Goal: Task Accomplishment & Management: Manage account settings

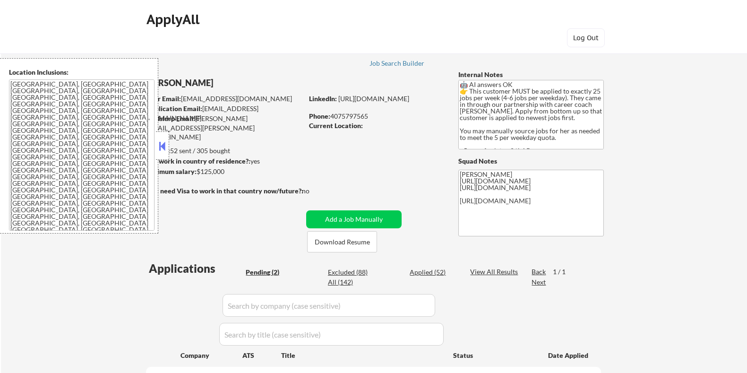
select select ""pending""
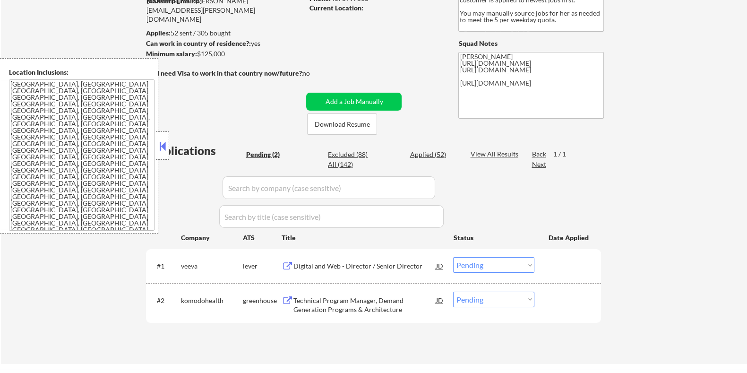
click at [332, 263] on div "Digital and Web - Director / Senior Director" at bounding box center [364, 265] width 143 height 9
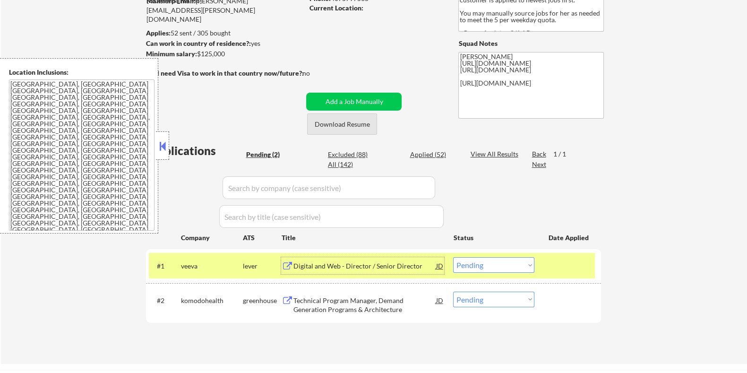
click at [349, 124] on button "Download Resume" at bounding box center [342, 123] width 70 height 21
click at [491, 261] on select "Choose an option... Pending Applied Excluded (Questions) Excluded (Expired) Exc…" at bounding box center [493, 265] width 81 height 16
click at [453, 257] on select "Choose an option... Pending Applied Excluded (Questions) Excluded (Expired) Exc…" at bounding box center [493, 265] width 81 height 16
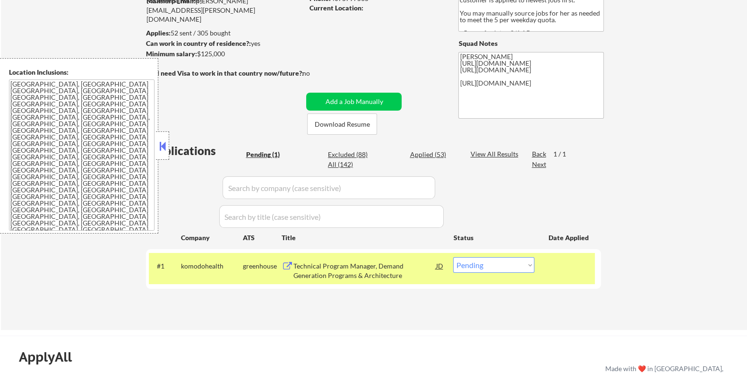
click at [343, 263] on div "Technical Program Manager, Demand Generation Programs & Architecture" at bounding box center [364, 270] width 143 height 18
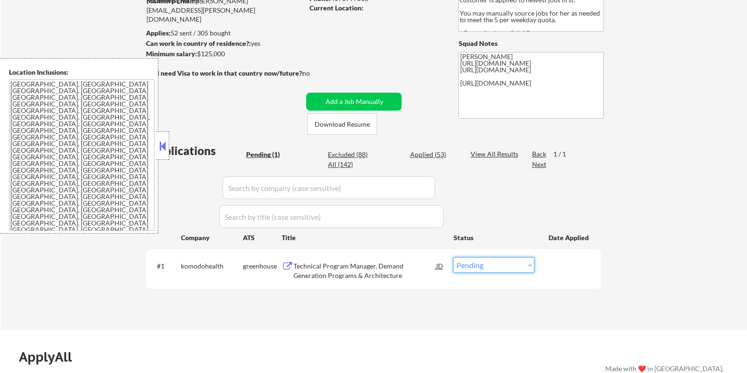
click at [494, 269] on select "Choose an option... Pending Applied Excluded (Questions) Excluded (Expired) Exc…" at bounding box center [493, 265] width 81 height 16
select select ""excluded__bad_match_""
click at [453, 257] on select "Choose an option... Pending Applied Excluded (Questions) Excluded (Expired) Exc…" at bounding box center [493, 265] width 81 height 16
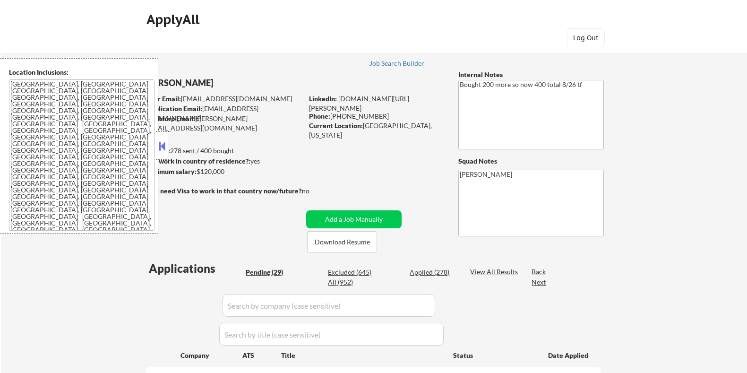
select select ""pending""
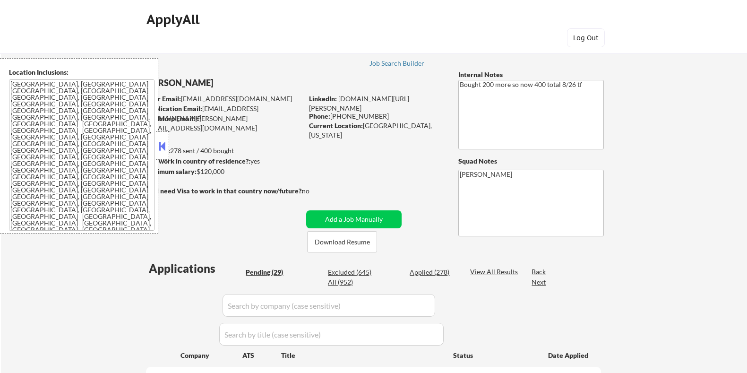
select select ""pending""
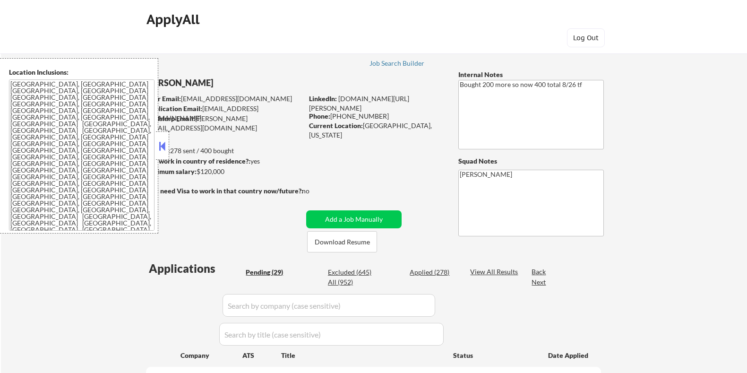
select select ""pending""
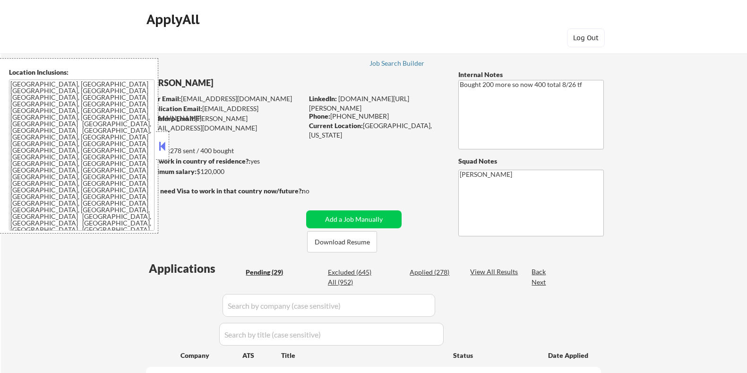
select select ""pending""
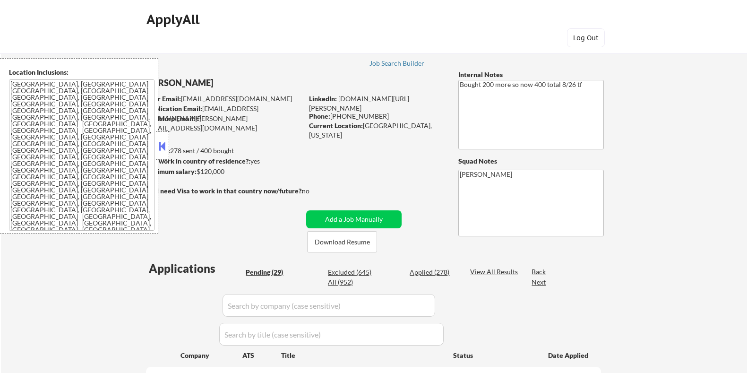
select select ""pending""
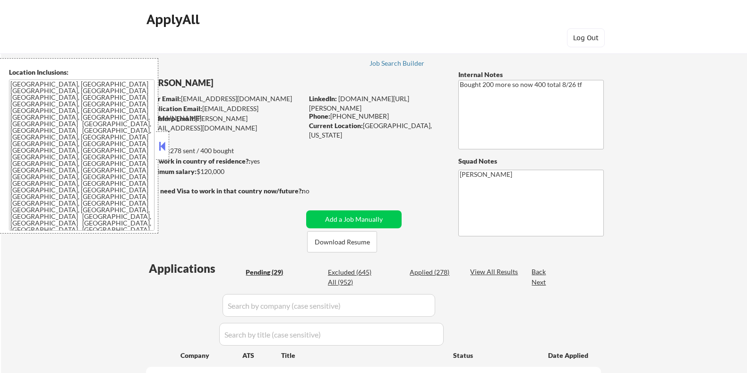
select select ""pending""
click at [160, 140] on button at bounding box center [162, 146] width 10 height 14
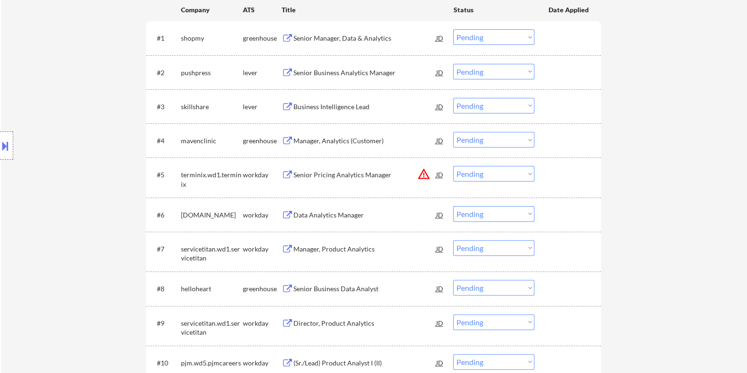
scroll to position [531, 0]
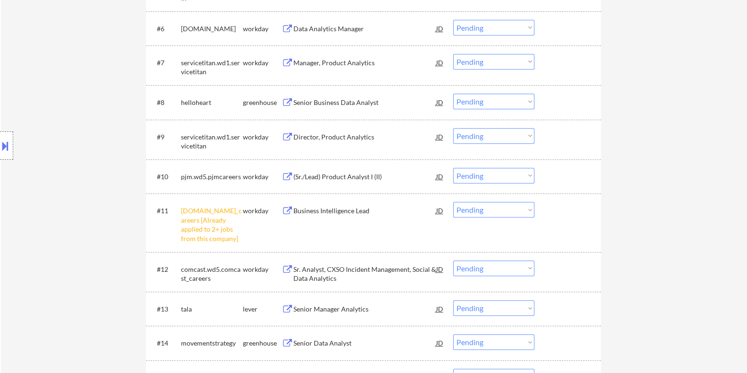
click at [495, 207] on select "Choose an option... Pending Applied Excluded (Questions) Excluded (Expired) Exc…" at bounding box center [493, 210] width 81 height 16
click at [453, 202] on select "Choose an option... Pending Applied Excluded (Questions) Excluded (Expired) Exc…" at bounding box center [493, 210] width 81 height 16
select select ""pending""
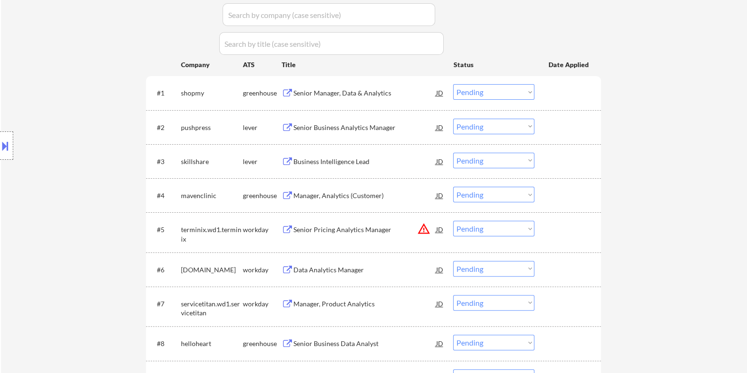
scroll to position [236, 0]
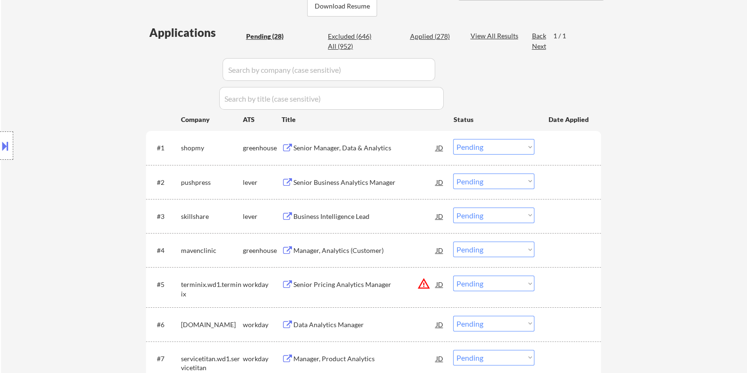
click at [322, 148] on div "Senior Manager, Data & Analytics" at bounding box center [364, 147] width 143 height 9
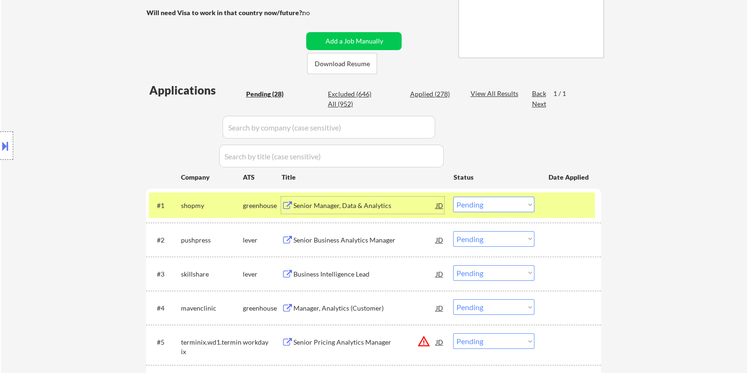
scroll to position [177, 0]
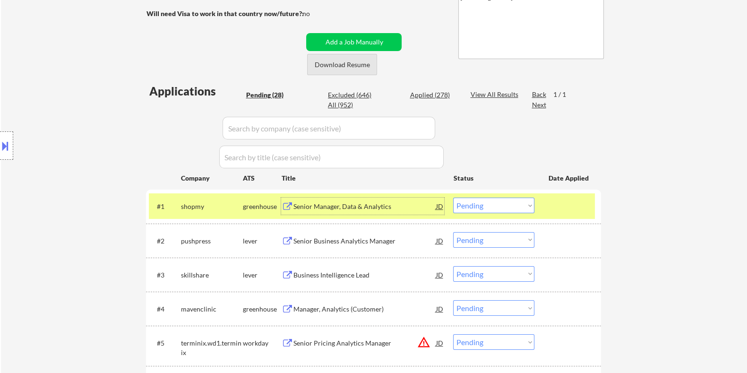
click at [348, 64] on button "Download Resume" at bounding box center [342, 64] width 70 height 21
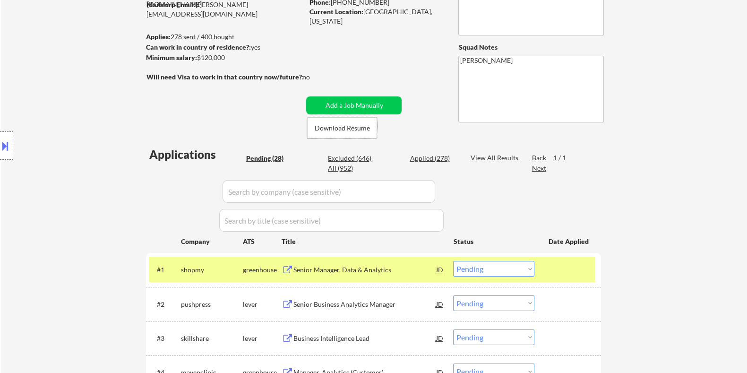
scroll to position [118, 0]
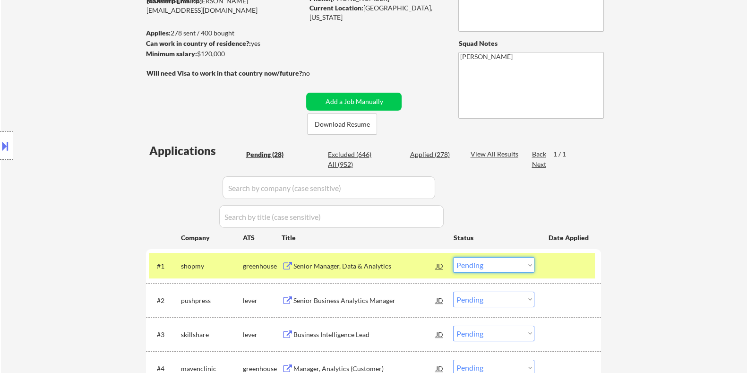
click at [480, 263] on select "Choose an option... Pending Applied Excluded (Questions) Excluded (Expired) Exc…" at bounding box center [493, 265] width 81 height 16
click at [453, 257] on select "Choose an option... Pending Applied Excluded (Questions) Excluded (Expired) Exc…" at bounding box center [493, 265] width 81 height 16
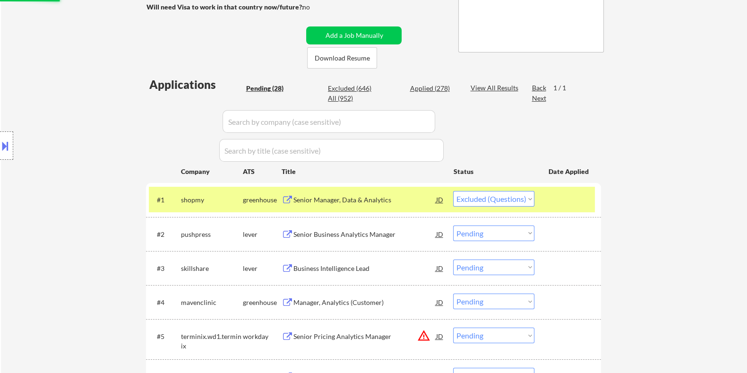
scroll to position [236, 0]
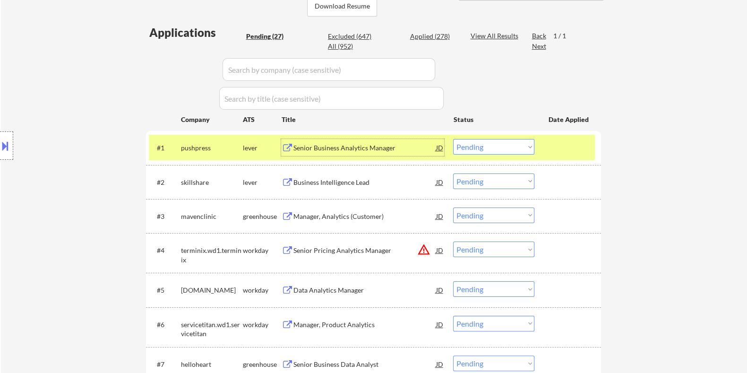
click at [323, 147] on div "Senior Business Analytics Manager" at bounding box center [364, 147] width 143 height 9
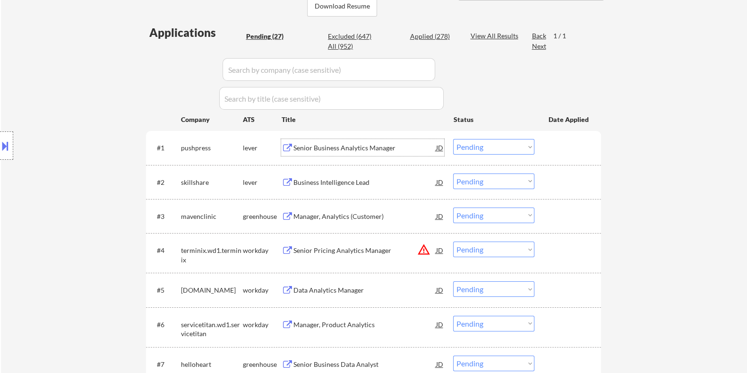
click at [476, 144] on select "Choose an option... Pending Applied Excluded (Questions) Excluded (Expired) Exc…" at bounding box center [493, 147] width 81 height 16
click at [453, 139] on select "Choose an option... Pending Applied Excluded (Questions) Excluded (Expired) Exc…" at bounding box center [493, 147] width 81 height 16
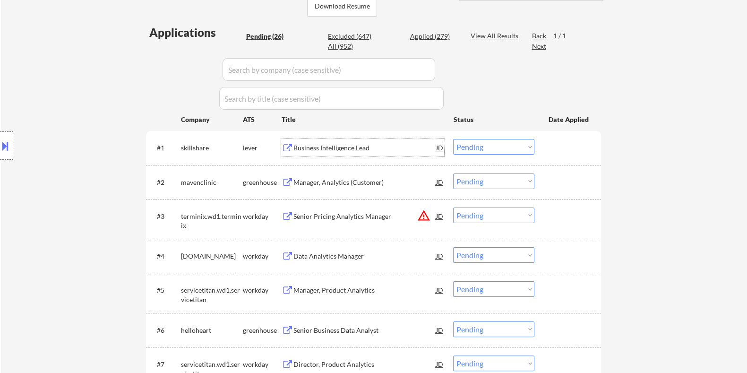
click at [329, 145] on div "Business Intelligence Lead" at bounding box center [364, 147] width 143 height 9
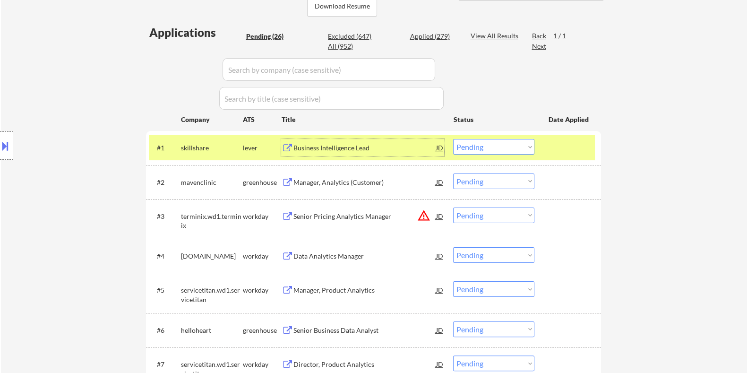
click at [303, 146] on div "Business Intelligence Lead" at bounding box center [364, 147] width 143 height 9
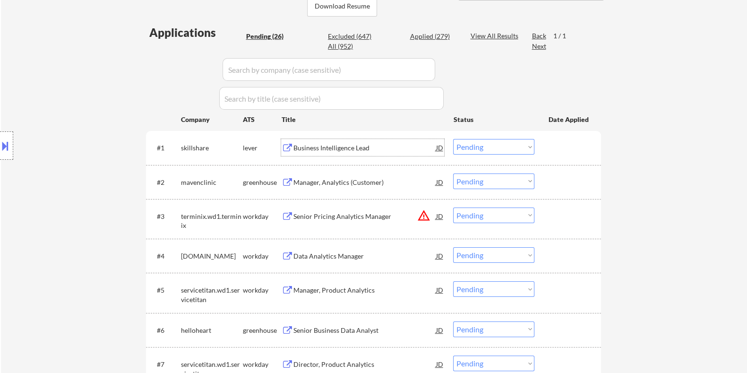
click at [487, 144] on select "Choose an option... Pending Applied Excluded (Questions) Excluded (Expired) Exc…" at bounding box center [493, 147] width 81 height 16
click at [453, 139] on select "Choose an option... Pending Applied Excluded (Questions) Excluded (Expired) Exc…" at bounding box center [493, 147] width 81 height 16
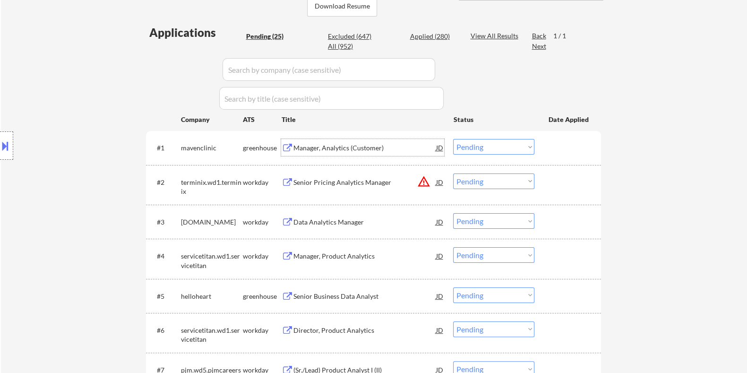
click at [339, 144] on div "Manager, Analytics (Customer)" at bounding box center [364, 147] width 143 height 9
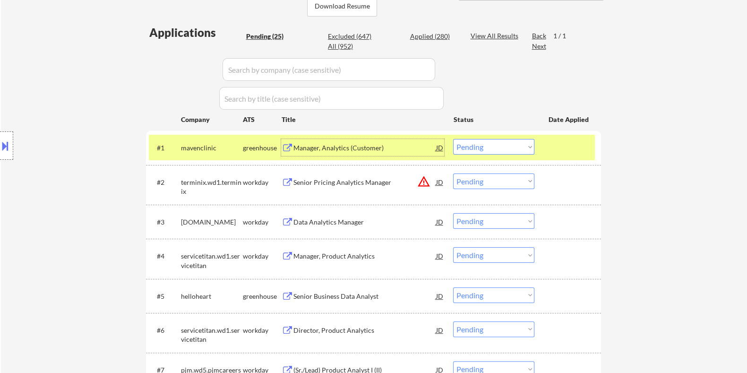
click at [481, 143] on select "Choose an option... Pending Applied Excluded (Questions) Excluded (Expired) Exc…" at bounding box center [493, 147] width 81 height 16
click at [453, 139] on select "Choose an option... Pending Applied Excluded (Questions) Excluded (Expired) Exc…" at bounding box center [493, 147] width 81 height 16
select select ""pending""
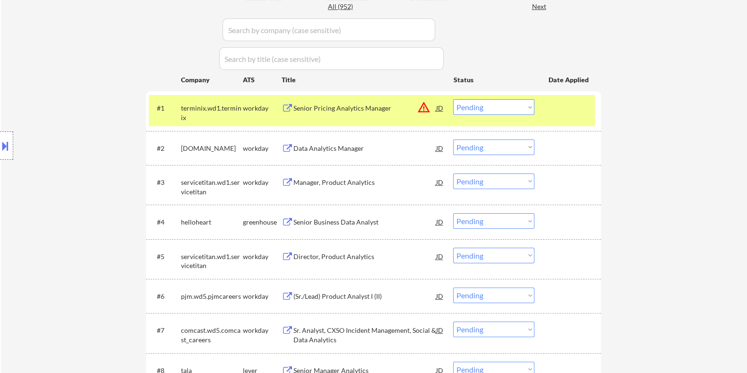
scroll to position [295, 0]
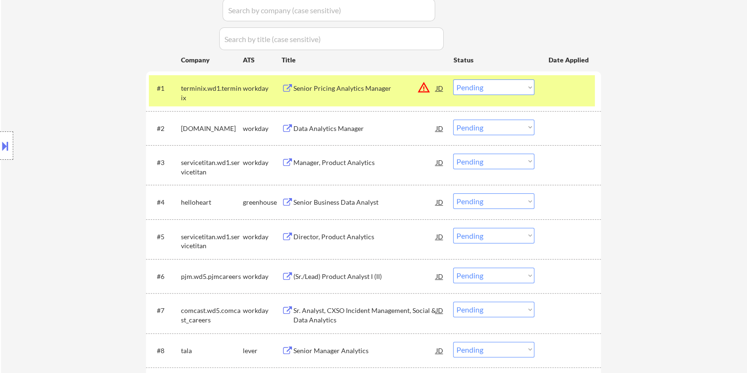
click at [290, 198] on button at bounding box center [287, 202] width 12 height 9
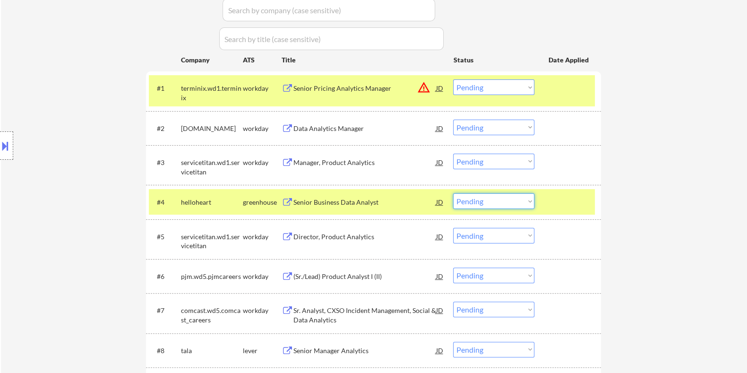
click at [480, 203] on select "Choose an option... Pending Applied Excluded (Questions) Excluded (Expired) Exc…" at bounding box center [493, 201] width 81 height 16
click at [453, 193] on select "Choose an option... Pending Applied Excluded (Questions) Excluded (Expired) Exc…" at bounding box center [493, 201] width 81 height 16
select select ""pending""
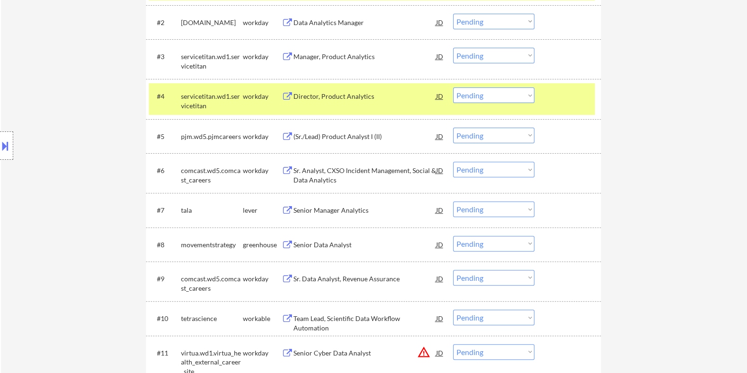
scroll to position [472, 0]
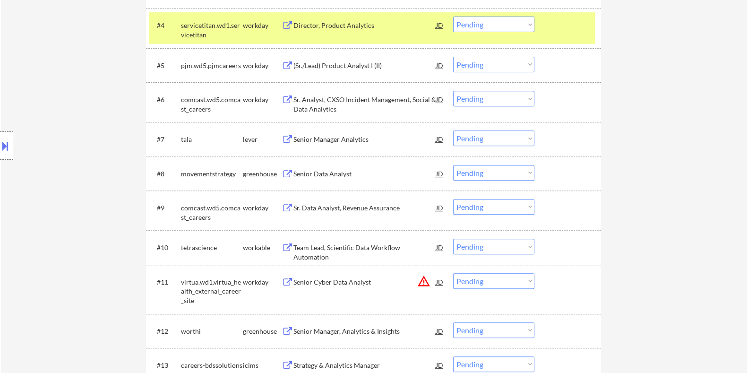
click at [314, 136] on div "Senior Manager Analytics" at bounding box center [364, 139] width 143 height 9
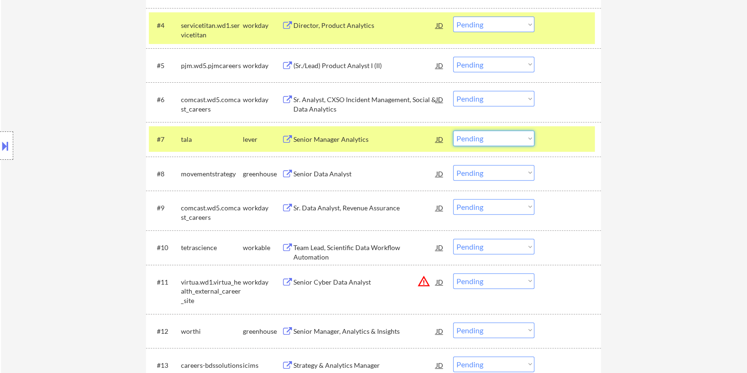
click at [506, 133] on select "Choose an option... Pending Applied Excluded (Questions) Excluded (Expired) Exc…" at bounding box center [493, 138] width 81 height 16
click at [453, 130] on select "Choose an option... Pending Applied Excluded (Questions) Excluded (Expired) Exc…" at bounding box center [493, 138] width 81 height 16
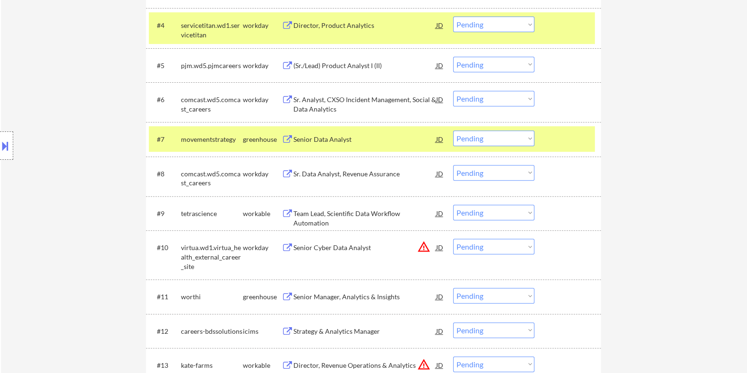
click at [345, 138] on div "Senior Data Analyst" at bounding box center [364, 139] width 143 height 9
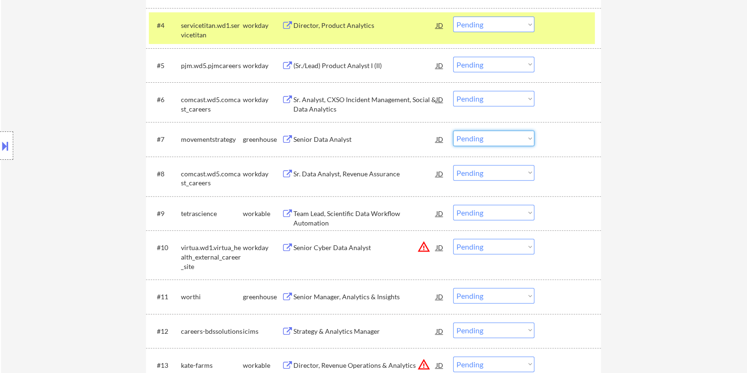
click at [490, 137] on select "Choose an option... Pending Applied Excluded (Questions) Excluded (Expired) Exc…" at bounding box center [493, 138] width 81 height 16
click at [453, 130] on select "Choose an option... Pending Applied Excluded (Questions) Excluded (Expired) Exc…" at bounding box center [493, 138] width 81 height 16
select select ""pending""
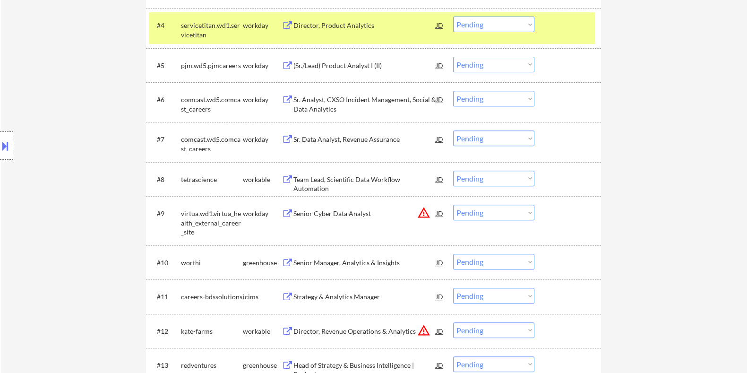
click at [359, 180] on div "Team Lead, Scientific Data Workflow Automation" at bounding box center [364, 184] width 143 height 18
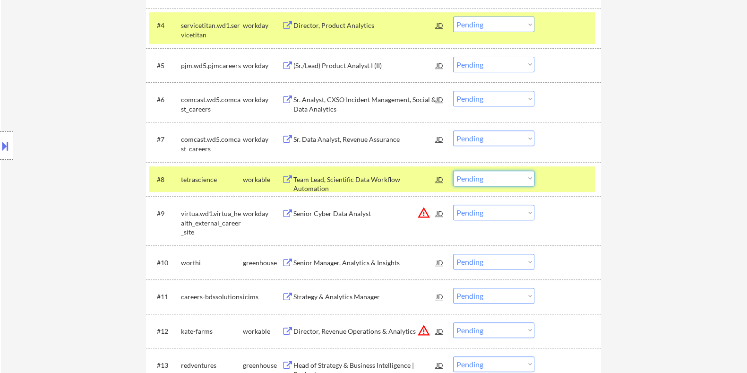
click at [518, 177] on select "Choose an option... Pending Applied Excluded (Questions) Excluded (Expired) Exc…" at bounding box center [493, 178] width 81 height 16
click at [453, 170] on select "Choose an option... Pending Applied Excluded (Questions) Excluded (Expired) Exc…" at bounding box center [493, 178] width 81 height 16
select select ""pending""
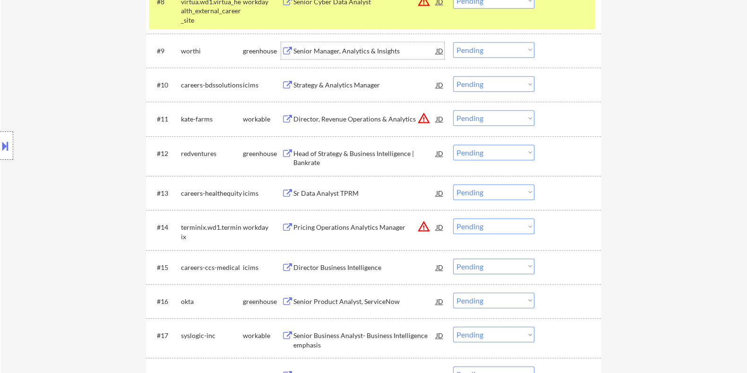
click at [342, 53] on div "Senior Manager, Analytics & Insights" at bounding box center [364, 50] width 143 height 9
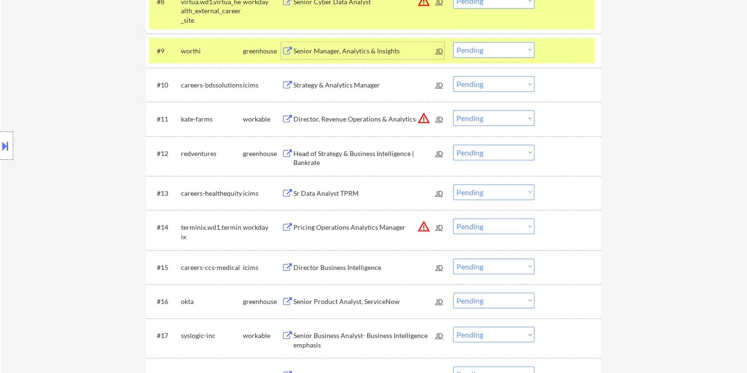
click at [494, 44] on select "Choose an option... Pending Applied Excluded (Questions) Excluded (Expired) Exc…" at bounding box center [493, 50] width 81 height 16
click at [453, 42] on select "Choose an option... Pending Applied Excluded (Questions) Excluded (Expired) Exc…" at bounding box center [493, 50] width 81 height 16
select select ""pending""
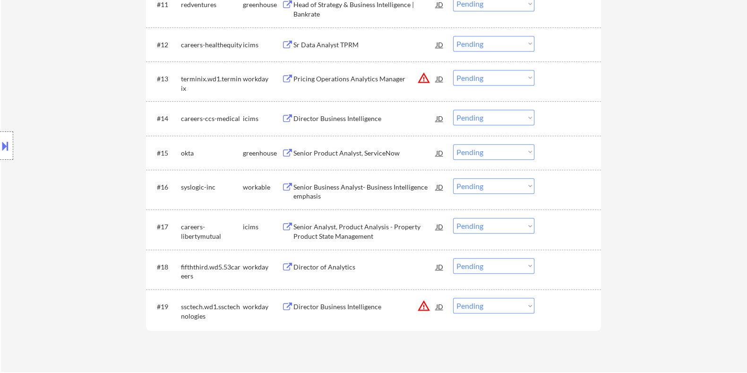
scroll to position [767, 0]
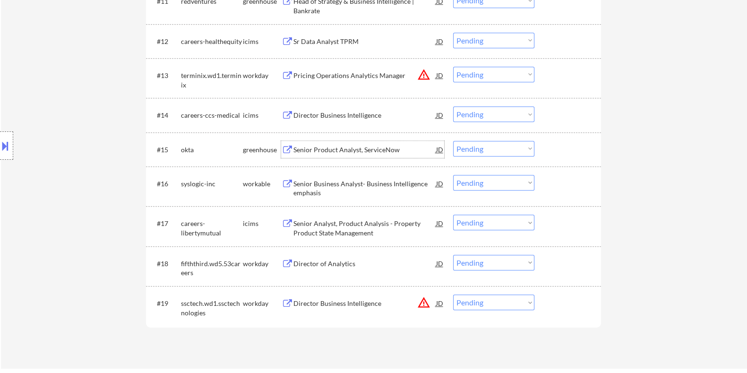
click at [332, 146] on div "Senior Product Analyst, ServiceNow" at bounding box center [364, 149] width 143 height 9
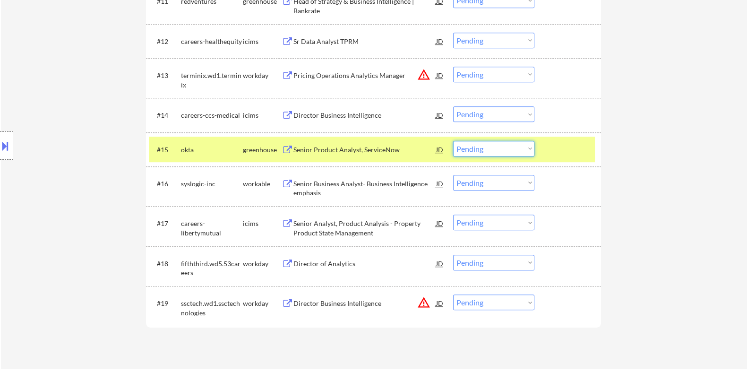
click at [495, 146] on select "Choose an option... Pending Applied Excluded (Questions) Excluded (Expired) Exc…" at bounding box center [493, 149] width 81 height 16
click at [453, 141] on select "Choose an option... Pending Applied Excluded (Questions) Excluded (Expired) Exc…" at bounding box center [493, 149] width 81 height 16
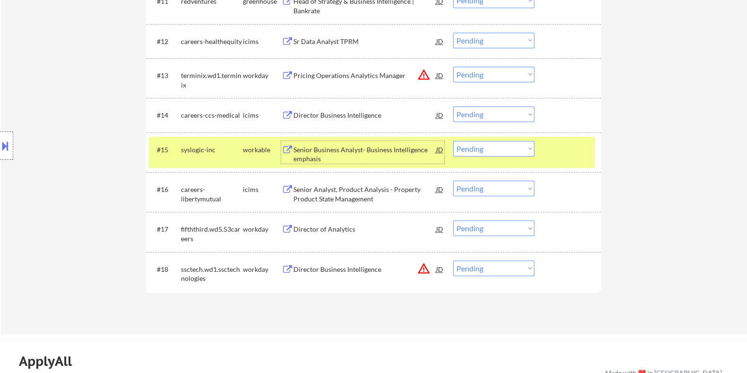
click at [342, 145] on div "Senior Business Analyst- Business Intelligence emphasis" at bounding box center [364, 154] width 143 height 18
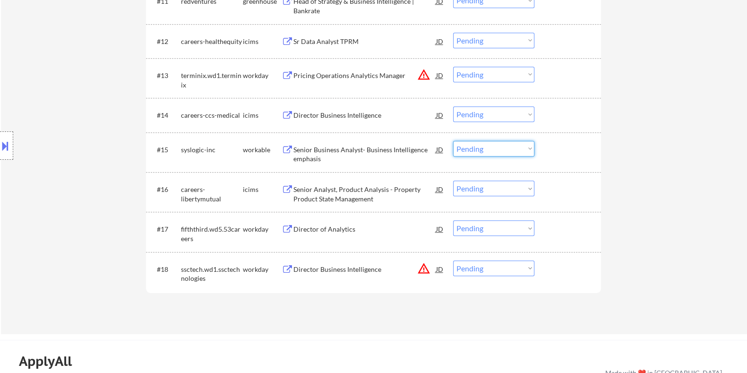
click at [477, 148] on select "Choose an option... Pending Applied Excluded (Questions) Excluded (Expired) Exc…" at bounding box center [493, 149] width 81 height 16
click at [453, 141] on select "Choose an option... Pending Applied Excluded (Questions) Excluded (Expired) Exc…" at bounding box center [493, 149] width 81 height 16
select select ""pending""
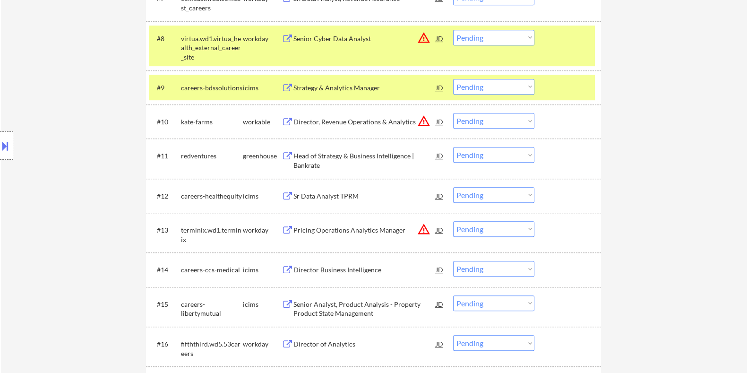
scroll to position [708, 0]
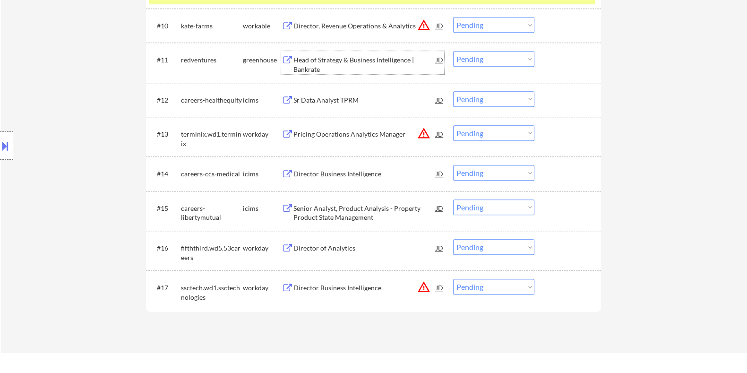
click at [327, 58] on div "Head of Strategy & Business Intelligence | Bankrate" at bounding box center [364, 64] width 143 height 18
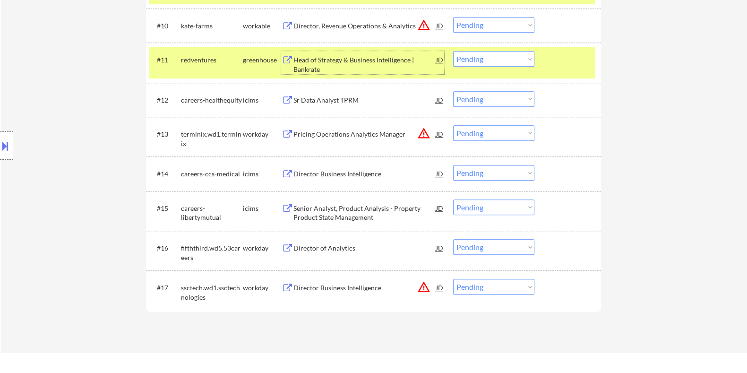
click at [516, 53] on select "Choose an option... Pending Applied Excluded (Questions) Excluded (Expired) Exc…" at bounding box center [493, 59] width 81 height 16
click at [453, 51] on select "Choose an option... Pending Applied Excluded (Questions) Excluded (Expired) Exc…" at bounding box center [493, 59] width 81 height 16
select select ""pending""
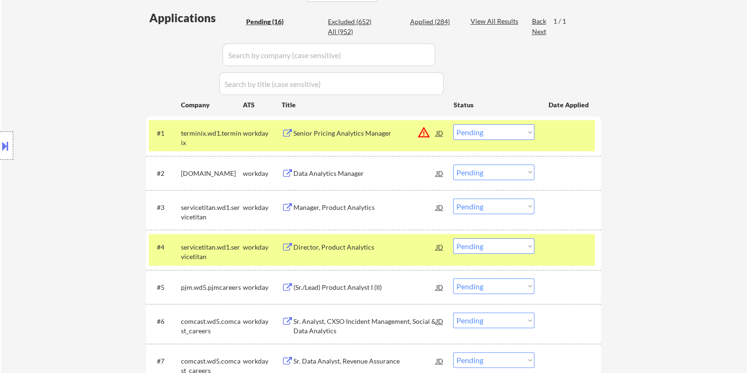
scroll to position [236, 0]
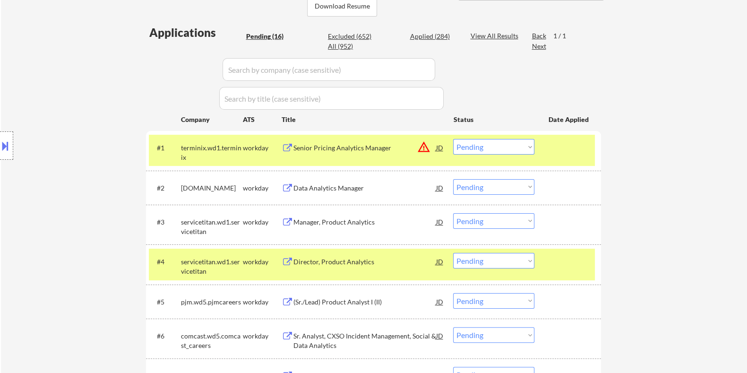
click at [324, 186] on div "Data Analytics Manager" at bounding box center [364, 187] width 143 height 9
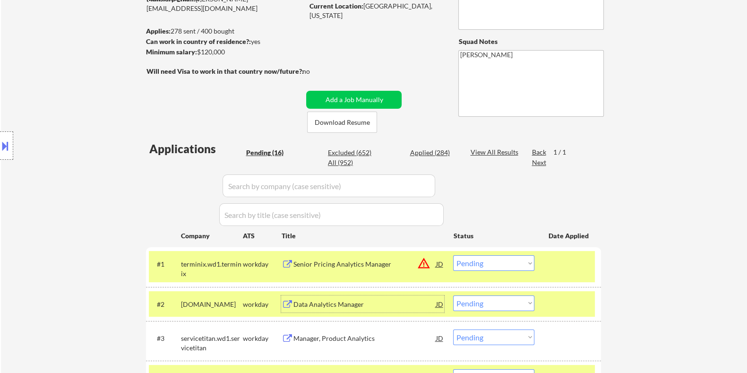
scroll to position [118, 0]
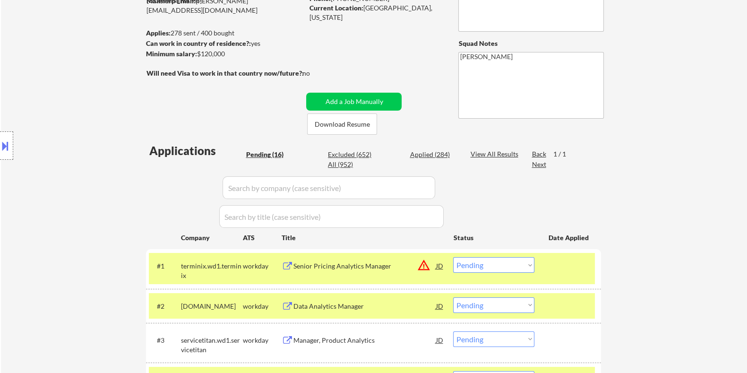
drag, startPoint x: 237, startPoint y: 54, endPoint x: 190, endPoint y: 53, distance: 46.7
click at [190, 53] on div "Minimum salary: $120,000" at bounding box center [223, 53] width 157 height 9
click at [241, 55] on div "Minimum salary: $120,000" at bounding box center [223, 53] width 157 height 9
drag, startPoint x: 232, startPoint y: 51, endPoint x: 195, endPoint y: 51, distance: 36.8
click at [195, 51] on div "Minimum salary: $120,000" at bounding box center [223, 53] width 157 height 9
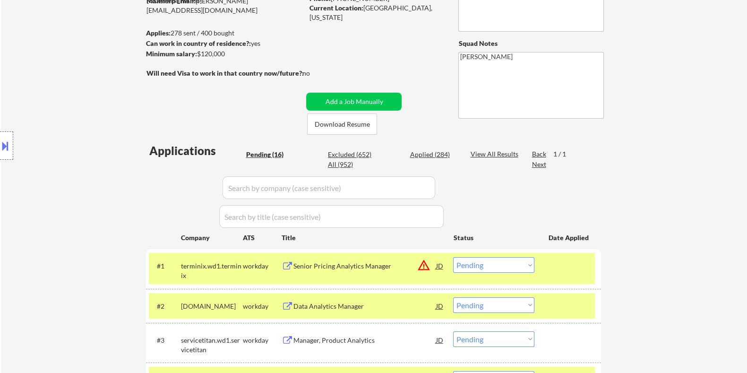
copy div ": $120,000"
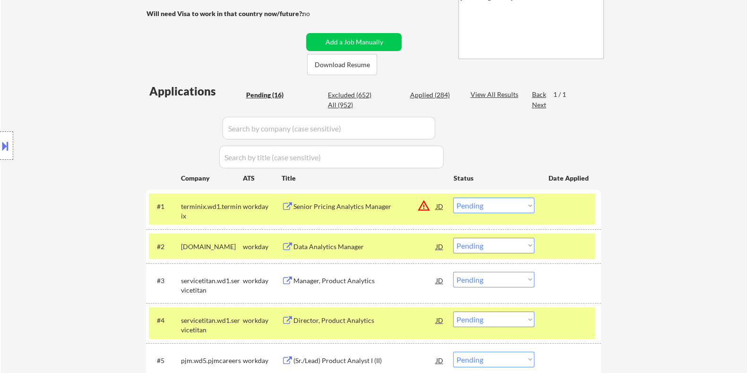
click at [474, 246] on select "Choose an option... Pending Applied Excluded (Questions) Excluded (Expired) Exc…" at bounding box center [493, 246] width 81 height 16
click at [453, 238] on select "Choose an option... Pending Applied Excluded (Questions) Excluded (Expired) Exc…" at bounding box center [493, 246] width 81 height 16
select select ""pending""
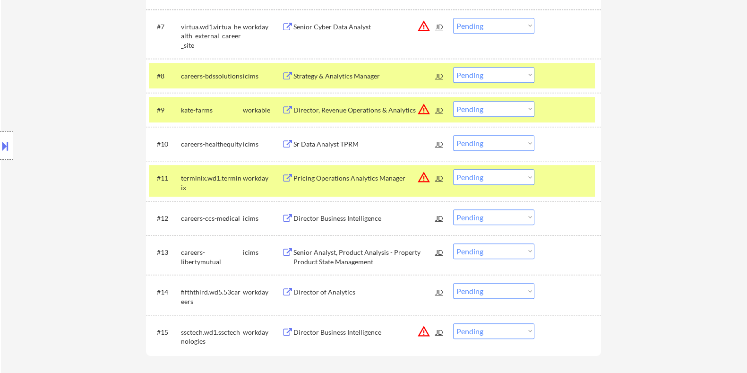
scroll to position [649, 0]
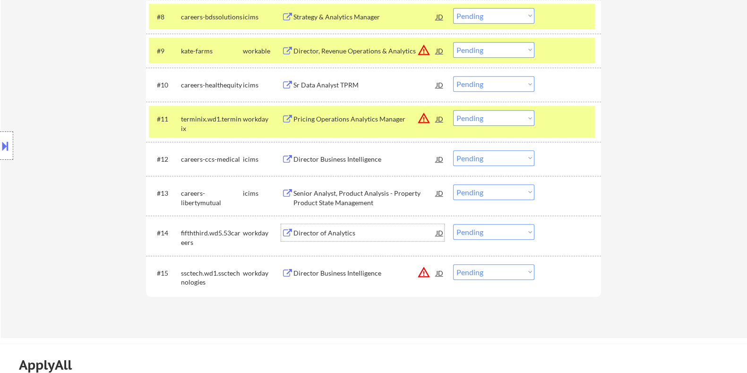
click at [309, 230] on div "Director of Analytics" at bounding box center [364, 232] width 143 height 9
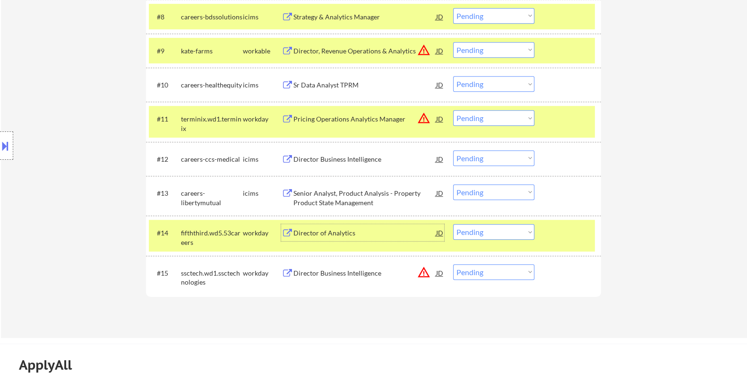
click at [519, 232] on select "Choose an option... Pending Applied Excluded (Questions) Excluded (Expired) Exc…" at bounding box center [493, 232] width 81 height 16
click at [453, 224] on select "Choose an option... Pending Applied Excluded (Questions) Excluded (Expired) Exc…" at bounding box center [493, 232] width 81 height 16
select select ""pending""
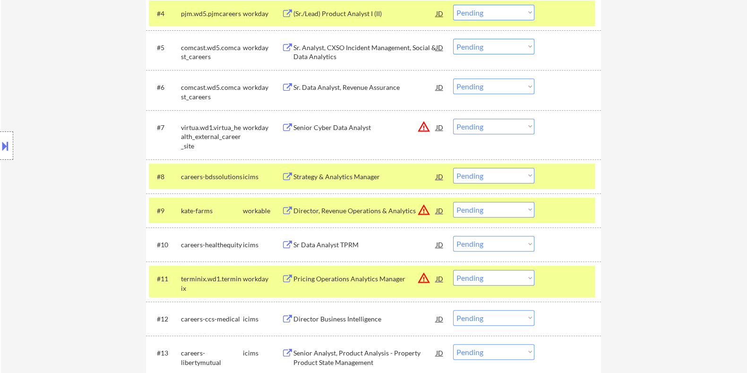
scroll to position [413, 0]
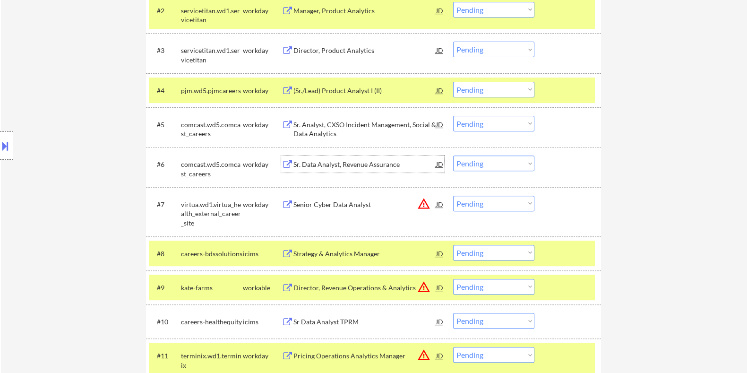
click at [340, 161] on div "Sr. Data Analyst, Revenue Assurance" at bounding box center [364, 164] width 143 height 9
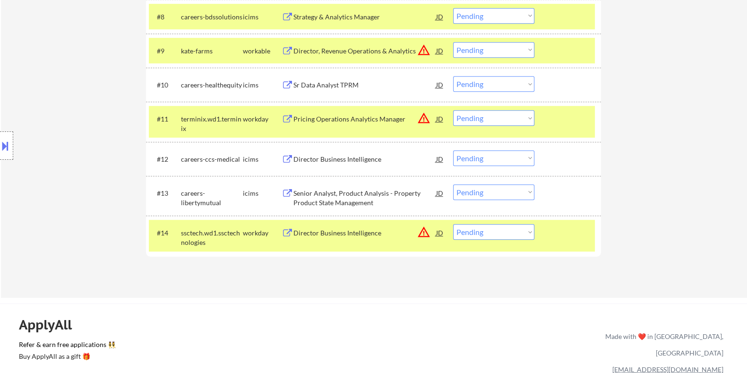
scroll to position [649, 0]
click at [336, 197] on div "Senior Analyst, Product Analysis - Property Product State Management" at bounding box center [364, 197] width 143 height 18
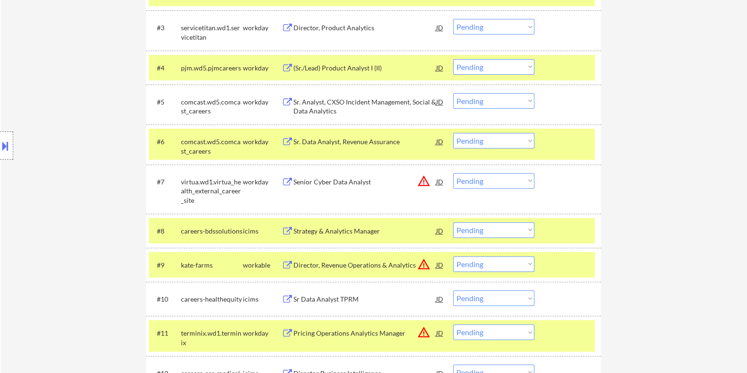
scroll to position [531, 0]
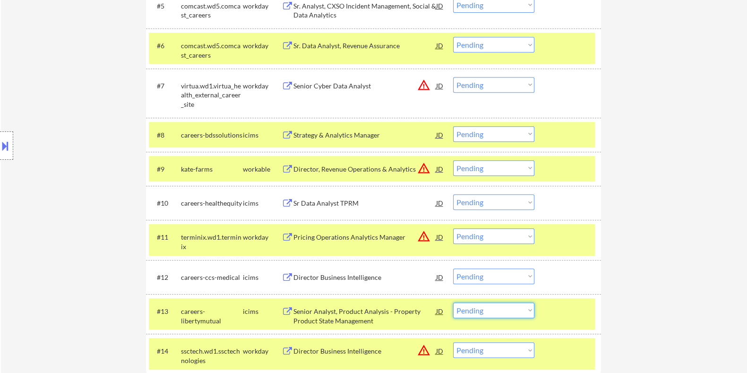
click at [494, 311] on select "Choose an option... Pending Applied Excluded (Questions) Excluded (Expired) Exc…" at bounding box center [493, 310] width 81 height 16
click at [453, 302] on select "Choose an option... Pending Applied Excluded (Questions) Excluded (Expired) Exc…" at bounding box center [493, 310] width 81 height 16
select select ""pending""
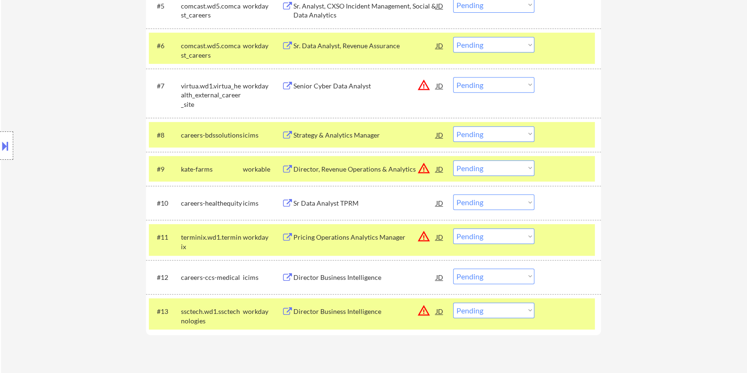
click at [336, 280] on div "Director Business Intelligence" at bounding box center [364, 276] width 143 height 9
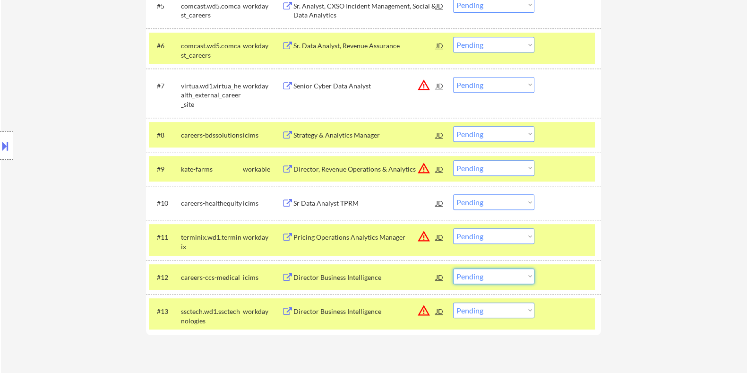
click at [482, 279] on select "Choose an option... Pending Applied Excluded (Questions) Excluded (Expired) Exc…" at bounding box center [493, 276] width 81 height 16
click at [453, 268] on select "Choose an option... Pending Applied Excluded (Questions) Excluded (Expired) Exc…" at bounding box center [493, 276] width 81 height 16
select select ""pending""
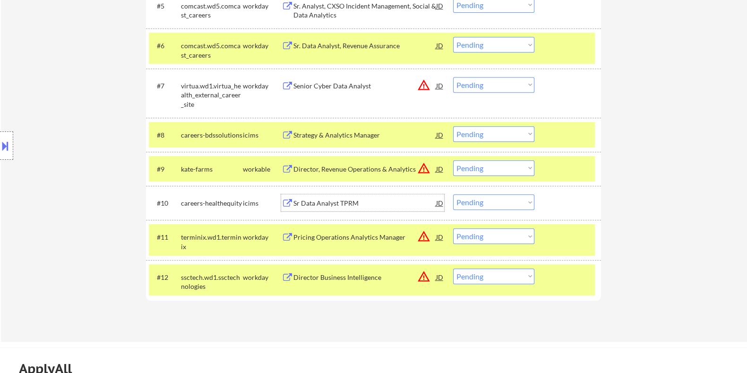
click at [357, 202] on div "Sr Data Analyst TPRM" at bounding box center [364, 202] width 143 height 9
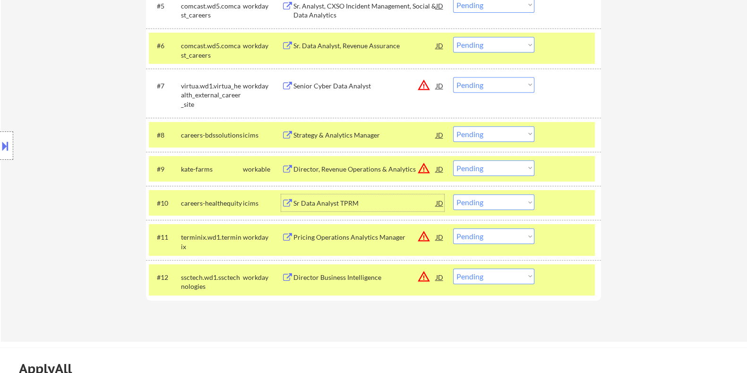
click at [519, 205] on select "Choose an option... Pending Applied Excluded (Questions) Excluded (Expired) Exc…" at bounding box center [493, 202] width 81 height 16
click at [453, 194] on select "Choose an option... Pending Applied Excluded (Questions) Excluded (Expired) Exc…" at bounding box center [493, 202] width 81 height 16
select select ""pending""
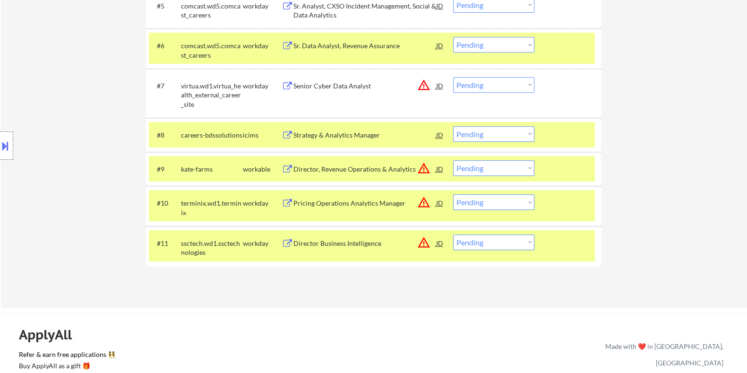
click at [328, 130] on div "Strategy & Analytics Manager" at bounding box center [364, 134] width 143 height 9
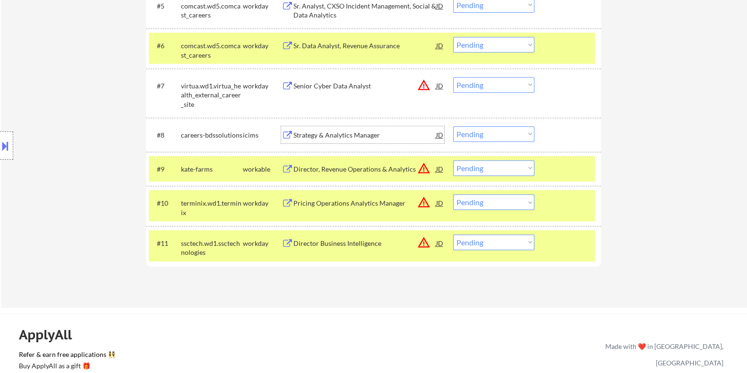
click at [499, 132] on select "Choose an option... Pending Applied Excluded (Questions) Excluded (Expired) Exc…" at bounding box center [493, 134] width 81 height 16
click at [453, 126] on select "Choose an option... Pending Applied Excluded (Questions) Excluded (Expired) Exc…" at bounding box center [493, 134] width 81 height 16
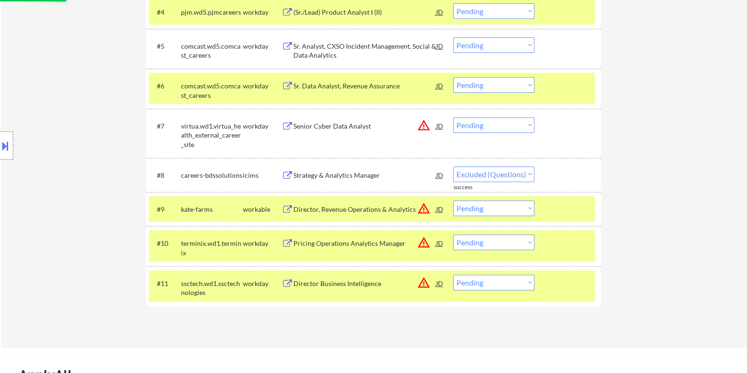
select select ""pending""
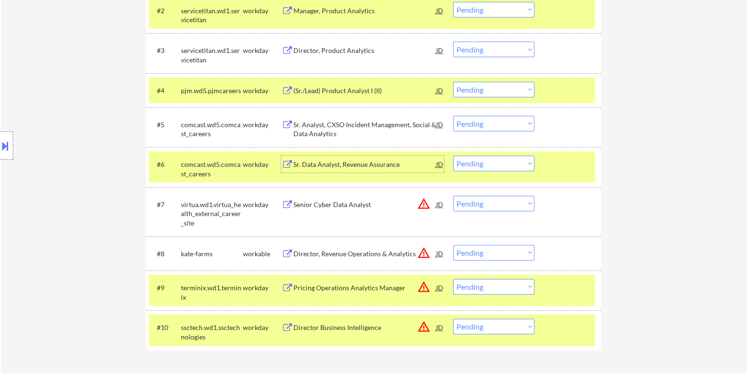
click at [323, 163] on div "Sr. Data Analyst, Revenue Assurance" at bounding box center [364, 164] width 143 height 9
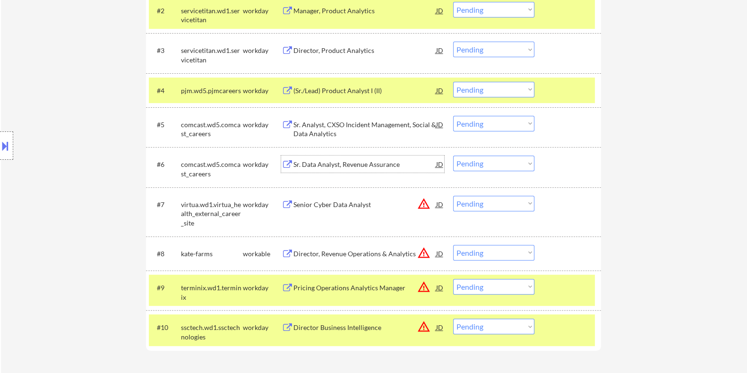
click at [491, 161] on select "Choose an option... Pending Applied Excluded (Questions) Excluded (Expired) Exc…" at bounding box center [493, 163] width 81 height 16
click at [453, 155] on select "Choose an option... Pending Applied Excluded (Questions) Excluded (Expired) Exc…" at bounding box center [493, 163] width 81 height 16
select select ""pending""
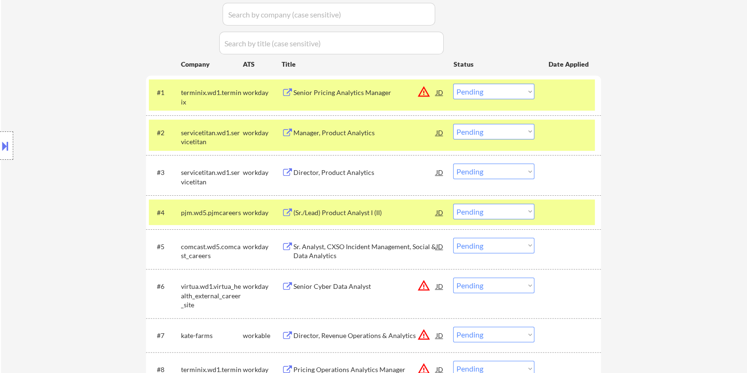
scroll to position [236, 0]
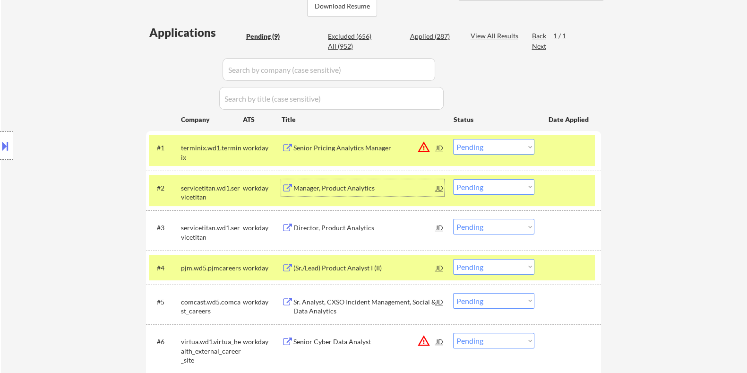
click at [312, 191] on div "Manager, Product Analytics" at bounding box center [364, 187] width 143 height 9
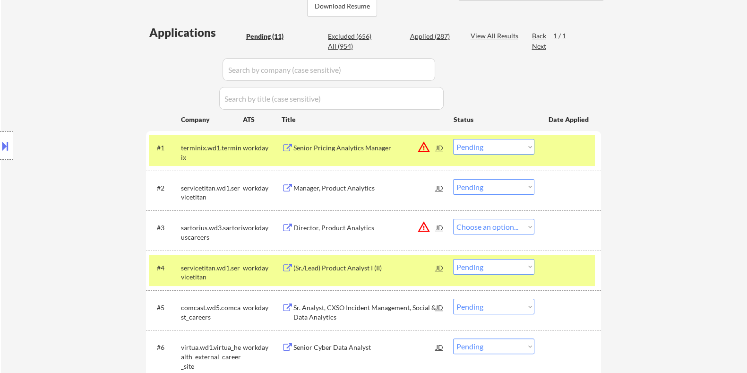
select select ""pending""
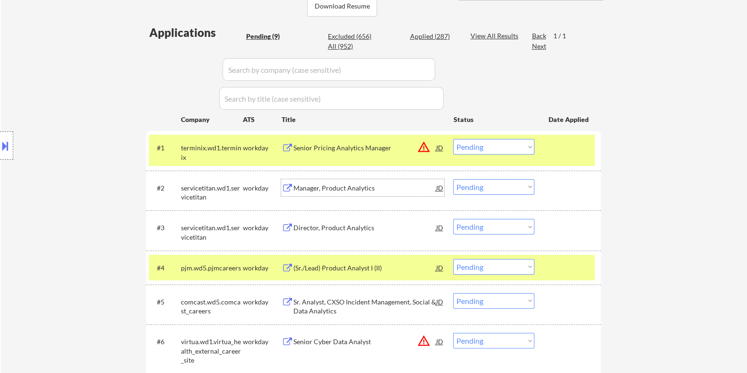
click at [497, 187] on select "Choose an option... Pending Applied Excluded (Questions) Excluded (Expired) Exc…" at bounding box center [493, 187] width 81 height 16
click at [453, 179] on select "Choose an option... Pending Applied Excluded (Questions) Excluded (Expired) Exc…" at bounding box center [493, 187] width 81 height 16
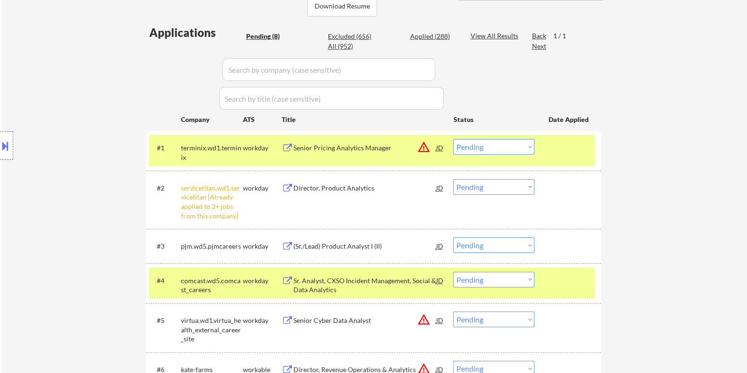
click at [473, 185] on select "Choose an option... Pending Applied Excluded (Questions) Excluded (Expired) Exc…" at bounding box center [493, 187] width 81 height 16
click at [453, 179] on select "Choose an option... Pending Applied Excluded (Questions) Excluded (Expired) Exc…" at bounding box center [493, 187] width 81 height 16
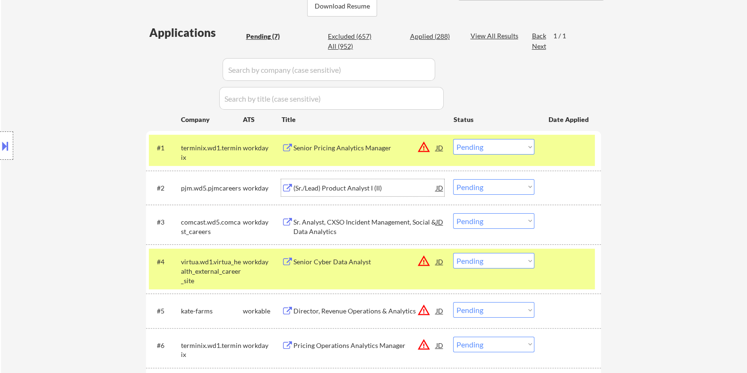
click at [338, 188] on div "(Sr./Lead) Product Analyst I (II)" at bounding box center [364, 187] width 143 height 9
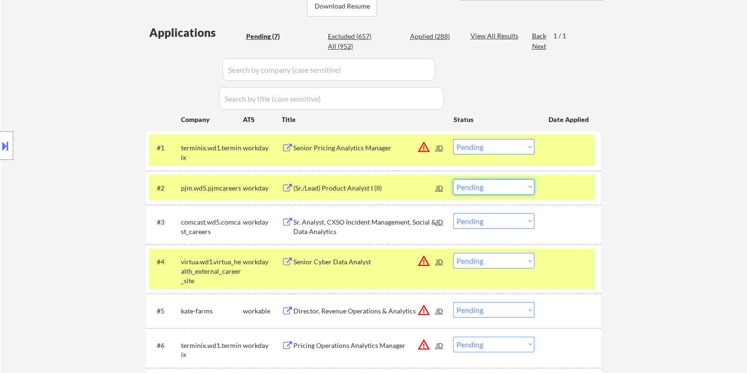
click at [491, 185] on select "Choose an option... Pending Applied Excluded (Questions) Excluded (Expired) Exc…" at bounding box center [493, 187] width 81 height 16
click at [453, 179] on select "Choose an option... Pending Applied Excluded (Questions) Excluded (Expired) Exc…" at bounding box center [493, 187] width 81 height 16
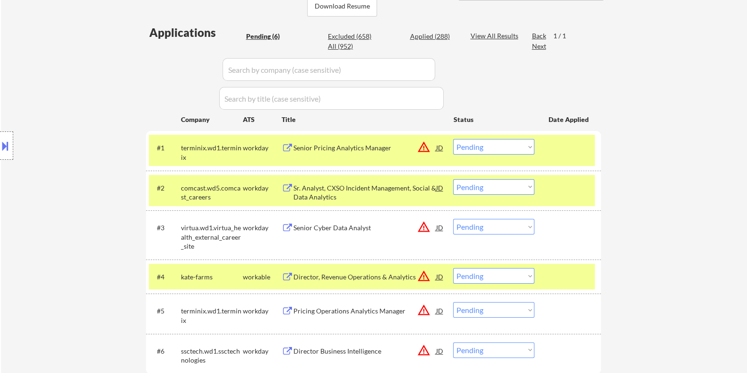
click at [314, 193] on div "Sr. Analyst, CXSO Incident Management, Social & Data Analytics" at bounding box center [364, 192] width 143 height 18
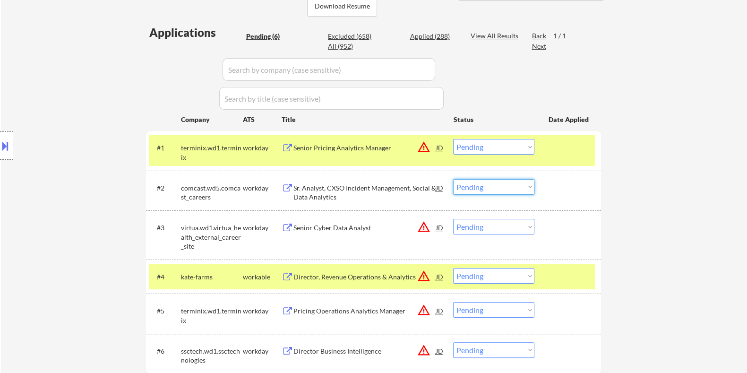
click at [513, 185] on select "Choose an option... Pending Applied Excluded (Questions) Excluded (Expired) Exc…" at bounding box center [493, 187] width 81 height 16
click at [453, 179] on select "Choose an option... Pending Applied Excluded (Questions) Excluded (Expired) Exc…" at bounding box center [493, 187] width 81 height 16
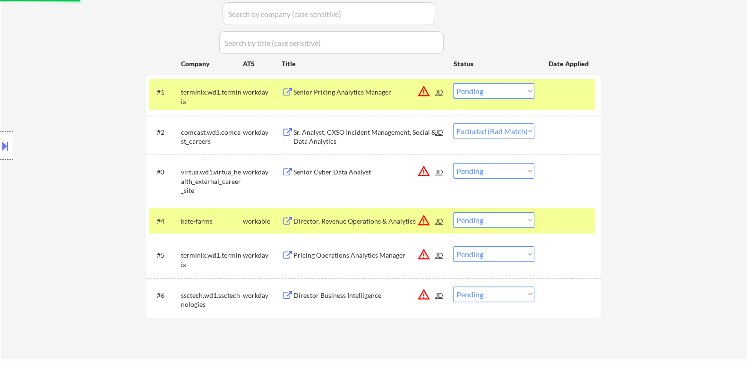
scroll to position [295, 0]
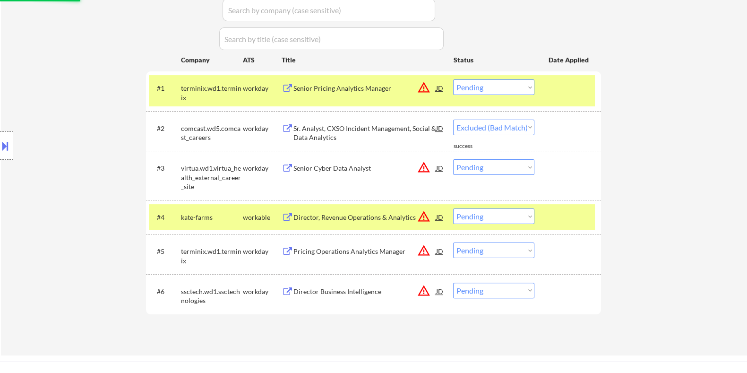
select select ""pending""
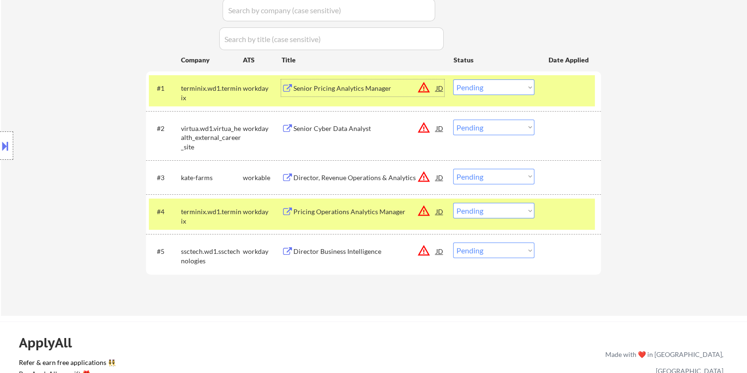
click at [327, 90] on div "Senior Pricing Analytics Manager" at bounding box center [364, 88] width 143 height 9
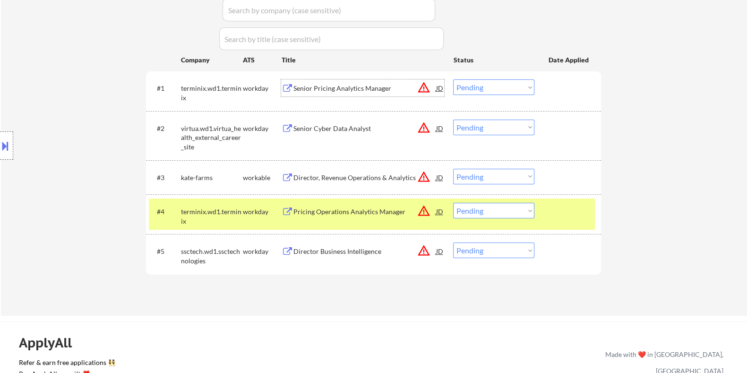
click at [496, 86] on select "Choose an option... Pending Applied Excluded (Questions) Excluded (Expired) Exc…" at bounding box center [493, 87] width 81 height 16
click at [453, 79] on select "Choose an option... Pending Applied Excluded (Questions) Excluded (Expired) Exc…" at bounding box center [493, 87] width 81 height 16
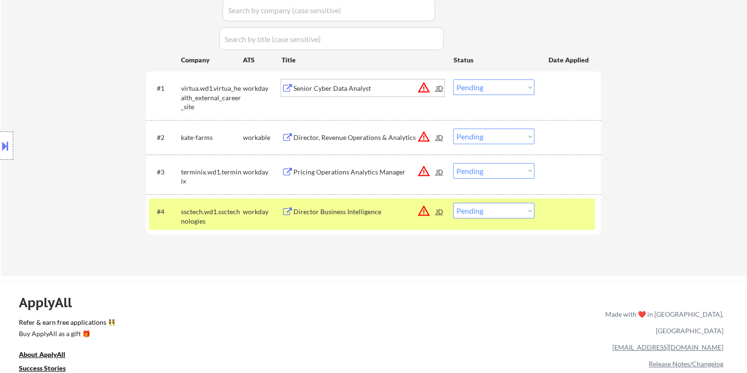
click at [351, 90] on div "Senior Cyber Data Analyst" at bounding box center [364, 88] width 143 height 9
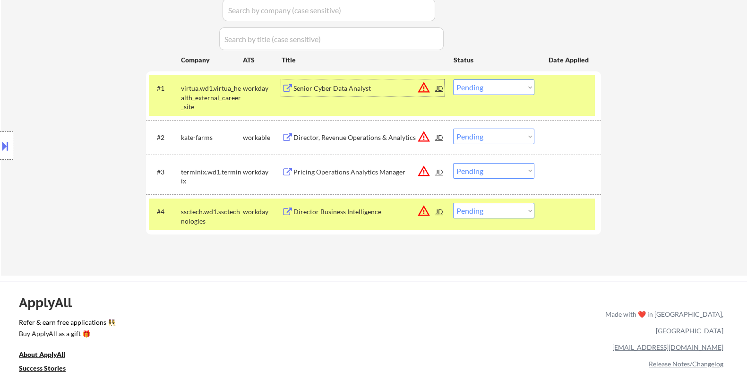
click at [482, 84] on select "Choose an option... Pending Applied Excluded (Questions) Excluded (Expired) Exc…" at bounding box center [493, 87] width 81 height 16
click at [453, 79] on select "Choose an option... Pending Applied Excluded (Questions) Excluded (Expired) Exc…" at bounding box center [493, 87] width 81 height 16
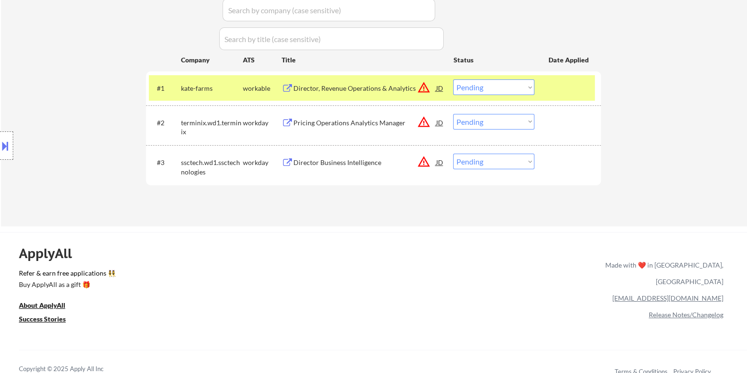
click at [345, 89] on div "Director, Revenue Operations & Analytics" at bounding box center [364, 88] width 143 height 9
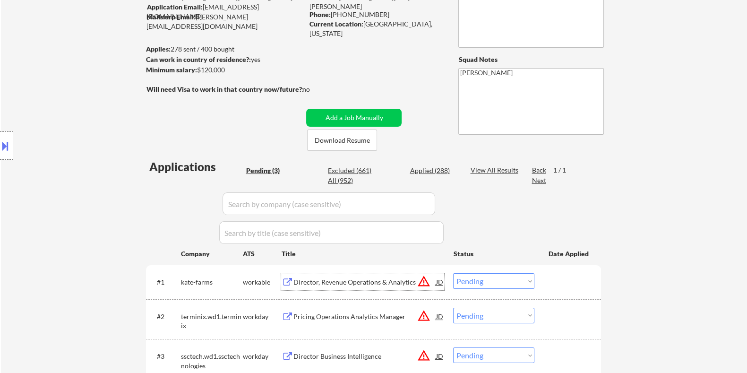
scroll to position [118, 0]
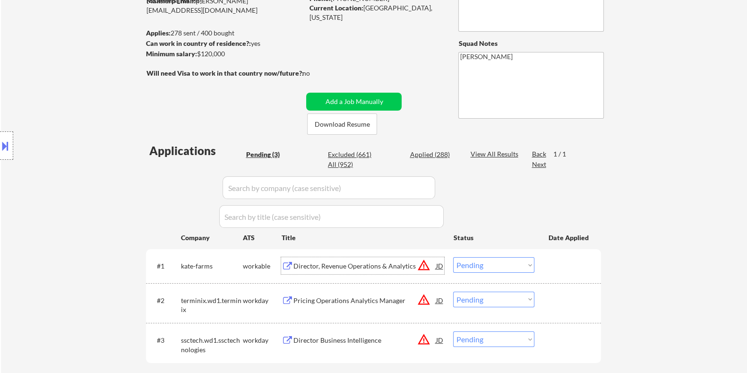
click at [480, 265] on select "Choose an option... Pending Applied Excluded (Questions) Excluded (Expired) Exc…" at bounding box center [493, 265] width 81 height 16
click at [453, 257] on select "Choose an option... Pending Applied Excluded (Questions) Excluded (Expired) Exc…" at bounding box center [493, 265] width 81 height 16
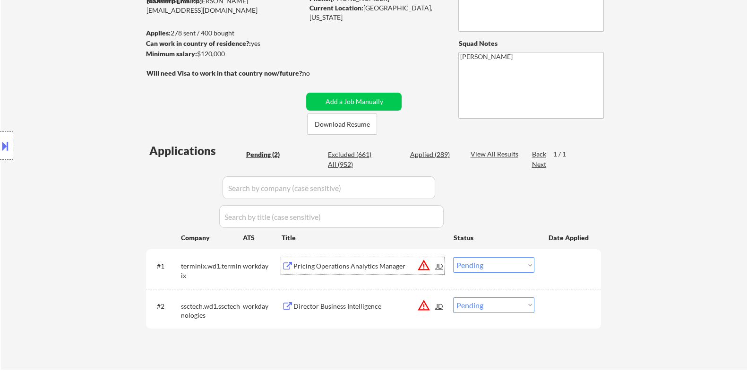
click at [326, 264] on div "Pricing Operations Analytics Manager" at bounding box center [364, 265] width 143 height 9
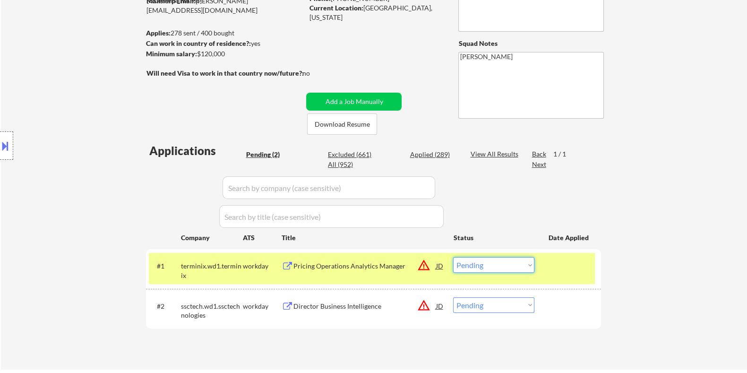
click at [477, 264] on select "Choose an option... Pending Applied Excluded (Questions) Excluded (Expired) Exc…" at bounding box center [493, 265] width 81 height 16
click at [453, 257] on select "Choose an option... Pending Applied Excluded (Questions) Excluded (Expired) Exc…" at bounding box center [493, 265] width 81 height 16
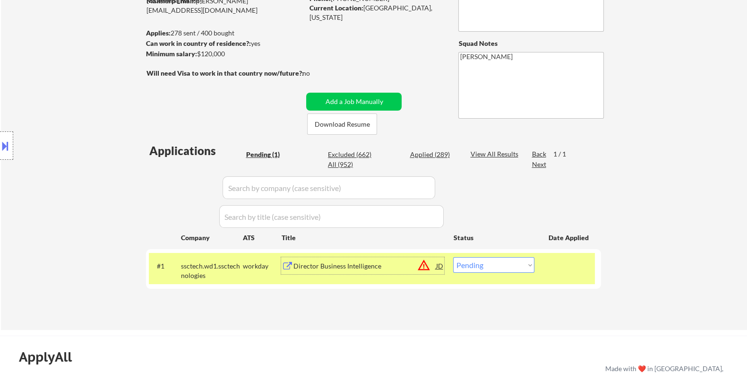
click at [331, 267] on div "Director Business Intelligence" at bounding box center [364, 265] width 143 height 9
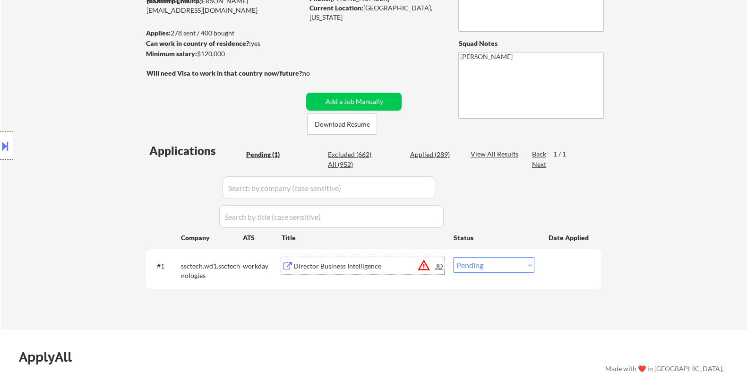
click at [9, 147] on button at bounding box center [5, 146] width 10 height 16
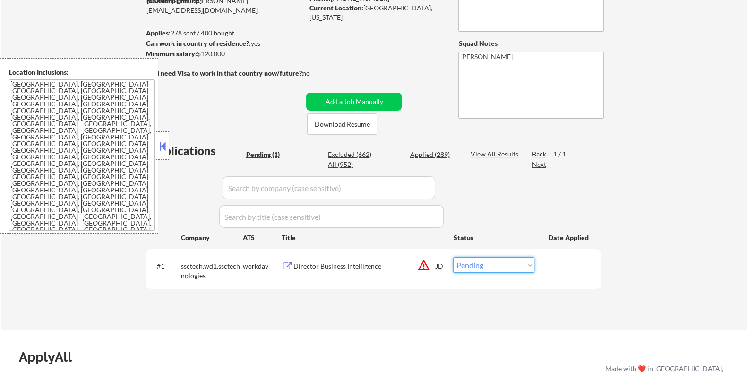
click at [475, 264] on select "Choose an option... Pending Applied Excluded (Questions) Excluded (Expired) Exc…" at bounding box center [493, 265] width 81 height 16
select select ""applied""
click at [453, 257] on select "Choose an option... Pending Applied Excluded (Questions) Excluded (Expired) Exc…" at bounding box center [493, 265] width 81 height 16
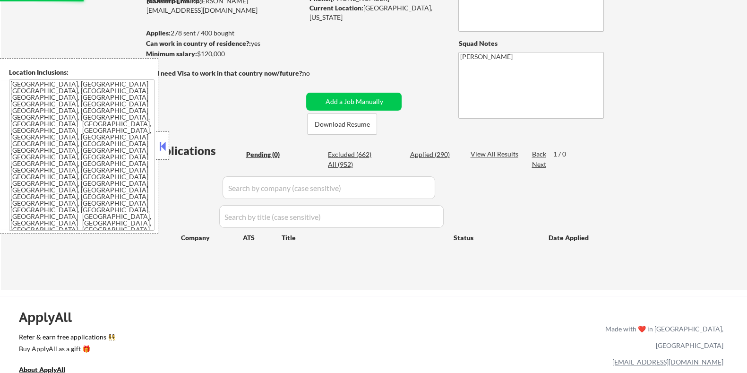
click at [161, 146] on button at bounding box center [162, 146] width 10 height 14
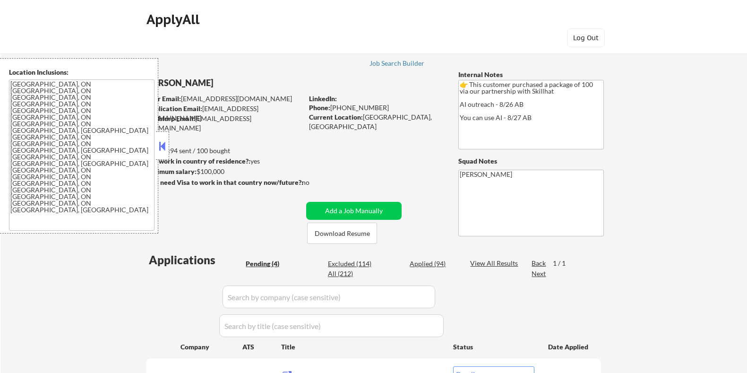
select select ""pending""
click at [162, 145] on button at bounding box center [162, 146] width 10 height 14
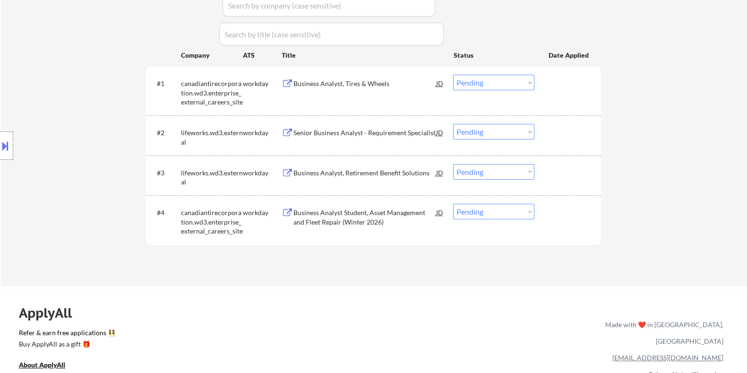
scroll to position [295, 0]
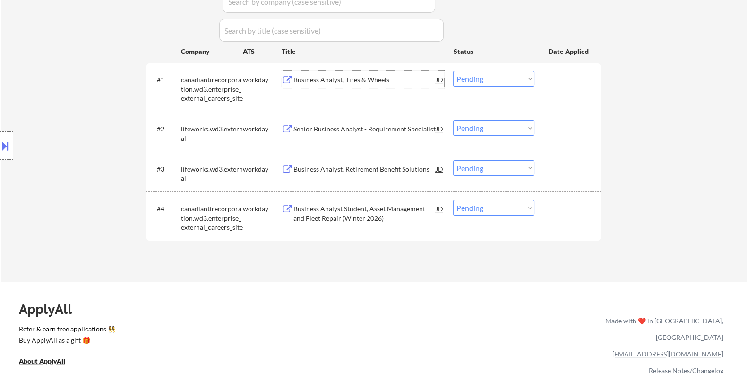
click at [321, 83] on div "Business Analyst, Tires & Wheels" at bounding box center [364, 79] width 143 height 9
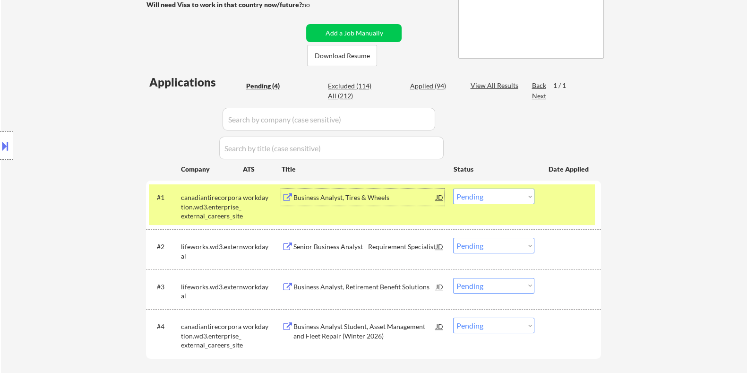
scroll to position [177, 0]
click at [347, 56] on button "Download Resume" at bounding box center [342, 55] width 70 height 21
click at [488, 195] on select "Choose an option... Pending Applied Excluded (Questions) Excluded (Expired) Exc…" at bounding box center [493, 197] width 81 height 16
click at [453, 189] on select "Choose an option... Pending Applied Excluded (Questions) Excluded (Expired) Exc…" at bounding box center [493, 197] width 81 height 16
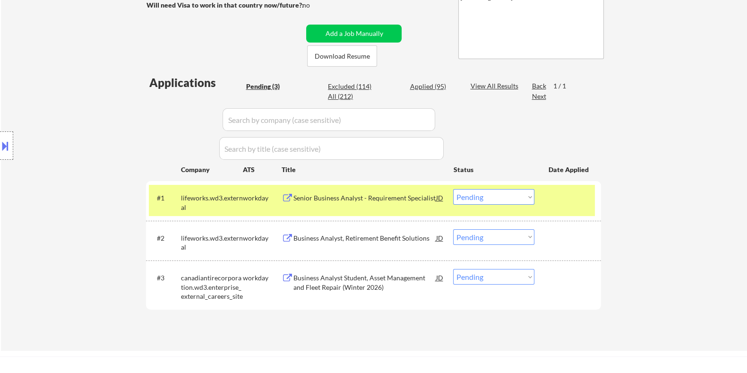
click at [320, 199] on div "Senior Business Analyst - Requirement Specialist" at bounding box center [364, 197] width 143 height 9
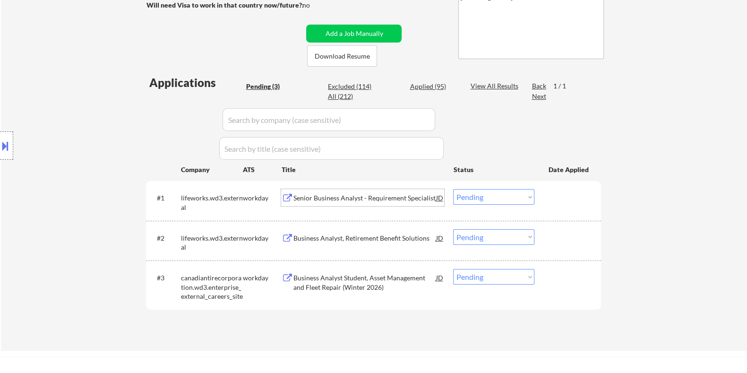
click at [4, 149] on button at bounding box center [5, 146] width 10 height 16
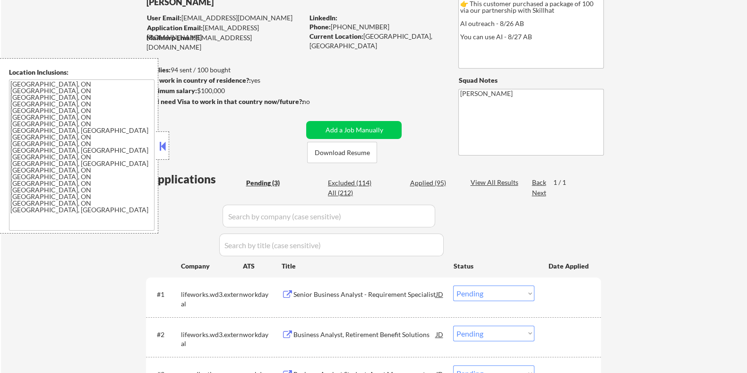
scroll to position [59, 0]
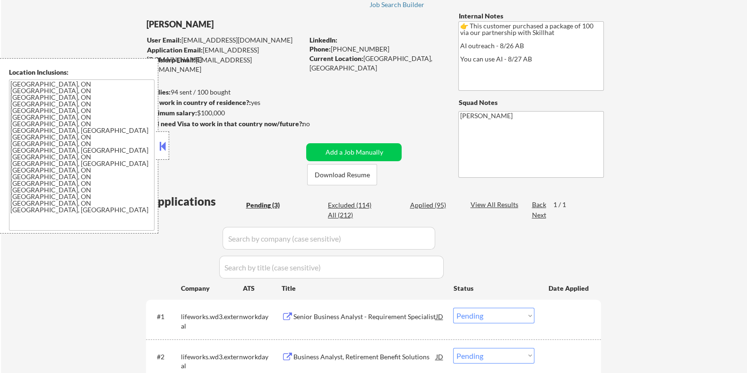
drag, startPoint x: 236, startPoint y: 117, endPoint x: 213, endPoint y: 123, distance: 23.6
click at [213, 123] on div "Eniola Adebisi User Email: adebisieniola203@gmail.com Application Email: eniola…" at bounding box center [299, 98] width 309 height 174
drag, startPoint x: 198, startPoint y: 111, endPoint x: 229, endPoint y: 107, distance: 31.5
click at [229, 107] on div "← Return to /applysquad Mailslurp Inbox Job Search Builder Eniola Adebisi User …" at bounding box center [373, 220] width 471 height 482
click at [229, 109] on div "Minimum salary: $100,000" at bounding box center [223, 112] width 157 height 9
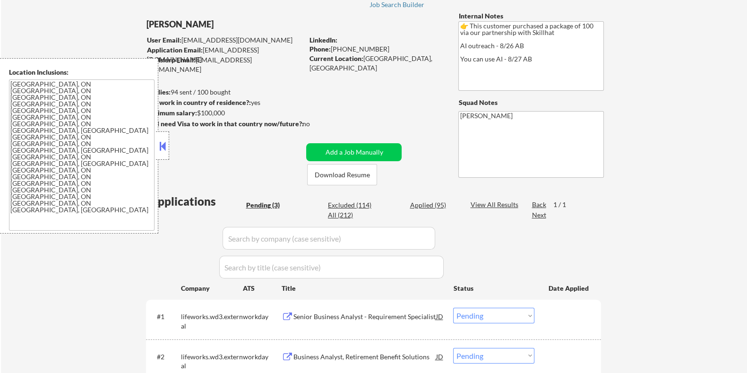
drag, startPoint x: 230, startPoint y: 112, endPoint x: 198, endPoint y: 113, distance: 32.1
click at [198, 113] on div "Minimum salary: $100,000" at bounding box center [223, 112] width 157 height 9
copy div "$100,000"
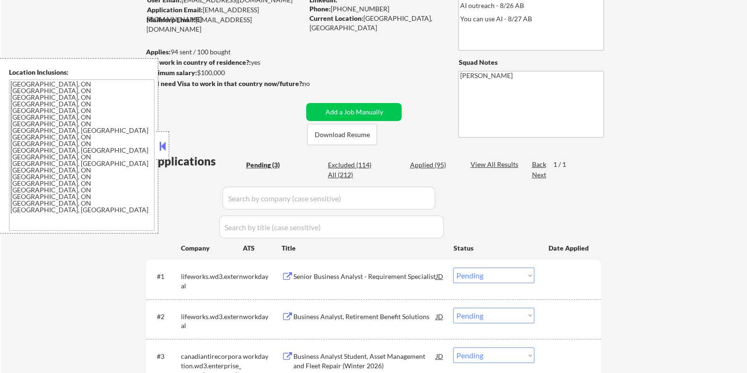
scroll to position [118, 0]
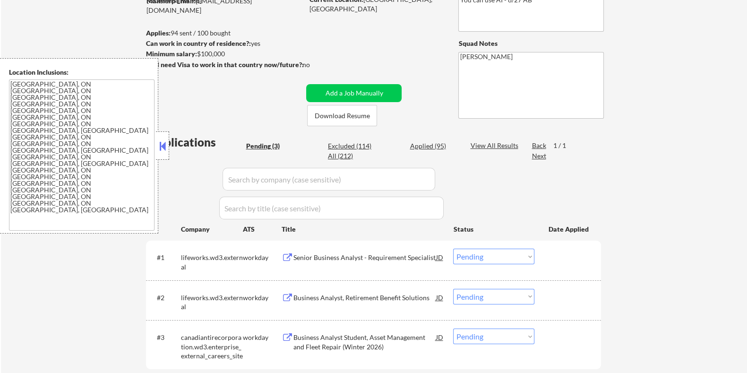
click at [501, 256] on select "Choose an option... Pending Applied Excluded (Questions) Excluded (Expired) Exc…" at bounding box center [493, 256] width 81 height 16
click at [453, 248] on select "Choose an option... Pending Applied Excluded (Questions) Excluded (Expired) Exc…" at bounding box center [493, 256] width 81 height 16
select select ""pending""
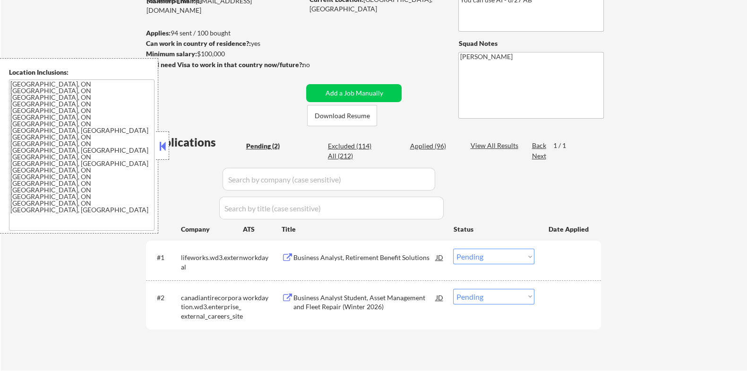
click at [348, 257] on div "Business Analyst, Retirement Benefit Solutions" at bounding box center [364, 257] width 143 height 9
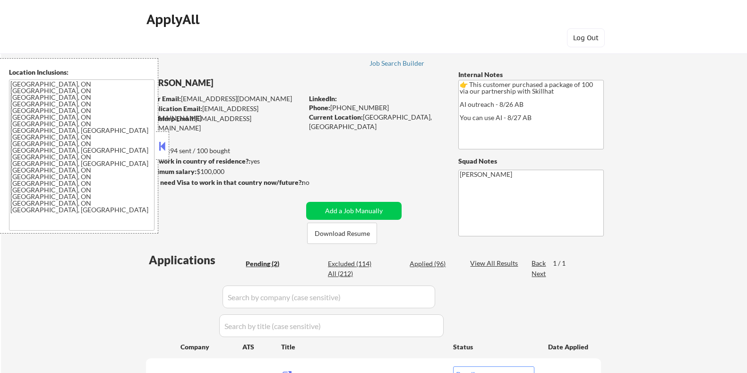
select select ""pending""
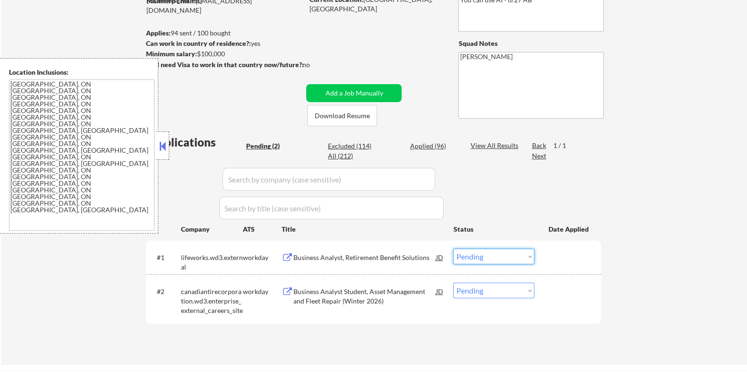
click at [515, 256] on select "Choose an option... Pending Applied Excluded (Questions) Excluded (Expired) Exc…" at bounding box center [493, 256] width 81 height 16
click at [453, 248] on select "Choose an option... Pending Applied Excluded (Questions) Excluded (Expired) Exc…" at bounding box center [493, 256] width 81 height 16
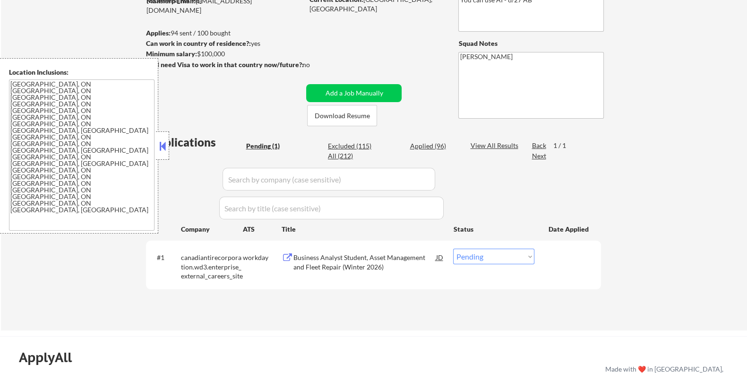
click at [314, 257] on div "Business Analyst Student, Asset Management and Fleet Repair (Winter 2026)" at bounding box center [364, 262] width 143 height 18
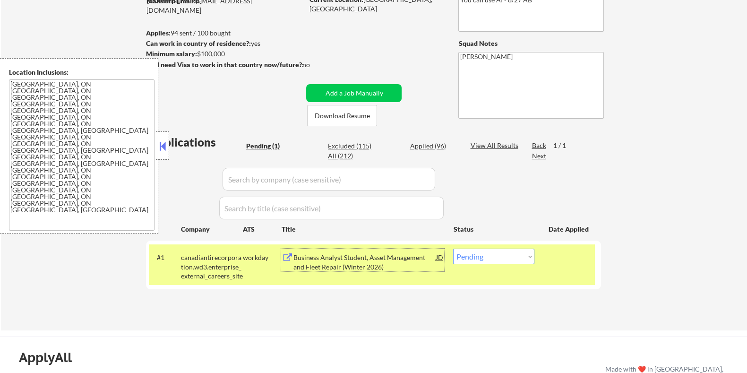
click at [493, 251] on select "Choose an option... Pending Applied Excluded (Questions) Excluded (Expired) Exc…" at bounding box center [493, 256] width 81 height 16
select select ""excluded__bad_match_""
click at [453, 248] on select "Choose an option... Pending Applied Excluded (Questions) Excluded (Expired) Exc…" at bounding box center [493, 256] width 81 height 16
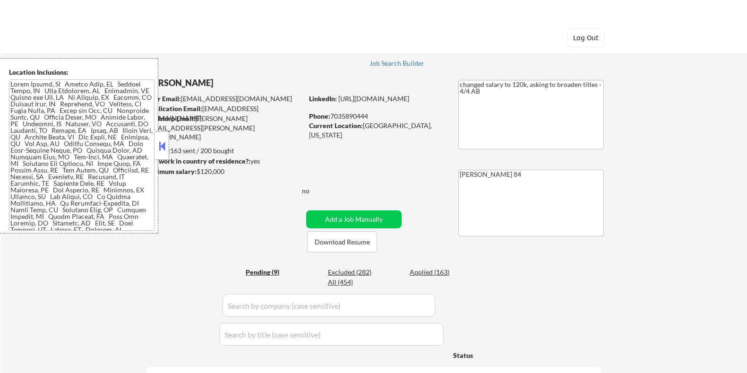
select select ""pending""
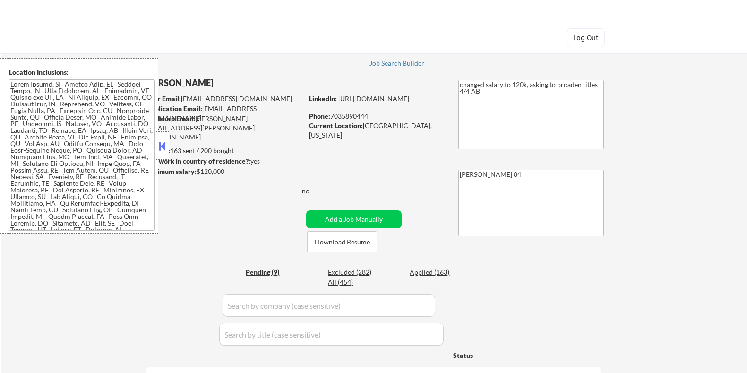
select select ""pending""
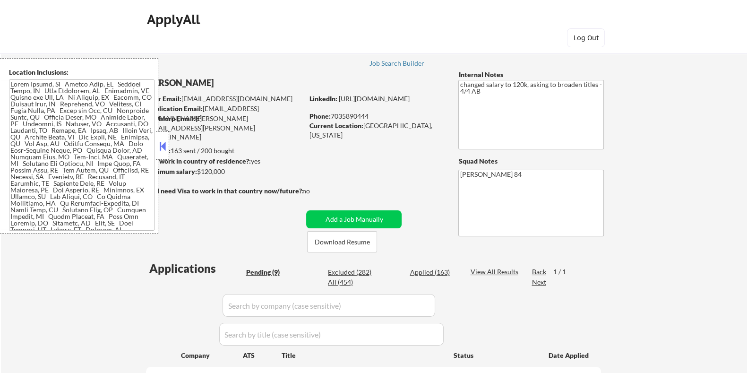
click at [159, 143] on button at bounding box center [162, 146] width 10 height 14
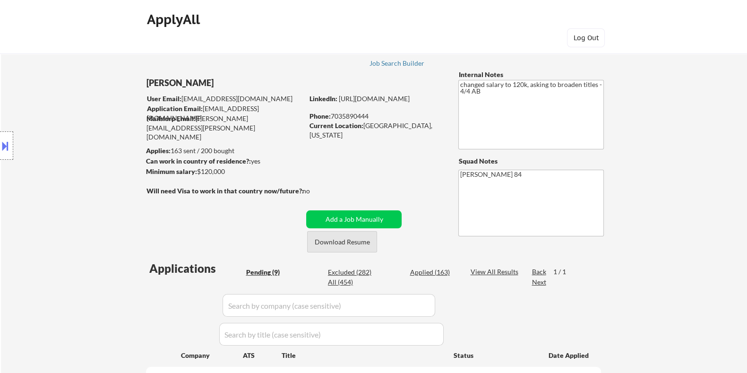
click at [341, 236] on button "Download Resume" at bounding box center [342, 241] width 70 height 21
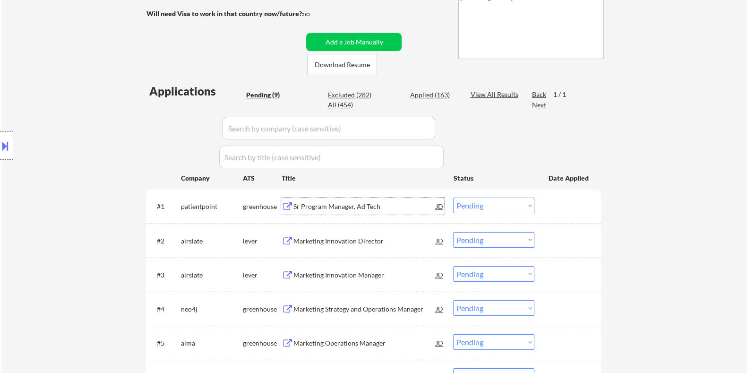
click at [313, 209] on div "Sr Program Manager, Ad Tech" at bounding box center [364, 206] width 143 height 9
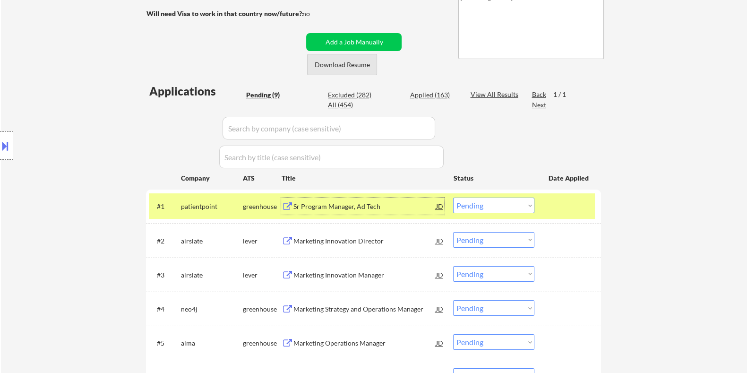
click at [342, 65] on button "Download Resume" at bounding box center [342, 64] width 70 height 21
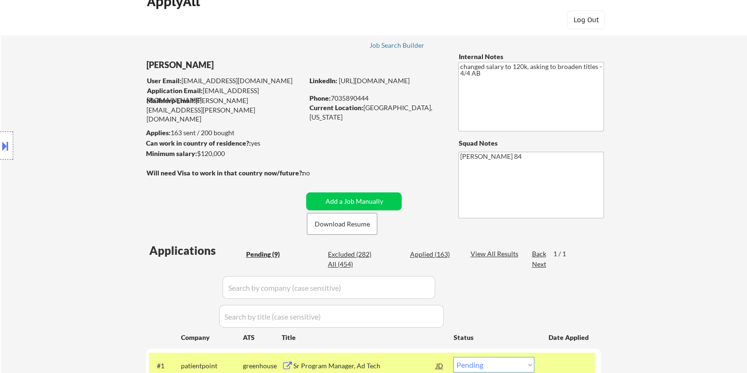
scroll to position [0, 0]
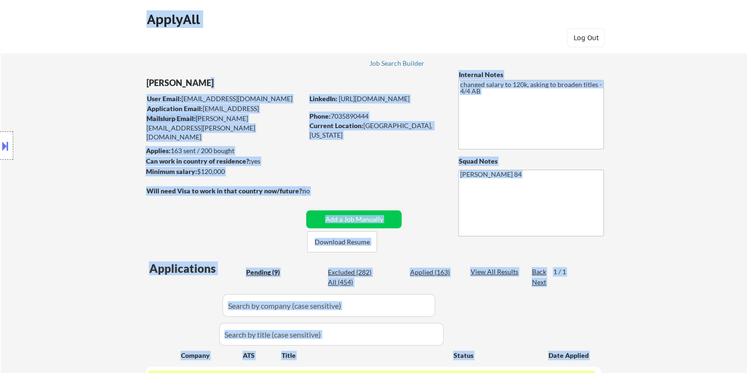
drag, startPoint x: 206, startPoint y: 81, endPoint x: 155, endPoint y: 82, distance: 51.5
click at [155, 82] on body "← Return to /applysquad Mailslurp Inbox Job Search Builder Bryan Morris User Em…" at bounding box center [373, 186] width 747 height 373
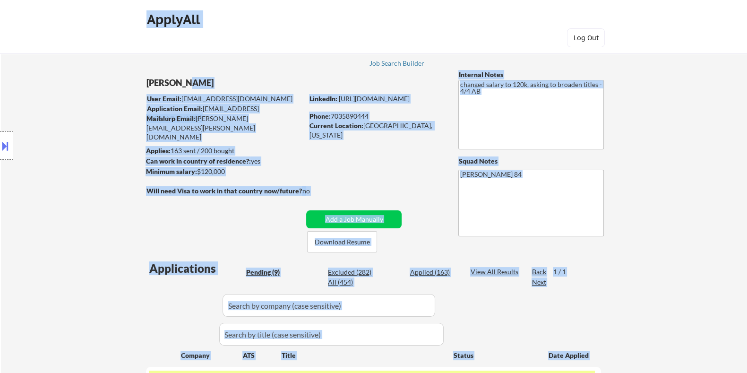
drag, startPoint x: 146, startPoint y: 82, endPoint x: 188, endPoint y: 82, distance: 42.0
click at [188, 82] on body "← Return to /applysquad Mailslurp Inbox Job Search Builder Bryan Morris User Em…" at bounding box center [373, 186] width 747 height 373
click at [212, 83] on div "Bryan Morris" at bounding box center [243, 83] width 194 height 12
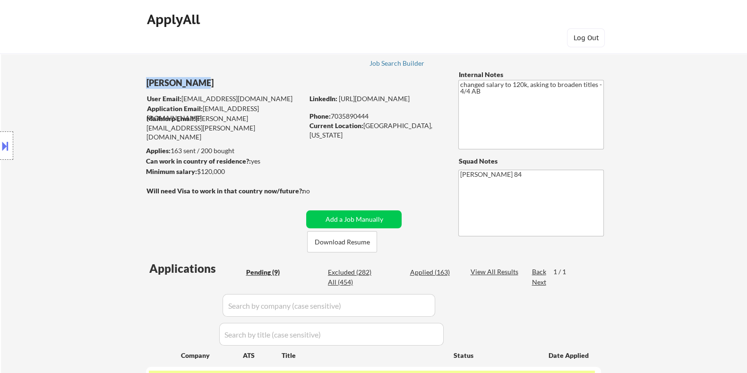
drag, startPoint x: 203, startPoint y: 82, endPoint x: 187, endPoint y: 76, distance: 17.4
copy div "Bryan Morris"
drag, startPoint x: 232, startPoint y: 170, endPoint x: 197, endPoint y: 172, distance: 35.4
click at [197, 172] on div "Minimum salary: $120,000" at bounding box center [223, 171] width 157 height 9
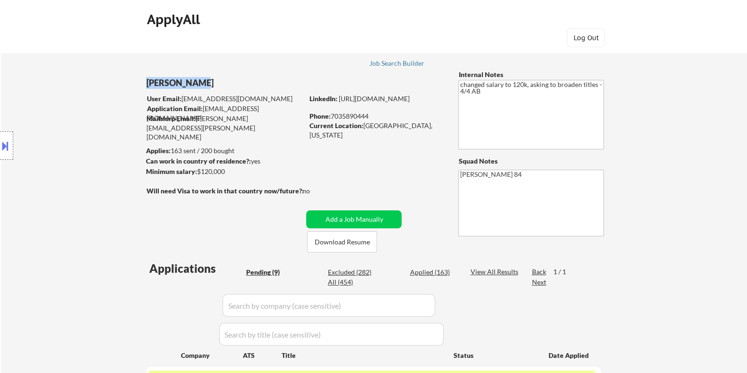
copy div "$120,000"
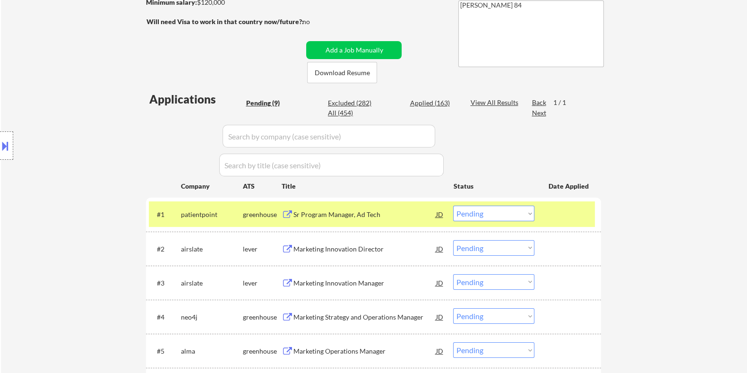
scroll to position [177, 0]
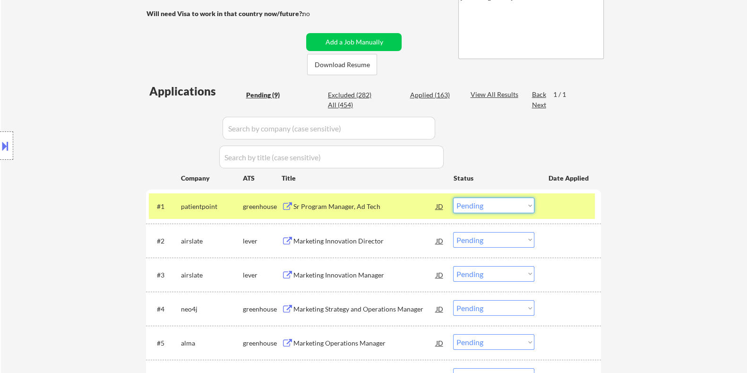
click at [490, 205] on select "Choose an option... Pending Applied Excluded (Questions) Excluded (Expired) Exc…" at bounding box center [493, 205] width 81 height 16
click at [493, 204] on select "Choose an option... Pending Applied Excluded (Questions) Excluded (Expired) Exc…" at bounding box center [493, 205] width 81 height 16
click at [453, 197] on select "Choose an option... Pending Applied Excluded (Questions) Excluded (Expired) Exc…" at bounding box center [493, 205] width 81 height 16
click at [297, 206] on div "Marketing Innovation Director" at bounding box center [364, 206] width 143 height 9
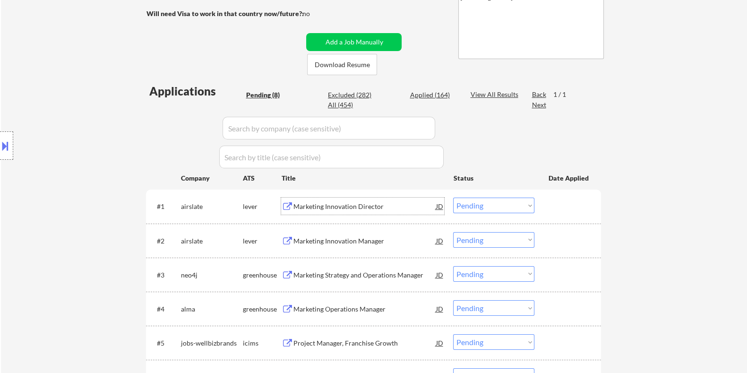
click at [497, 204] on select "Choose an option... Pending Applied Excluded (Questions) Excluded (Expired) Exc…" at bounding box center [493, 205] width 81 height 16
click at [453, 197] on select "Choose an option... Pending Applied Excluded (Questions) Excluded (Expired) Exc…" at bounding box center [493, 205] width 81 height 16
click at [322, 207] on div "Marketing Innovation Manager" at bounding box center [364, 206] width 143 height 9
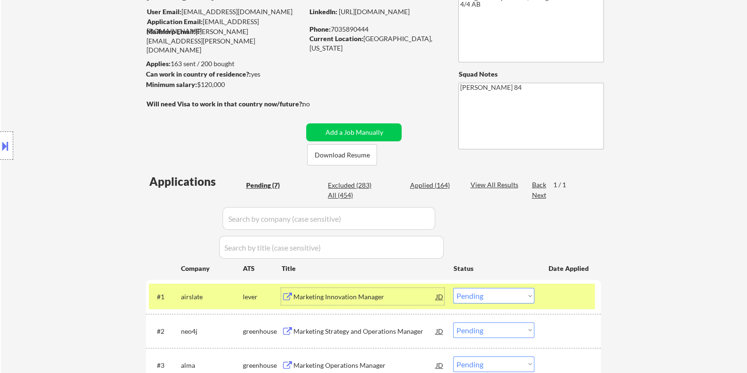
scroll to position [118, 0]
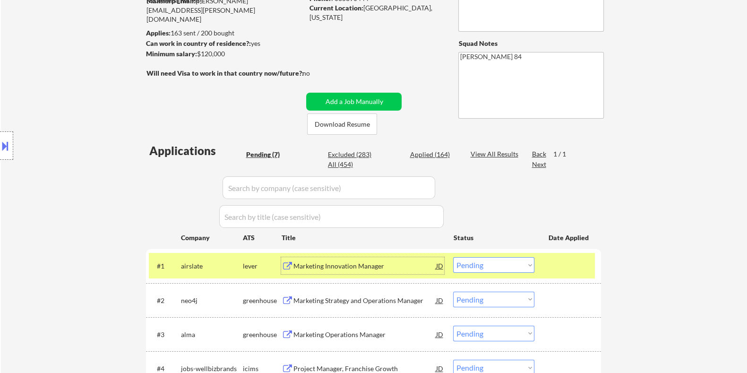
click at [516, 263] on select "Choose an option... Pending Applied Excluded (Questions) Excluded (Expired) Exc…" at bounding box center [493, 265] width 81 height 16
click at [453, 257] on select "Choose an option... Pending Applied Excluded (Questions) Excluded (Expired) Exc…" at bounding box center [493, 265] width 81 height 16
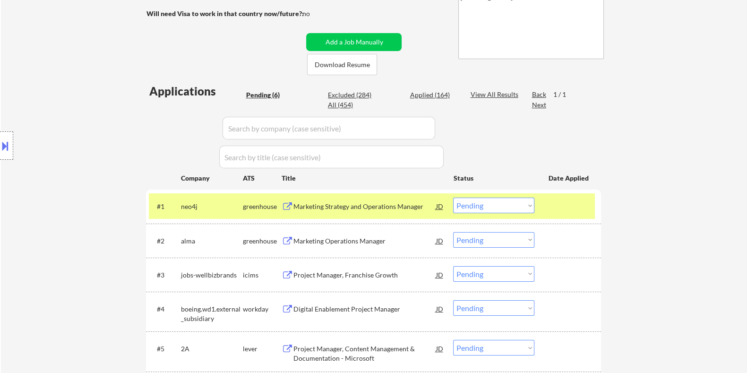
click at [325, 207] on div "Marketing Strategy and Operations Manager" at bounding box center [364, 206] width 143 height 9
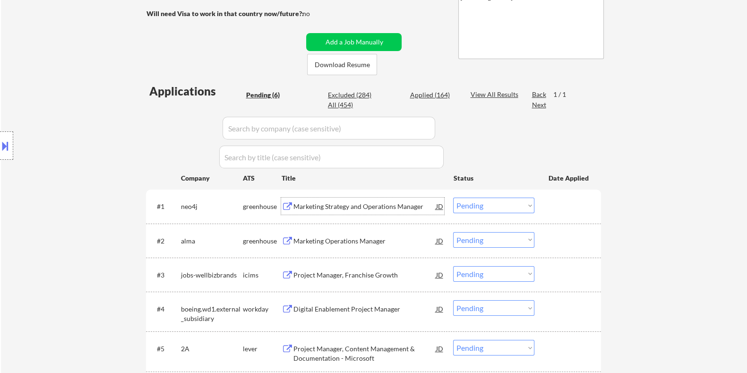
click at [502, 204] on select "Choose an option... Pending Applied Excluded (Questions) Excluded (Expired) Exc…" at bounding box center [493, 205] width 81 height 16
click at [453, 197] on select "Choose an option... Pending Applied Excluded (Questions) Excluded (Expired) Exc…" at bounding box center [493, 205] width 81 height 16
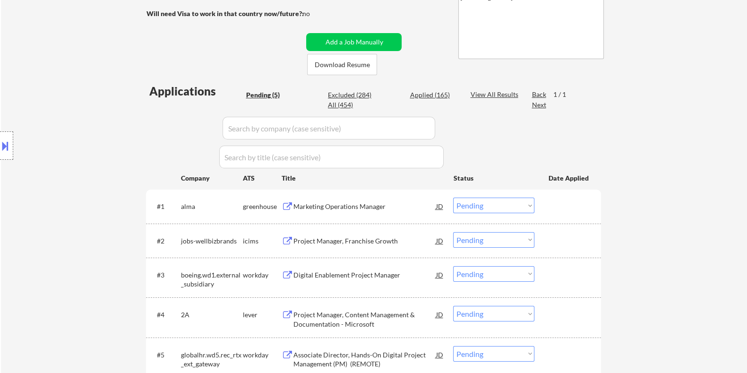
click at [322, 206] on div "Marketing Operations Manager" at bounding box center [364, 206] width 143 height 9
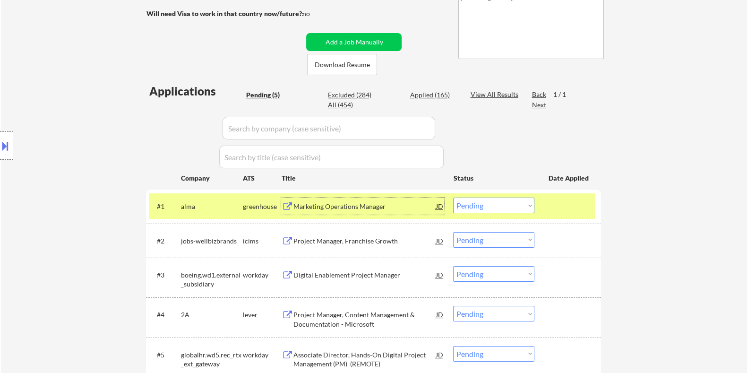
click at [496, 205] on select "Choose an option... Pending Applied Excluded (Questions) Excluded (Expired) Exc…" at bounding box center [493, 205] width 81 height 16
click at [453, 197] on select "Choose an option... Pending Applied Excluded (Questions) Excluded (Expired) Exc…" at bounding box center [493, 205] width 81 height 16
select select ""pending""
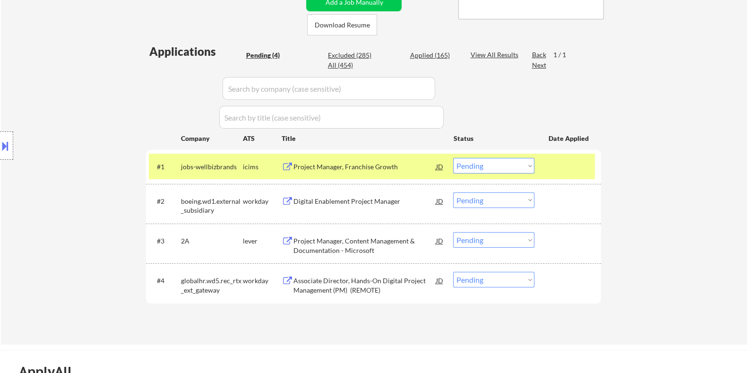
scroll to position [236, 0]
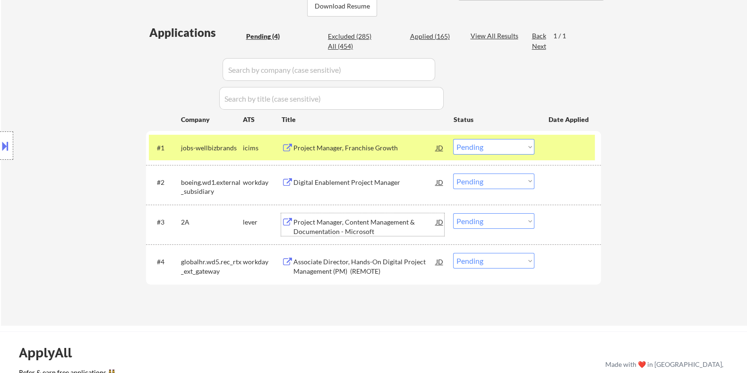
click at [314, 221] on div "Project Manager, Content Management & Documentation - Microsoft" at bounding box center [364, 226] width 143 height 18
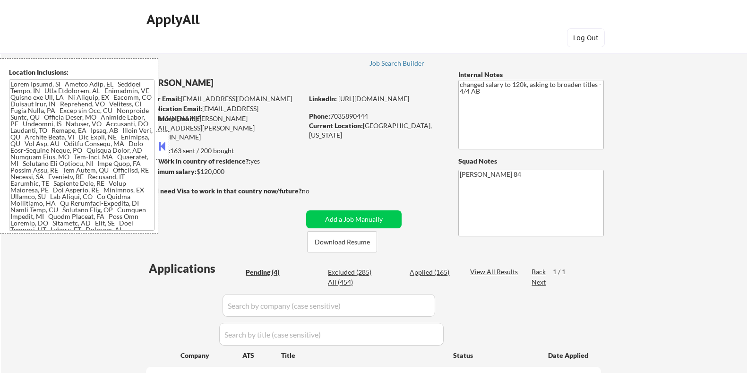
select select ""pending""
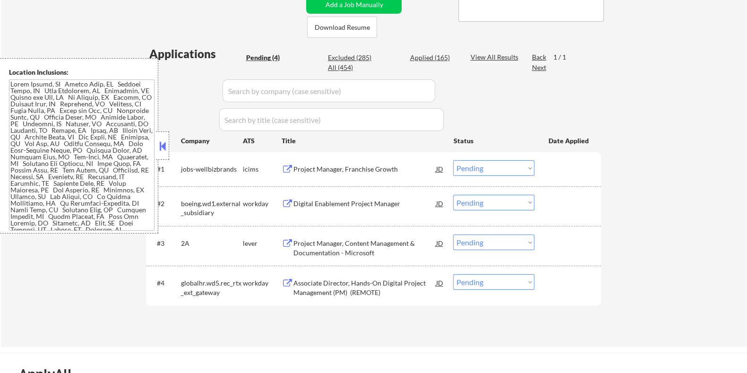
scroll to position [177, 0]
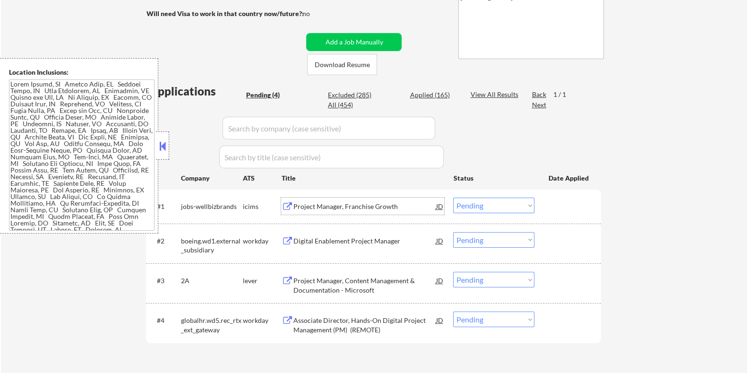
click at [331, 204] on div "Project Manager, Franchise Growth" at bounding box center [364, 206] width 143 height 9
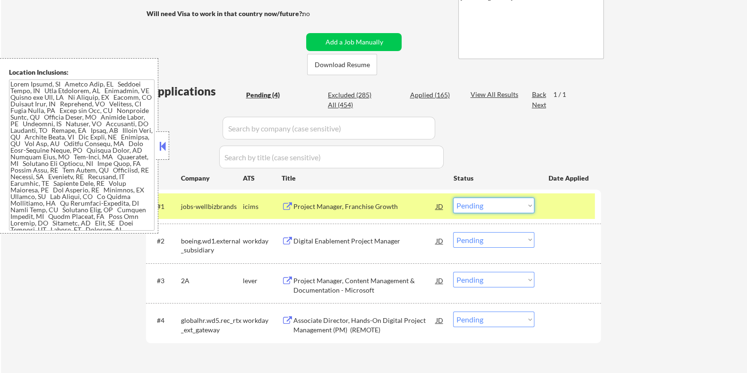
click at [501, 208] on select "Choose an option... Pending Applied Excluded (Questions) Excluded (Expired) Exc…" at bounding box center [493, 205] width 81 height 16
click at [453, 197] on select "Choose an option... Pending Applied Excluded (Questions) Excluded (Expired) Exc…" at bounding box center [493, 205] width 81 height 16
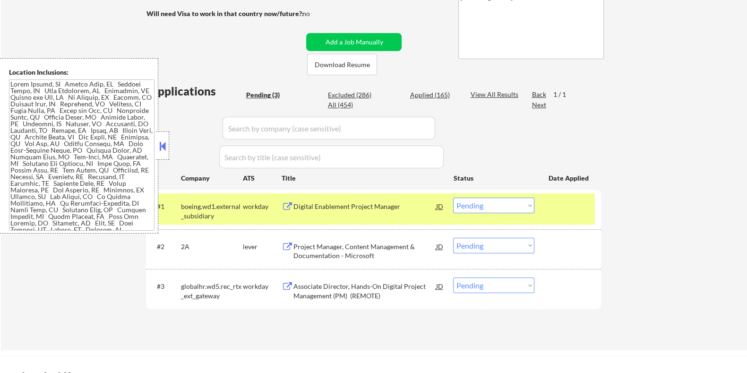
click at [336, 209] on div "Digital Enablement Project Manager" at bounding box center [364, 206] width 143 height 9
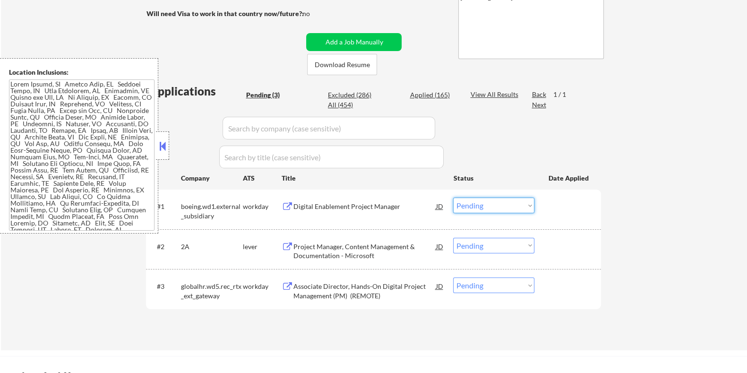
click at [498, 205] on select "Choose an option... Pending Applied Excluded (Questions) Excluded (Expired) Exc…" at bounding box center [493, 205] width 81 height 16
click at [453, 197] on select "Choose an option... Pending Applied Excluded (Questions) Excluded (Expired) Exc…" at bounding box center [493, 205] width 81 height 16
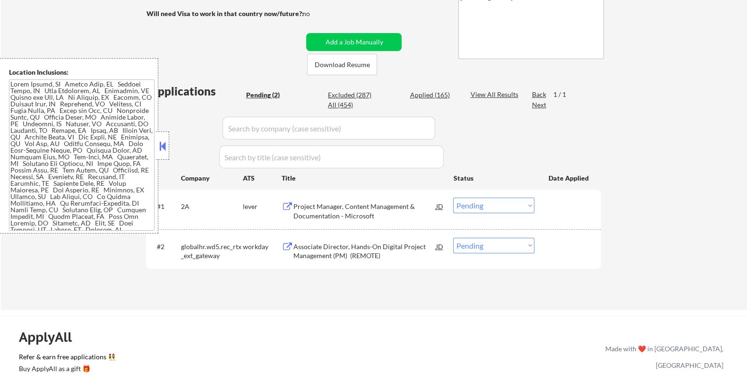
click at [364, 212] on div "Project Manager, Content Management & Documentation - Microsoft" at bounding box center [364, 211] width 143 height 18
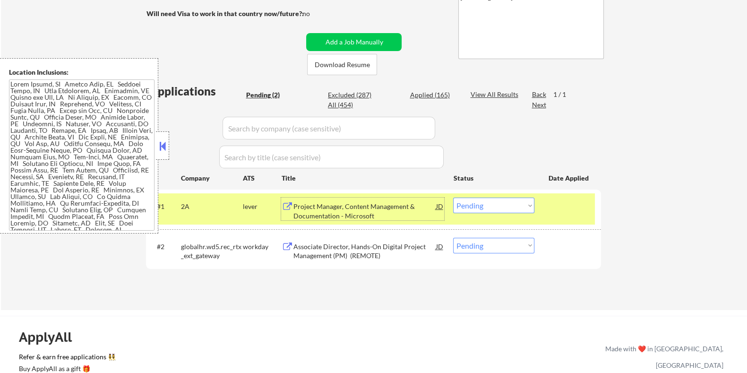
click at [489, 202] on select "Choose an option... Pending Applied Excluded (Questions) Excluded (Expired) Exc…" at bounding box center [493, 205] width 81 height 16
click at [453, 197] on select "Choose an option... Pending Applied Excluded (Questions) Excluded (Expired) Exc…" at bounding box center [493, 205] width 81 height 16
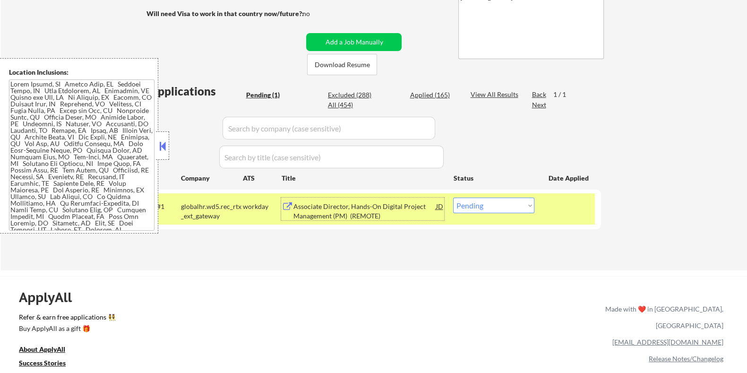
click at [375, 211] on div "Associate Director, Hands-On Digital Project Management (PM) (REMOTE)" at bounding box center [364, 211] width 143 height 18
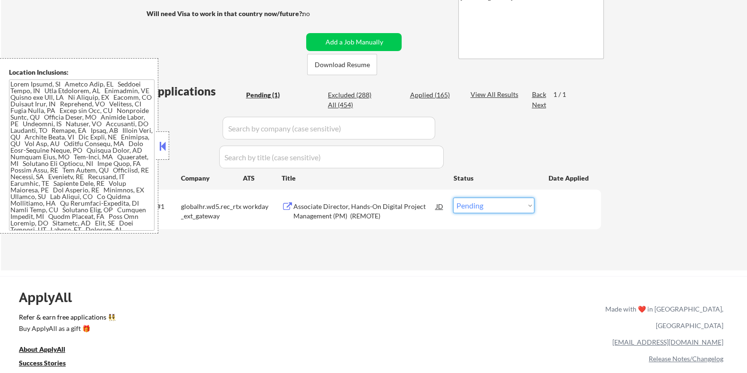
click at [501, 202] on select "Choose an option... Pending Applied Excluded (Questions) Excluded (Expired) Exc…" at bounding box center [493, 205] width 81 height 16
select select ""excluded__bad_match_""
click at [453, 197] on select "Choose an option... Pending Applied Excluded (Questions) Excluded (Expired) Exc…" at bounding box center [493, 205] width 81 height 16
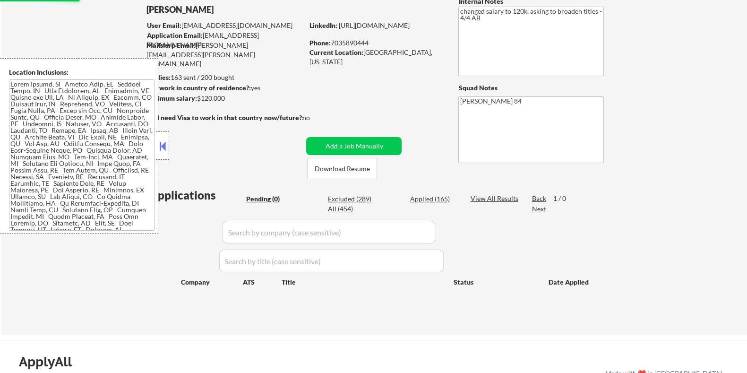
scroll to position [0, 0]
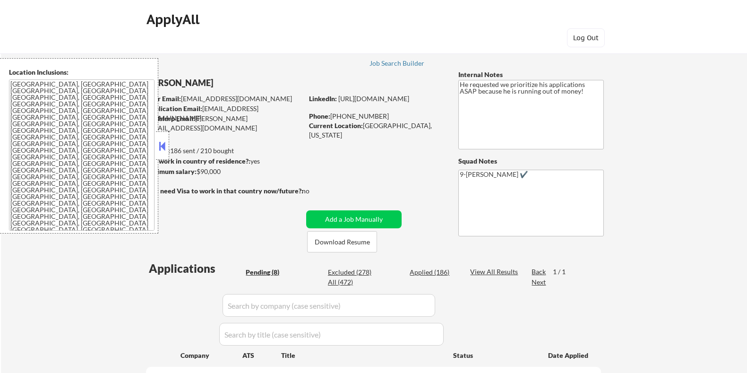
select select ""pending""
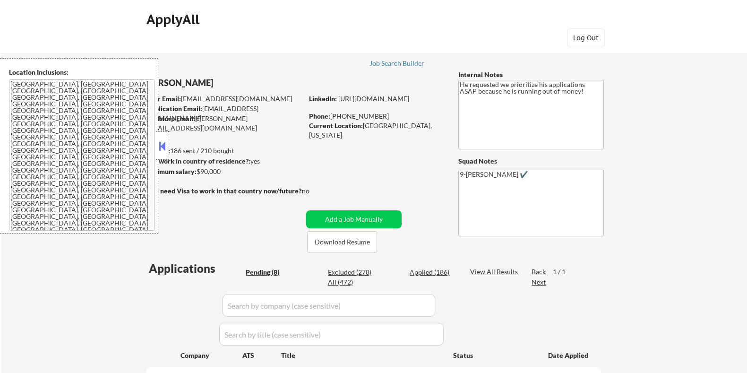
select select ""pending""
click at [164, 144] on button at bounding box center [162, 146] width 10 height 14
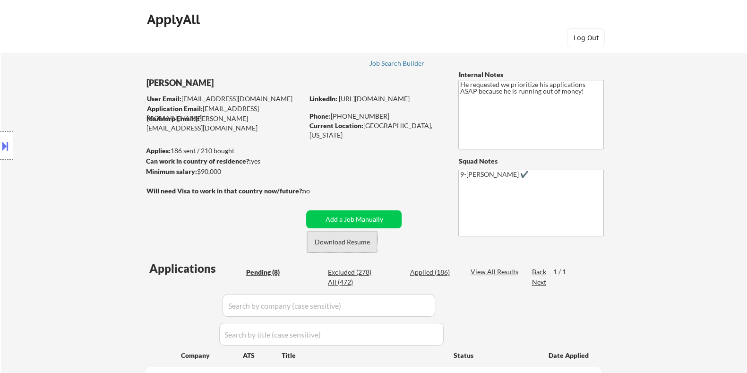
click at [345, 241] on button "Download Resume" at bounding box center [342, 241] width 70 height 21
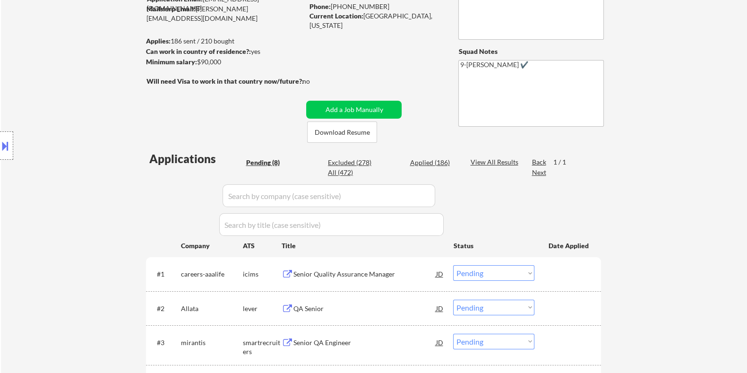
scroll to position [177, 0]
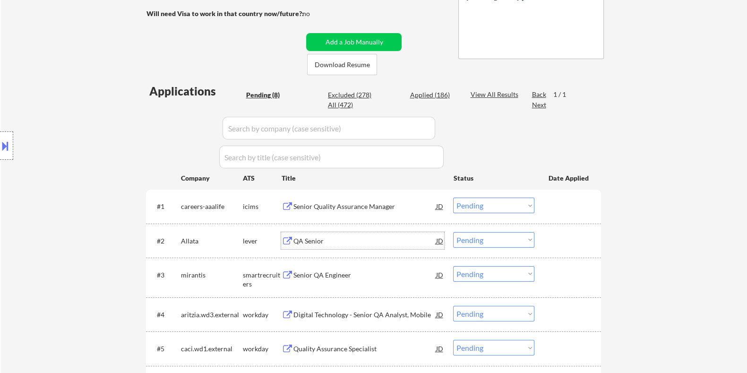
click at [313, 238] on div "QA Senior" at bounding box center [364, 240] width 143 height 9
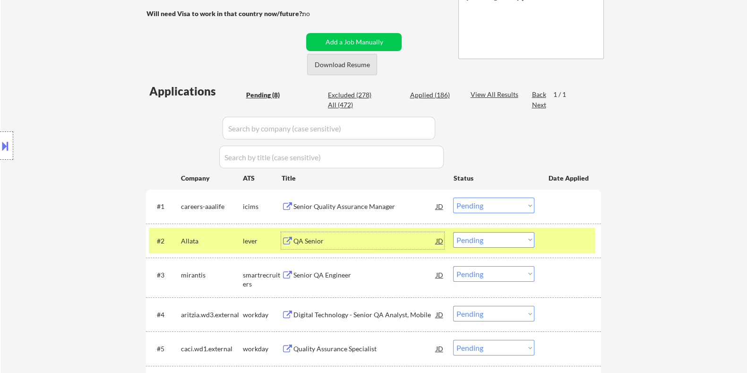
click at [366, 65] on button "Download Resume" at bounding box center [342, 64] width 70 height 21
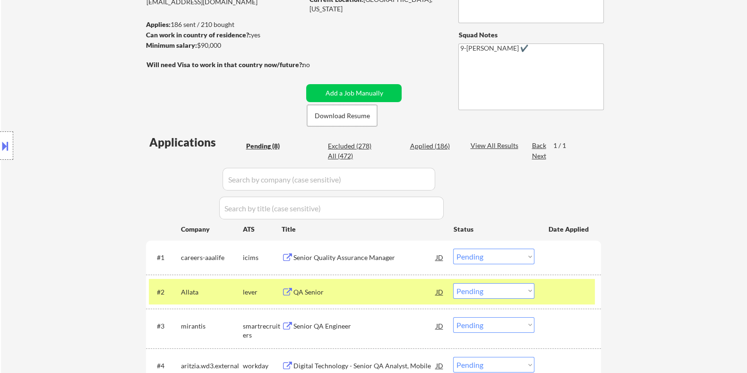
scroll to position [118, 0]
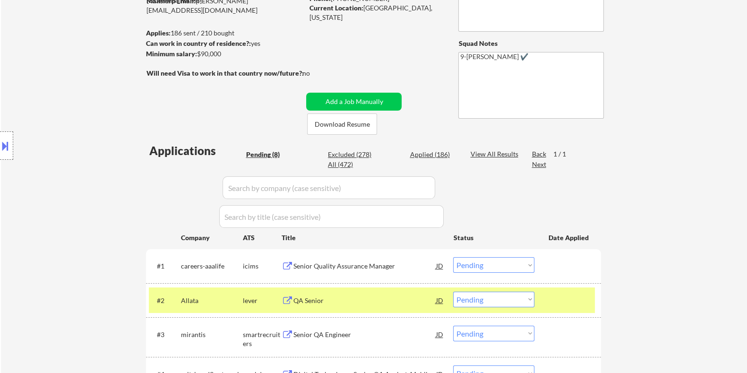
drag, startPoint x: 232, startPoint y: 53, endPoint x: 197, endPoint y: 53, distance: 35.4
click at [197, 53] on div "Minimum salary: $90,000" at bounding box center [223, 53] width 157 height 9
copy div "$90,000"
click at [478, 297] on select "Choose an option... Pending Applied Excluded (Questions) Excluded (Expired) Exc…" at bounding box center [493, 299] width 81 height 16
click at [453, 291] on select "Choose an option... Pending Applied Excluded (Questions) Excluded (Expired) Exc…" at bounding box center [493, 299] width 81 height 16
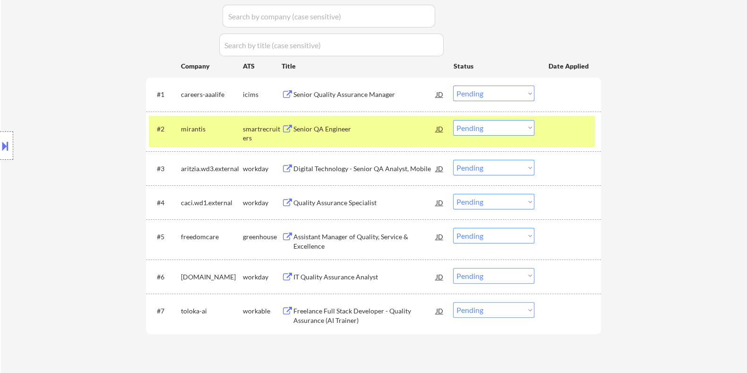
scroll to position [295, 0]
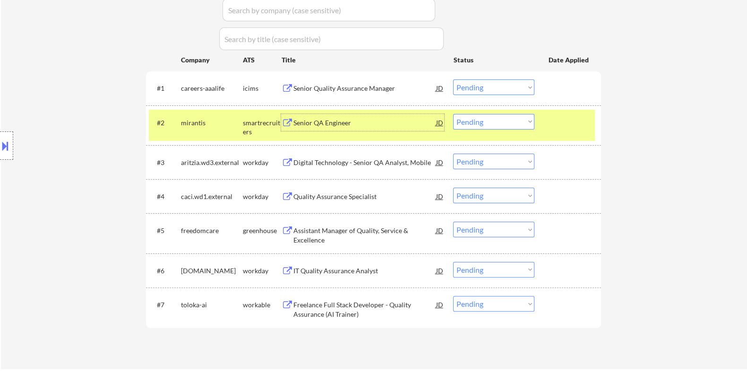
click at [340, 128] on div "Senior QA Engineer" at bounding box center [364, 122] width 143 height 17
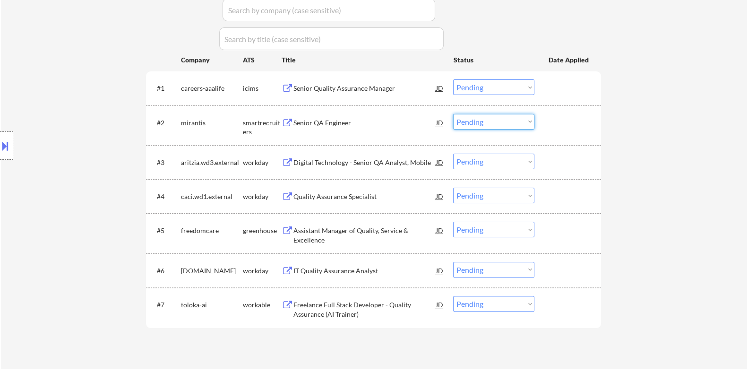
click at [489, 119] on select "Choose an option... Pending Applied Excluded (Questions) Excluded (Expired) Exc…" at bounding box center [493, 122] width 81 height 16
click at [453, 114] on select "Choose an option... Pending Applied Excluded (Questions) Excluded (Expired) Exc…" at bounding box center [493, 122] width 81 height 16
select select ""pending""
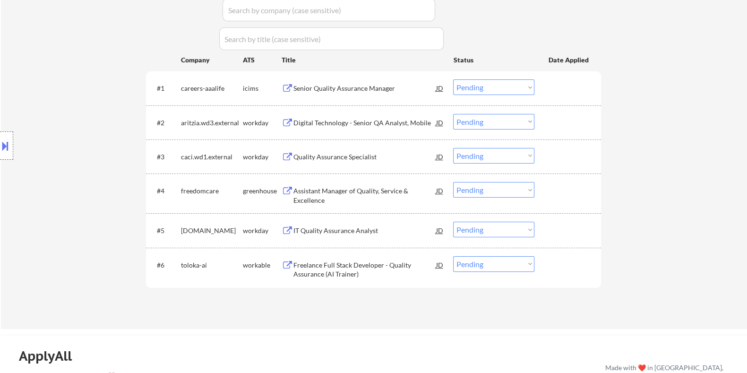
click at [317, 192] on div "Assistant Manager of Quality, Service & Excellence" at bounding box center [364, 195] width 143 height 18
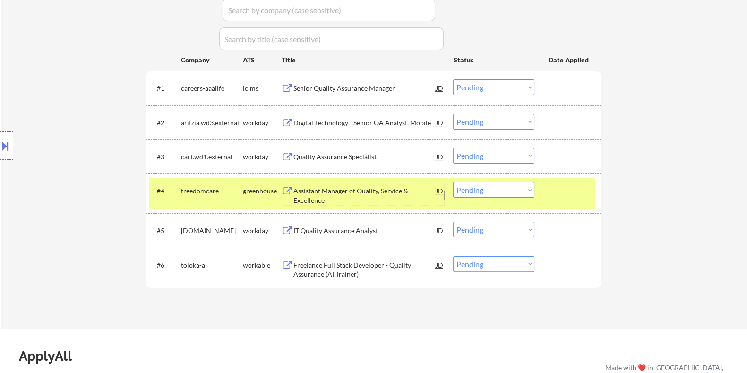
click at [513, 187] on select "Choose an option... Pending Applied Excluded (Questions) Excluded (Expired) Exc…" at bounding box center [493, 190] width 81 height 16
click at [453, 182] on select "Choose an option... Pending Applied Excluded (Questions) Excluded (Expired) Exc…" at bounding box center [493, 190] width 81 height 16
select select ""pending""
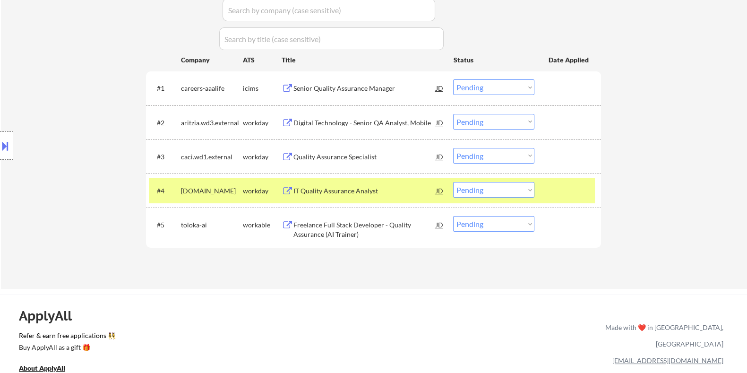
click at [328, 89] on div "Senior Quality Assurance Manager" at bounding box center [364, 88] width 143 height 9
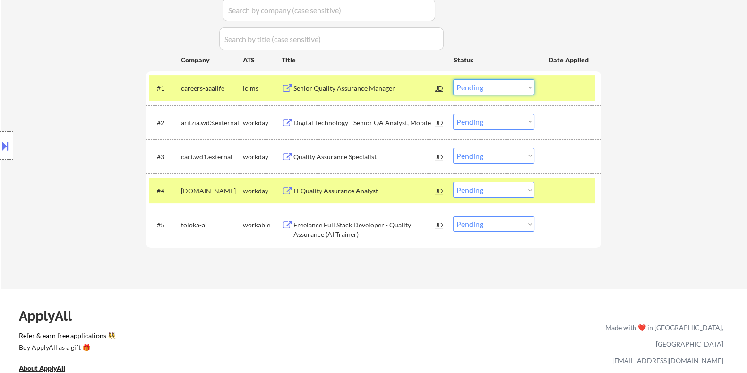
click at [508, 86] on select "Choose an option... Pending Applied Excluded (Questions) Excluded (Expired) Exc…" at bounding box center [493, 87] width 81 height 16
click at [453, 79] on select "Choose an option... Pending Applied Excluded (Questions) Excluded (Expired) Exc…" at bounding box center [493, 87] width 81 height 16
select select ""pending""
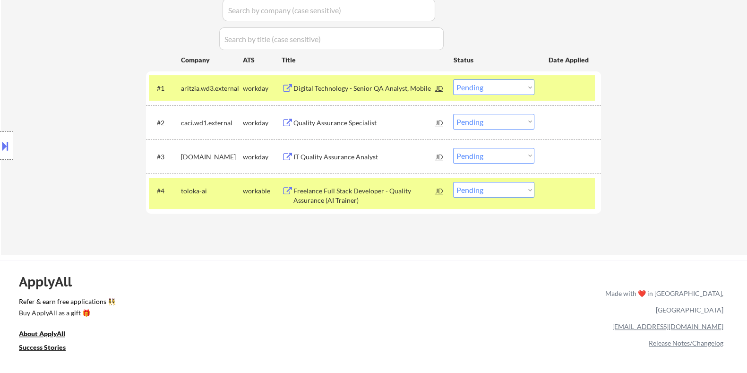
click at [335, 190] on div "Freelance Full Stack Developer - Quality Assurance (AI Trainer)" at bounding box center [364, 195] width 143 height 18
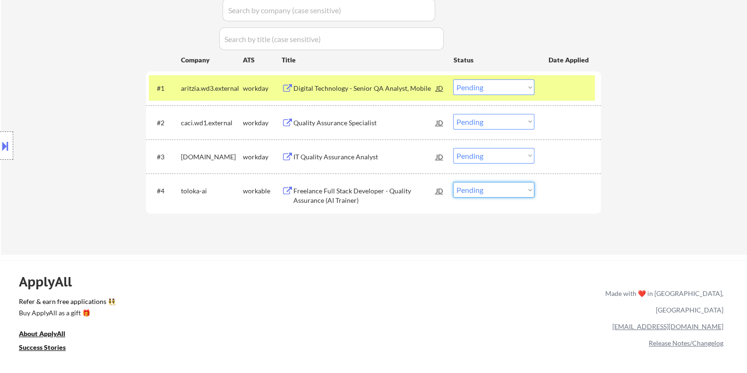
click at [493, 193] on select "Choose an option... Pending Applied Excluded (Questions) Excluded (Expired) Exc…" at bounding box center [493, 190] width 81 height 16
select select ""excluded__bad_match_""
click at [453, 182] on select "Choose an option... Pending Applied Excluded (Questions) Excluded (Expired) Exc…" at bounding box center [493, 190] width 81 height 16
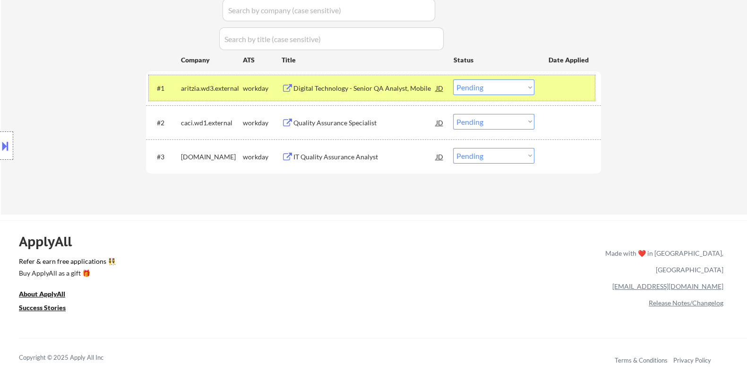
click at [280, 88] on div "workday" at bounding box center [261, 88] width 39 height 9
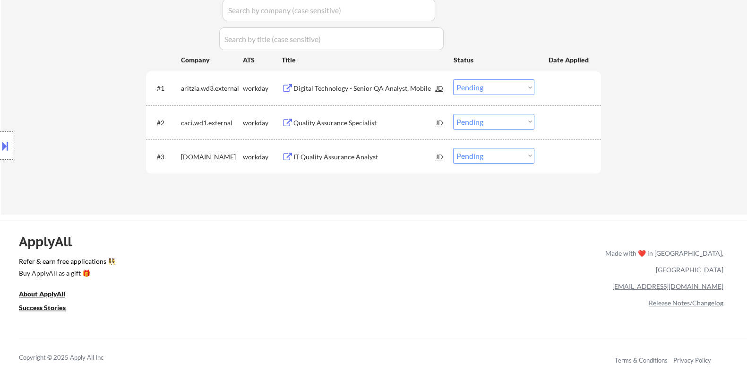
click at [319, 88] on div "Digital Technology - Senior QA Analyst, Mobile" at bounding box center [364, 88] width 143 height 9
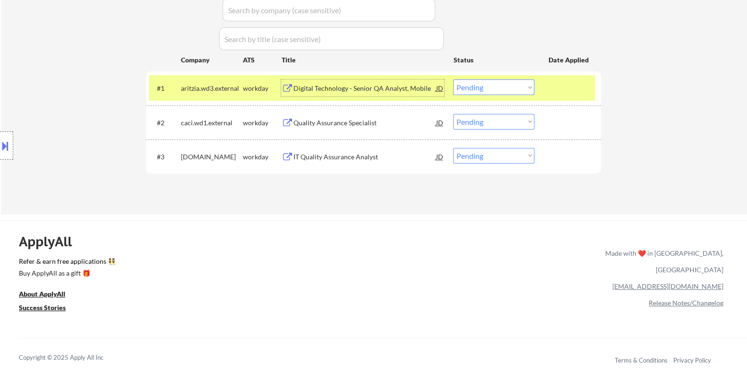
click at [484, 87] on select "Choose an option... Pending Applied Excluded (Questions) Excluded (Expired) Exc…" at bounding box center [493, 87] width 81 height 16
click at [453, 79] on select "Choose an option... Pending Applied Excluded (Questions) Excluded (Expired) Exc…" at bounding box center [493, 87] width 81 height 16
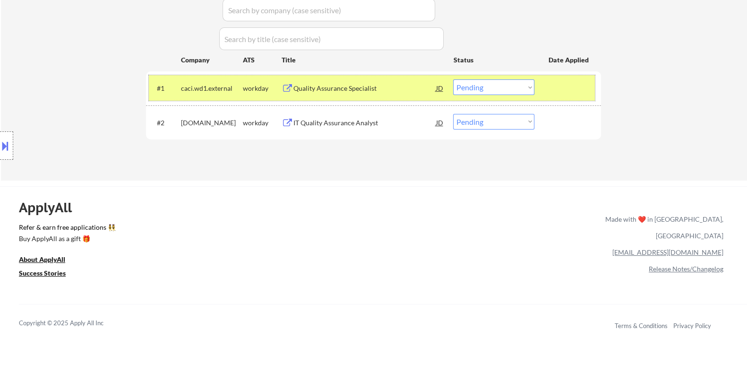
click at [255, 88] on div "workday" at bounding box center [261, 88] width 39 height 9
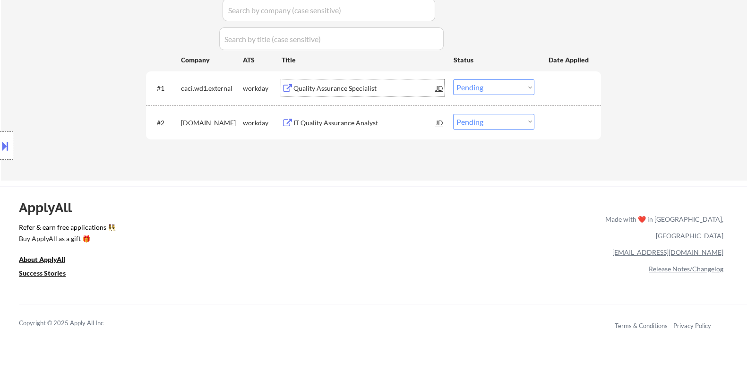
click at [298, 86] on div "Quality Assurance Specialist" at bounding box center [364, 88] width 143 height 9
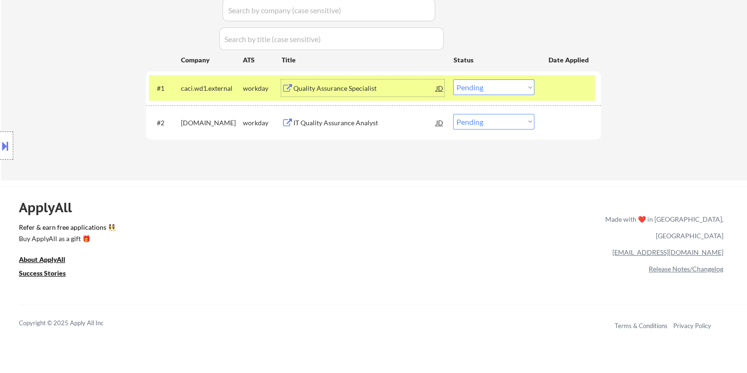
click at [484, 87] on select "Choose an option... Pending Applied Excluded (Questions) Excluded (Expired) Exc…" at bounding box center [493, 87] width 81 height 16
click at [453, 79] on select "Choose an option... Pending Applied Excluded (Questions) Excluded (Expired) Exc…" at bounding box center [493, 87] width 81 height 16
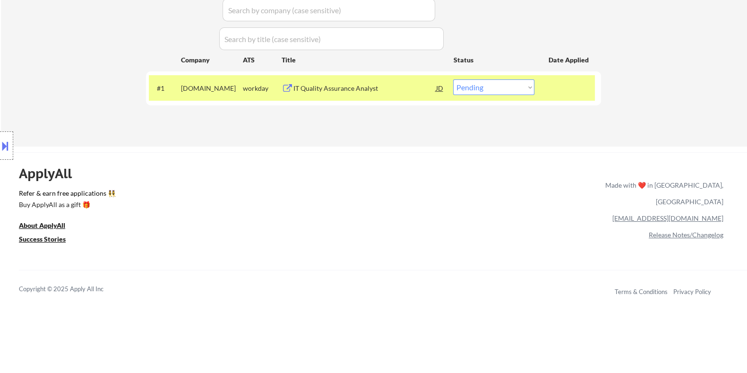
click at [342, 91] on div "IT Quality Assurance Analyst" at bounding box center [364, 88] width 143 height 9
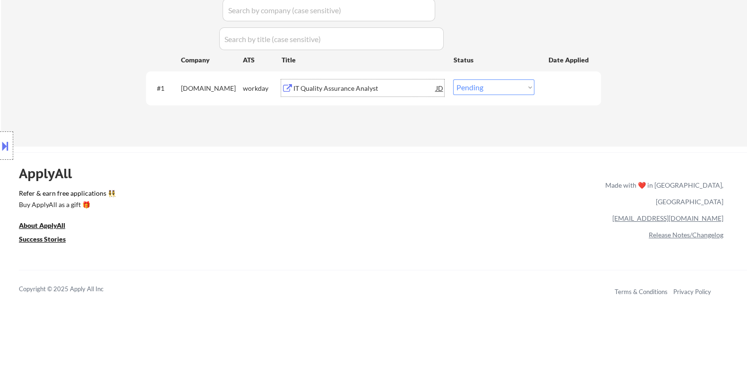
click at [505, 86] on select "Choose an option... Pending Applied Excluded (Questions) Excluded (Expired) Exc…" at bounding box center [493, 87] width 81 height 16
select select ""excluded__expired_""
click at [453, 79] on select "Choose an option... Pending Applied Excluded (Questions) Excluded (Expired) Exc…" at bounding box center [493, 87] width 81 height 16
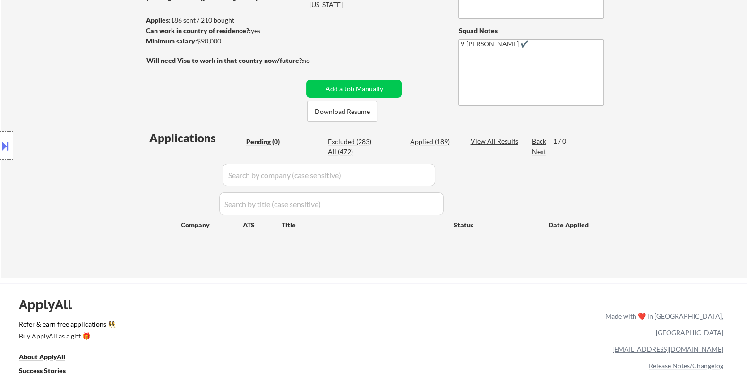
scroll to position [59, 0]
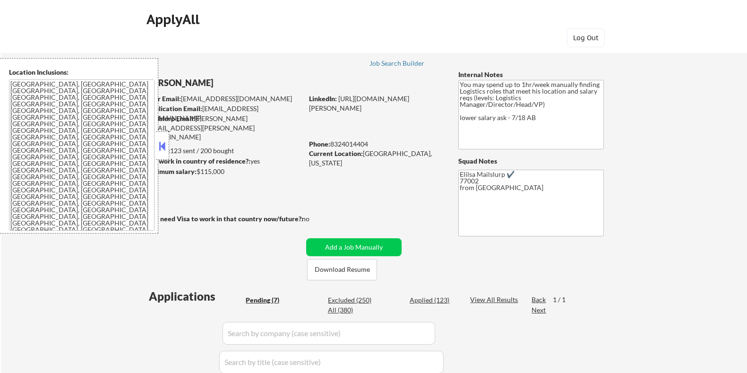
select select ""pending""
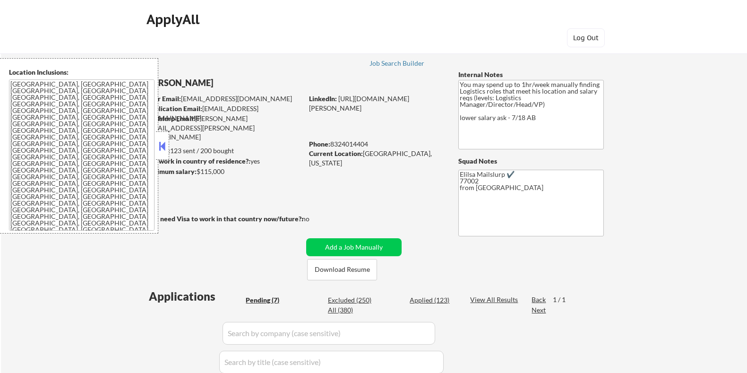
select select ""pending""
click at [331, 267] on button "Download Resume" at bounding box center [342, 269] width 70 height 21
click at [160, 145] on button at bounding box center [162, 146] width 10 height 14
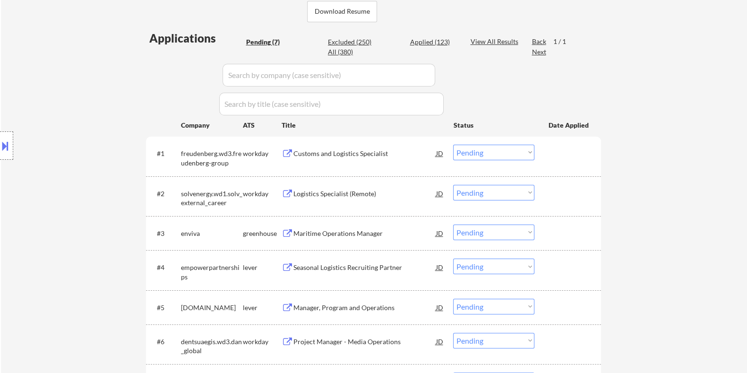
scroll to position [295, 0]
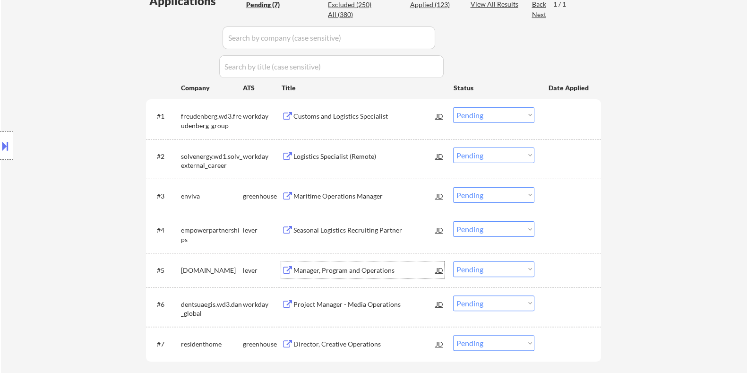
click at [315, 265] on div "Manager, Program and Operations" at bounding box center [364, 269] width 143 height 9
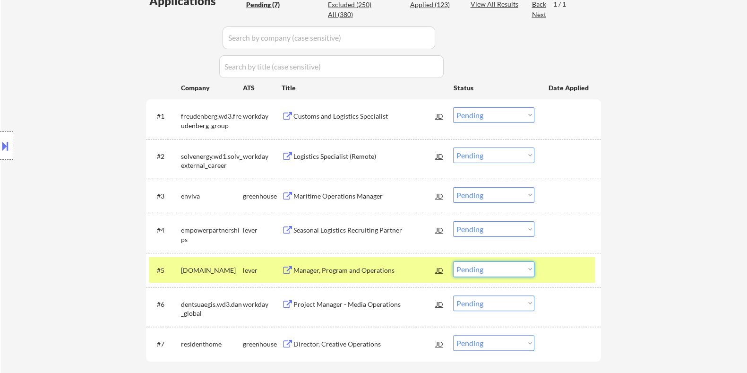
click at [484, 270] on select "Choose an option... Pending Applied Excluded (Questions) Excluded (Expired) Exc…" at bounding box center [493, 269] width 81 height 16
click at [453, 261] on select "Choose an option... Pending Applied Excluded (Questions) Excluded (Expired) Exc…" at bounding box center [493, 269] width 81 height 16
select select ""pending""
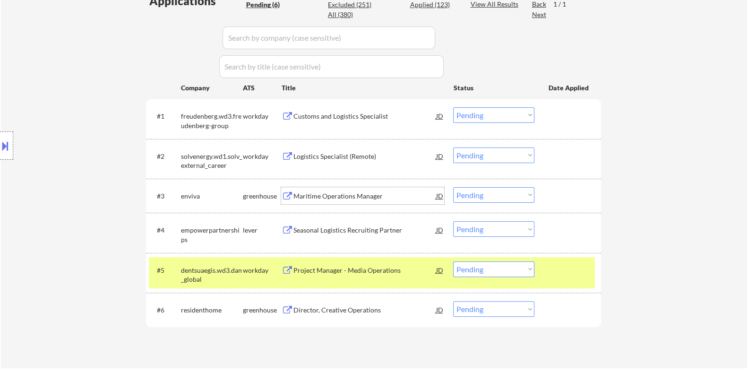
click at [335, 195] on div "Maritime Operations Manager" at bounding box center [364, 195] width 143 height 9
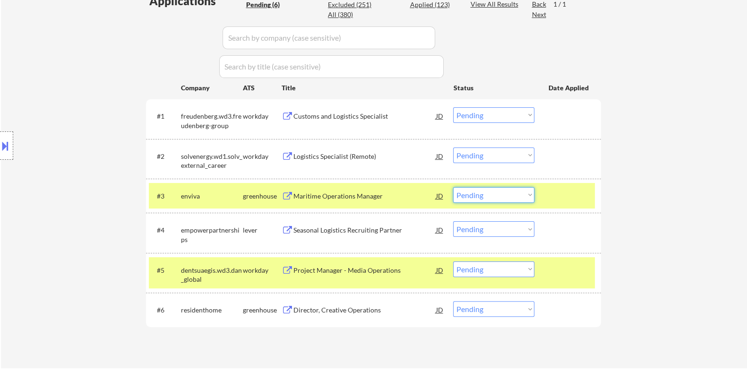
click at [495, 195] on select "Choose an option... Pending Applied Excluded (Questions) Excluded (Expired) Exc…" at bounding box center [493, 195] width 81 height 16
click at [453, 187] on select "Choose an option... Pending Applied Excluded (Questions) Excluded (Expired) Exc…" at bounding box center [493, 195] width 81 height 16
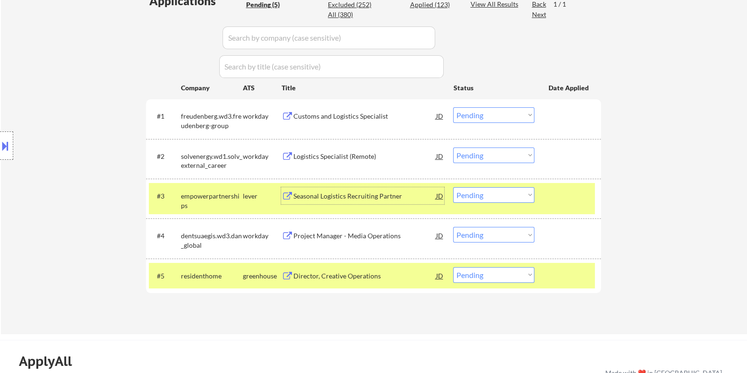
click at [321, 193] on div "Seasonal Logistics Recruiting Partner" at bounding box center [364, 195] width 143 height 9
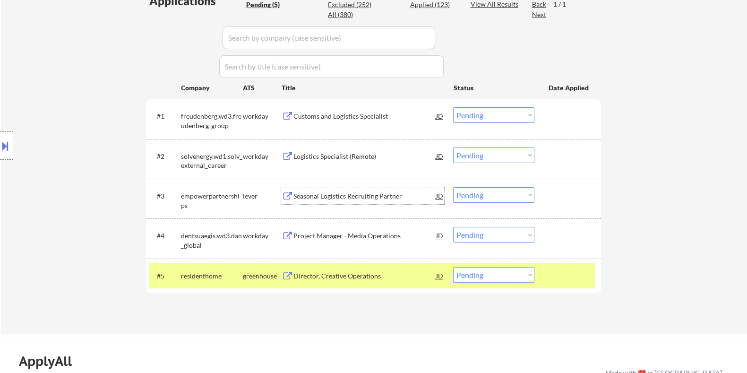
click at [486, 196] on select "Choose an option... Pending Applied Excluded (Questions) Excluded (Expired) Exc…" at bounding box center [493, 195] width 81 height 16
click at [453, 187] on select "Choose an option... Pending Applied Excluded (Questions) Excluded (Expired) Exc…" at bounding box center [493, 195] width 81 height 16
select select ""pending""
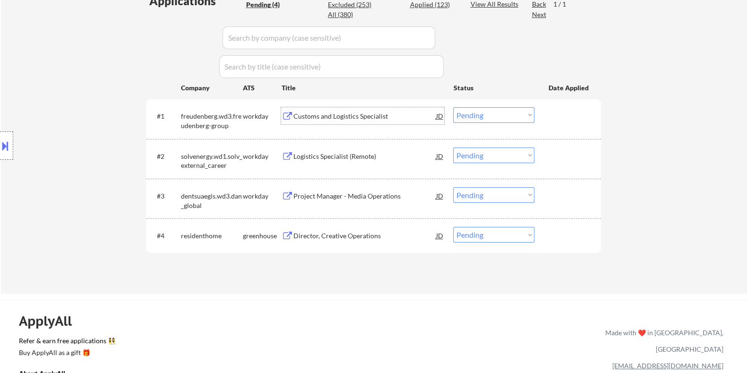
click at [345, 114] on div "Customs and Logistics Specialist" at bounding box center [364, 115] width 143 height 9
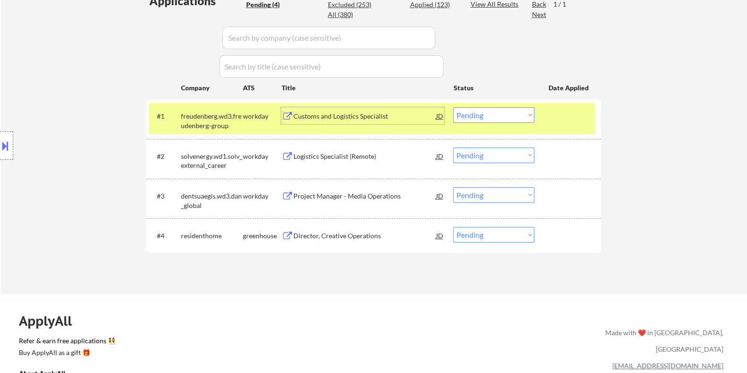
click at [494, 113] on select "Choose an option... Pending Applied Excluded (Questions) Excluded (Expired) Exc…" at bounding box center [493, 115] width 81 height 16
click at [453, 107] on select "Choose an option... Pending Applied Excluded (Questions) Excluded (Expired) Exc…" at bounding box center [493, 115] width 81 height 16
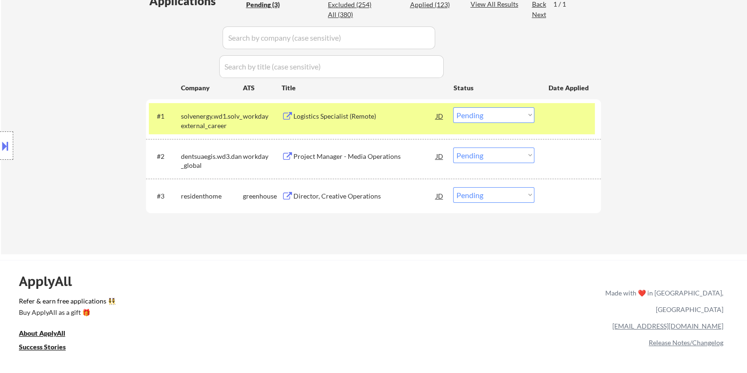
click at [328, 117] on div "Logistics Specialist (Remote)" at bounding box center [364, 115] width 143 height 9
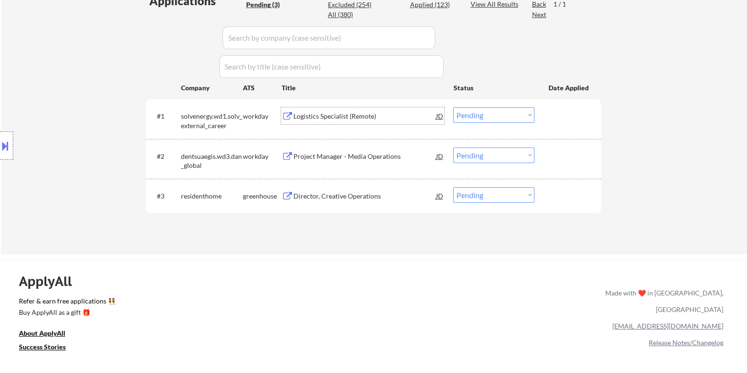
click at [490, 112] on select "Choose an option... Pending Applied Excluded (Questions) Excluded (Expired) Exc…" at bounding box center [493, 115] width 81 height 16
click at [453, 107] on select "Choose an option... Pending Applied Excluded (Questions) Excluded (Expired) Exc…" at bounding box center [493, 115] width 81 height 16
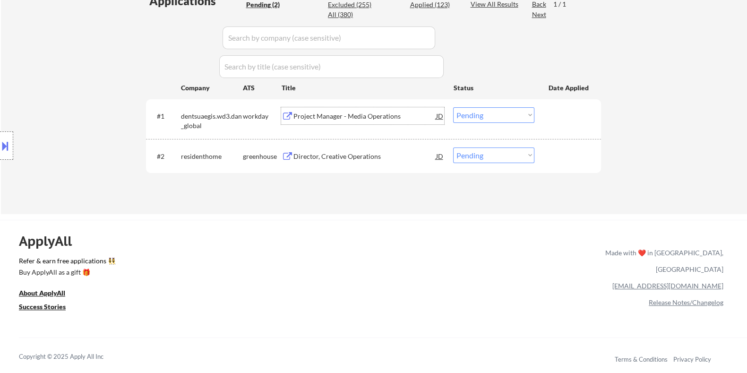
click at [353, 118] on div "Project Manager - Media Operations" at bounding box center [364, 115] width 143 height 9
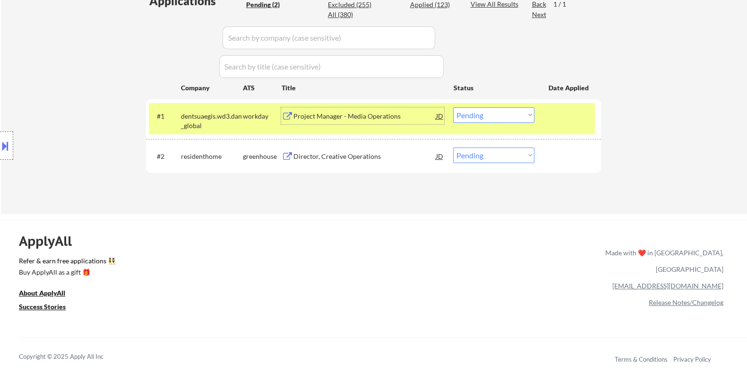
click at [473, 114] on select "Choose an option... Pending Applied Excluded (Questions) Excluded (Expired) Exc…" at bounding box center [493, 115] width 81 height 16
click at [453, 107] on select "Choose an option... Pending Applied Excluded (Questions) Excluded (Expired) Exc…" at bounding box center [493, 115] width 81 height 16
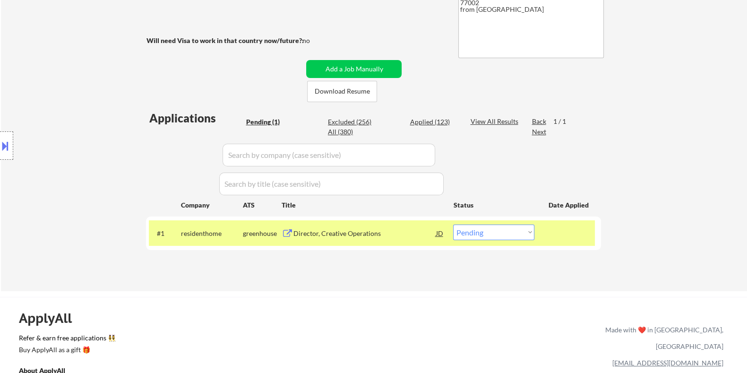
scroll to position [236, 0]
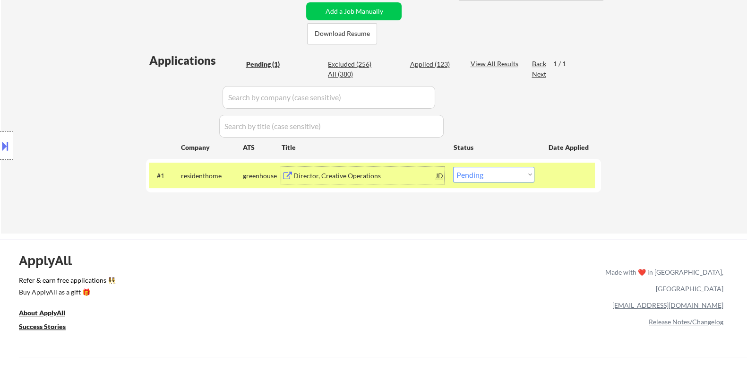
click at [349, 178] on div "Director, Creative Operations" at bounding box center [364, 175] width 143 height 9
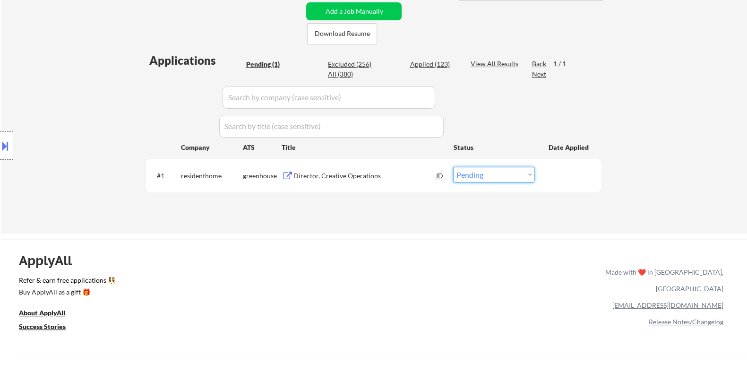
click at [473, 178] on select "Choose an option... Pending Applied Excluded (Questions) Excluded (Expired) Exc…" at bounding box center [493, 175] width 81 height 16
select select ""excluded__salary_""
click at [453, 167] on select "Choose an option... Pending Applied Excluded (Questions) Excluded (Expired) Exc…" at bounding box center [493, 175] width 81 height 16
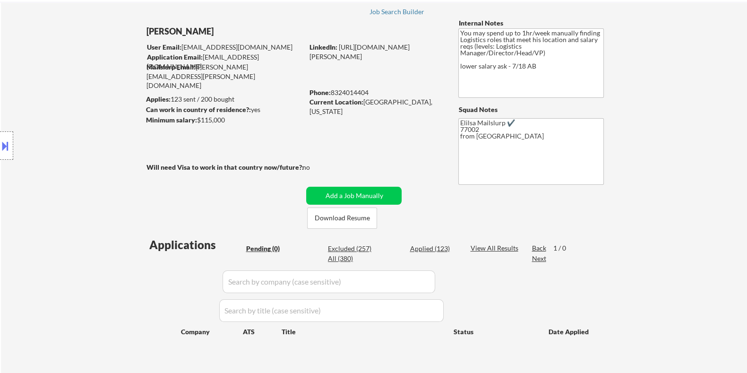
scroll to position [0, 0]
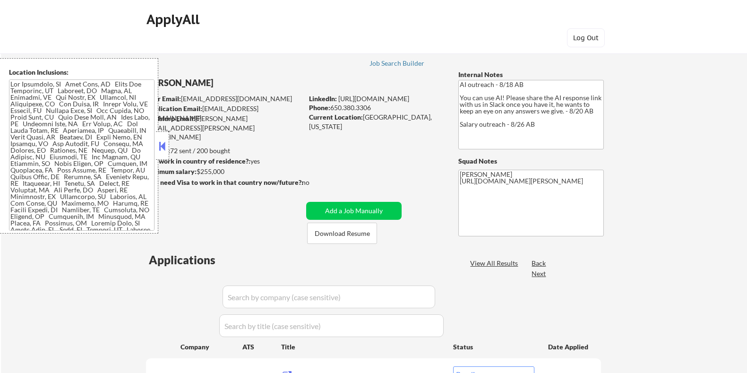
select select ""pending""
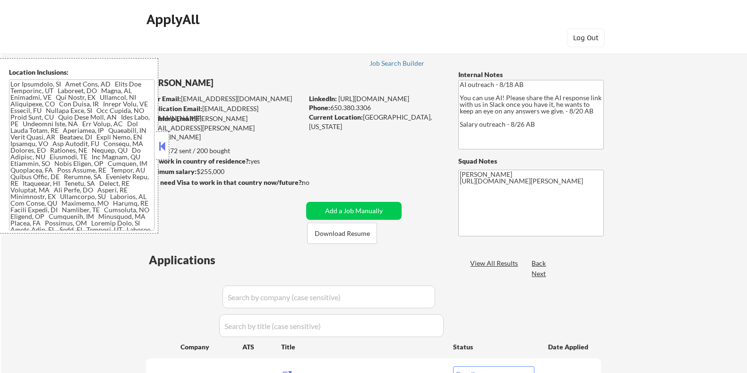
select select ""pending""
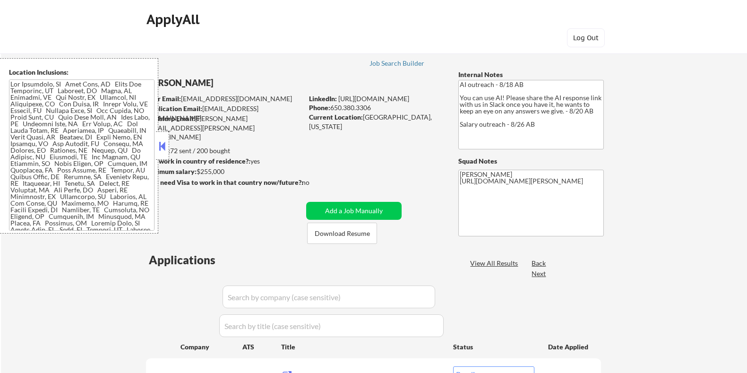
select select ""pending""
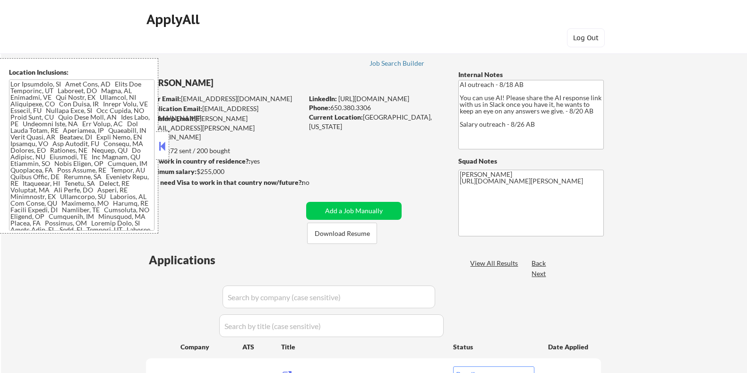
select select ""pending""
click at [163, 145] on button at bounding box center [162, 146] width 10 height 14
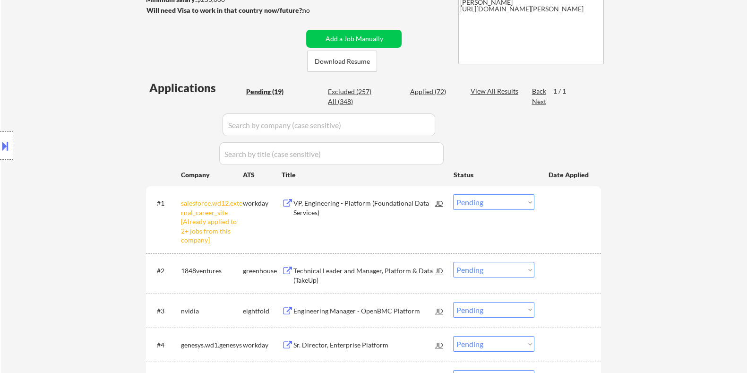
scroll to position [177, 0]
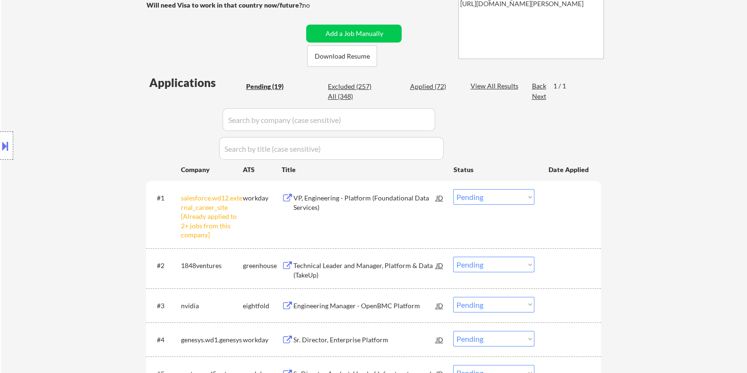
click at [489, 195] on select "Choose an option... Pending Applied Excluded (Questions) Excluded (Expired) Exc…" at bounding box center [493, 197] width 81 height 16
click at [453, 189] on select "Choose an option... Pending Applied Excluded (Questions) Excluded (Expired) Exc…" at bounding box center [493, 197] width 81 height 16
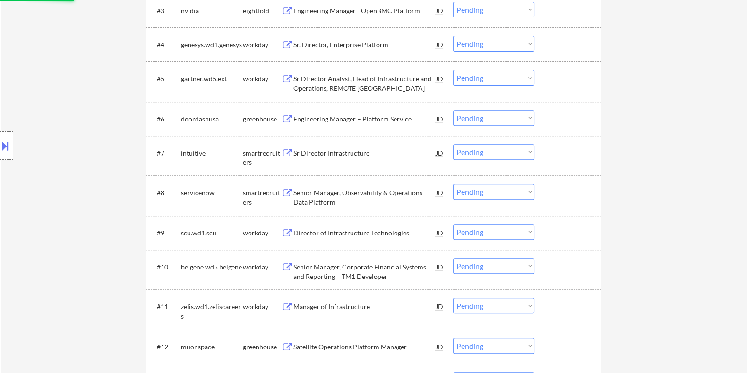
select select ""pending""
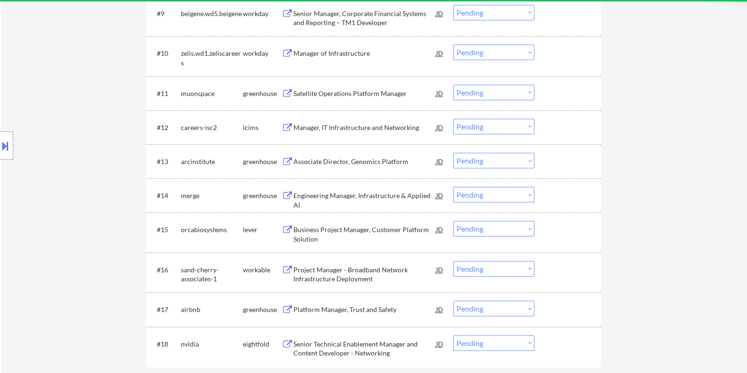
scroll to position [649, 0]
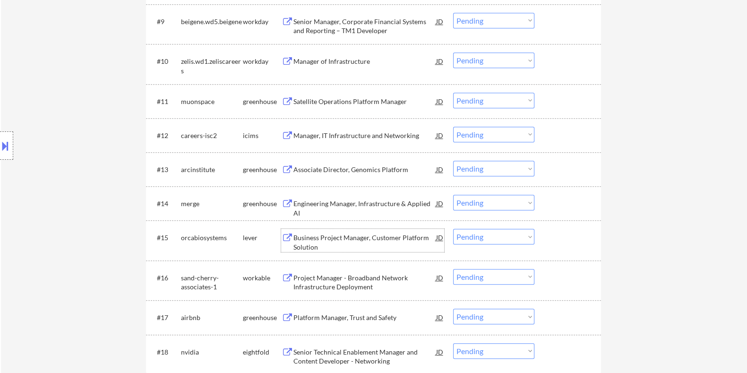
click at [302, 238] on div "Business Project Manager, Customer Platform Solution" at bounding box center [364, 242] width 143 height 18
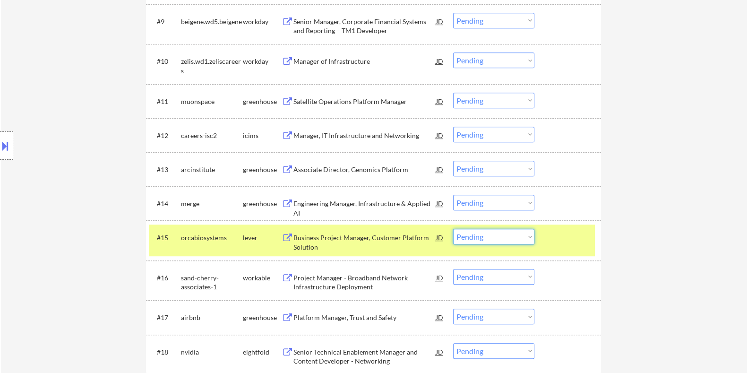
click at [478, 235] on select "Choose an option... Pending Applied Excluded (Questions) Excluded (Expired) Exc…" at bounding box center [493, 237] width 81 height 16
click at [453, 229] on select "Choose an option... Pending Applied Excluded (Questions) Excluded (Expired) Exc…" at bounding box center [493, 237] width 81 height 16
select select ""pending""
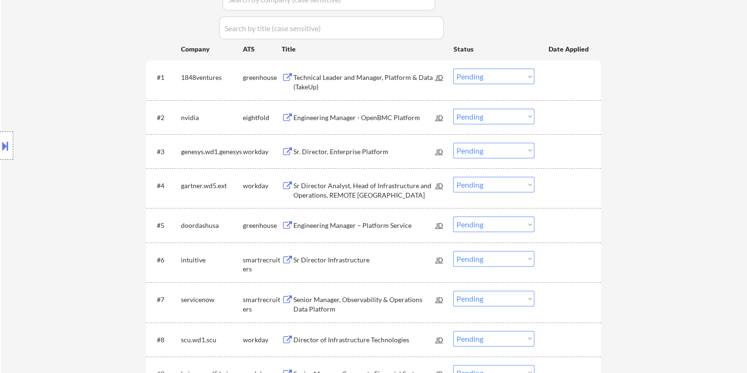
scroll to position [295, 0]
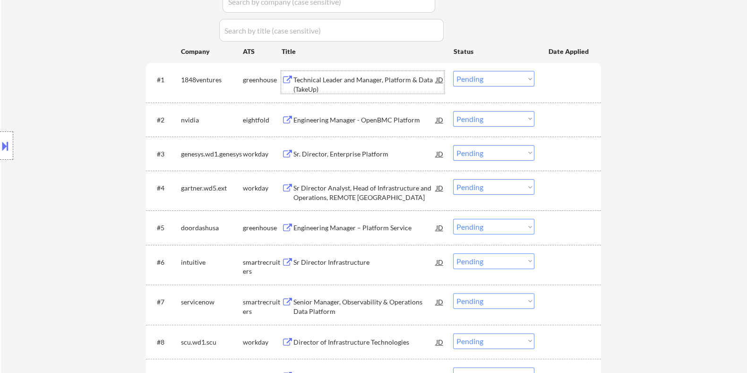
click at [333, 79] on div "Technical Leader and Manager, Platform & Data (TakeUp)" at bounding box center [364, 84] width 143 height 18
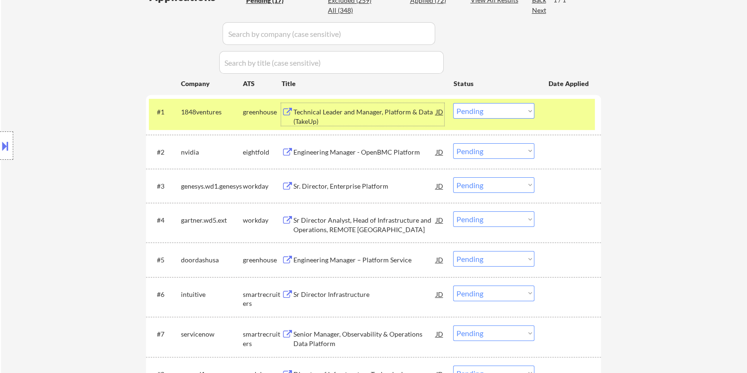
scroll to position [177, 0]
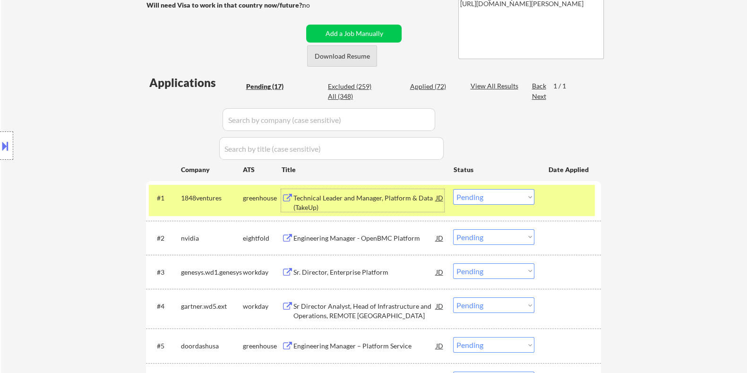
click at [353, 56] on button "Download Resume" at bounding box center [342, 55] width 70 height 21
click at [492, 196] on select "Choose an option... Pending Applied Excluded (Questions) Excluded (Expired) Exc…" at bounding box center [493, 197] width 81 height 16
click at [453, 189] on select "Choose an option... Pending Applied Excluded (Questions) Excluded (Expired) Exc…" at bounding box center [493, 197] width 81 height 16
select select ""pending""
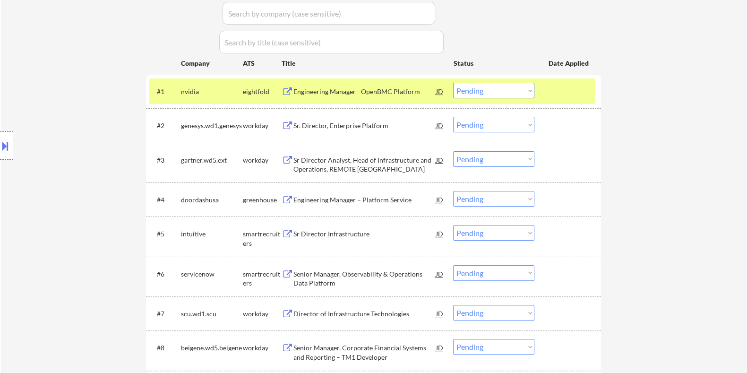
scroll to position [295, 0]
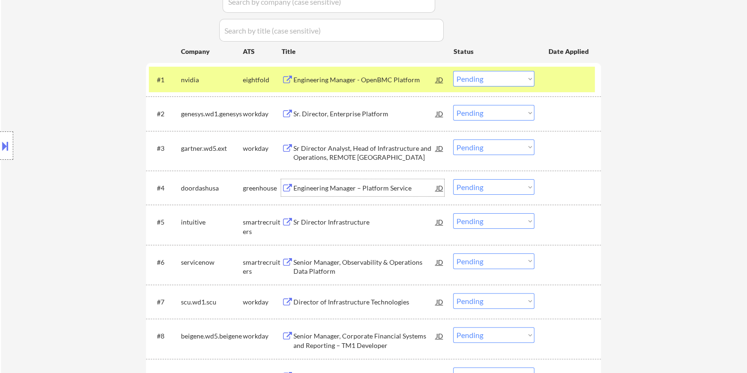
click at [317, 185] on div "Engineering Manager – Platform Service" at bounding box center [364, 187] width 143 height 9
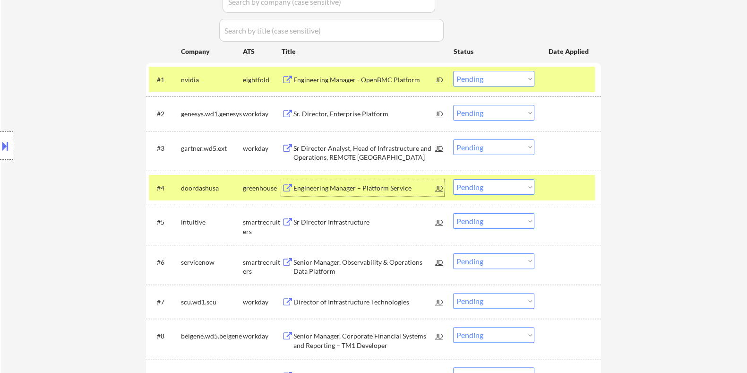
click at [494, 185] on select "Choose an option... Pending Applied Excluded (Questions) Excluded (Expired) Exc…" at bounding box center [493, 187] width 81 height 16
click at [453, 179] on select "Choose an option... Pending Applied Excluded (Questions) Excluded (Expired) Exc…" at bounding box center [493, 187] width 81 height 16
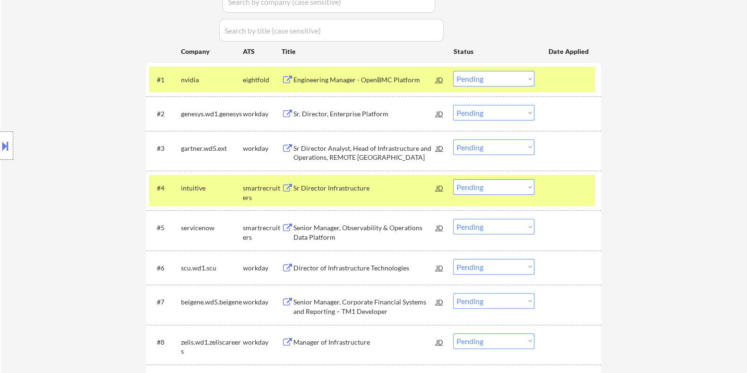
click at [326, 187] on div "Sr Director Infrastructure" at bounding box center [364, 187] width 143 height 9
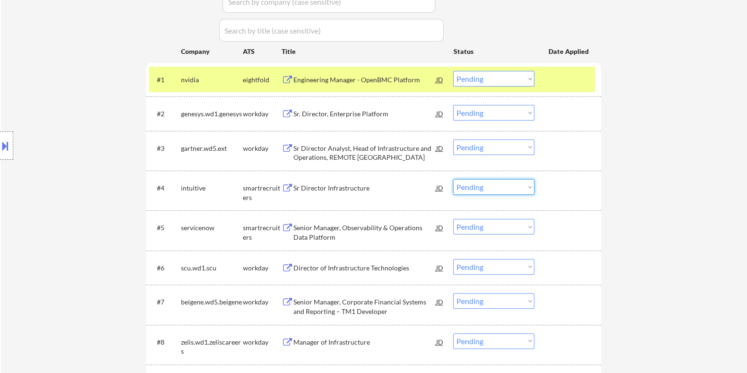
click at [480, 181] on select "Choose an option... Pending Applied Excluded (Questions) Excluded (Expired) Exc…" at bounding box center [493, 187] width 81 height 16
click at [453, 179] on select "Choose an option... Pending Applied Excluded (Questions) Excluded (Expired) Exc…" at bounding box center [493, 187] width 81 height 16
select select ""pending""
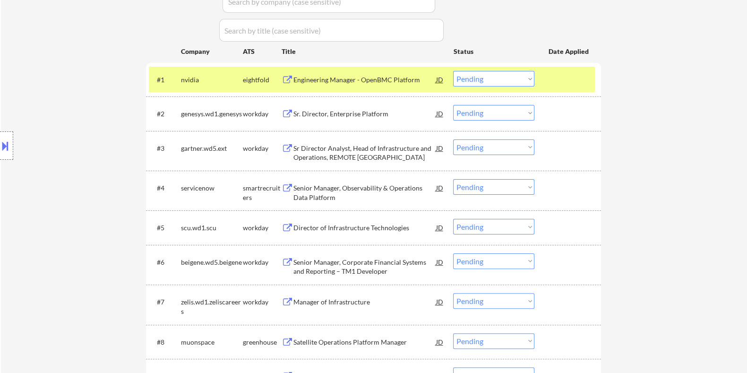
click at [333, 113] on div "Sr. Director, Enterprise Platform" at bounding box center [364, 113] width 143 height 9
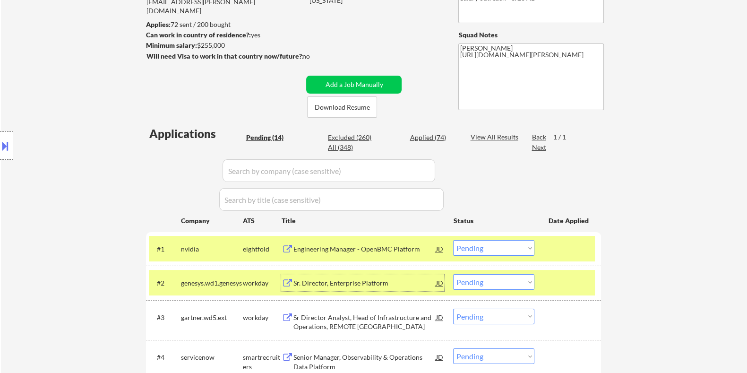
scroll to position [118, 0]
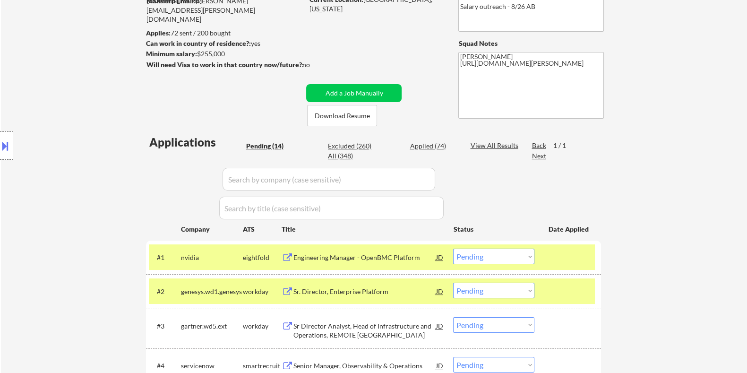
drag, startPoint x: 239, startPoint y: 56, endPoint x: 197, endPoint y: 58, distance: 42.1
click at [197, 58] on div "Minimum salary: $255,000" at bounding box center [223, 54] width 157 height 10
copy div "$255,000"
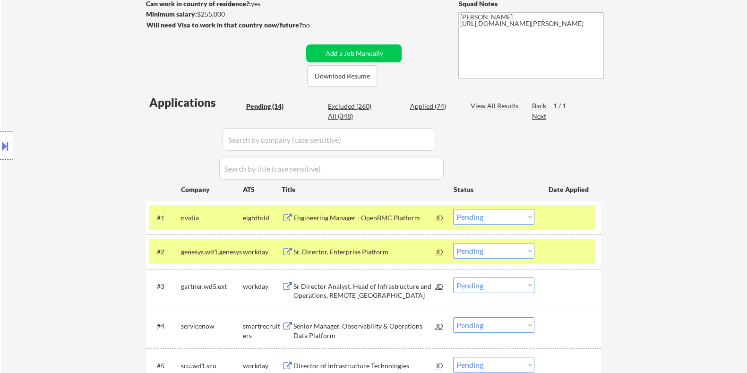
scroll to position [177, 0]
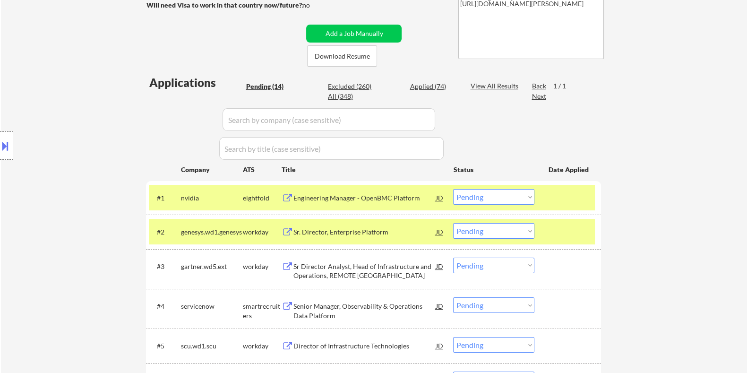
click at [470, 232] on select "Choose an option... Pending Applied Excluded (Questions) Excluded (Expired) Exc…" at bounding box center [493, 231] width 81 height 16
click at [453, 223] on select "Choose an option... Pending Applied Excluded (Questions) Excluded (Expired) Exc…" at bounding box center [493, 231] width 81 height 16
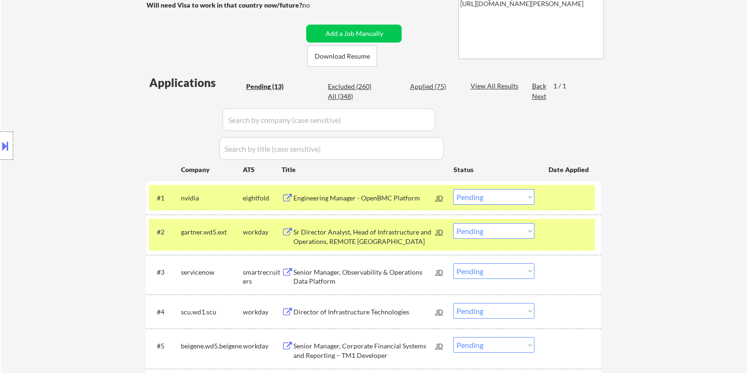
click at [326, 232] on div "Sr Director Analyst, Head of Infrastructure and Operations, REMOTE US" at bounding box center [364, 236] width 143 height 18
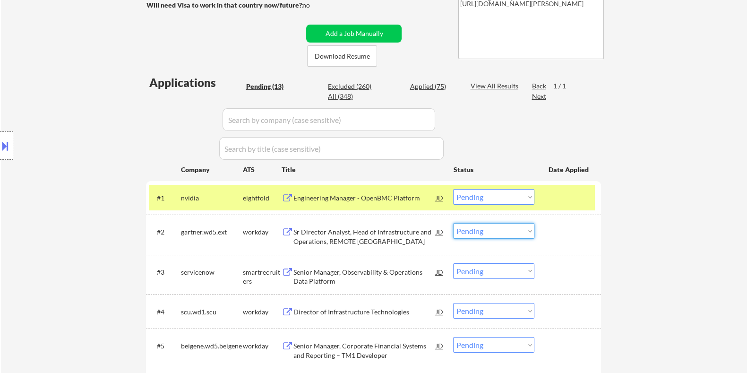
click at [482, 230] on select "Choose an option... Pending Applied Excluded (Questions) Excluded (Expired) Exc…" at bounding box center [493, 231] width 81 height 16
click at [453, 223] on select "Choose an option... Pending Applied Excluded (Questions) Excluded (Expired) Exc…" at bounding box center [493, 231] width 81 height 16
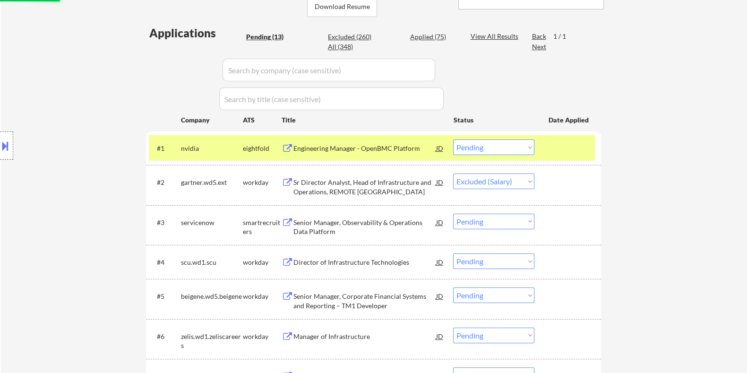
scroll to position [295, 0]
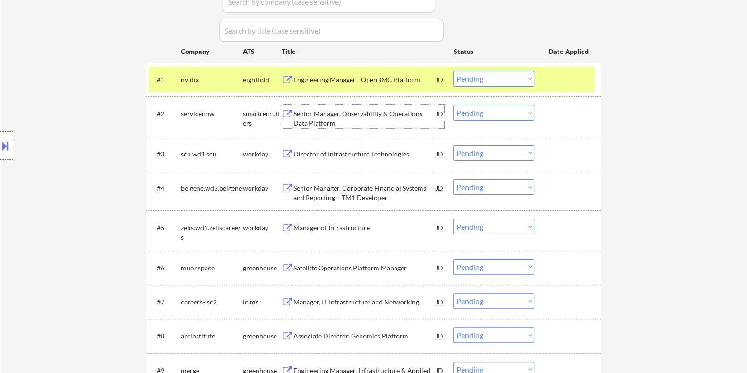
click at [335, 117] on div "Senior Manager, Observability & Operations Data Platform" at bounding box center [364, 118] width 143 height 18
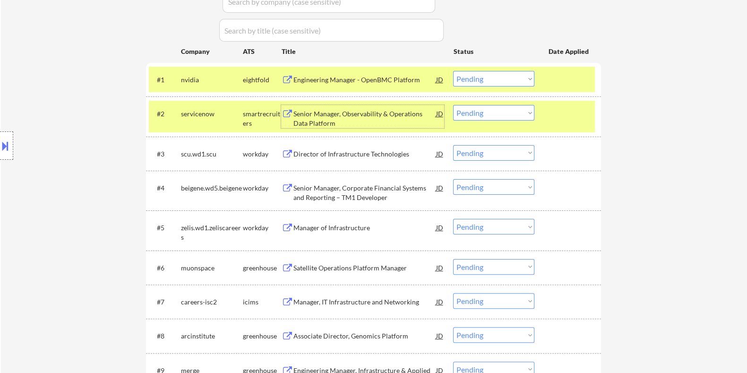
click at [502, 112] on select "Choose an option... Pending Applied Excluded (Questions) Excluded (Expired) Exc…" at bounding box center [493, 113] width 81 height 16
click at [453, 105] on select "Choose an option... Pending Applied Excluded (Questions) Excluded (Expired) Exc…" at bounding box center [493, 113] width 81 height 16
select select ""pending""
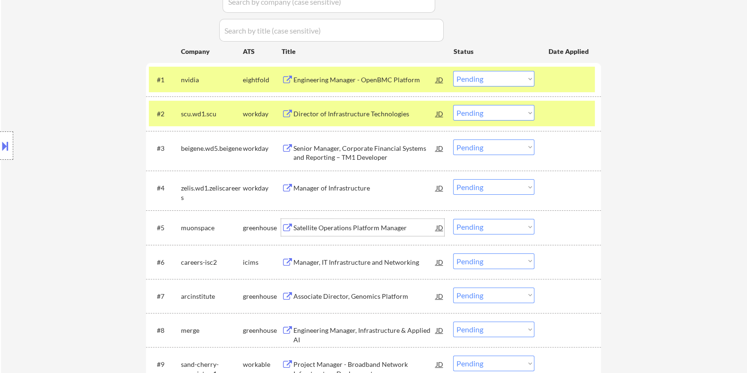
click at [316, 220] on div "Satellite Operations Platform Manager" at bounding box center [364, 227] width 143 height 17
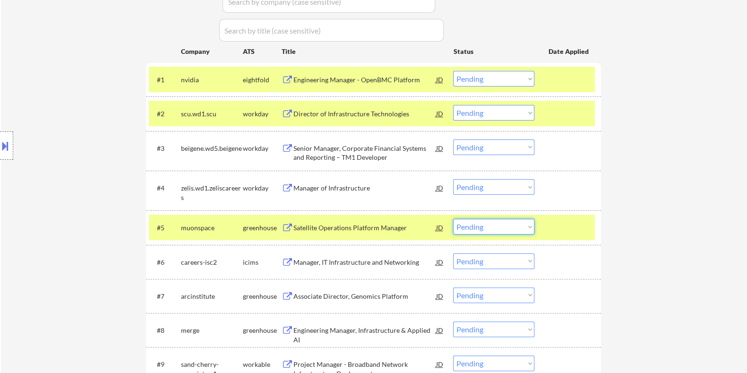
click at [476, 227] on select "Choose an option... Pending Applied Excluded (Questions) Excluded (Expired) Exc…" at bounding box center [493, 227] width 81 height 16
click at [453, 219] on select "Choose an option... Pending Applied Excluded (Questions) Excluded (Expired) Exc…" at bounding box center [493, 227] width 81 height 16
select select ""pending""
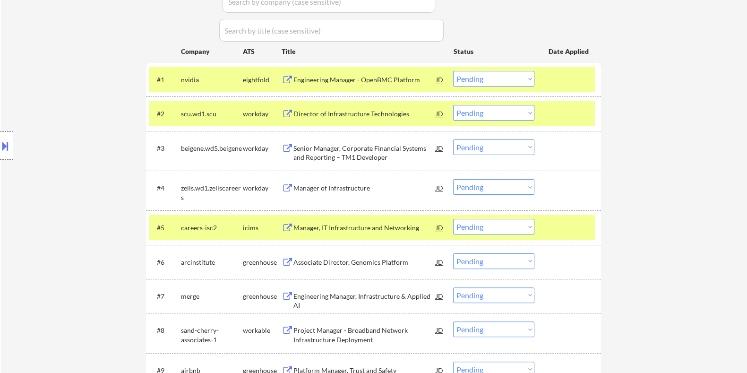
click at [301, 261] on div "Associate Director, Genomics Platform" at bounding box center [364, 261] width 143 height 9
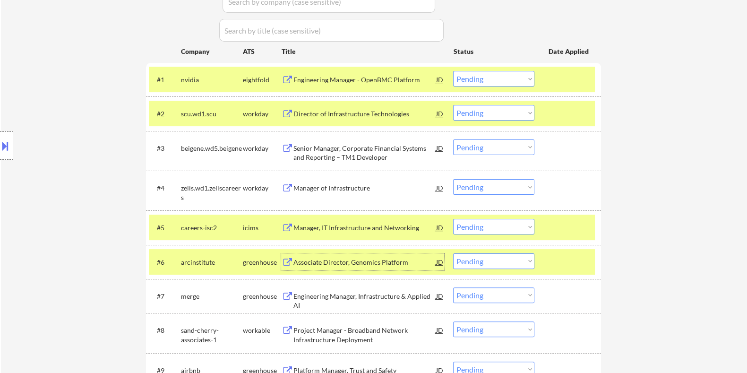
click at [492, 264] on select "Choose an option... Pending Applied Excluded (Questions) Excluded (Expired) Exc…" at bounding box center [493, 261] width 81 height 16
click at [453, 253] on select "Choose an option... Pending Applied Excluded (Questions) Excluded (Expired) Exc…" at bounding box center [493, 261] width 81 height 16
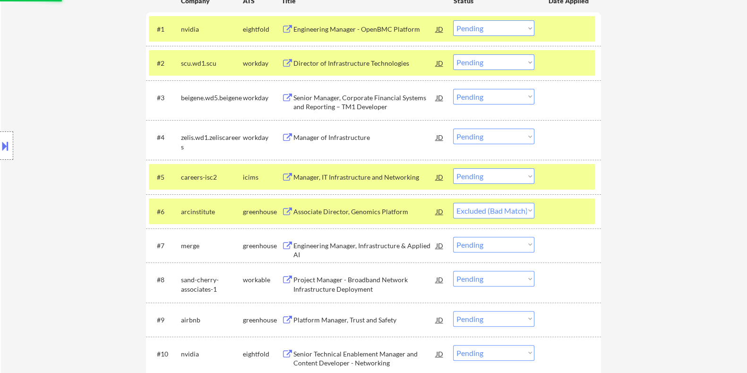
scroll to position [354, 0]
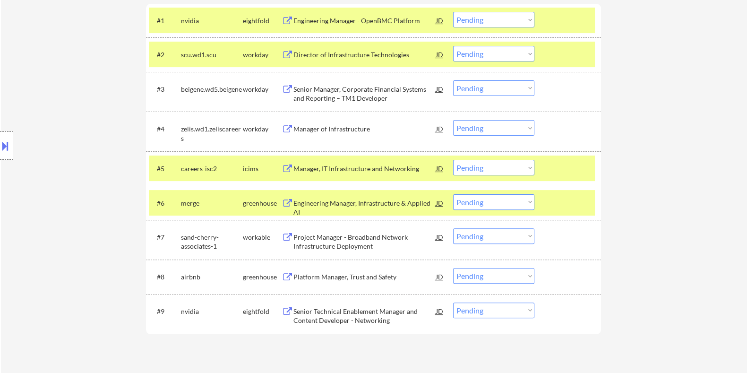
click at [348, 204] on div "Engineering Manager, Infrastructure & Applied AI" at bounding box center [364, 207] width 143 height 18
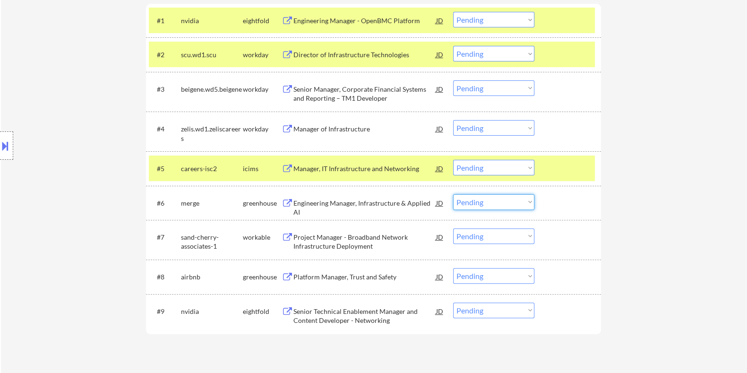
click at [488, 204] on select "Choose an option... Pending Applied Excluded (Questions) Excluded (Expired) Exc…" at bounding box center [493, 202] width 81 height 16
click at [453, 194] on select "Choose an option... Pending Applied Excluded (Questions) Excluded (Expired) Exc…" at bounding box center [493, 202] width 81 height 16
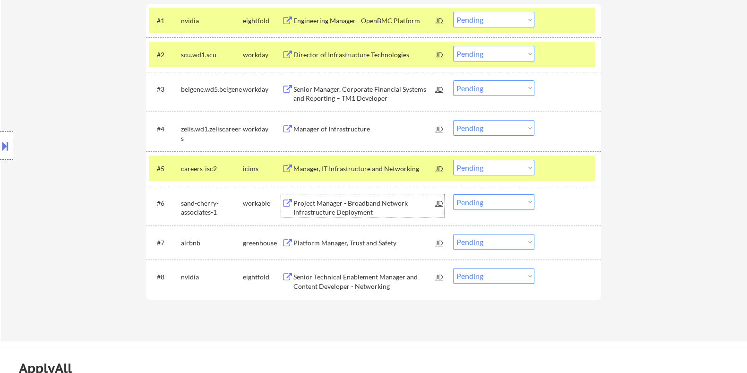
click at [354, 206] on div "Project Manager - Broadband Network Infrastructure Deployment" at bounding box center [364, 207] width 143 height 18
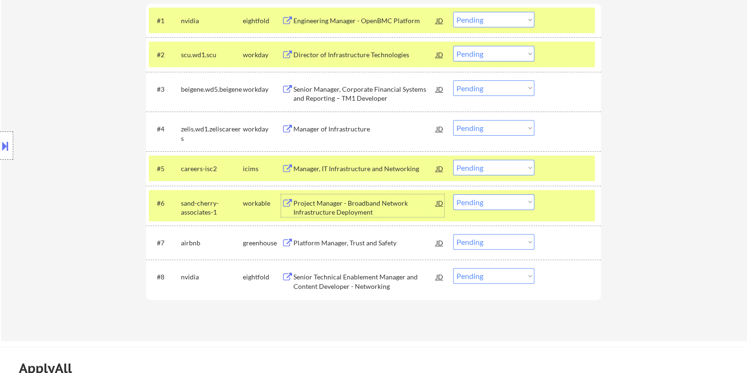
click at [474, 202] on select "Choose an option... Pending Applied Excluded (Questions) Excluded (Expired) Exc…" at bounding box center [493, 202] width 81 height 16
click at [453, 194] on select "Choose an option... Pending Applied Excluded (Questions) Excluded (Expired) Exc…" at bounding box center [493, 202] width 81 height 16
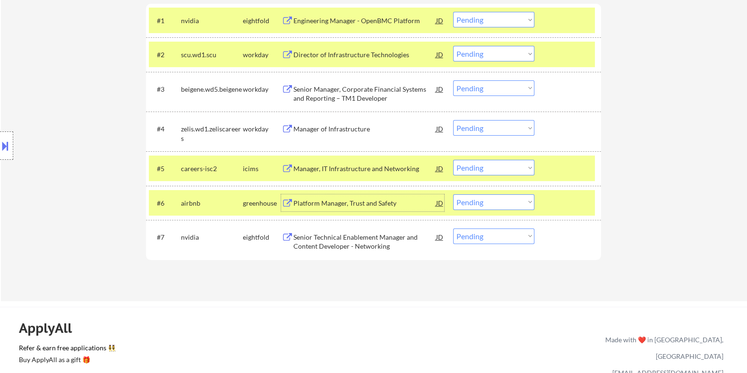
click at [314, 202] on div "Platform Manager, Trust and Safety" at bounding box center [364, 202] width 143 height 9
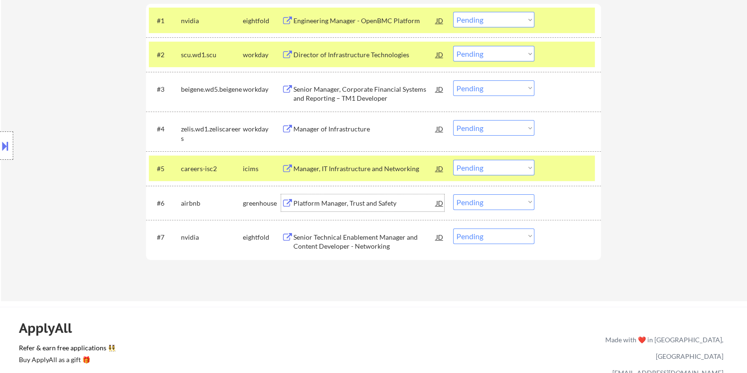
click at [472, 201] on select "Choose an option... Pending Applied Excluded (Questions) Excluded (Expired) Exc…" at bounding box center [493, 202] width 81 height 16
click at [453, 194] on select "Choose an option... Pending Applied Excluded (Questions) Excluded (Expired) Exc…" at bounding box center [493, 202] width 81 height 16
select select ""pending""
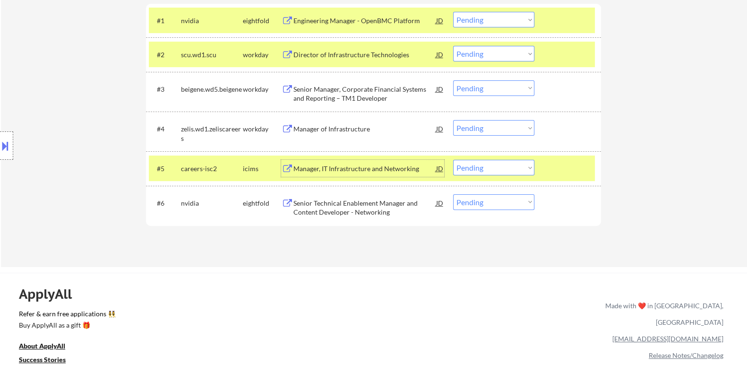
click at [338, 170] on div "Manager, IT Infrastructure and Networking" at bounding box center [364, 168] width 143 height 9
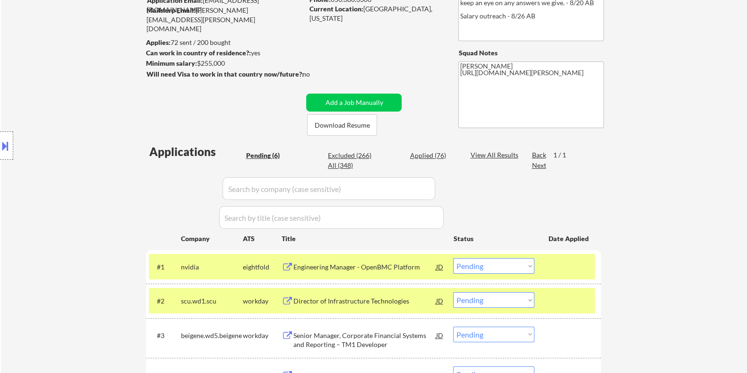
scroll to position [59, 0]
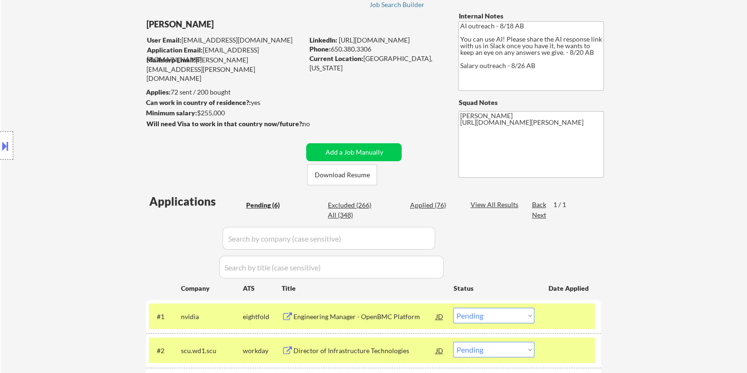
drag, startPoint x: 247, startPoint y: 116, endPoint x: 197, endPoint y: 114, distance: 50.1
click at [197, 114] on div "Minimum salary: $255,000" at bounding box center [223, 112] width 157 height 9
copy div "$255,000"
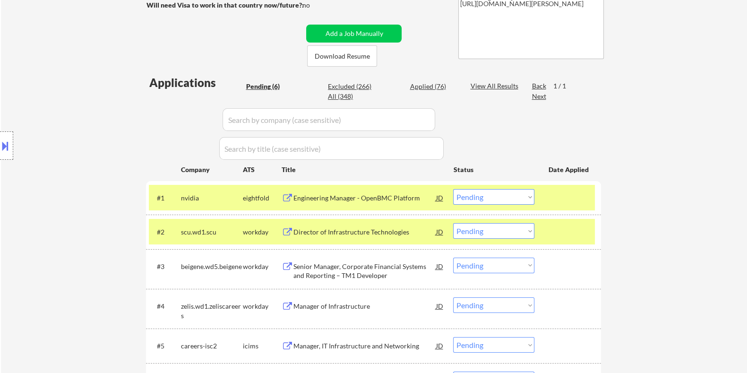
scroll to position [295, 0]
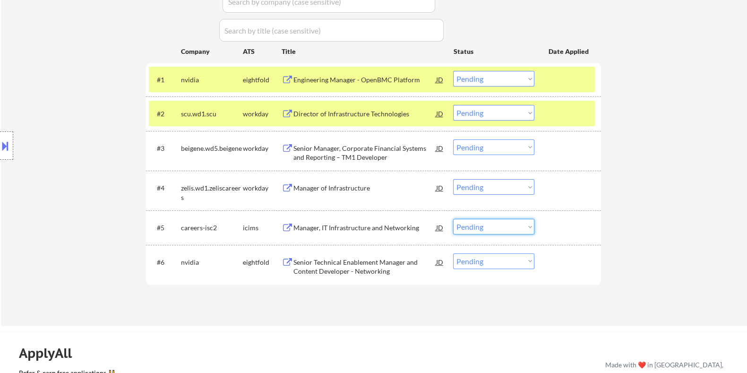
click at [479, 230] on select "Choose an option... Pending Applied Excluded (Questions) Excluded (Expired) Exc…" at bounding box center [493, 227] width 81 height 16
click at [453, 219] on select "Choose an option... Pending Applied Excluded (Questions) Excluded (Expired) Exc…" at bounding box center [493, 227] width 81 height 16
select select ""pending""
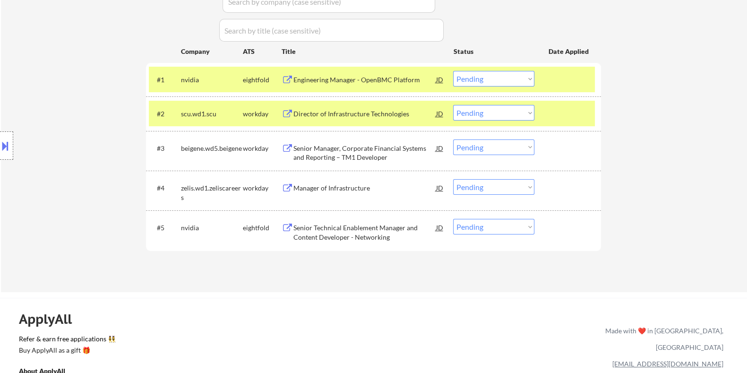
click at [342, 111] on div "Director of Infrastructure Technologies" at bounding box center [364, 113] width 143 height 9
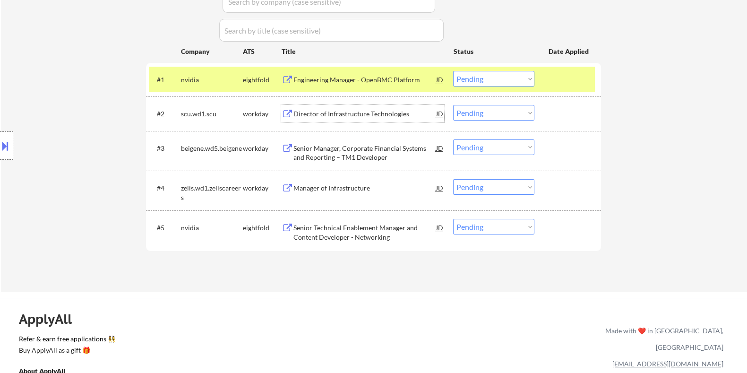
click at [477, 110] on select "Choose an option... Pending Applied Excluded (Questions) Excluded (Expired) Exc…" at bounding box center [493, 113] width 81 height 16
click at [453, 105] on select "Choose an option... Pending Applied Excluded (Questions) Excluded (Expired) Exc…" at bounding box center [493, 113] width 81 height 16
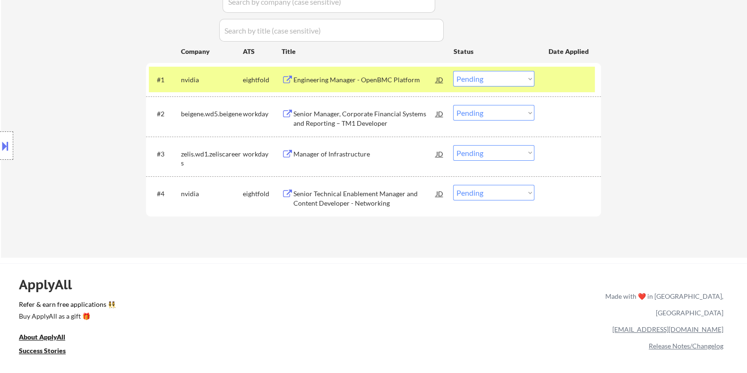
click at [315, 117] on div "Senior Manager, Corporate Financial Systems and Reporting – TM1 Developer" at bounding box center [364, 118] width 143 height 18
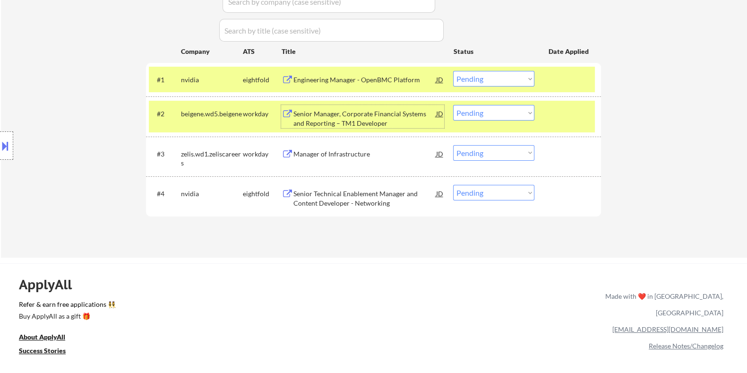
click at [494, 114] on select "Choose an option... Pending Applied Excluded (Questions) Excluded (Expired) Exc…" at bounding box center [493, 113] width 81 height 16
click at [453, 105] on select "Choose an option... Pending Applied Excluded (Questions) Excluded (Expired) Exc…" at bounding box center [493, 113] width 81 height 16
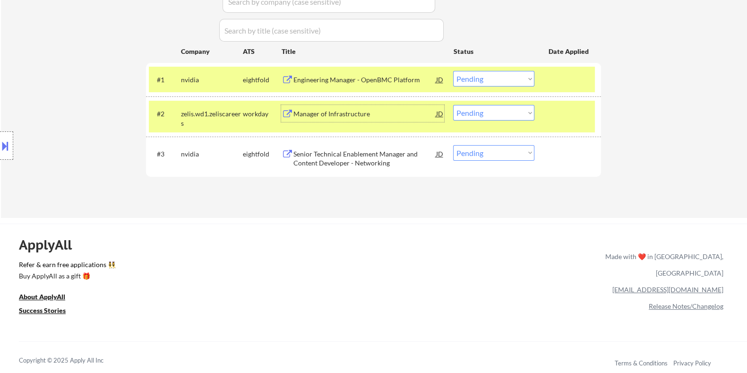
click at [344, 108] on div "Manager of Infrastructure" at bounding box center [364, 113] width 143 height 17
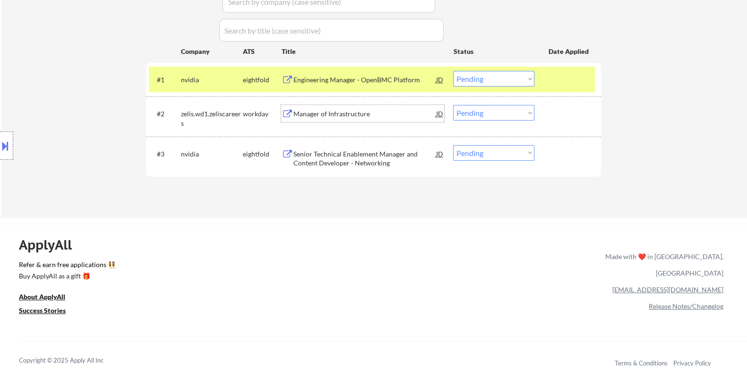
click at [489, 110] on select "Choose an option... Pending Applied Excluded (Questions) Excluded (Expired) Exc…" at bounding box center [493, 113] width 81 height 16
click at [453, 105] on select "Choose an option... Pending Applied Excluded (Questions) Excluded (Expired) Exc…" at bounding box center [493, 113] width 81 height 16
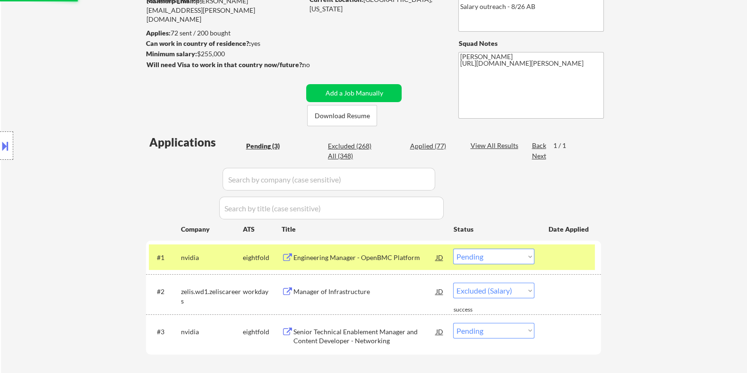
select select ""pending""
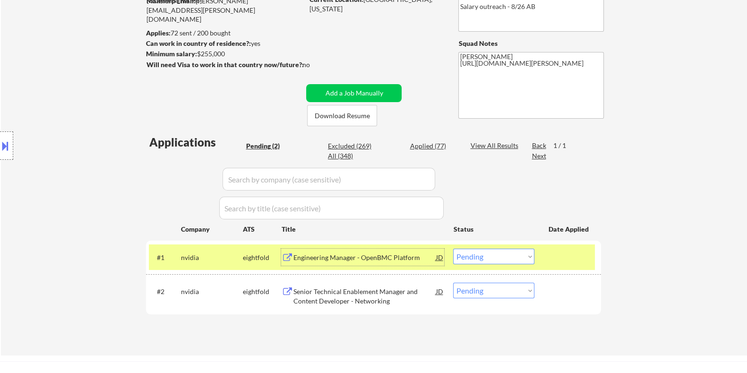
click at [359, 254] on div "Engineering Manager - OpenBMC Platform" at bounding box center [364, 257] width 143 height 9
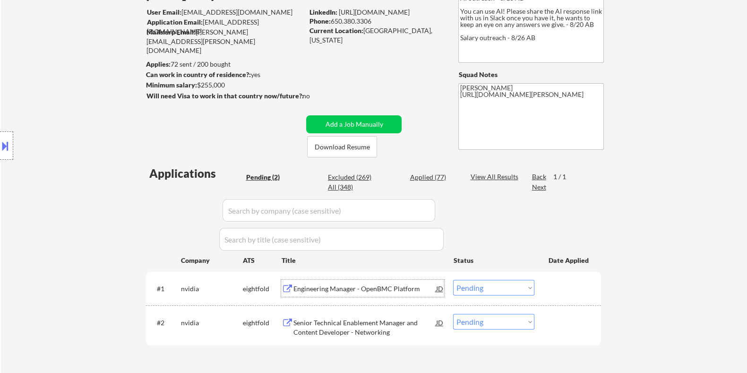
scroll to position [177, 0]
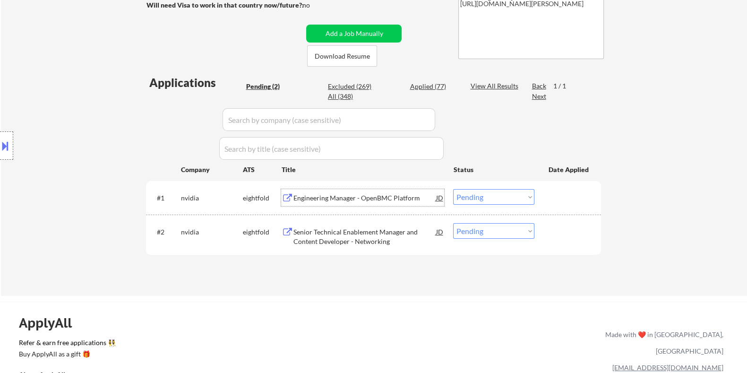
click at [482, 197] on select "Choose an option... Pending Applied Excluded (Questions) Excluded (Expired) Exc…" at bounding box center [493, 197] width 81 height 16
click at [453, 189] on select "Choose an option... Pending Applied Excluded (Questions) Excluded (Expired) Exc…" at bounding box center [493, 197] width 81 height 16
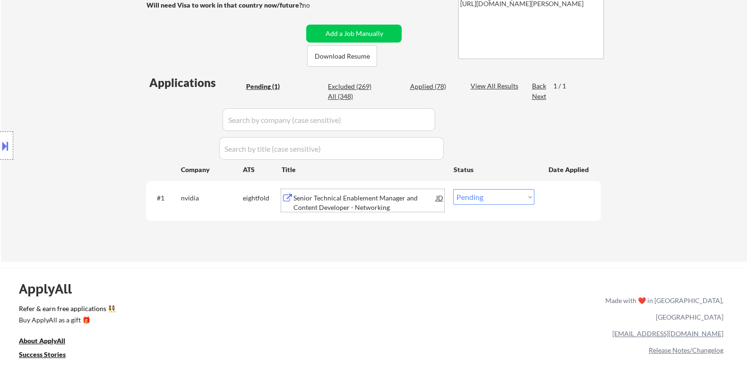
click at [330, 199] on div "Senior Technical Enablement Manager and Content Developer - Networking" at bounding box center [364, 202] width 143 height 18
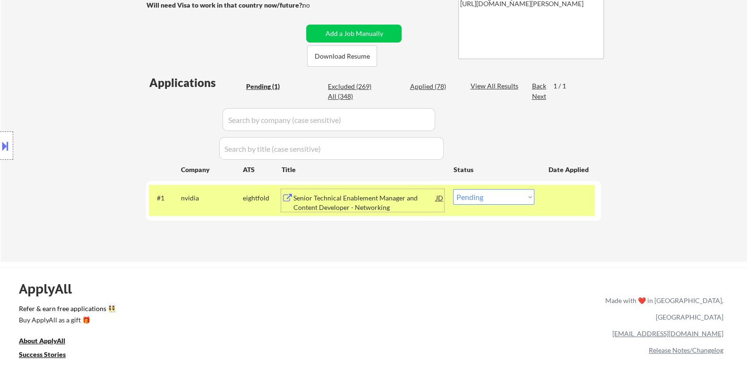
click at [498, 194] on select "Choose an option... Pending Applied Excluded (Questions) Excluded (Expired) Exc…" at bounding box center [493, 197] width 81 height 16
select select ""excluded__bad_match_""
click at [453, 189] on select "Choose an option... Pending Applied Excluded (Questions) Excluded (Expired) Exc…" at bounding box center [493, 197] width 81 height 16
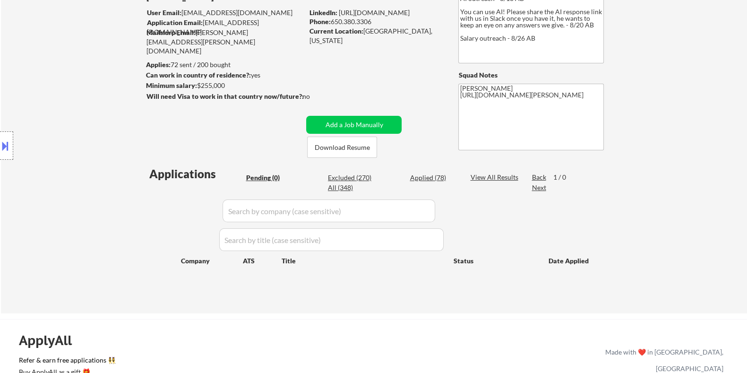
scroll to position [59, 0]
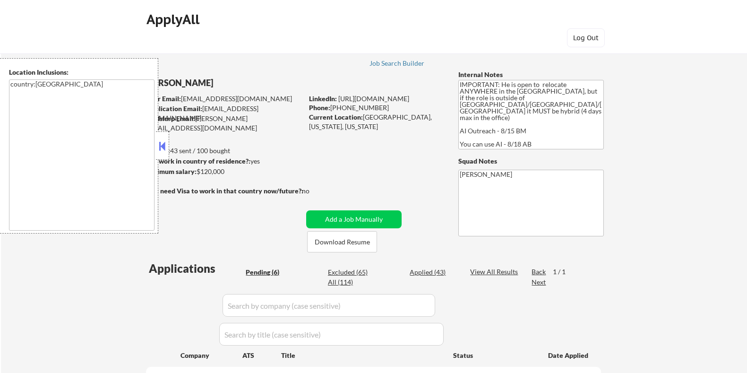
select select ""pending""
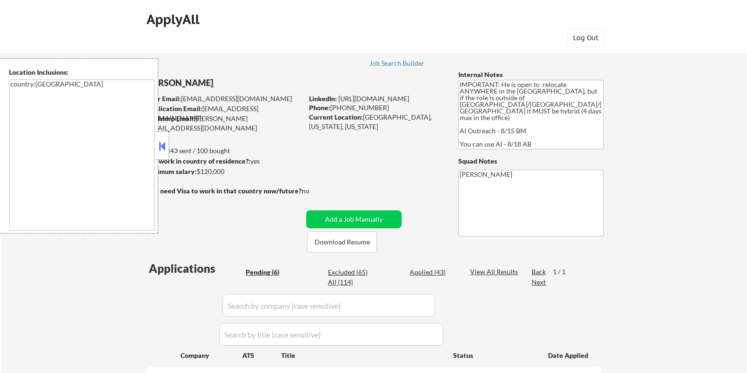
select select ""pending""
click at [356, 244] on button "Download Resume" at bounding box center [342, 241] width 70 height 21
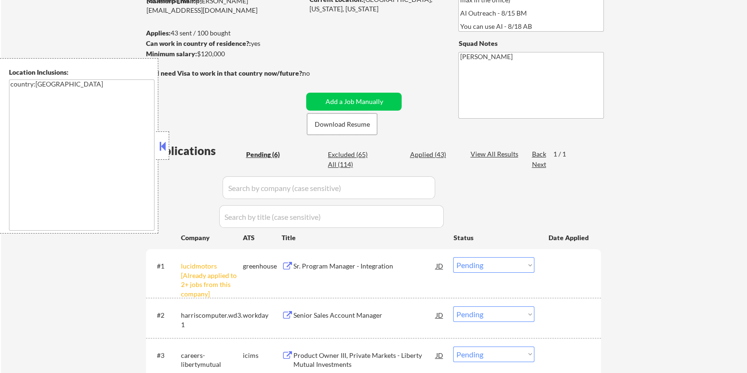
click at [498, 265] on select "Choose an option... Pending Applied Excluded (Questions) Excluded (Expired) Exc…" at bounding box center [493, 265] width 81 height 16
click at [453, 257] on select "Choose an option... Pending Applied Excluded (Questions) Excluded (Expired) Exc…" at bounding box center [493, 265] width 81 height 16
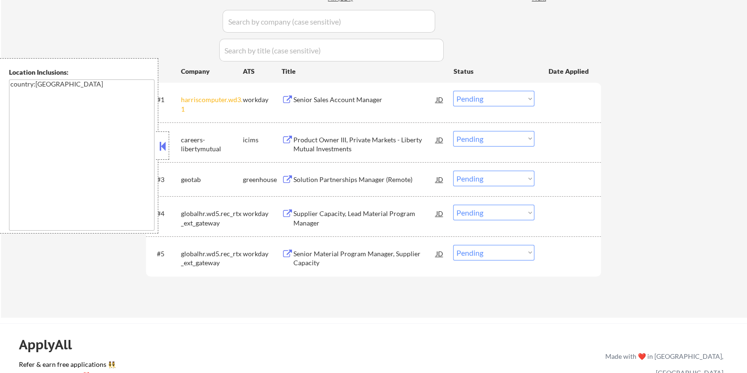
scroll to position [236, 0]
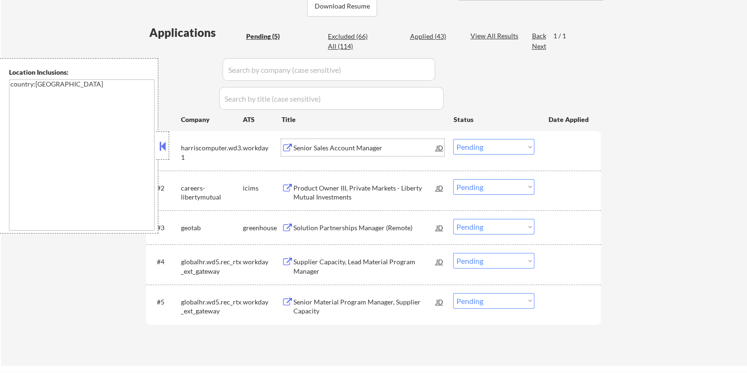
click at [331, 147] on div "Senior Sales Account Manager" at bounding box center [364, 147] width 143 height 9
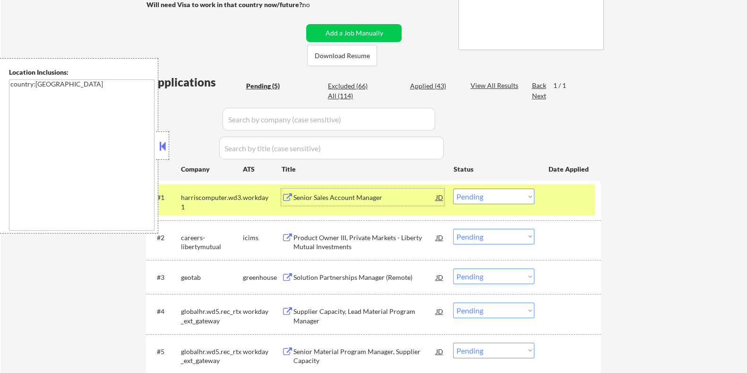
scroll to position [118, 0]
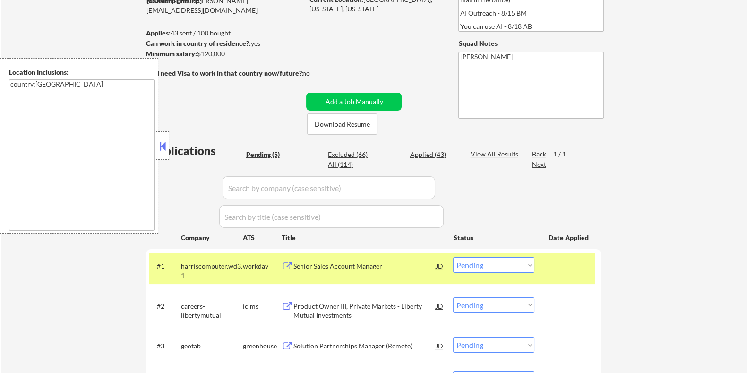
drag, startPoint x: 234, startPoint y: 51, endPoint x: 197, endPoint y: 55, distance: 37.0
click at [197, 55] on div "Minimum salary: $120,000" at bounding box center [223, 53] width 157 height 9
copy div "$120,000"
click at [493, 270] on select "Choose an option... Pending Applied Excluded (Questions) Excluded (Expired) Exc…" at bounding box center [493, 265] width 81 height 16
click at [453, 257] on select "Choose an option... Pending Applied Excluded (Questions) Excluded (Expired) Exc…" at bounding box center [493, 265] width 81 height 16
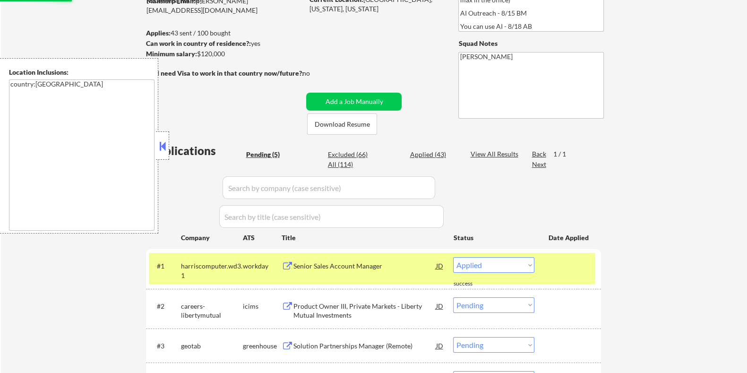
select select ""pending""
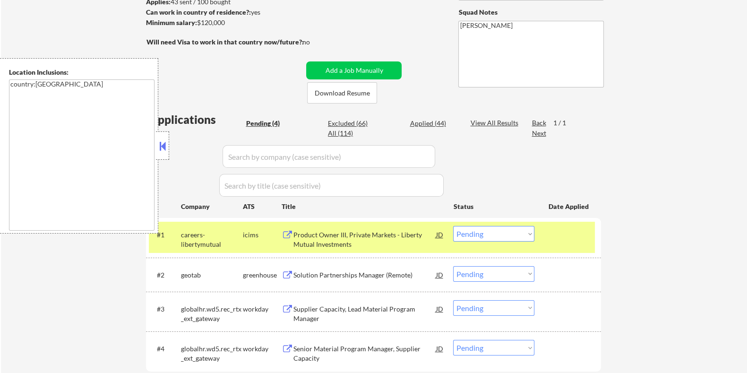
scroll to position [177, 0]
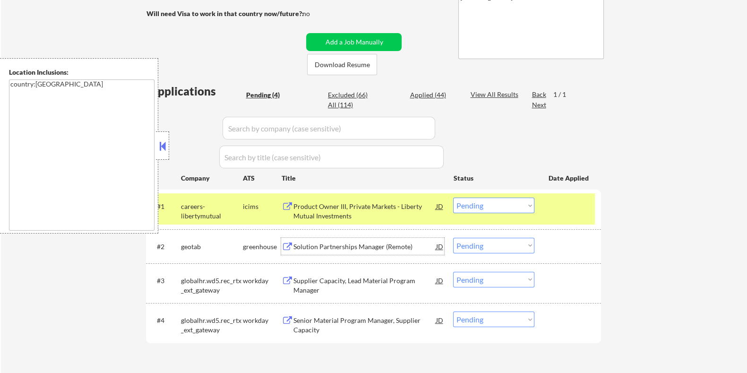
click at [327, 243] on div "Solution Partnerships Manager (Remote)" at bounding box center [364, 246] width 143 height 9
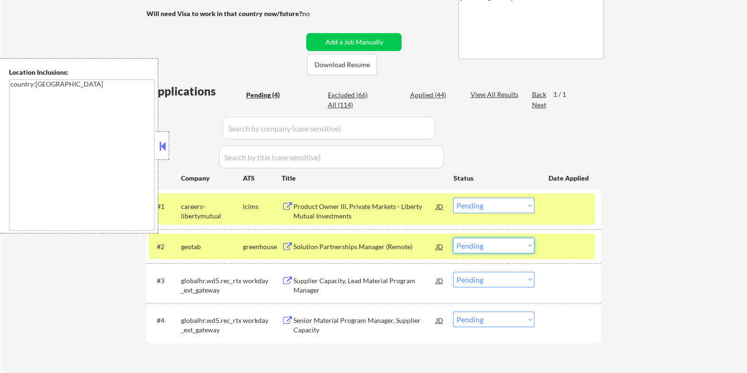
click at [526, 245] on select "Choose an option... Pending Applied Excluded (Questions) Excluded (Expired) Exc…" at bounding box center [493, 246] width 81 height 16
click at [453, 238] on select "Choose an option... Pending Applied Excluded (Questions) Excluded (Expired) Exc…" at bounding box center [493, 246] width 81 height 16
select select ""pending""
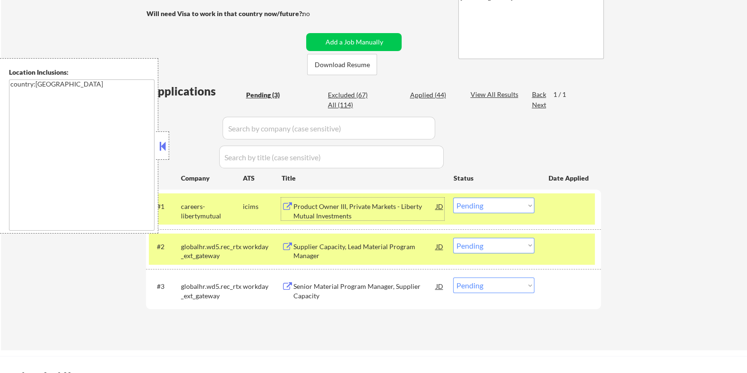
click at [317, 207] on div "Product Owner III, Private Markets - Liberty Mutual Investments" at bounding box center [364, 211] width 143 height 18
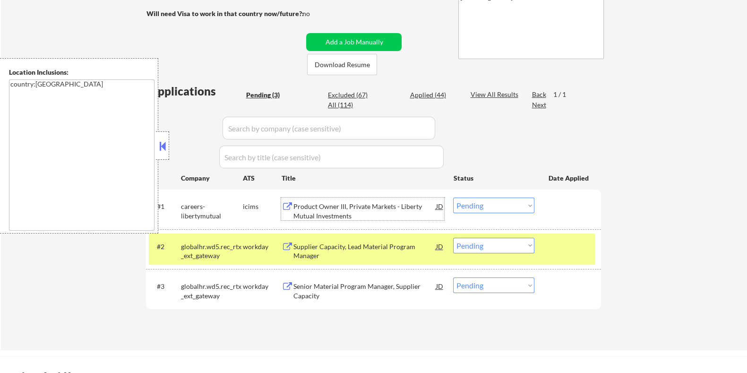
click at [487, 201] on select "Choose an option... Pending Applied Excluded (Questions) Excluded (Expired) Exc…" at bounding box center [493, 205] width 81 height 16
click at [453, 197] on select "Choose an option... Pending Applied Excluded (Questions) Excluded (Expired) Exc…" at bounding box center [493, 205] width 81 height 16
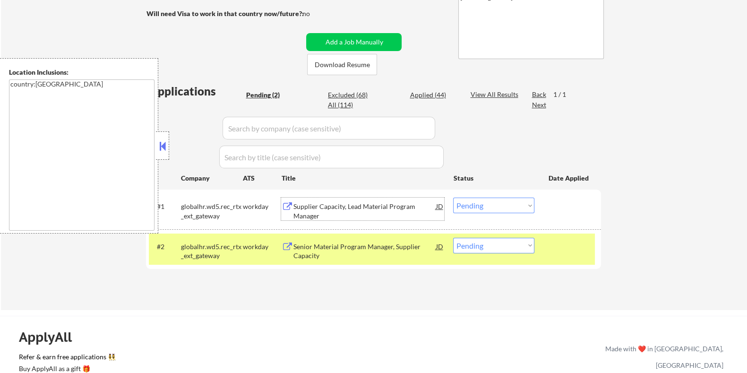
click at [331, 202] on div "Supplier Capacity, Lead Material Program Manager" at bounding box center [364, 211] width 143 height 18
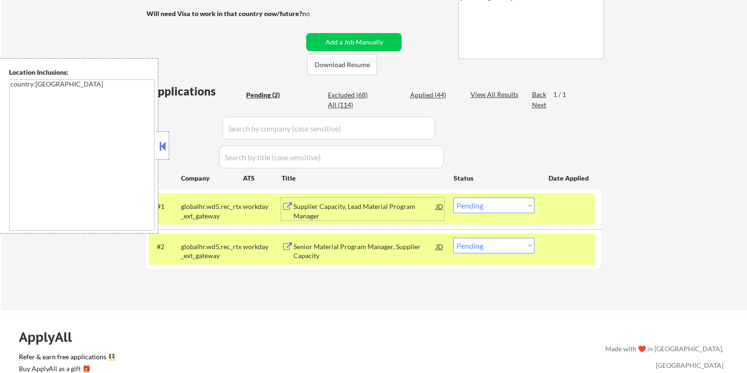
click at [498, 202] on select "Choose an option... Pending Applied Excluded (Questions) Excluded (Expired) Exc…" at bounding box center [493, 205] width 81 height 16
click at [453, 197] on select "Choose an option... Pending Applied Excluded (Questions) Excluded (Expired) Exc…" at bounding box center [493, 205] width 81 height 16
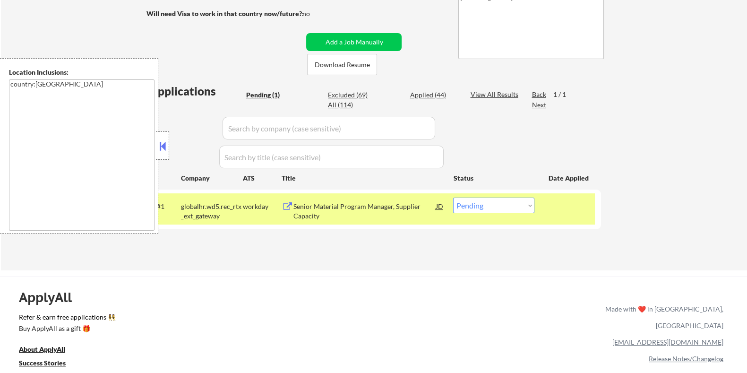
click at [366, 209] on div "Senior Material Program Manager, Supplier Capacity" at bounding box center [364, 211] width 143 height 18
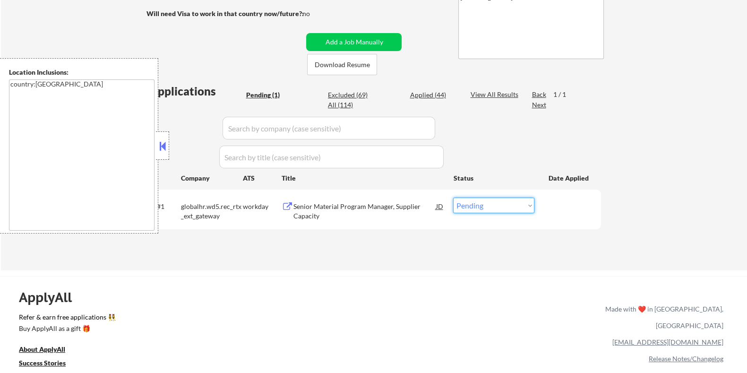
click at [480, 201] on select "Choose an option... Pending Applied Excluded (Questions) Excluded (Expired) Exc…" at bounding box center [493, 205] width 81 height 16
select select ""excluded__bad_match_""
click at [453, 197] on select "Choose an option... Pending Applied Excluded (Questions) Excluded (Expired) Exc…" at bounding box center [493, 205] width 81 height 16
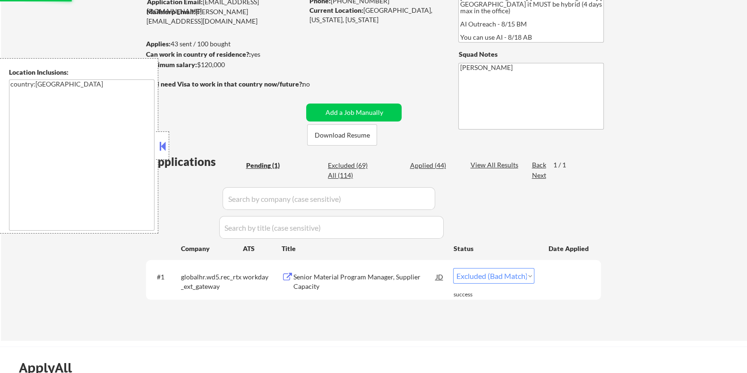
scroll to position [59, 0]
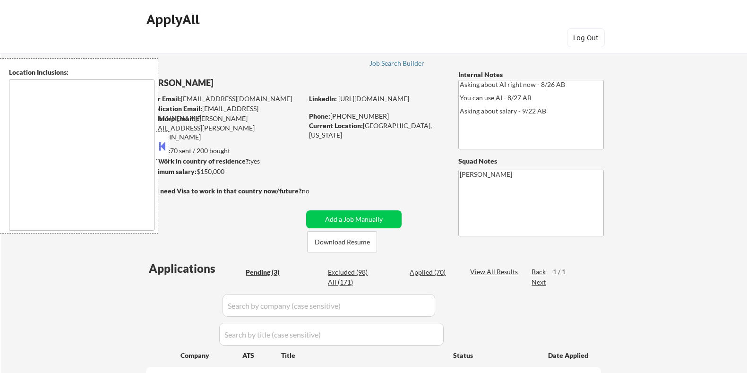
select select ""pending""
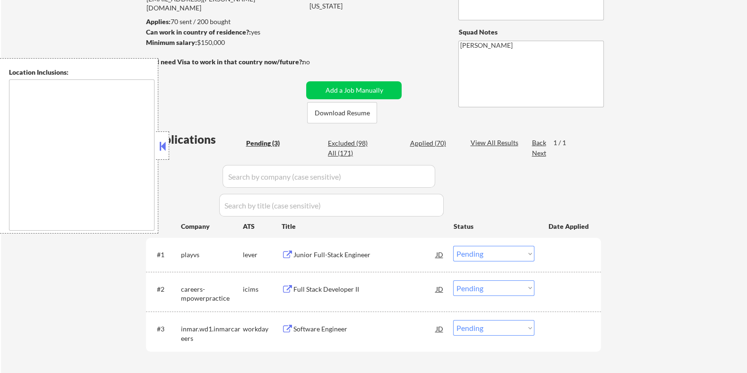
scroll to position [177, 0]
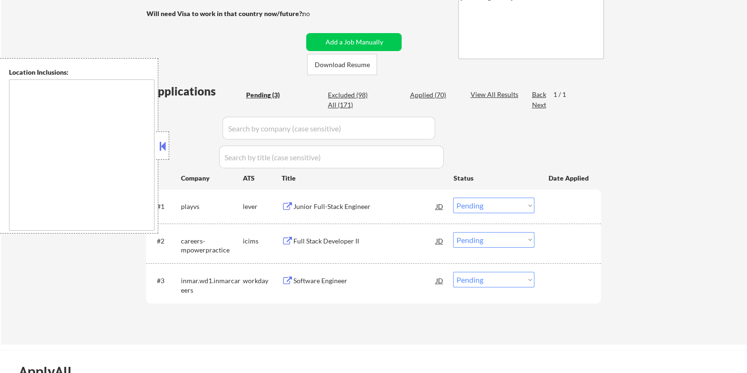
click at [319, 205] on div "Junior Full-Stack Engineer" at bounding box center [364, 206] width 143 height 9
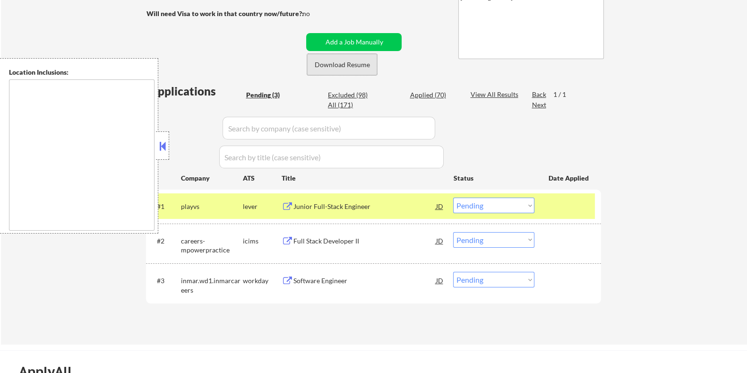
click at [359, 62] on button "Download Resume" at bounding box center [342, 64] width 70 height 21
click at [487, 202] on select "Choose an option... Pending Applied Excluded (Questions) Excluded (Expired) Exc…" at bounding box center [493, 205] width 81 height 16
click at [453, 197] on select "Choose an option... Pending Applied Excluded (Questions) Excluded (Expired) Exc…" at bounding box center [493, 205] width 81 height 16
select select ""pending""
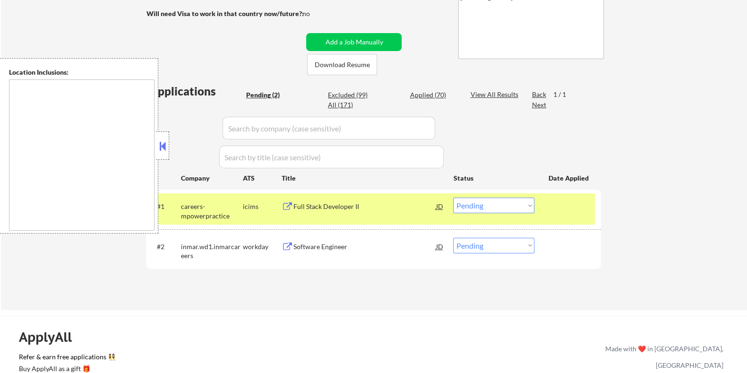
click at [314, 246] on div "Software Engineer" at bounding box center [364, 246] width 143 height 9
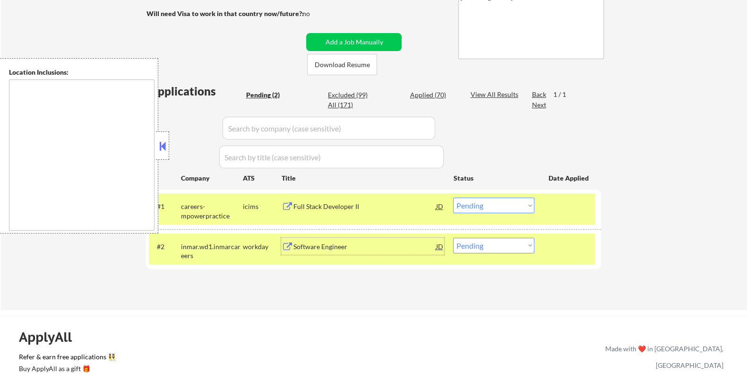
click at [501, 250] on select "Choose an option... Pending Applied Excluded (Questions) Excluded (Expired) Exc…" at bounding box center [493, 246] width 81 height 16
select select ""excluded__bad_match_""
click at [453, 238] on select "Choose an option... Pending Applied Excluded (Questions) Excluded (Expired) Exc…" at bounding box center [493, 246] width 81 height 16
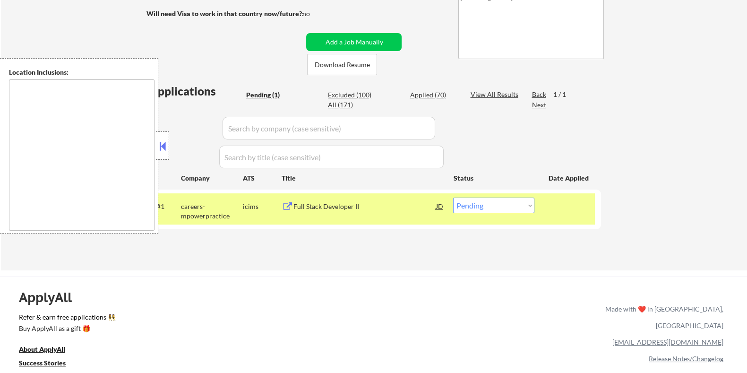
click at [341, 207] on div "Full Stack Developer II" at bounding box center [364, 206] width 143 height 9
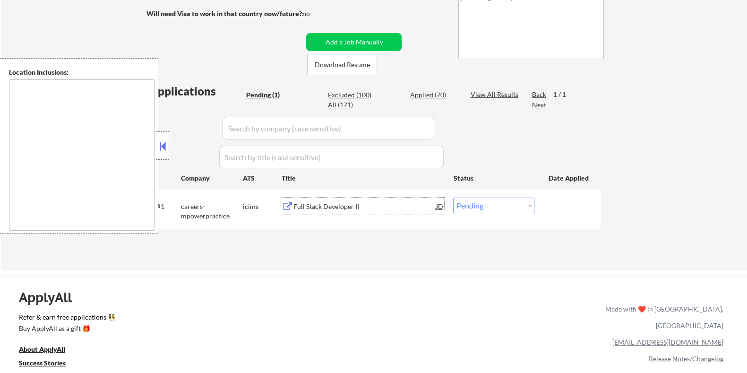
click at [518, 208] on select "Choose an option... Pending Applied Excluded (Questions) Excluded (Expired) Exc…" at bounding box center [493, 205] width 81 height 16
select select ""applied""
click at [453, 197] on select "Choose an option... Pending Applied Excluded (Questions) Excluded (Expired) Exc…" at bounding box center [493, 205] width 81 height 16
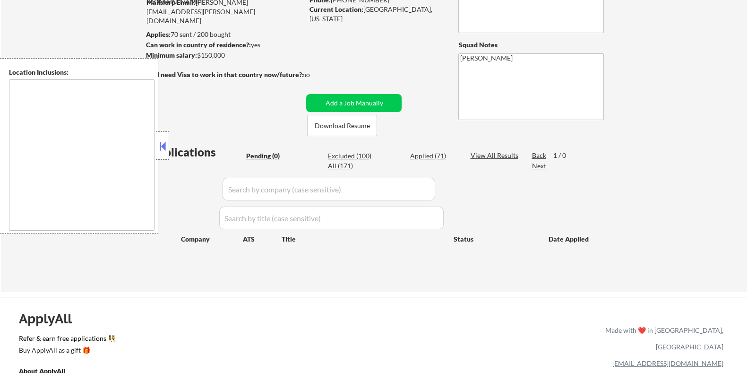
scroll to position [59, 0]
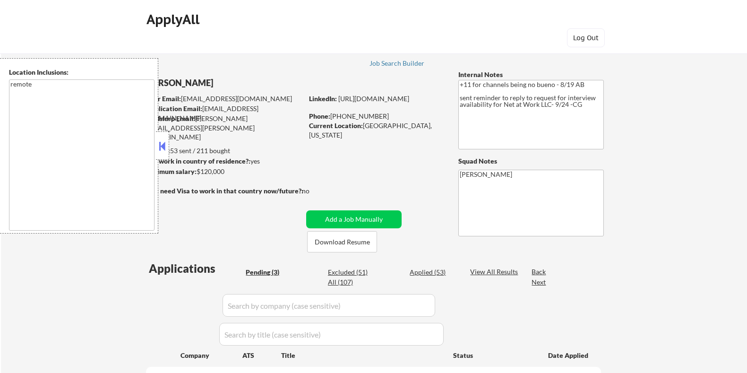
select select ""pending""
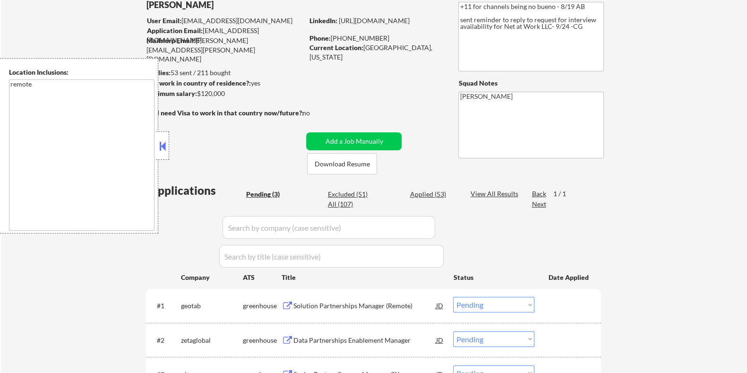
scroll to position [118, 0]
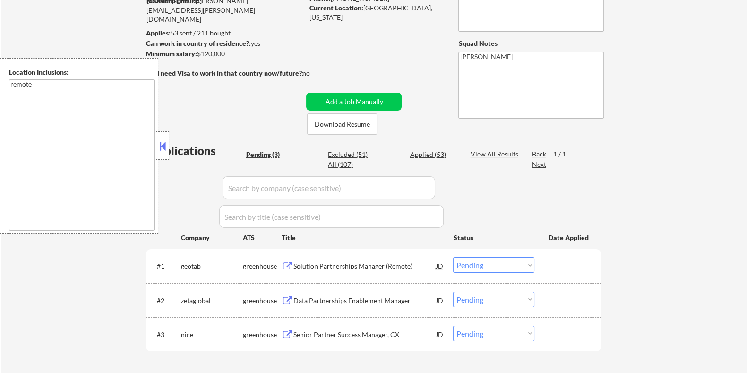
click at [350, 265] on div "Solution Partnerships Manager (Remote)" at bounding box center [364, 265] width 143 height 9
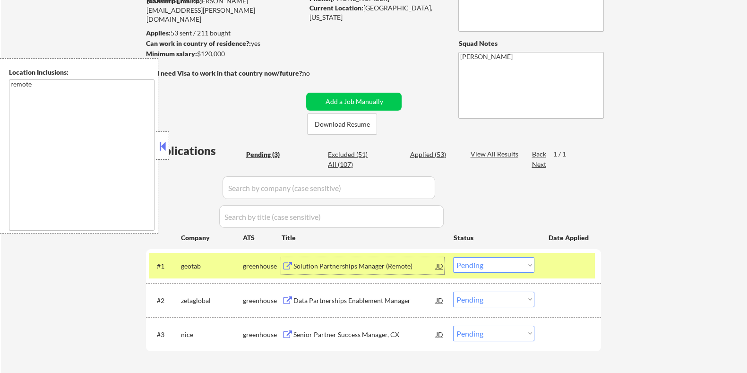
click at [496, 266] on select "Choose an option... Pending Applied Excluded (Questions) Excluded (Expired) Exc…" at bounding box center [493, 265] width 81 height 16
click at [453, 257] on select "Choose an option... Pending Applied Excluded (Questions) Excluded (Expired) Exc…" at bounding box center [493, 265] width 81 height 16
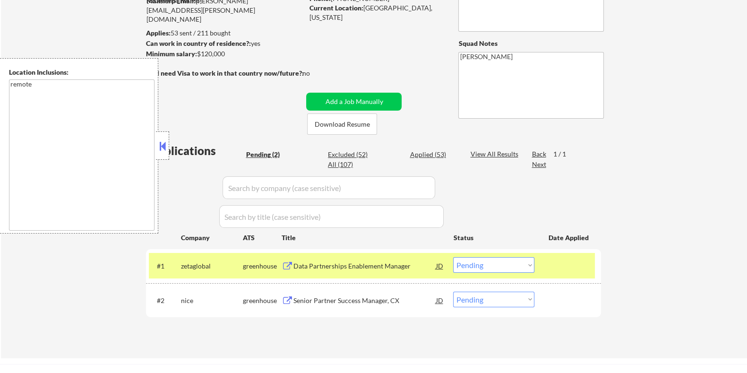
click at [345, 262] on div "Data Partnerships Enablement Manager" at bounding box center [364, 265] width 143 height 9
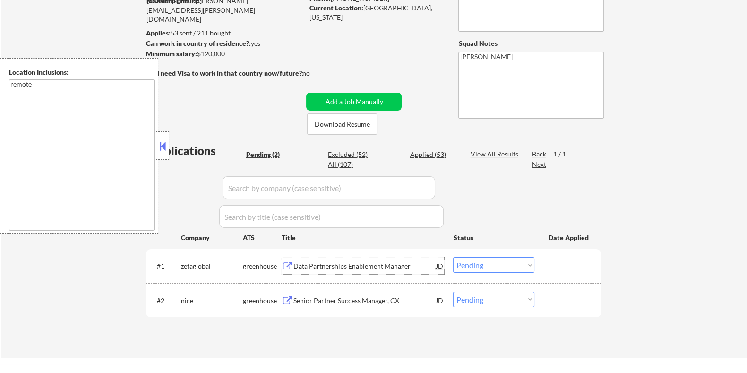
click at [482, 266] on select "Choose an option... Pending Applied Excluded (Questions) Excluded (Expired) Exc…" at bounding box center [493, 265] width 81 height 16
click at [453, 257] on select "Choose an option... Pending Applied Excluded (Questions) Excluded (Expired) Exc…" at bounding box center [493, 265] width 81 height 16
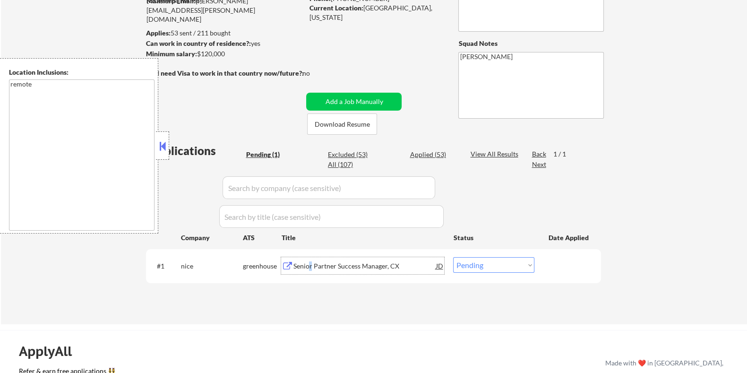
click at [310, 264] on div "Senior Partner Success Manager, CX" at bounding box center [364, 265] width 143 height 9
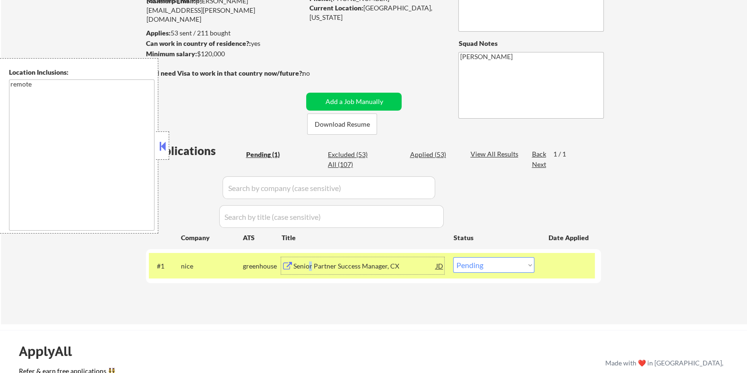
click at [520, 267] on select "Choose an option... Pending Applied Excluded (Questions) Excluded (Expired) Exc…" at bounding box center [493, 265] width 81 height 16
select select ""excluded__bad_match_""
click at [453, 257] on select "Choose an option... Pending Applied Excluded (Questions) Excluded (Expired) Exc…" at bounding box center [493, 265] width 81 height 16
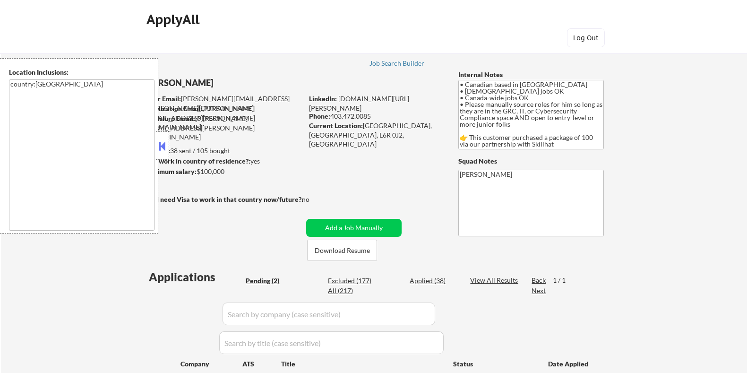
select select ""pending""
click at [158, 145] on button at bounding box center [162, 146] width 10 height 14
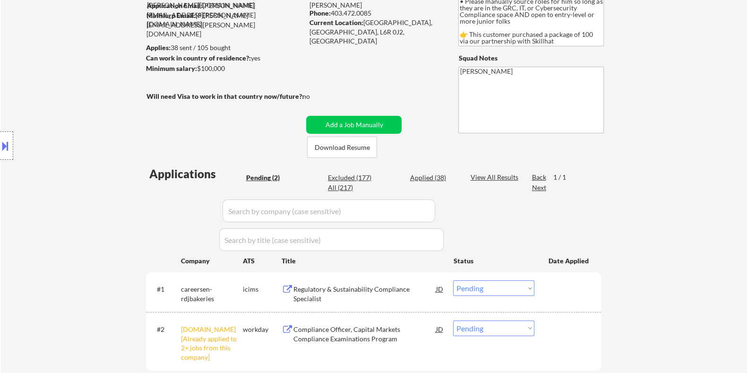
scroll to position [118, 0]
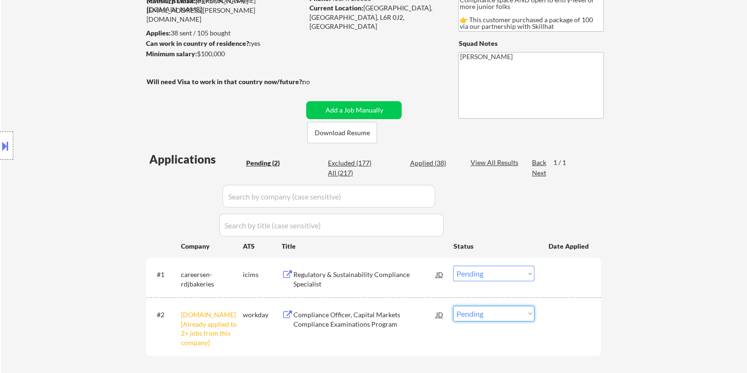
click at [481, 316] on select "Choose an option... Pending Applied Excluded (Questions) Excluded (Expired) Exc…" at bounding box center [493, 313] width 81 height 16
select select ""excluded__other_""
click at [453, 305] on select "Choose an option... Pending Applied Excluded (Questions) Excluded (Expired) Exc…" at bounding box center [493, 313] width 81 height 16
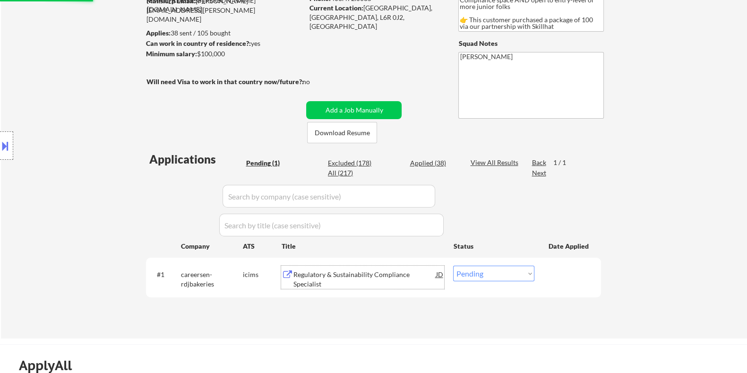
click at [327, 278] on div "Regulatory & Sustainability Compliance Specialist" at bounding box center [364, 279] width 143 height 18
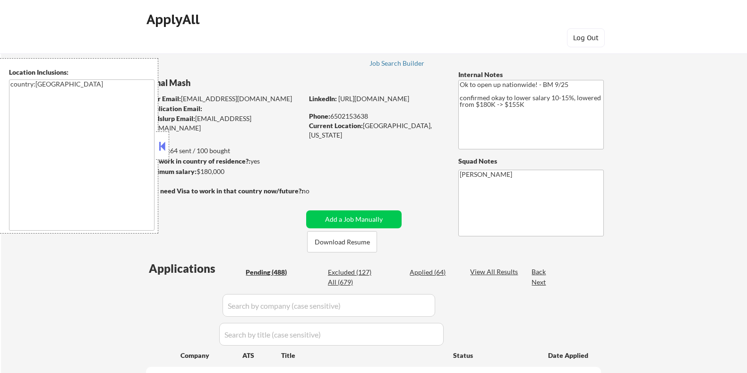
select select ""pending""
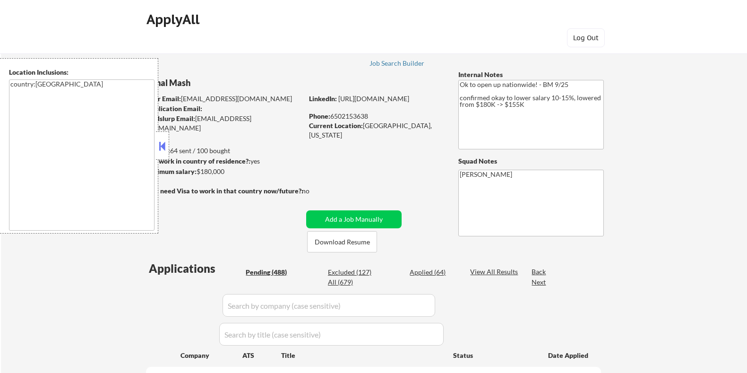
select select ""pending""
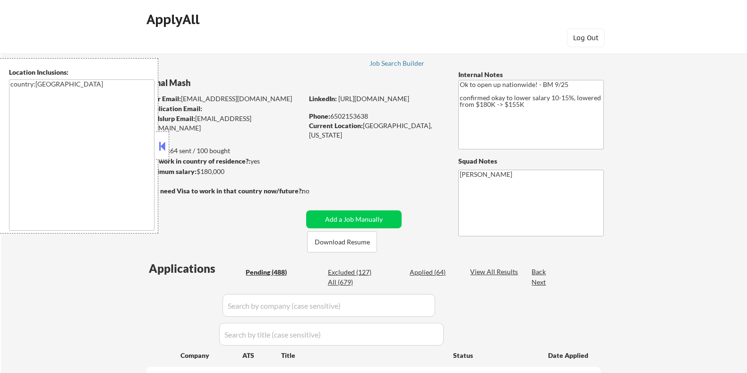
select select ""pending""
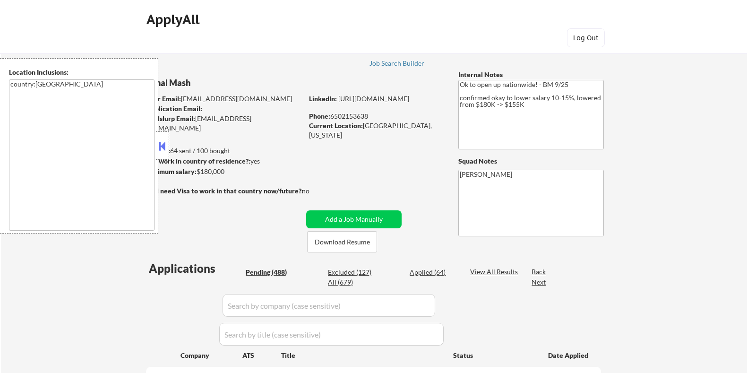
select select ""pending""
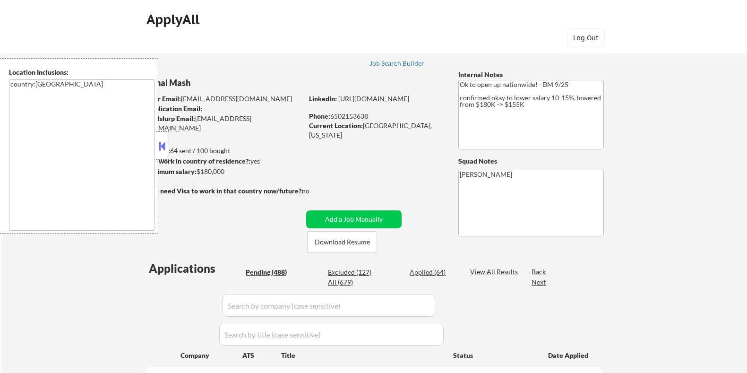
select select ""pending""
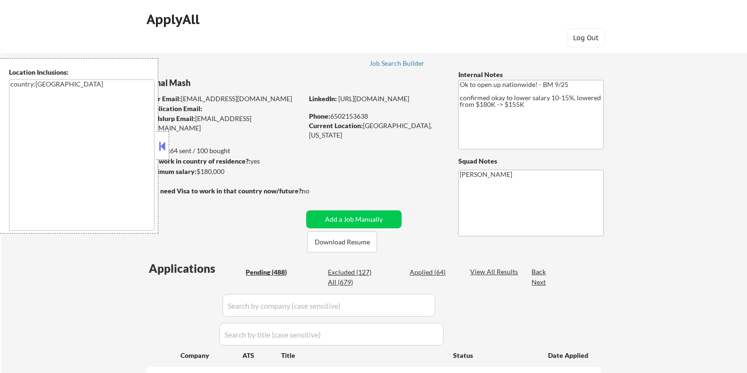
select select ""pending""
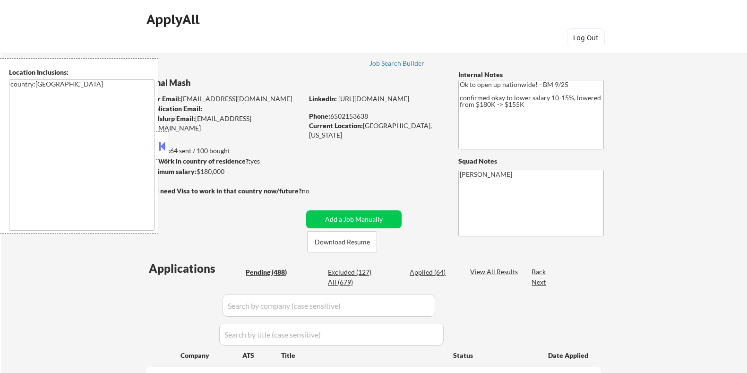
select select ""pending""
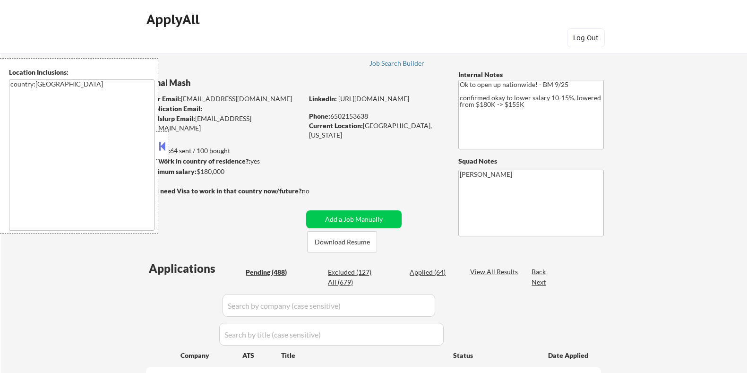
select select ""pending""
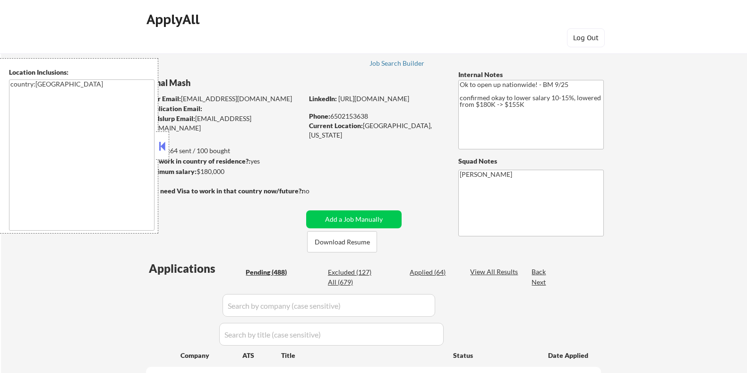
select select ""pending""
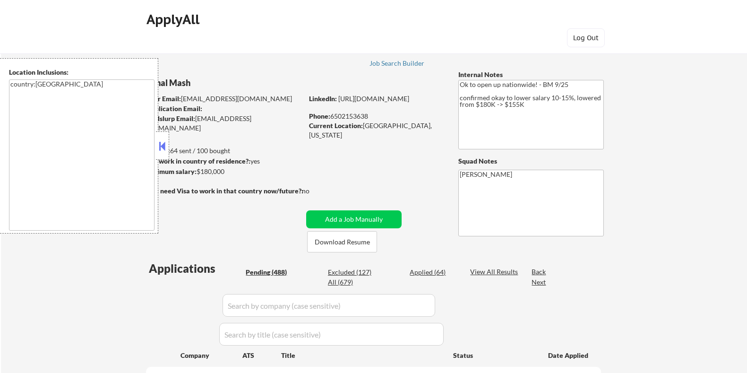
select select ""pending""
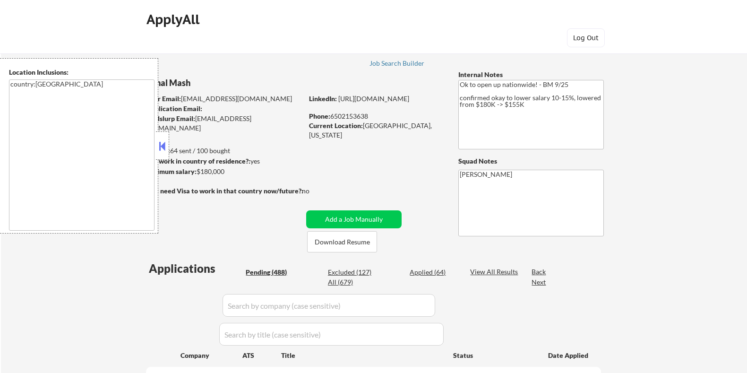
select select ""pending""
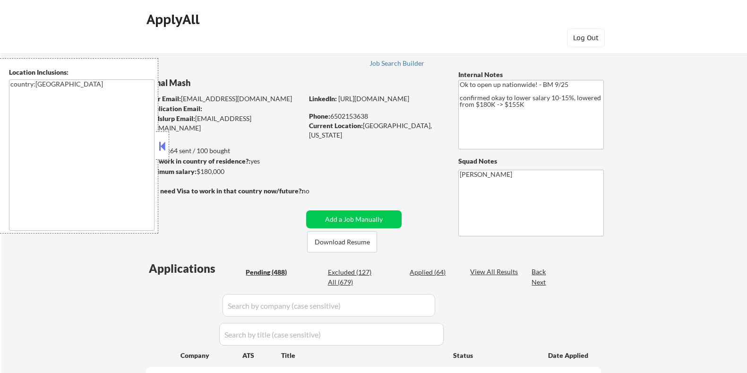
select select ""pending""
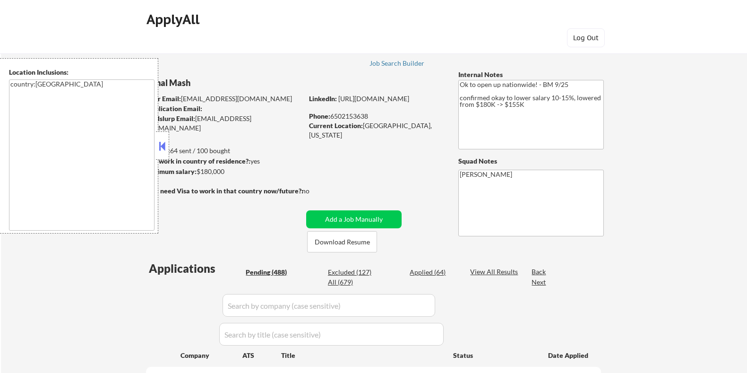
select select ""pending""
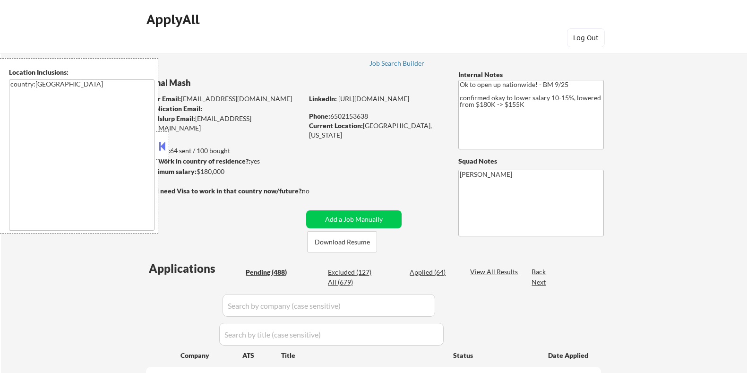
select select ""pending""
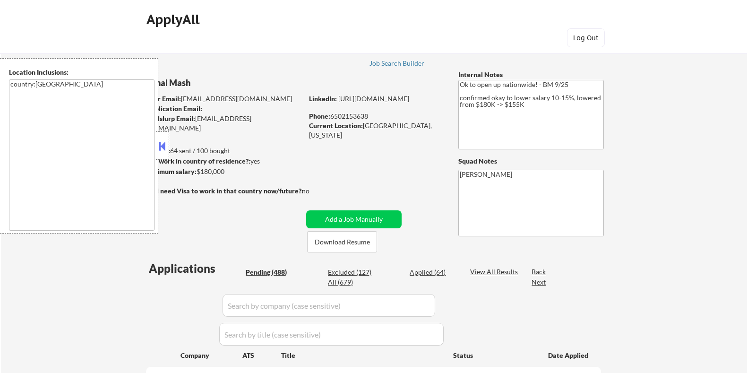
select select ""pending""
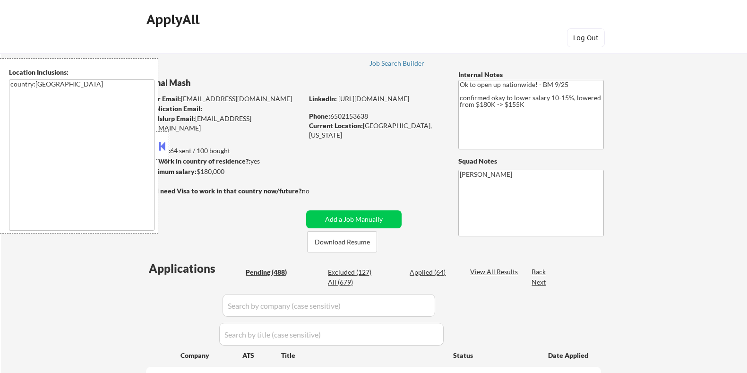
select select ""pending""
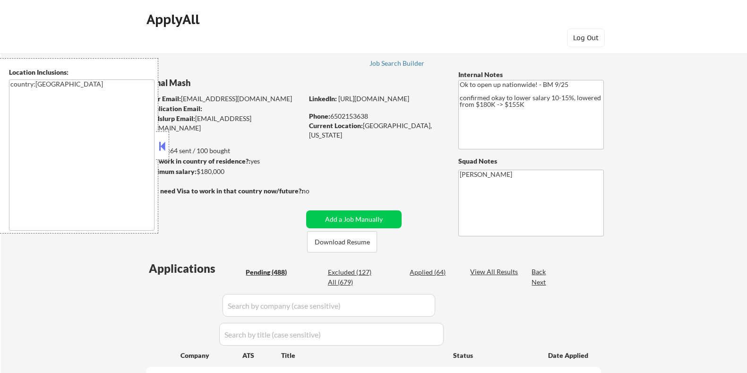
select select ""pending""
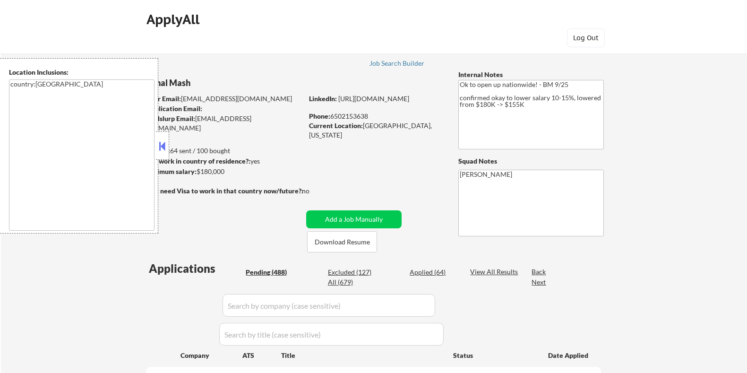
select select ""pending""
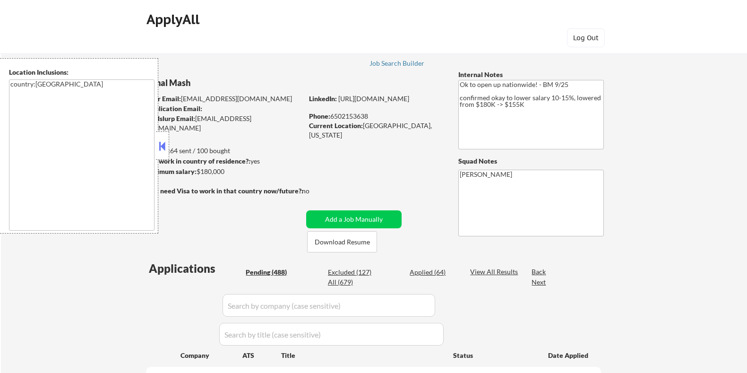
select select ""pending""
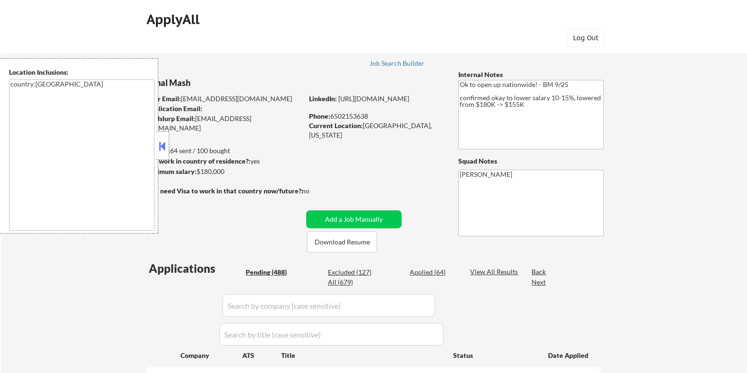
select select ""pending""
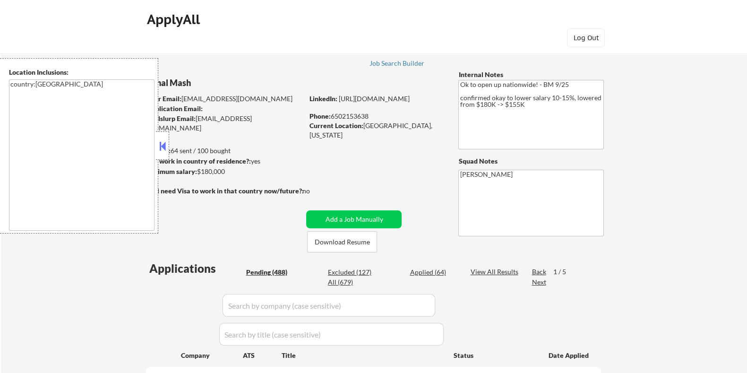
click at [159, 144] on button at bounding box center [162, 146] width 10 height 14
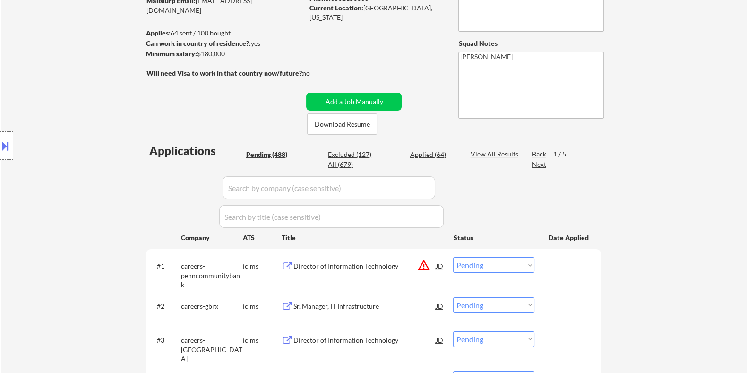
scroll to position [59, 0]
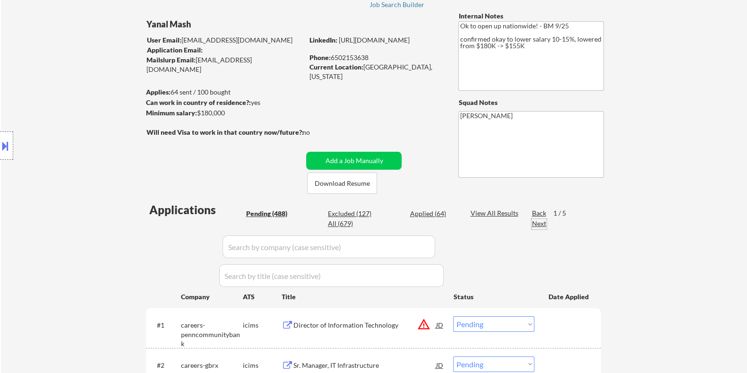
drag, startPoint x: 540, startPoint y: 221, endPoint x: 400, endPoint y: 229, distance: 139.5
click at [540, 221] on div "Next" at bounding box center [538, 223] width 15 height 9
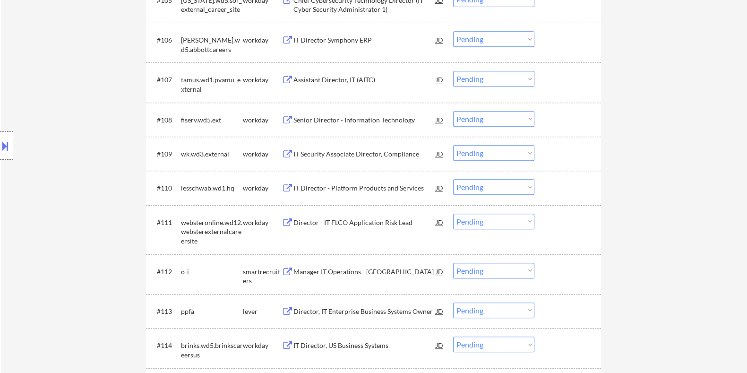
scroll to position [590, 0]
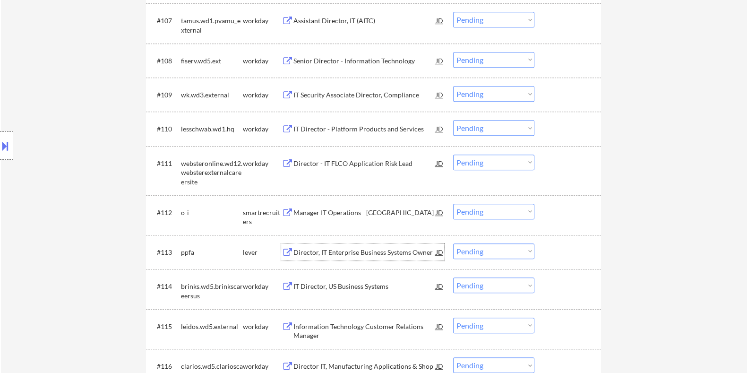
click at [329, 249] on div "Director, IT Enterprise Business Systems Owner" at bounding box center [364, 251] width 143 height 9
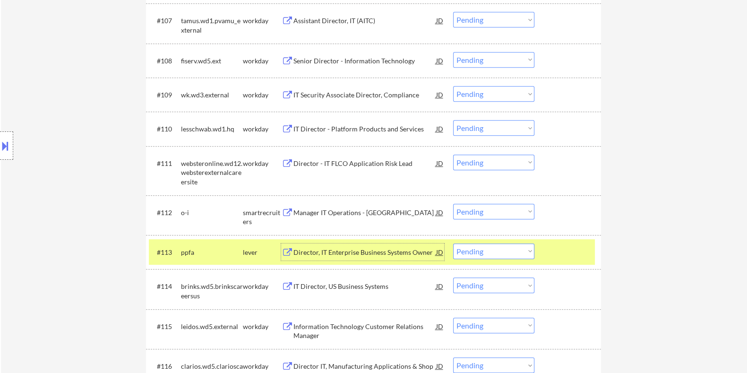
click at [489, 249] on select "Choose an option... Pending Applied Excluded (Questions) Excluded (Expired) Exc…" at bounding box center [493, 251] width 81 height 16
click at [453, 243] on select "Choose an option... Pending Applied Excluded (Questions) Excluded (Expired) Exc…" at bounding box center [493, 251] width 81 height 16
select select ""pending""
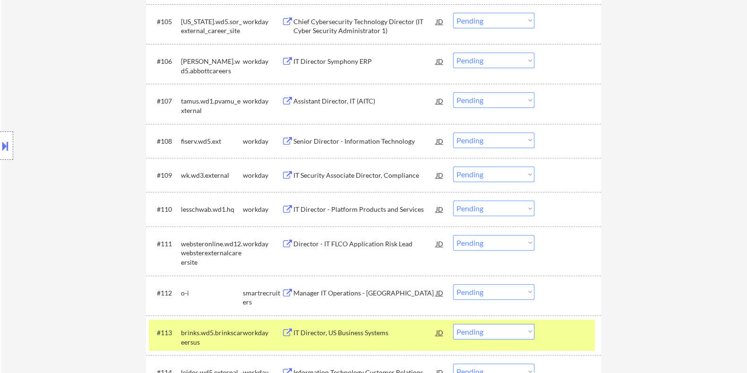
scroll to position [472, 0]
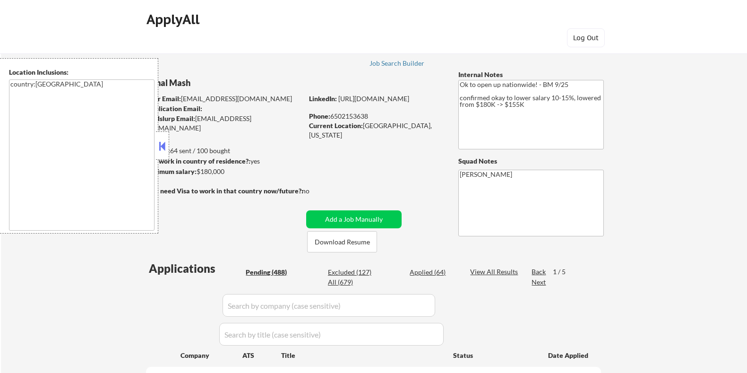
select select ""pending""
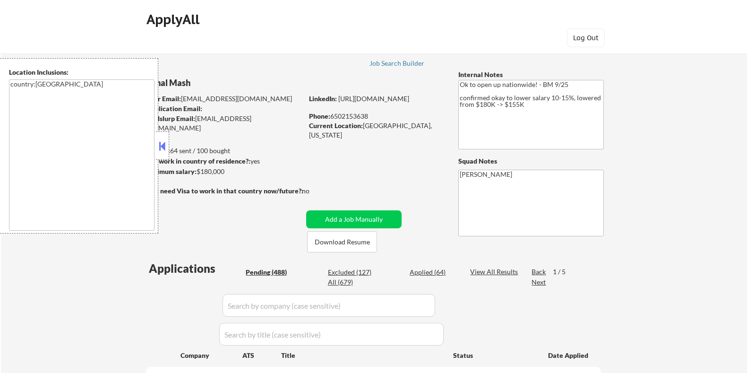
select select ""pending""
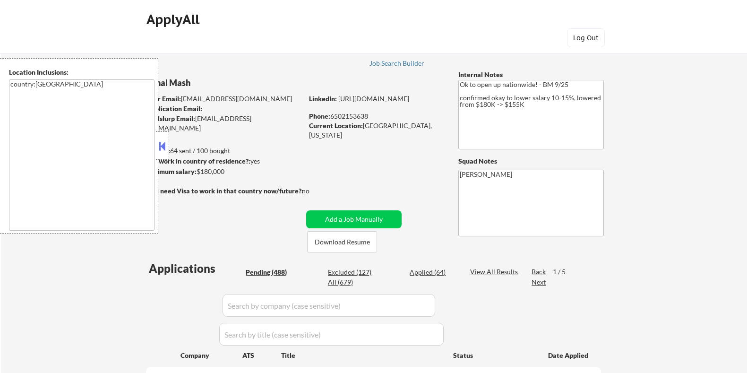
select select ""pending""
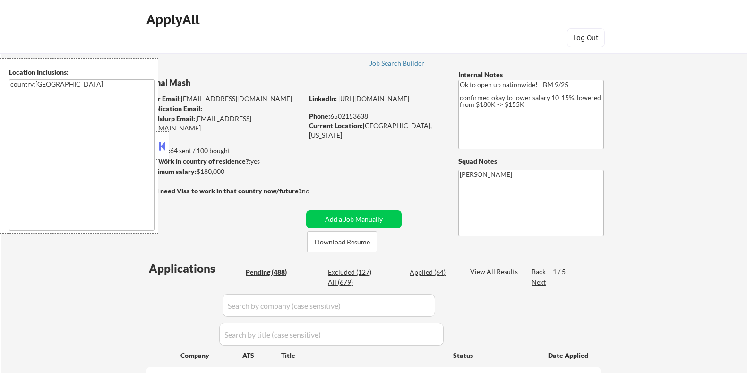
select select ""pending""
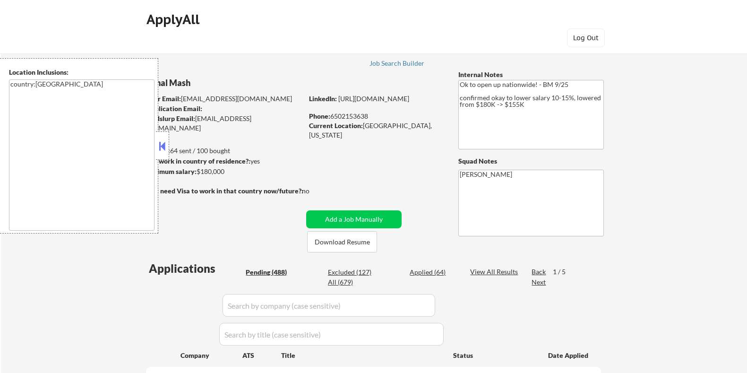
select select ""pending""
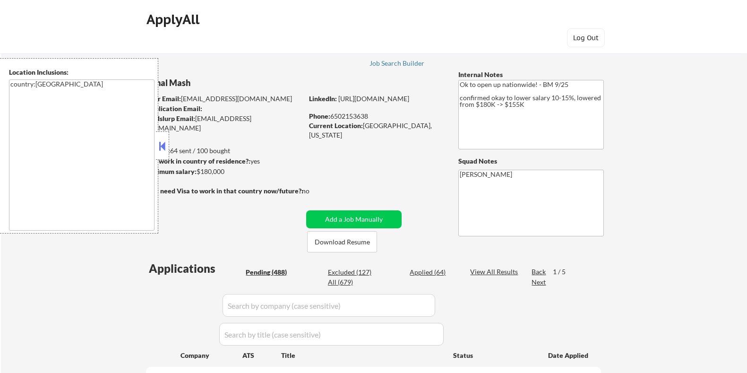
select select ""pending""
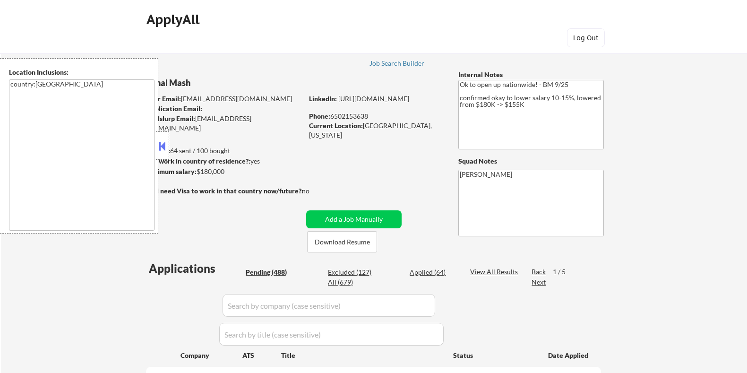
select select ""pending""
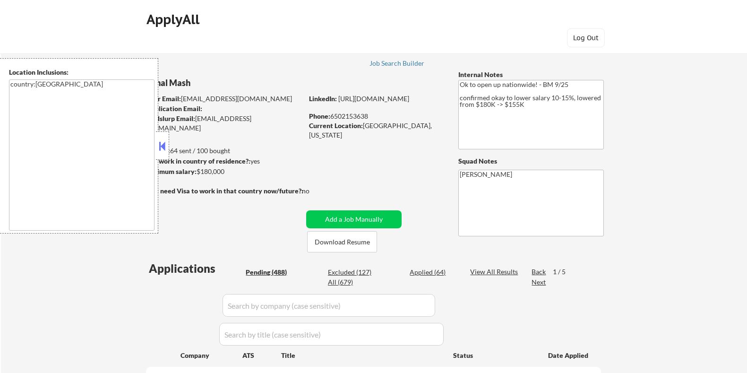
select select ""pending""
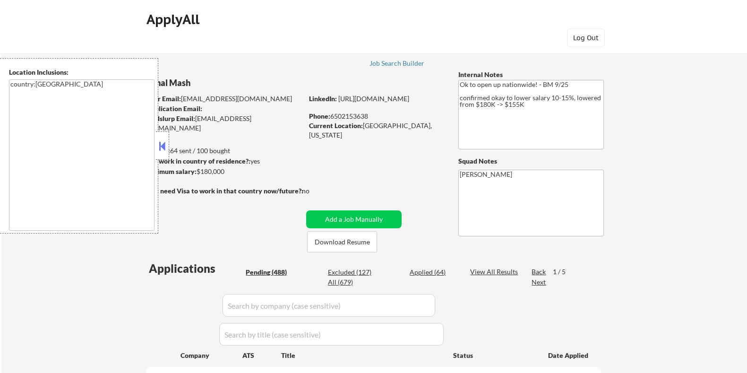
select select ""pending""
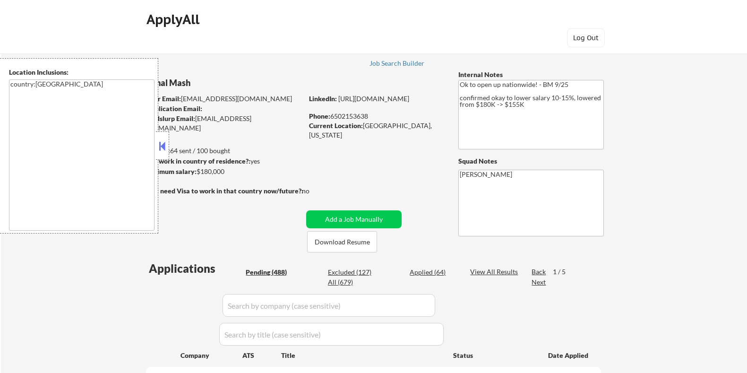
select select ""pending""
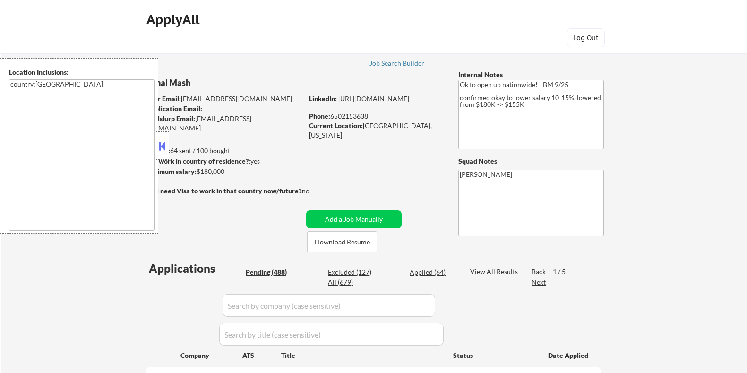
select select ""pending""
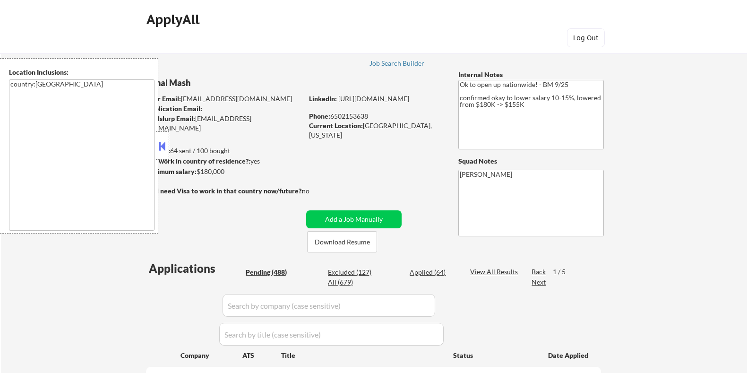
select select ""pending""
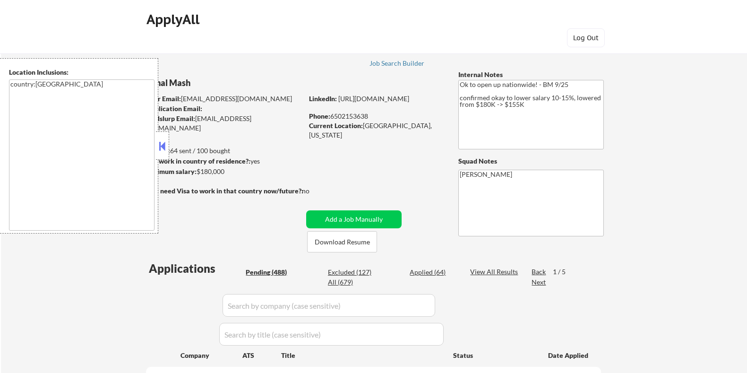
select select ""pending""
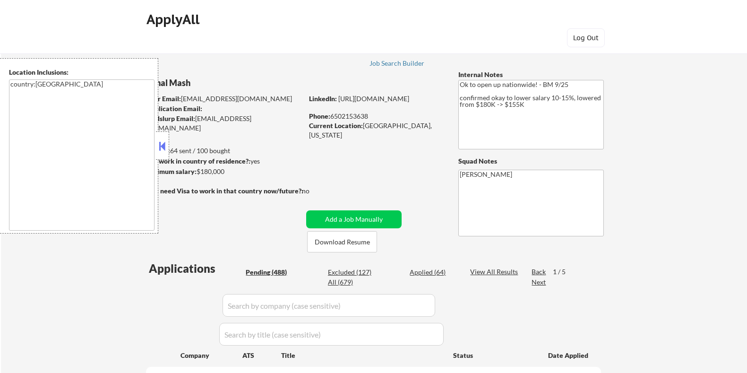
select select ""pending""
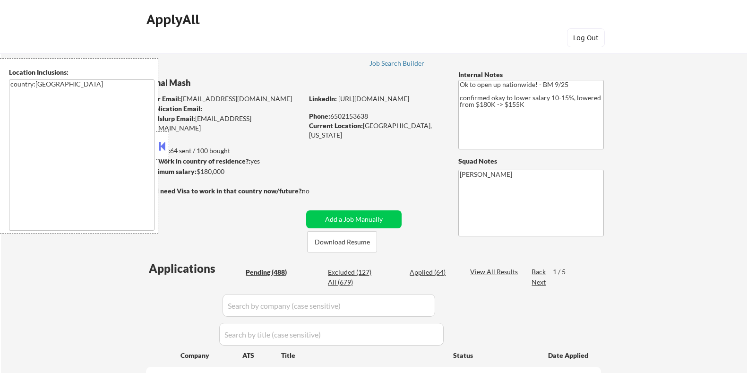
select select ""pending""
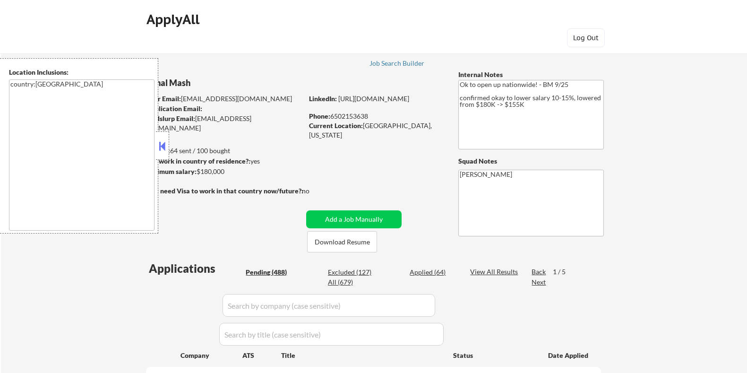
select select ""pending""
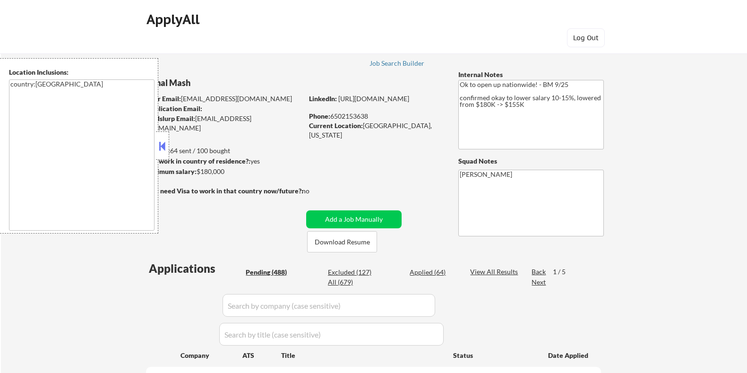
select select ""pending""
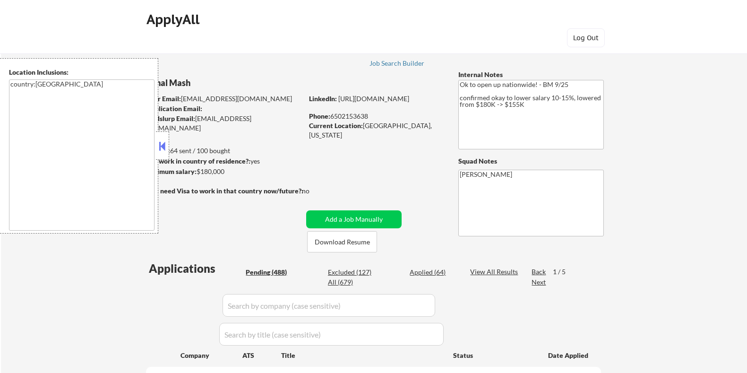
select select ""pending""
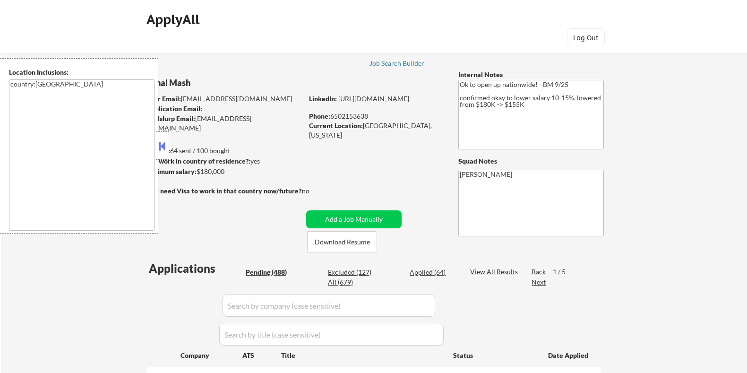
select select ""pending""
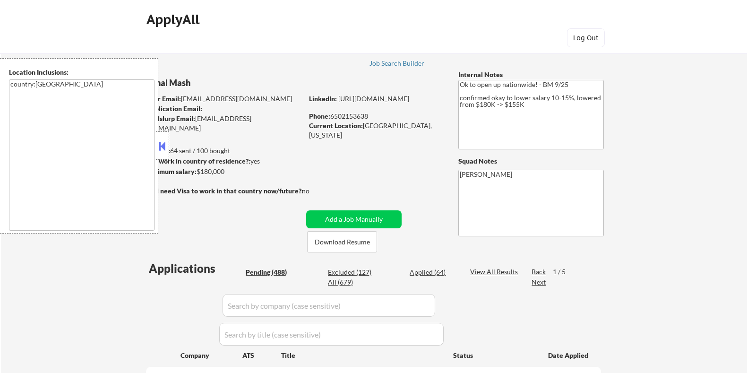
select select ""pending""
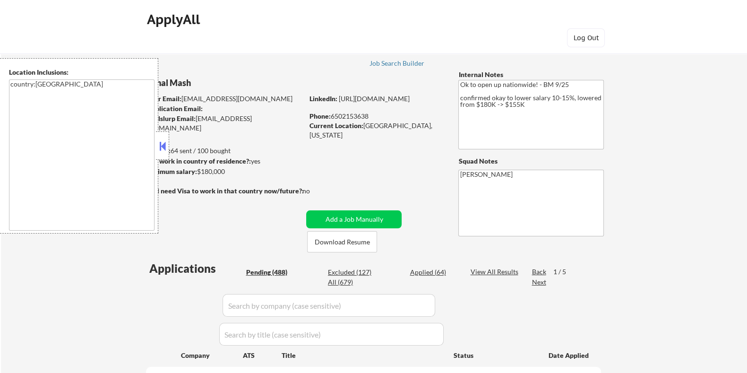
click at [156, 145] on div at bounding box center [162, 145] width 13 height 28
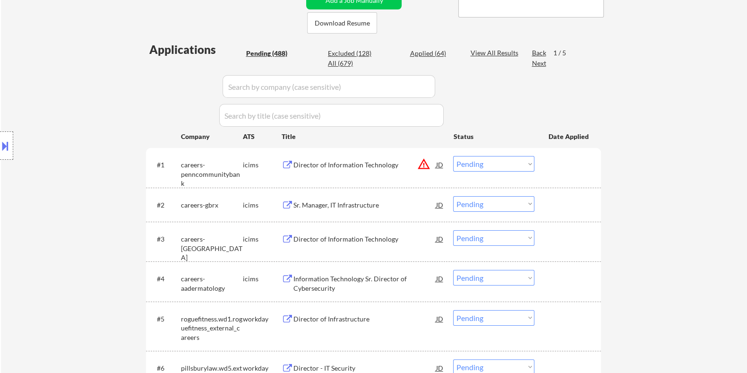
scroll to position [177, 0]
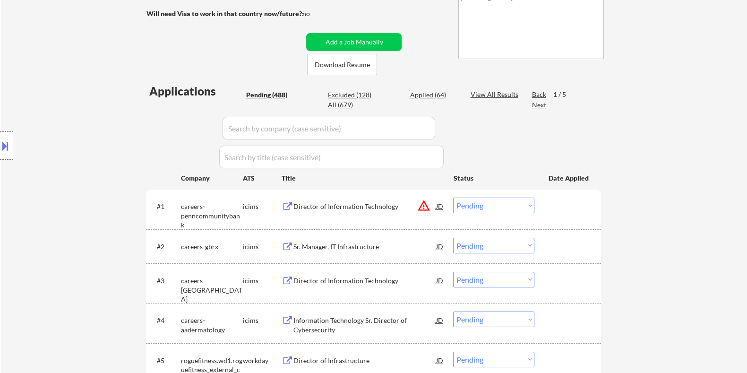
click at [536, 102] on div "Next" at bounding box center [538, 104] width 15 height 9
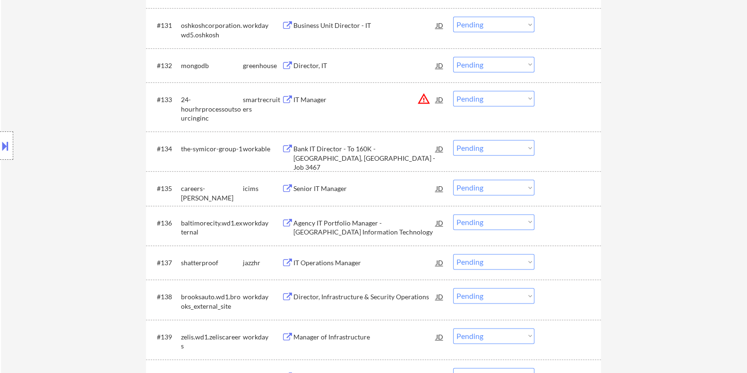
scroll to position [1593, 0]
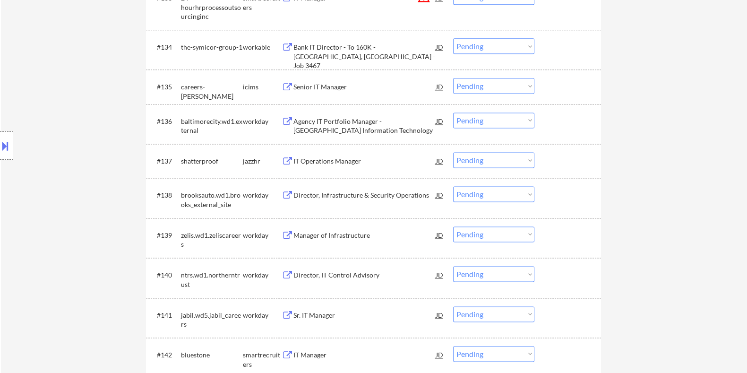
click at [316, 157] on div "IT Operations Manager" at bounding box center [364, 160] width 143 height 9
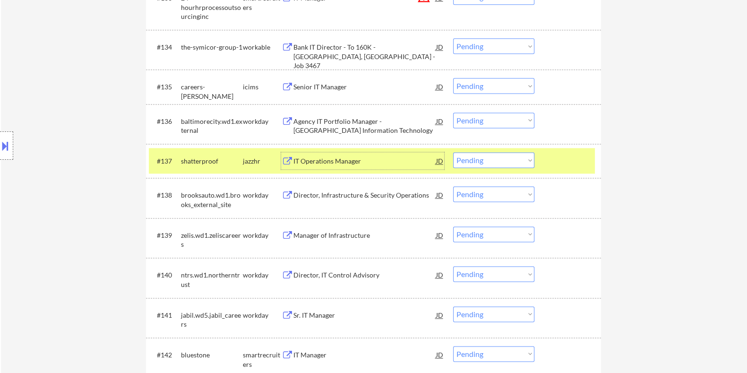
click at [516, 160] on select "Choose an option... Pending Applied Excluded (Questions) Excluded (Expired) Exc…" at bounding box center [493, 160] width 81 height 16
click at [453, 152] on select "Choose an option... Pending Applied Excluded (Questions) Excluded (Expired) Exc…" at bounding box center [493, 160] width 81 height 16
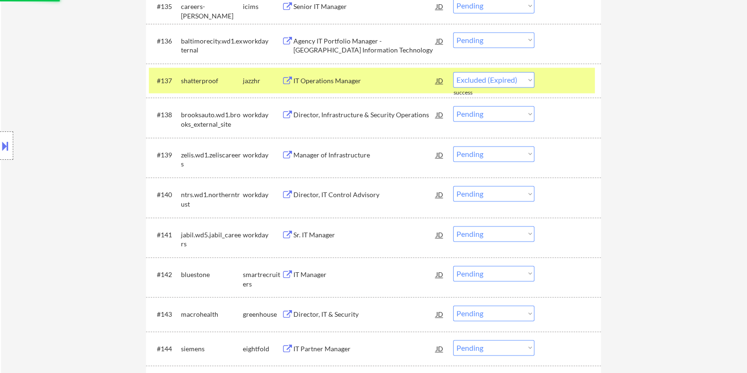
scroll to position [1770, 0]
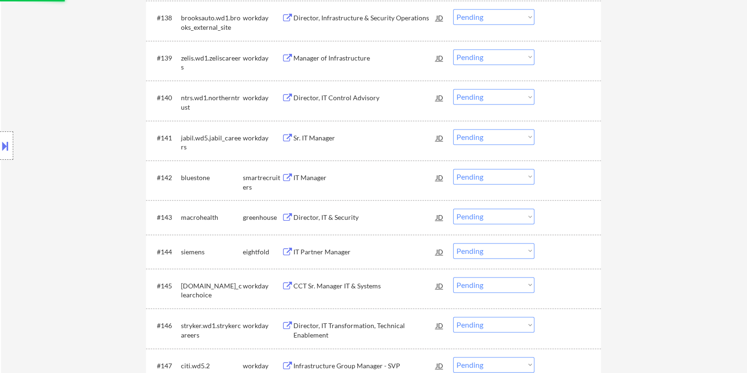
select select ""pending""
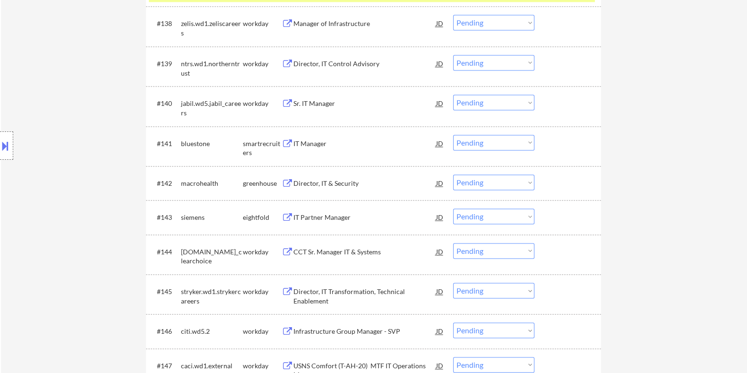
click at [314, 142] on div "IT Manager" at bounding box center [364, 143] width 143 height 9
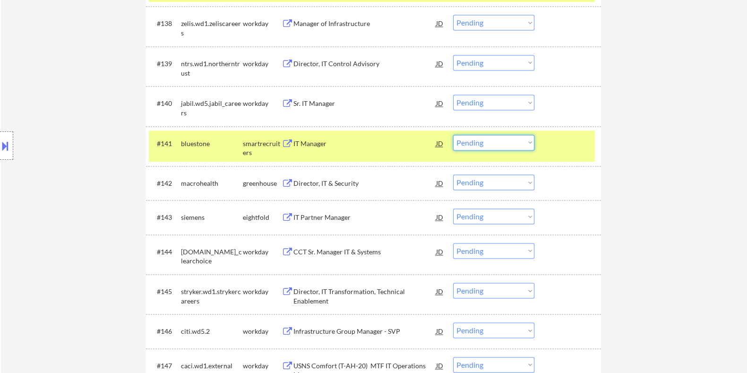
click at [499, 143] on select "Choose an option... Pending Applied Excluded (Questions) Excluded (Expired) Exc…" at bounding box center [493, 143] width 81 height 16
click at [453, 135] on select "Choose an option... Pending Applied Excluded (Questions) Excluded (Expired) Exc…" at bounding box center [493, 143] width 81 height 16
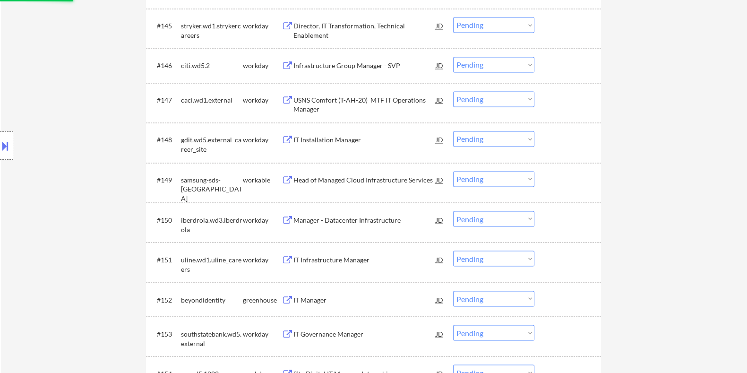
scroll to position [2066, 0]
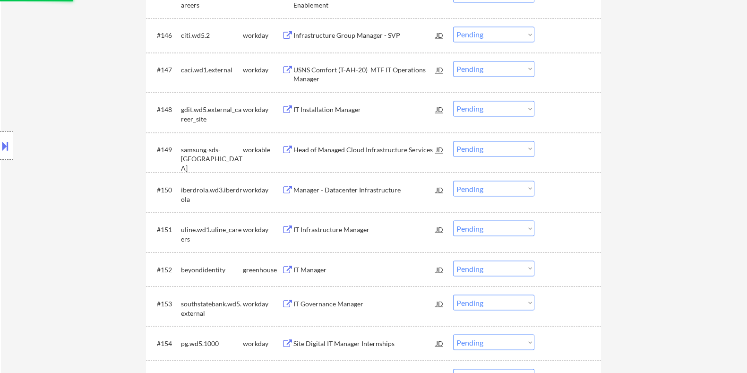
select select ""pending""
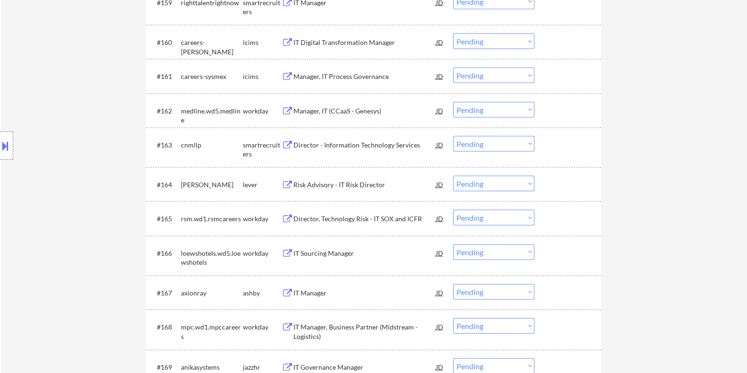
scroll to position [2597, 0]
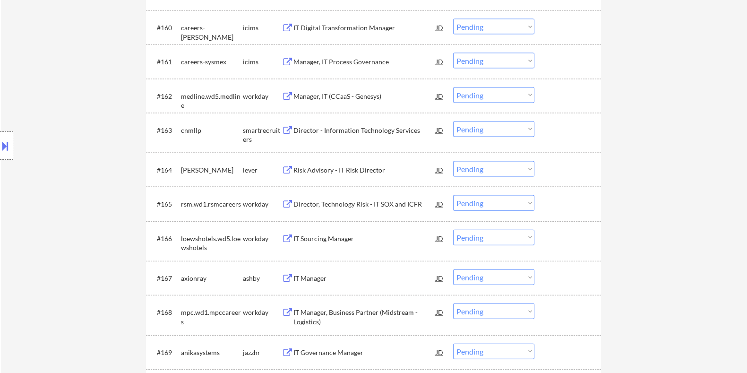
click at [321, 275] on div "IT Manager" at bounding box center [364, 277] width 143 height 9
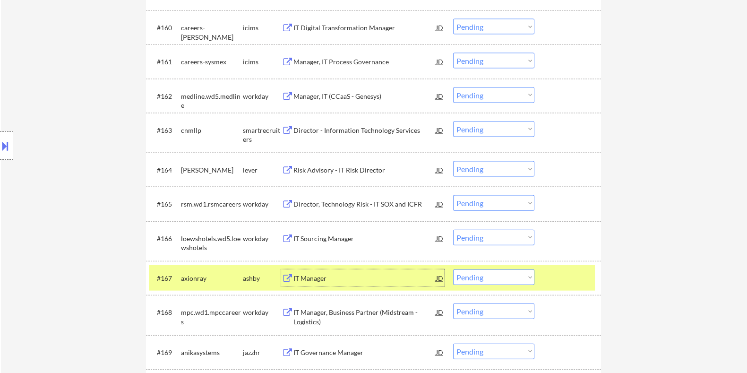
click at [503, 277] on select "Choose an option... Pending Applied Excluded (Questions) Excluded (Expired) Exc…" at bounding box center [493, 277] width 81 height 16
click at [453, 269] on select "Choose an option... Pending Applied Excluded (Questions) Excluded (Expired) Exc…" at bounding box center [493, 277] width 81 height 16
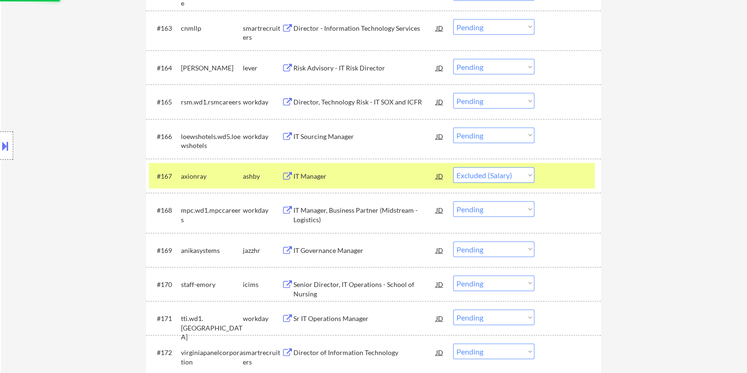
scroll to position [2774, 0]
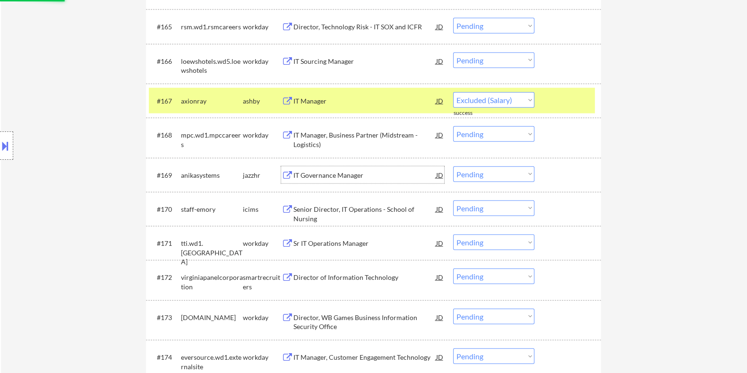
click at [339, 176] on div "IT Governance Manager" at bounding box center [364, 174] width 143 height 9
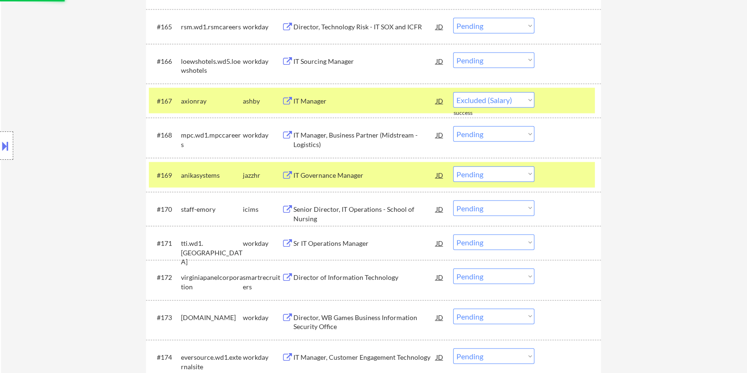
select select ""pending""
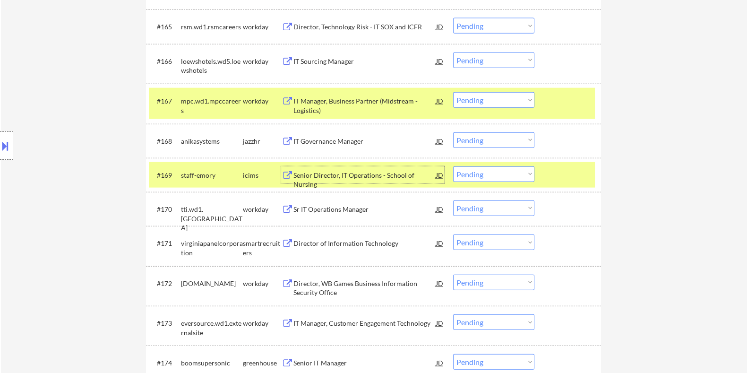
click at [514, 140] on select "Choose an option... Pending Applied Excluded (Questions) Excluded (Expired) Exc…" at bounding box center [493, 140] width 81 height 16
click at [453, 132] on select "Choose an option... Pending Applied Excluded (Questions) Excluded (Expired) Exc…" at bounding box center [493, 140] width 81 height 16
select select ""pending""
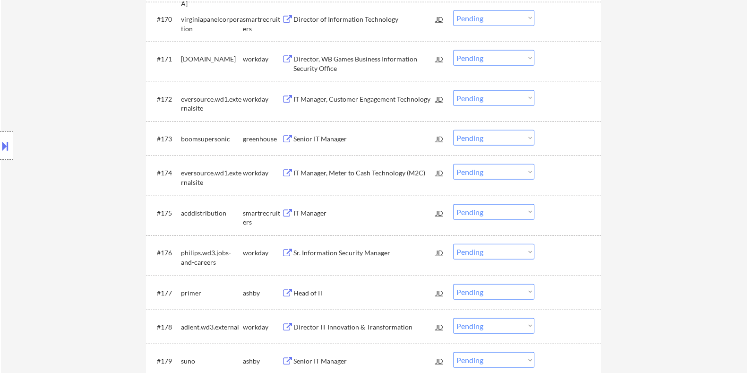
scroll to position [3069, 0]
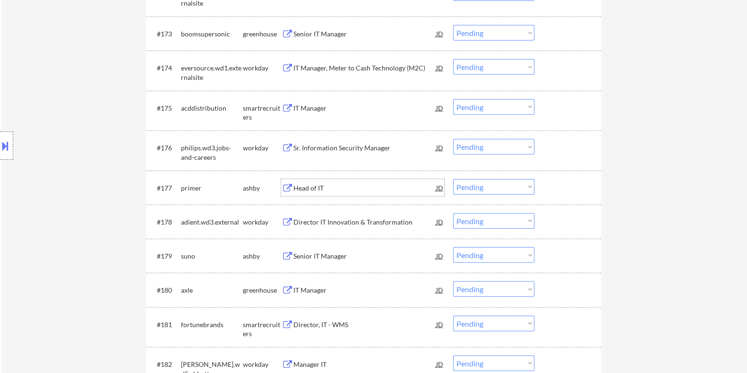
click at [316, 183] on div "Head of IT" at bounding box center [364, 187] width 143 height 9
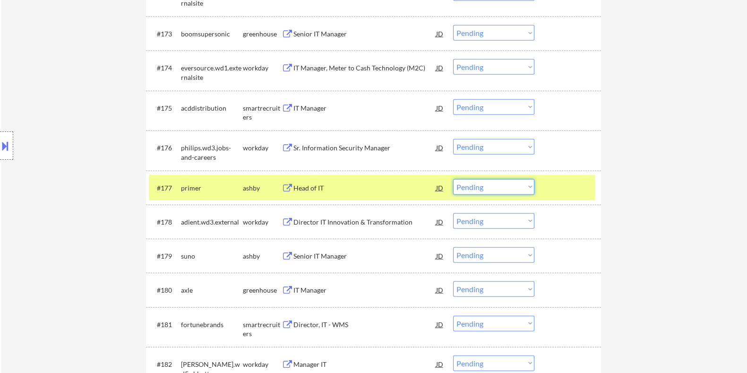
click at [508, 185] on select "Choose an option... Pending Applied Excluded (Questions) Excluded (Expired) Exc…" at bounding box center [493, 187] width 81 height 16
click at [453, 179] on select "Choose an option... Pending Applied Excluded (Questions) Excluded (Expired) Exc…" at bounding box center [493, 187] width 81 height 16
select select ""pending""
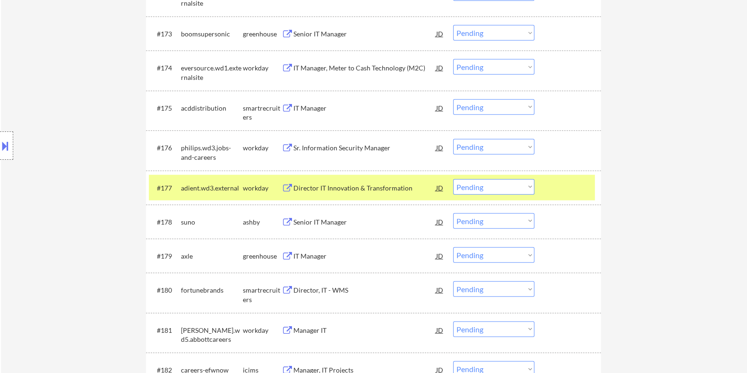
click at [313, 221] on div "Senior IT Manager" at bounding box center [364, 221] width 143 height 9
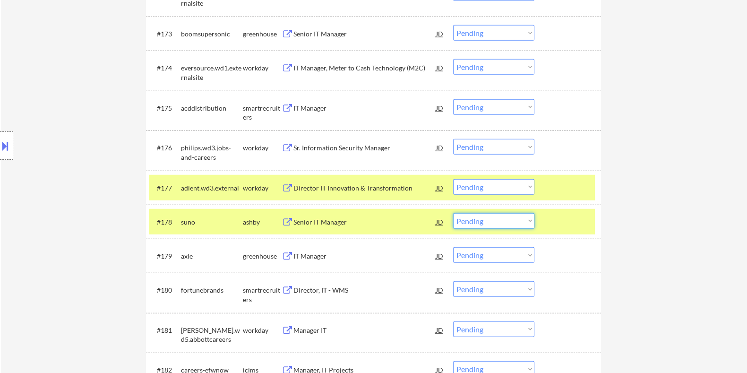
click at [508, 220] on select "Choose an option... Pending Applied Excluded (Questions) Excluded (Expired) Exc…" at bounding box center [493, 221] width 81 height 16
click at [453, 213] on select "Choose an option... Pending Applied Excluded (Questions) Excluded (Expired) Exc…" at bounding box center [493, 221] width 81 height 16
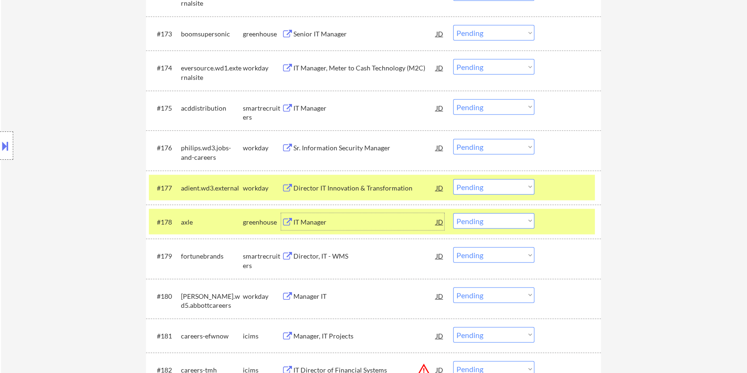
click at [323, 221] on div "IT Manager" at bounding box center [364, 221] width 143 height 9
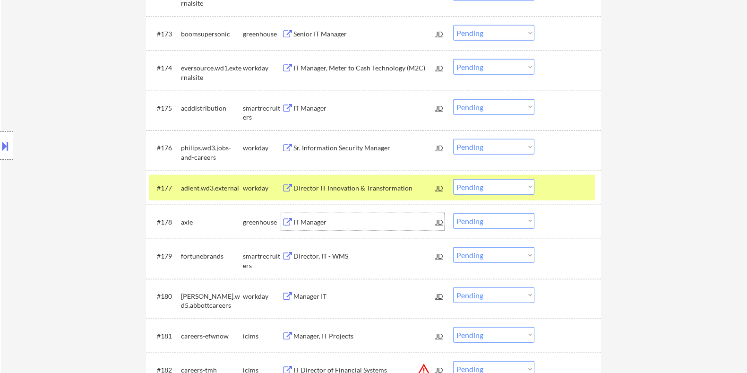
click at [493, 223] on select "Choose an option... Pending Applied Excluded (Questions) Excluded (Expired) Exc…" at bounding box center [493, 221] width 81 height 16
click at [453, 213] on select "Choose an option... Pending Applied Excluded (Questions) Excluded (Expired) Exc…" at bounding box center [493, 221] width 81 height 16
select select ""pending""
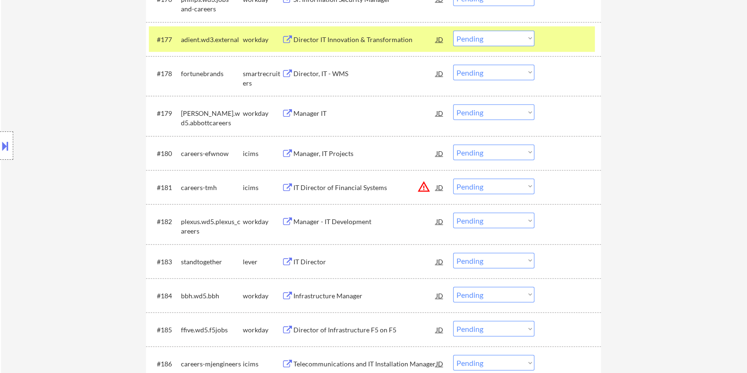
scroll to position [3246, 0]
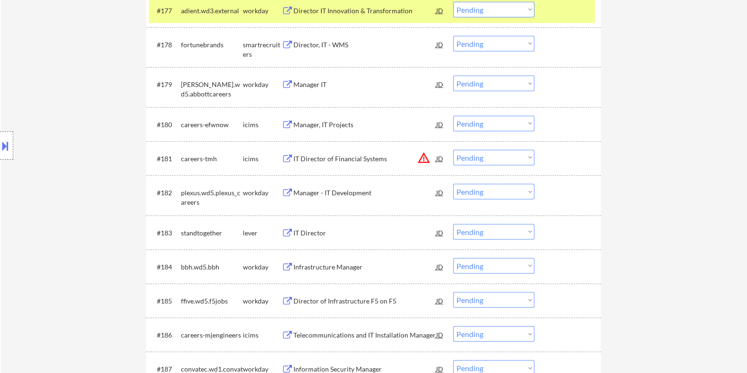
click at [314, 229] on div "IT Director" at bounding box center [364, 232] width 143 height 9
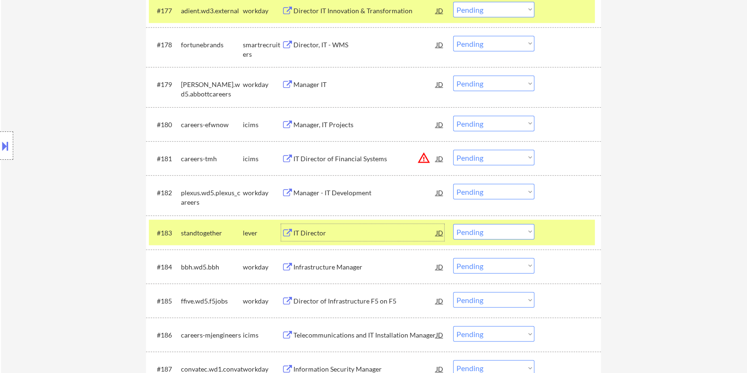
click at [495, 227] on select "Choose an option... Pending Applied Excluded (Questions) Excluded (Expired) Exc…" at bounding box center [493, 232] width 81 height 16
click at [453, 224] on select "Choose an option... Pending Applied Excluded (Questions) Excluded (Expired) Exc…" at bounding box center [493, 232] width 81 height 16
select select ""pending""
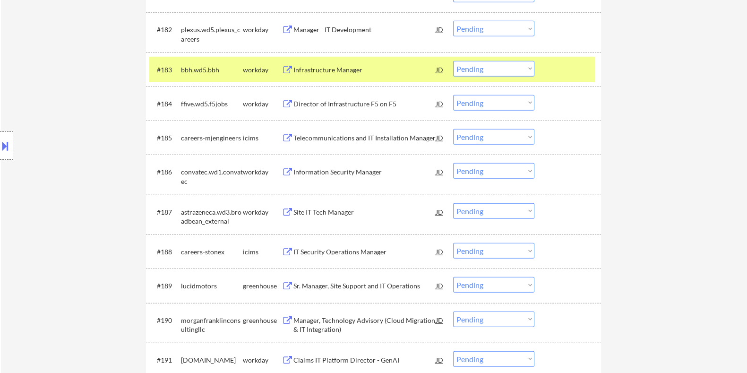
scroll to position [3423, 0]
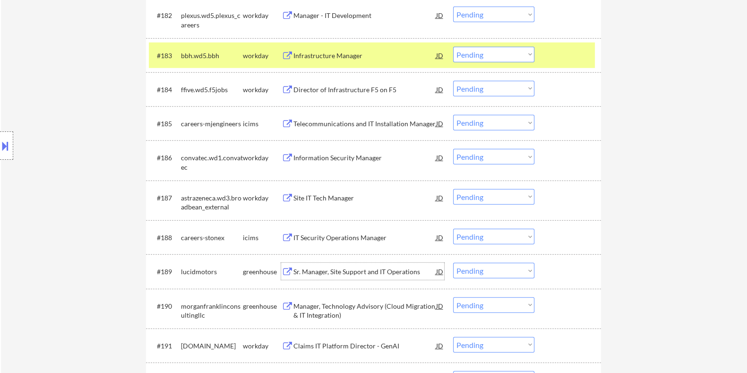
click at [324, 269] on div "Sr. Manager, Site Support and IT Operations" at bounding box center [364, 271] width 143 height 9
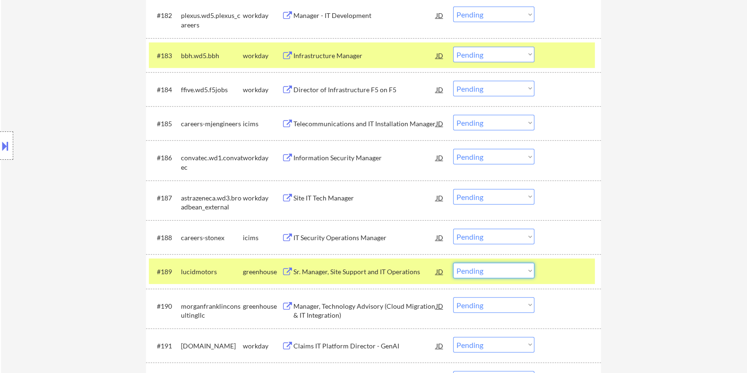
click at [506, 271] on select "Choose an option... Pending Applied Excluded (Questions) Excluded (Expired) Exc…" at bounding box center [493, 271] width 81 height 16
click at [453, 263] on select "Choose an option... Pending Applied Excluded (Questions) Excluded (Expired) Exc…" at bounding box center [493, 271] width 81 height 16
select select ""pending""
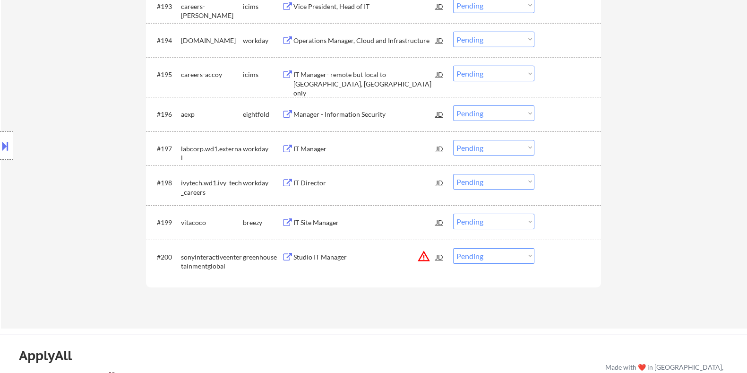
scroll to position [3777, 0]
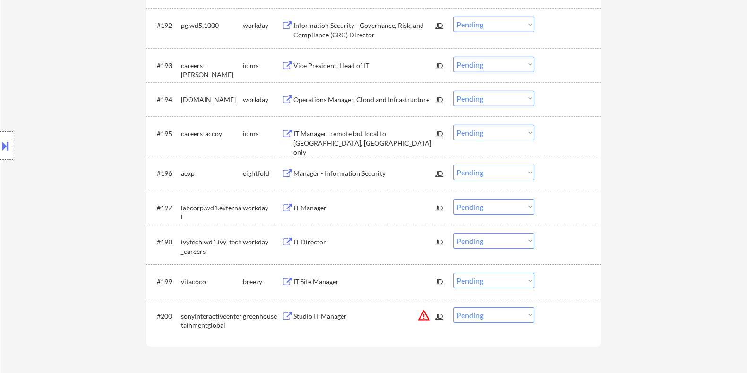
click at [327, 279] on div "IT Site Manager" at bounding box center [364, 281] width 143 height 9
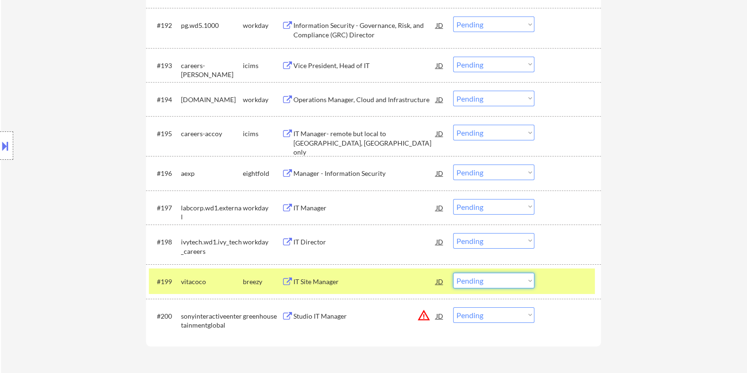
click at [492, 278] on select "Choose an option... Pending Applied Excluded (Questions) Excluded (Expired) Exc…" at bounding box center [493, 280] width 81 height 16
click at [453, 272] on select "Choose an option... Pending Applied Excluded (Questions) Excluded (Expired) Exc…" at bounding box center [493, 280] width 81 height 16
select select ""pending""
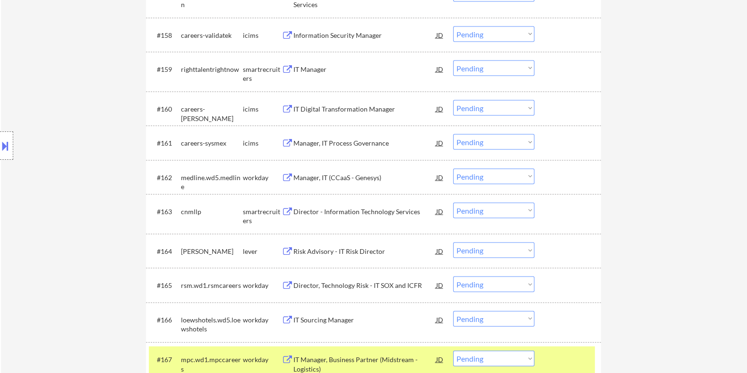
scroll to position [2538, 0]
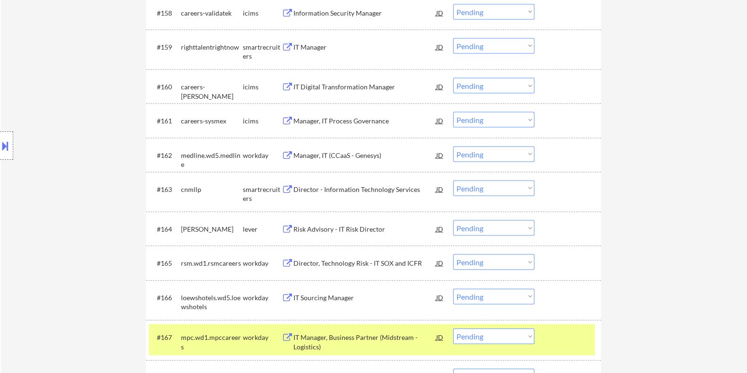
click at [344, 225] on div "Risk Advisory - IT Risk Director" at bounding box center [364, 228] width 143 height 9
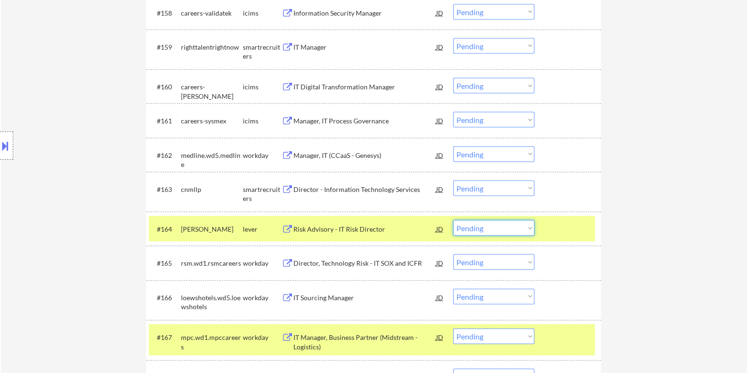
click at [510, 229] on select "Choose an option... Pending Applied Excluded (Questions) Excluded (Expired) Exc…" at bounding box center [493, 228] width 81 height 16
click at [453, 220] on select "Choose an option... Pending Applied Excluded (Questions) Excluded (Expired) Exc…" at bounding box center [493, 228] width 81 height 16
select select ""pending""
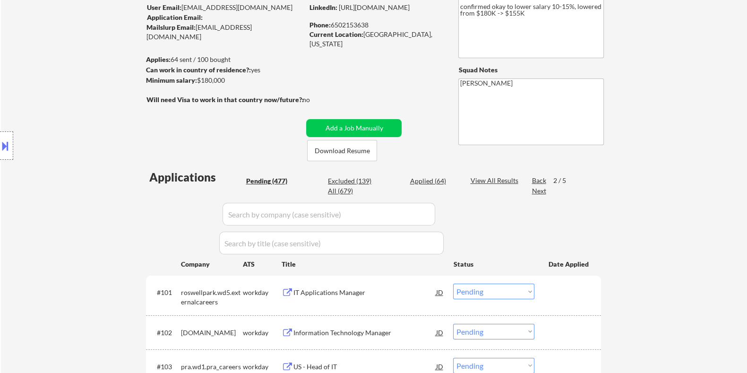
scroll to position [34, 0]
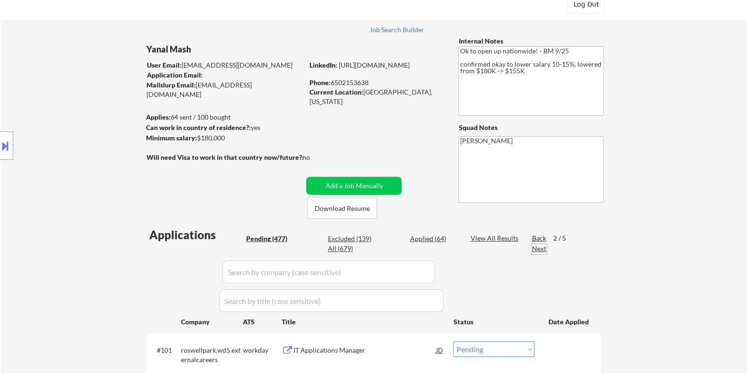
click at [542, 246] on div "Next" at bounding box center [538, 248] width 15 height 9
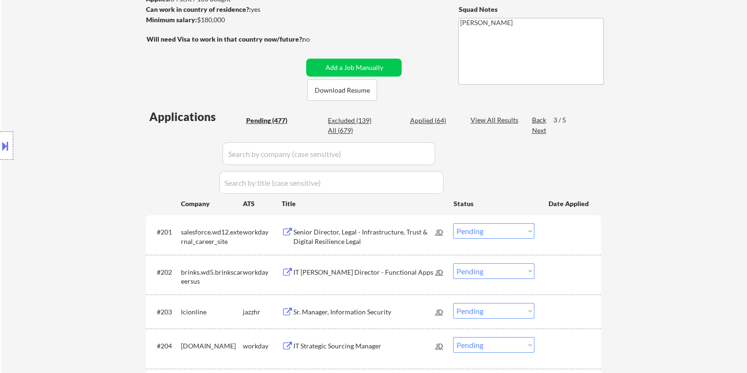
scroll to position [329, 0]
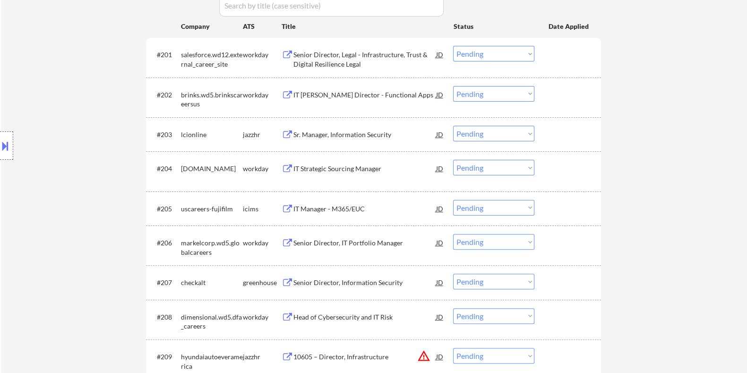
click at [316, 136] on div "Sr. Manager, Information Security" at bounding box center [364, 134] width 143 height 9
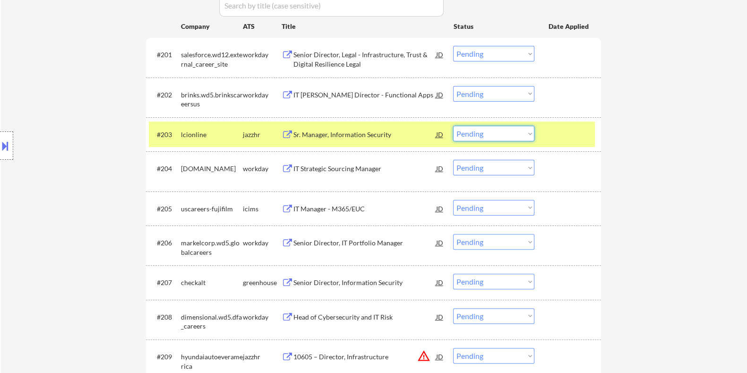
drag, startPoint x: 516, startPoint y: 131, endPoint x: 512, endPoint y: 136, distance: 6.0
click at [516, 131] on select "Choose an option... Pending Applied Excluded (Questions) Excluded (Expired) Exc…" at bounding box center [493, 134] width 81 height 16
click at [453, 126] on select "Choose an option... Pending Applied Excluded (Questions) Excluded (Expired) Exc…" at bounding box center [493, 134] width 81 height 16
select select ""pending""
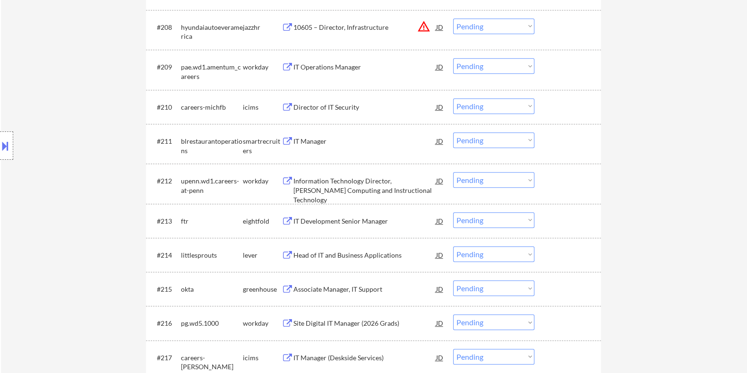
scroll to position [742, 0]
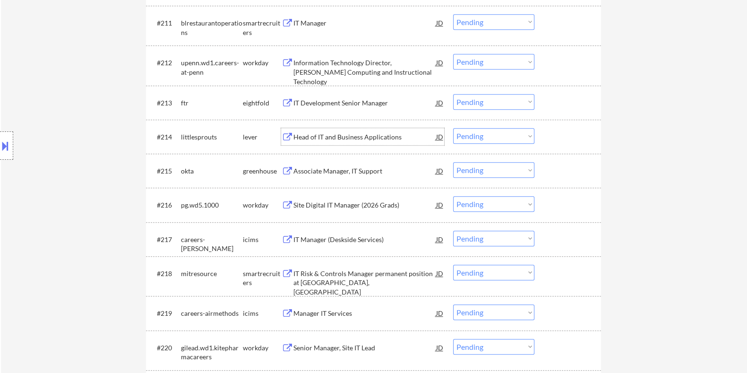
click at [307, 136] on div "Head of IT and Business Applications" at bounding box center [364, 136] width 143 height 9
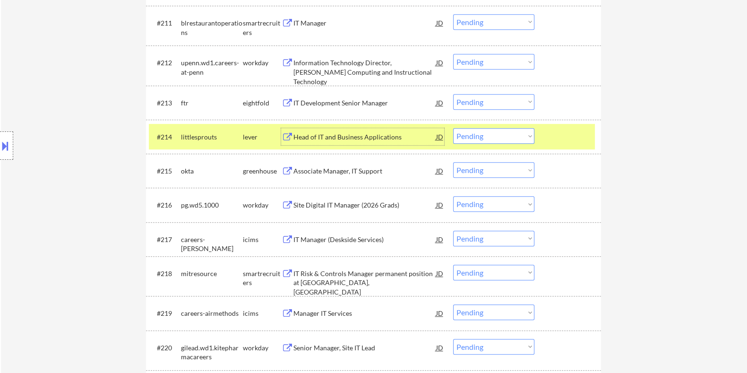
click at [500, 135] on select "Choose an option... Pending Applied Excluded (Questions) Excluded (Expired) Exc…" at bounding box center [493, 136] width 81 height 16
click at [453, 128] on select "Choose an option... Pending Applied Excluded (Questions) Excluded (Expired) Exc…" at bounding box center [493, 136] width 81 height 16
select select ""pending""
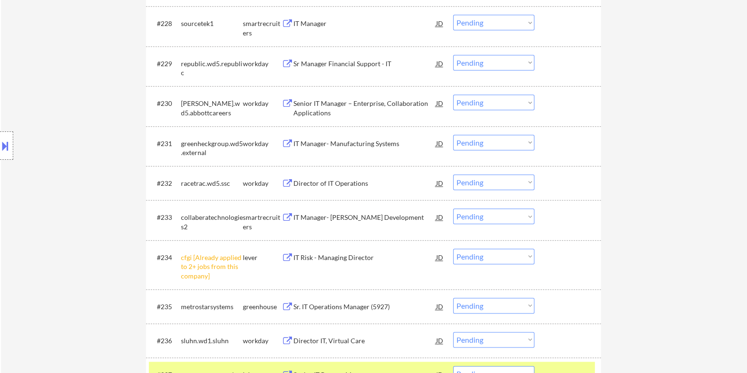
scroll to position [1391, 0]
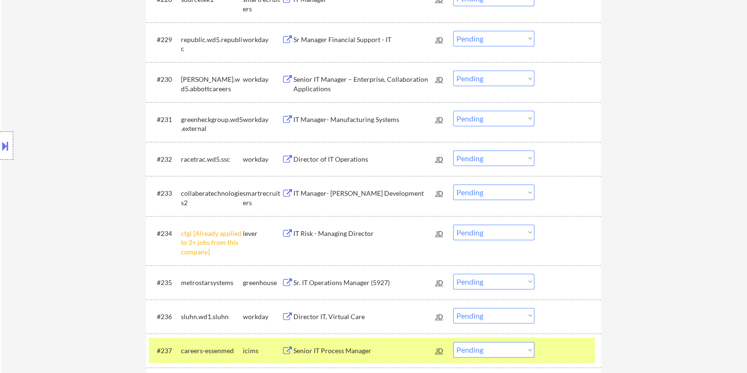
click at [478, 234] on select "Choose an option... Pending Applied Excluded (Questions) Excluded (Expired) Exc…" at bounding box center [493, 232] width 81 height 16
click at [453, 224] on select "Choose an option... Pending Applied Excluded (Questions) Excluded (Expired) Exc…" at bounding box center [493, 232] width 81 height 16
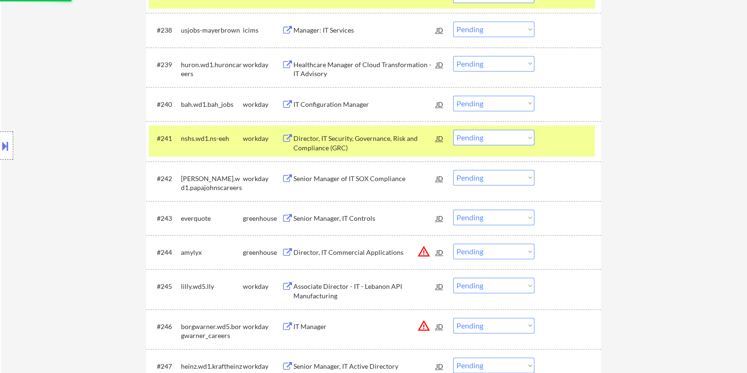
select select ""pending""
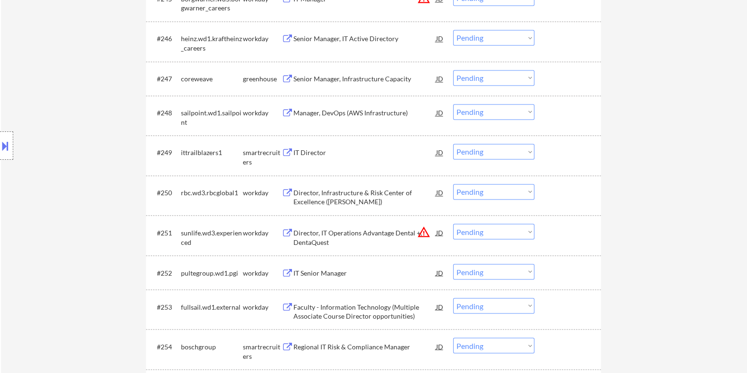
scroll to position [2099, 0]
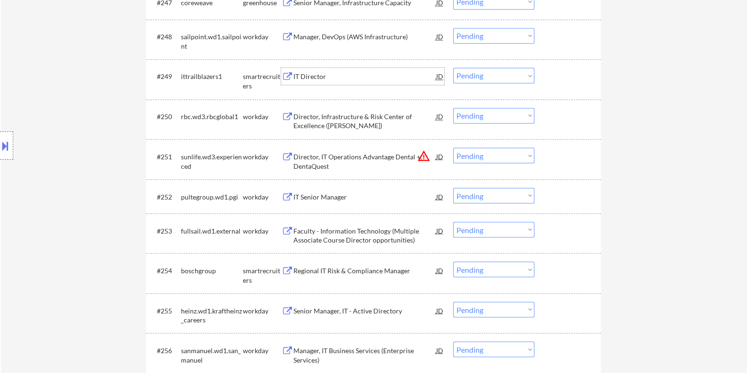
click at [312, 72] on div "IT Director" at bounding box center [364, 76] width 143 height 9
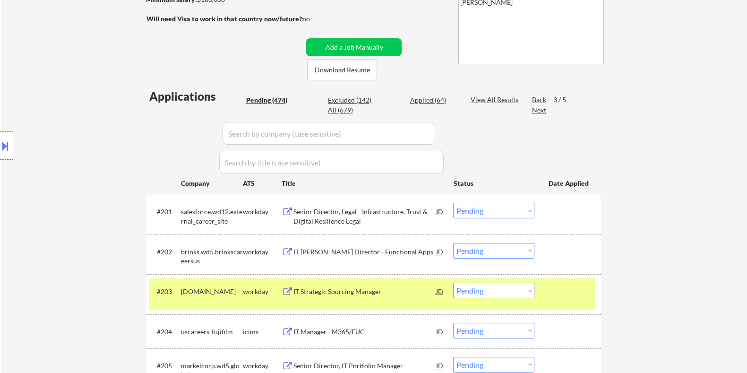
scroll to position [135, 0]
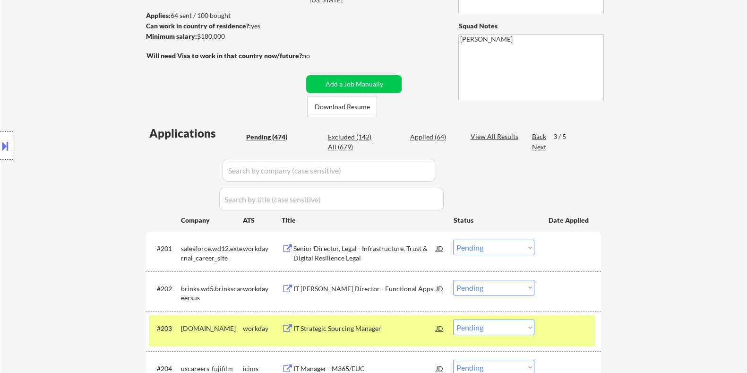
click at [534, 146] on div "Next" at bounding box center [538, 146] width 15 height 9
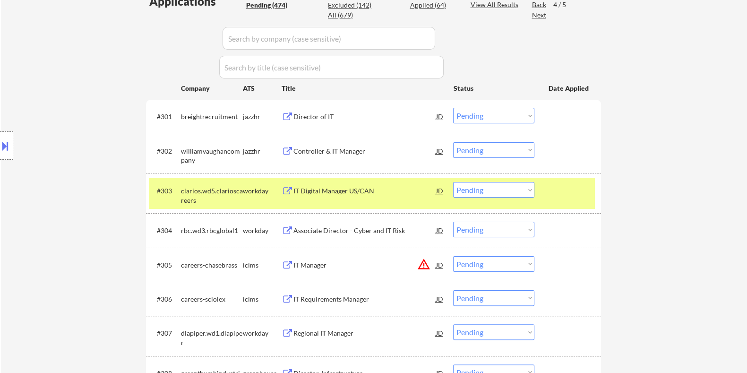
scroll to position [194, 0]
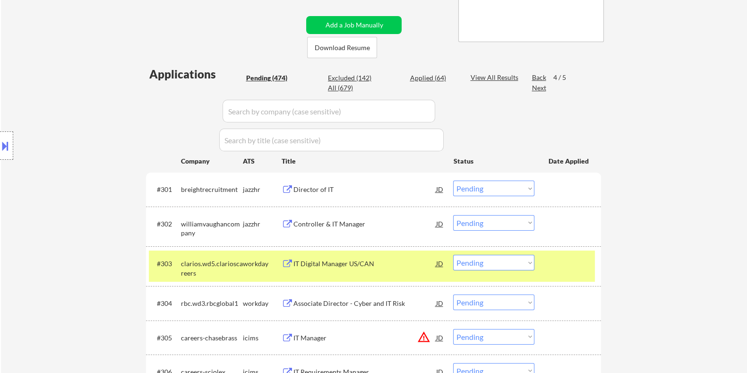
click at [535, 86] on div "Next" at bounding box center [538, 87] width 15 height 9
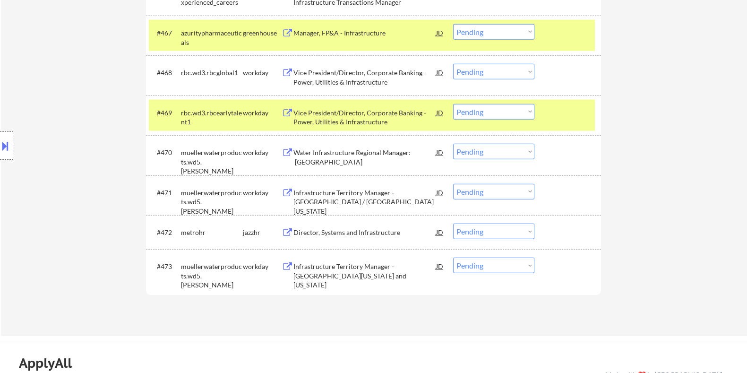
scroll to position [3027, 0]
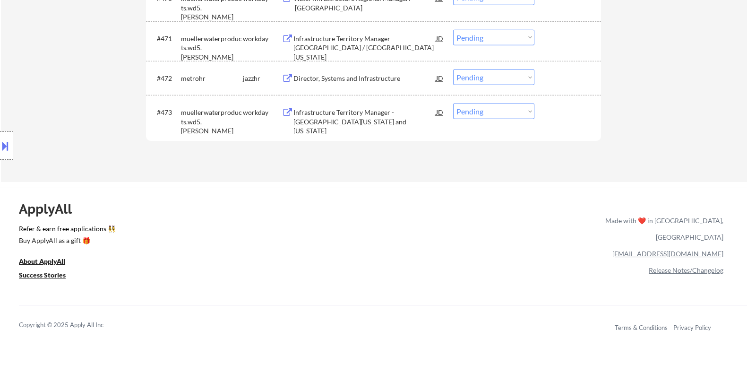
click at [321, 79] on div "Director, Systems and Infrastructure" at bounding box center [364, 78] width 143 height 9
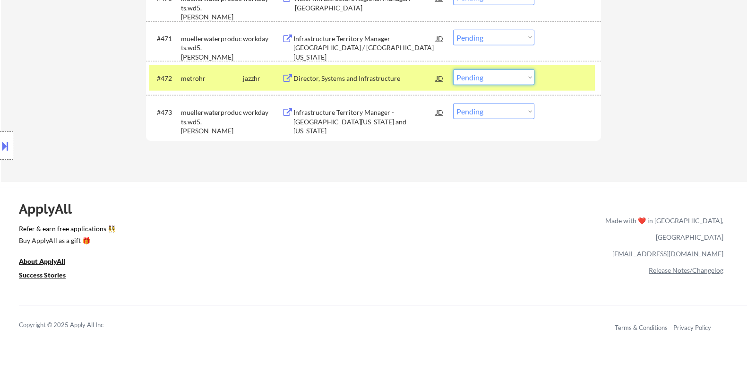
click at [509, 76] on select "Choose an option... Pending Applied Excluded (Questions) Excluded (Expired) Exc…" at bounding box center [493, 77] width 81 height 16
click at [453, 69] on select "Choose an option... Pending Applied Excluded (Questions) Excluded (Expired) Exc…" at bounding box center [493, 77] width 81 height 16
select select ""pending""
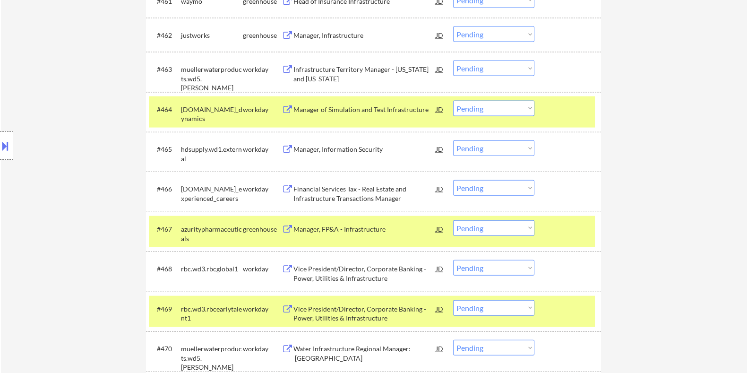
scroll to position [2614, 0]
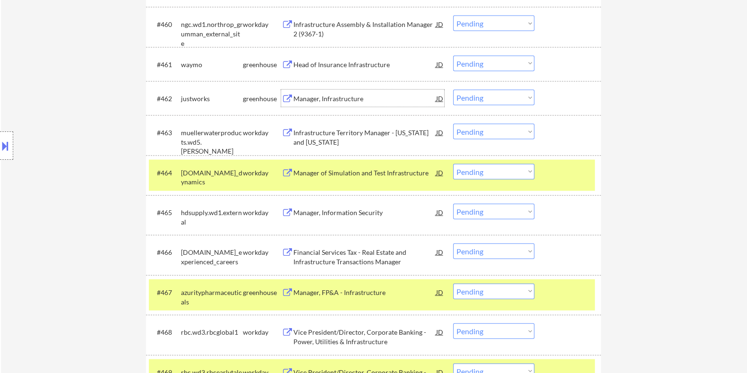
click at [335, 98] on div "Manager, Infrastructure" at bounding box center [364, 98] width 143 height 9
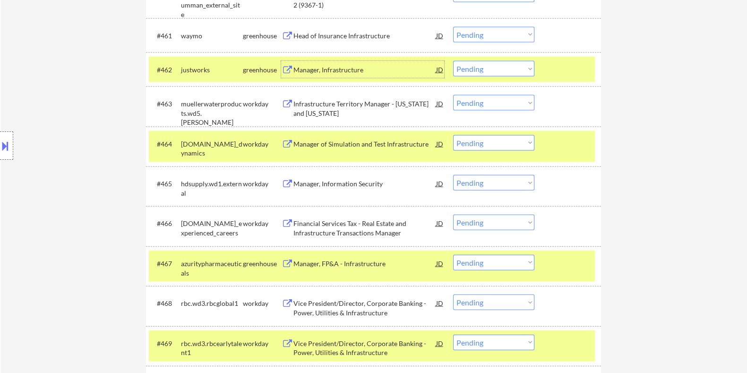
scroll to position [2673, 0]
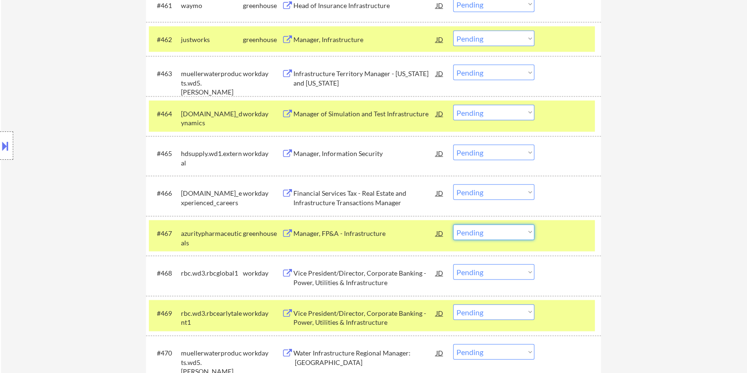
click at [516, 231] on select "Choose an option... Pending Applied Excluded (Questions) Excluded (Expired) Exc…" at bounding box center [493, 232] width 81 height 16
click at [453, 224] on select "Choose an option... Pending Applied Excluded (Questions) Excluded (Expired) Exc…" at bounding box center [493, 232] width 81 height 16
select select ""pending""
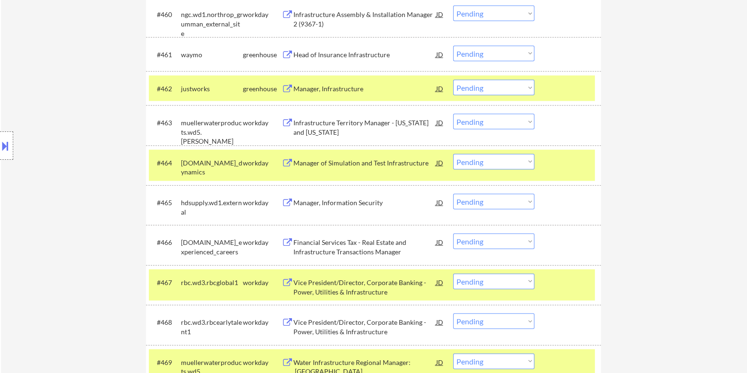
scroll to position [2555, 0]
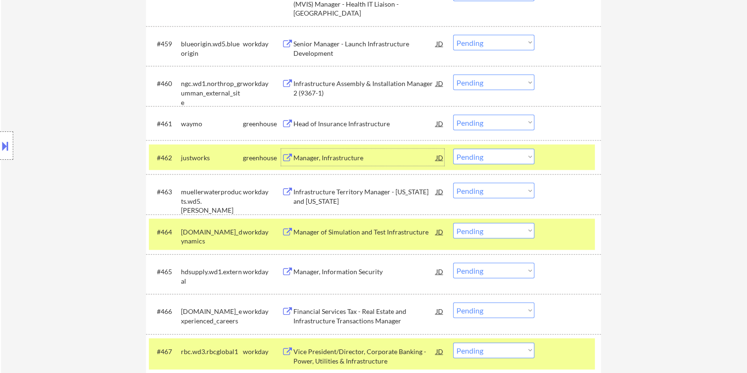
click at [356, 152] on div "Manager, Infrastructure" at bounding box center [364, 157] width 143 height 17
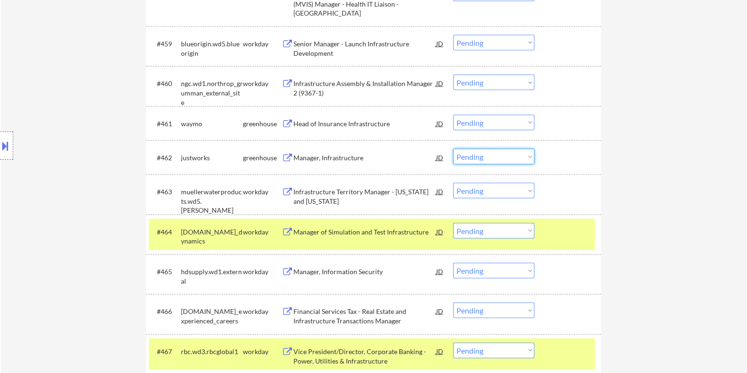
click at [493, 155] on select "Choose an option... Pending Applied Excluded (Questions) Excluded (Expired) Exc…" at bounding box center [493, 157] width 81 height 16
click at [453, 149] on select "Choose an option... Pending Applied Excluded (Questions) Excluded (Expired) Exc…" at bounding box center [493, 157] width 81 height 16
select select ""pending""
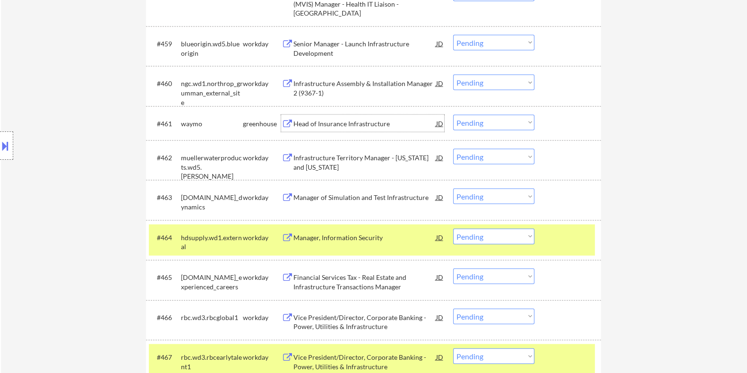
click at [373, 119] on div "Head of Insurance Infrastructure" at bounding box center [364, 123] width 143 height 9
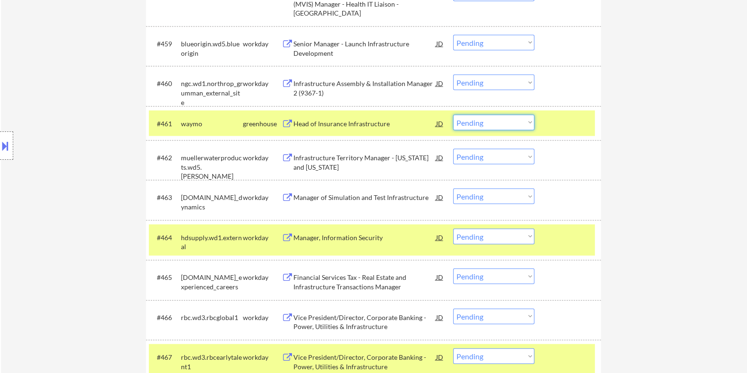
click at [492, 117] on select "Choose an option... Pending Applied Excluded (Questions) Excluded (Expired) Exc…" at bounding box center [493, 123] width 81 height 16
click at [453, 115] on select "Choose an option... Pending Applied Excluded (Questions) Excluded (Expired) Exc…" at bounding box center [493, 123] width 81 height 16
select select ""pending""
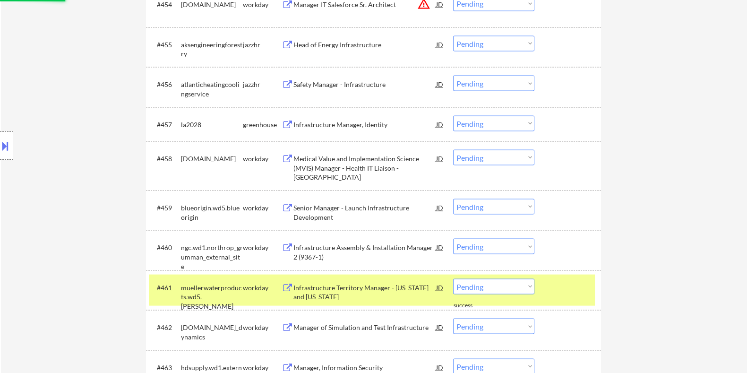
scroll to position [2378, 0]
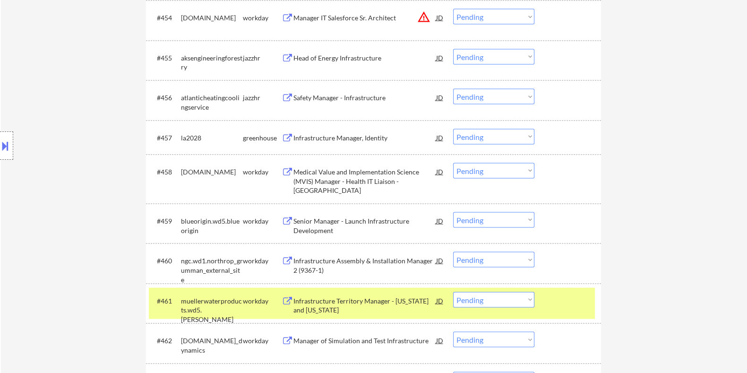
click at [330, 56] on div "Head of Energy Infrastructure" at bounding box center [364, 57] width 143 height 9
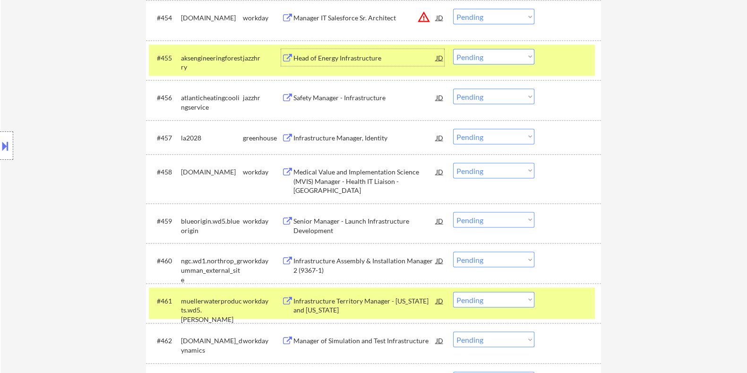
click at [488, 58] on select "Choose an option... Pending Applied Excluded (Questions) Excluded (Expired) Exc…" at bounding box center [493, 57] width 81 height 16
click at [453, 49] on select "Choose an option... Pending Applied Excluded (Questions) Excluded (Expired) Exc…" at bounding box center [493, 57] width 81 height 16
select select ""pending""
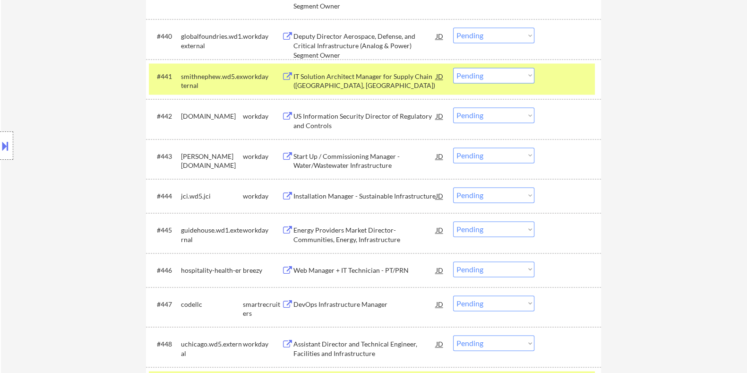
scroll to position [1906, 0]
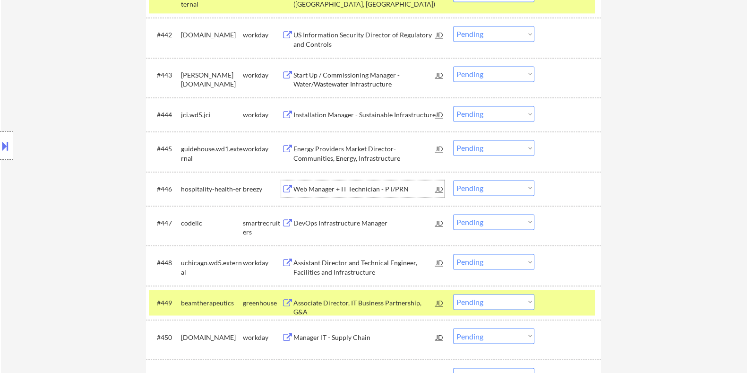
click at [309, 190] on div "Web Manager + IT Technician - PT/PRN" at bounding box center [364, 188] width 143 height 9
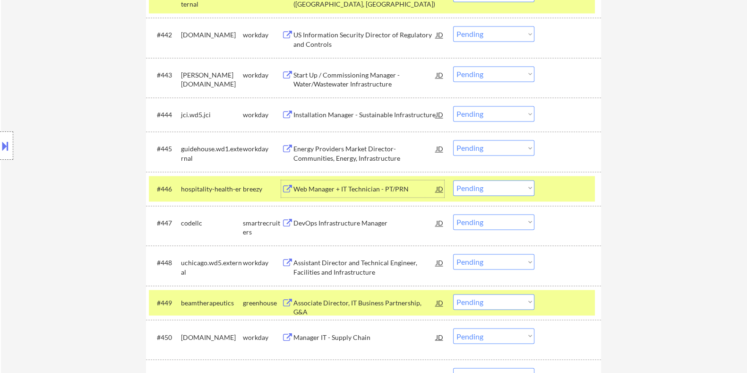
click at [505, 190] on select "Choose an option... Pending Applied Excluded (Questions) Excluded (Expired) Exc…" at bounding box center [493, 188] width 81 height 16
click at [453, 180] on select "Choose an option... Pending Applied Excluded (Questions) Excluded (Expired) Exc…" at bounding box center [493, 188] width 81 height 16
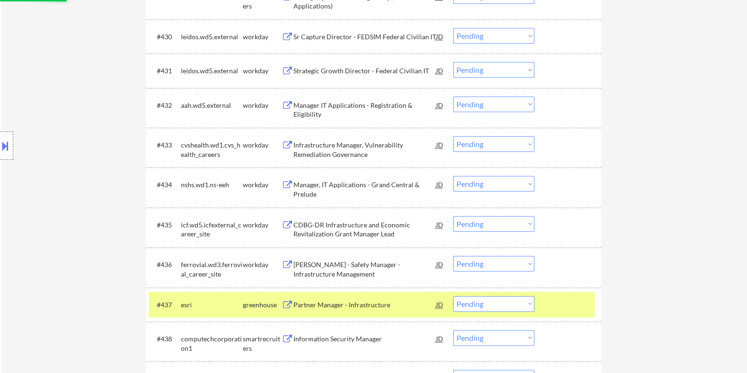
select select ""pending""
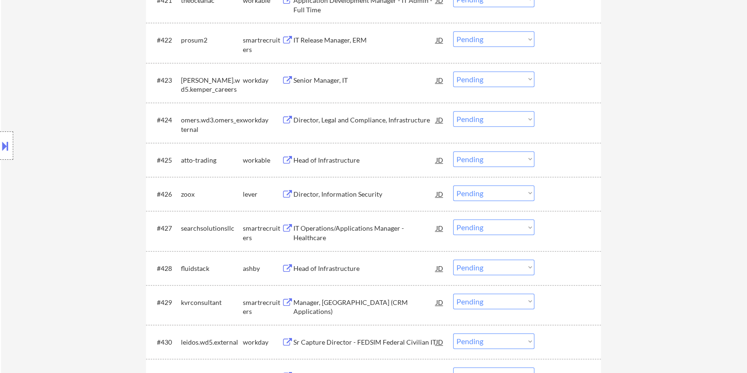
scroll to position [1197, 0]
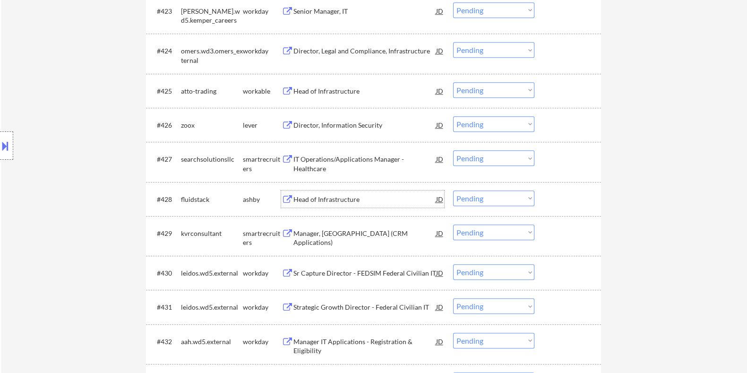
click at [320, 197] on div "Head of Infrastructure" at bounding box center [364, 199] width 143 height 9
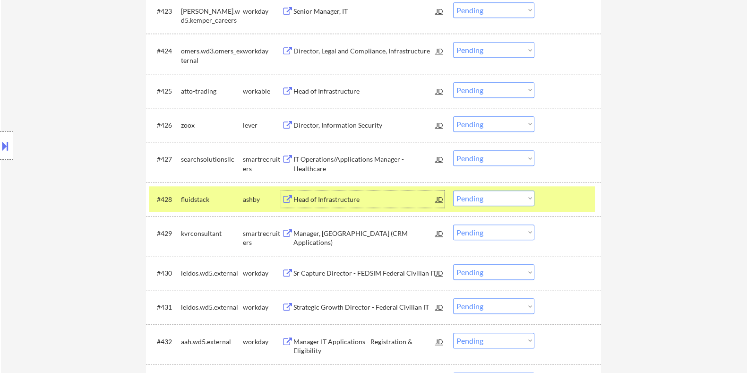
click at [12, 139] on div at bounding box center [6, 145] width 13 height 28
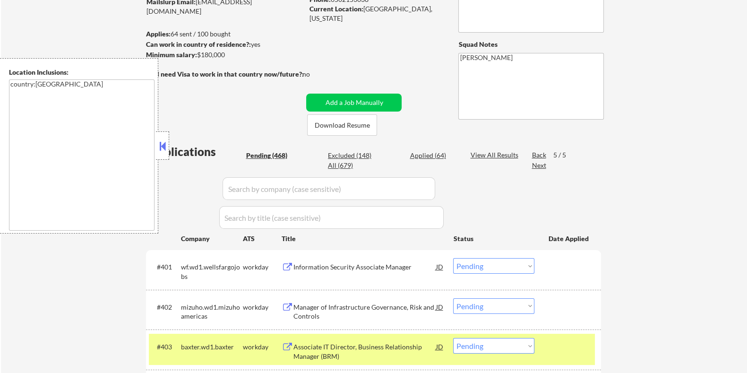
scroll to position [90, 0]
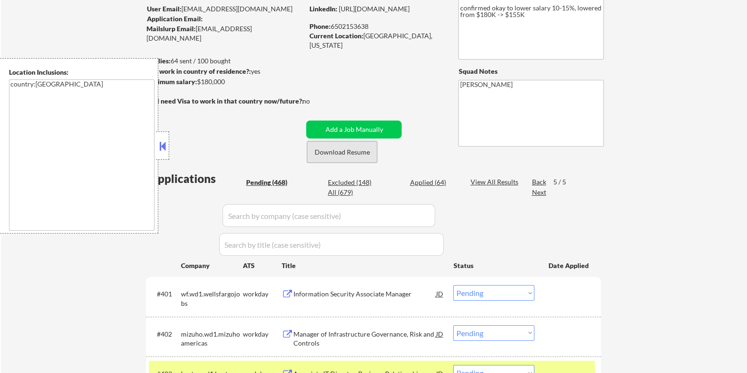
click at [360, 151] on button "Download Resume" at bounding box center [342, 151] width 70 height 21
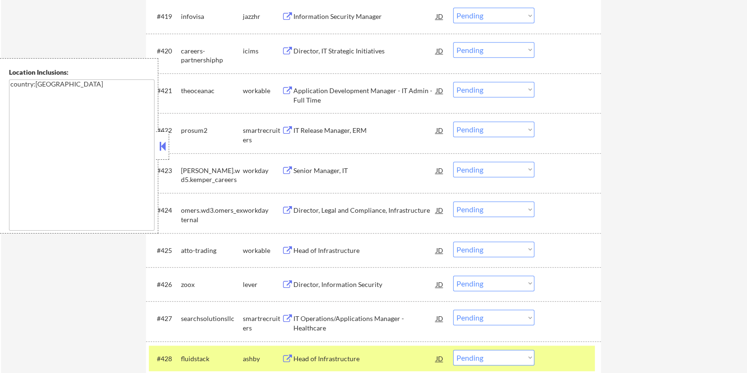
scroll to position [1093, 0]
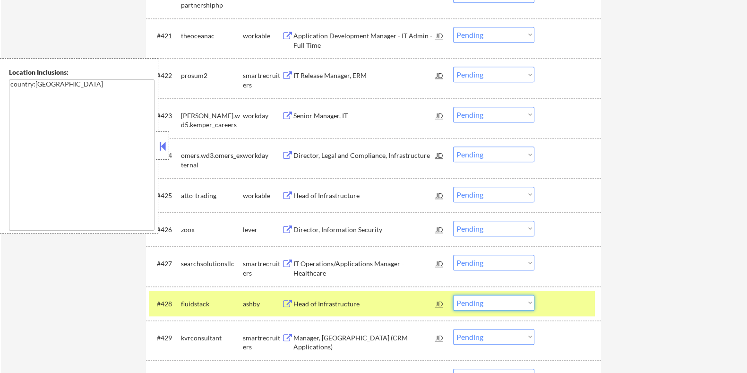
click at [490, 305] on select "Choose an option... Pending Applied Excluded (Questions) Excluded (Expired) Exc…" at bounding box center [493, 303] width 81 height 16
click at [453, 295] on select "Choose an option... Pending Applied Excluded (Questions) Excluded (Expired) Exc…" at bounding box center [493, 303] width 81 height 16
select select ""pending""
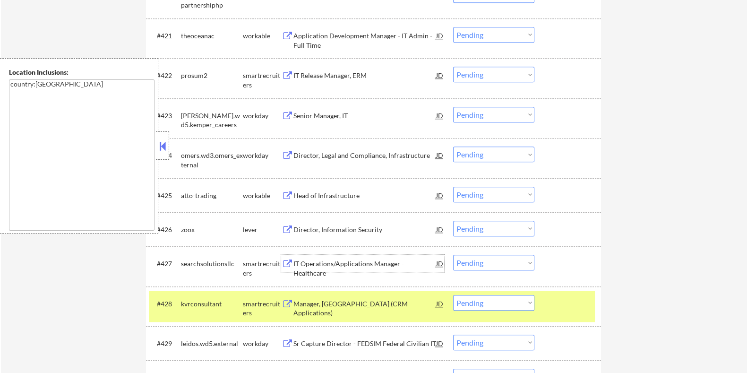
click at [309, 263] on div "IT Operations/Applications Manager - Healthcare" at bounding box center [364, 268] width 143 height 18
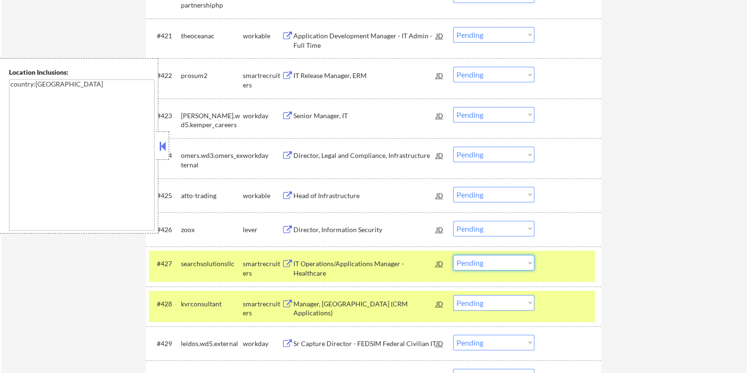
click at [481, 264] on select "Choose an option... Pending Applied Excluded (Questions) Excluded (Expired) Exc…" at bounding box center [493, 263] width 81 height 16
click at [453, 255] on select "Choose an option... Pending Applied Excluded (Questions) Excluded (Expired) Exc…" at bounding box center [493, 263] width 81 height 16
select select ""pending""
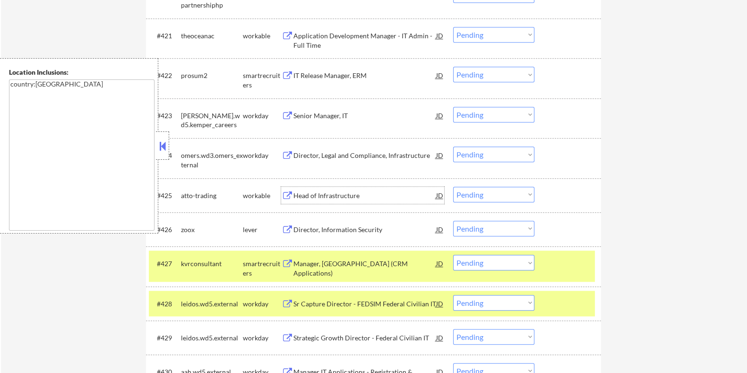
click at [325, 193] on div "Head of Infrastructure" at bounding box center [364, 195] width 143 height 9
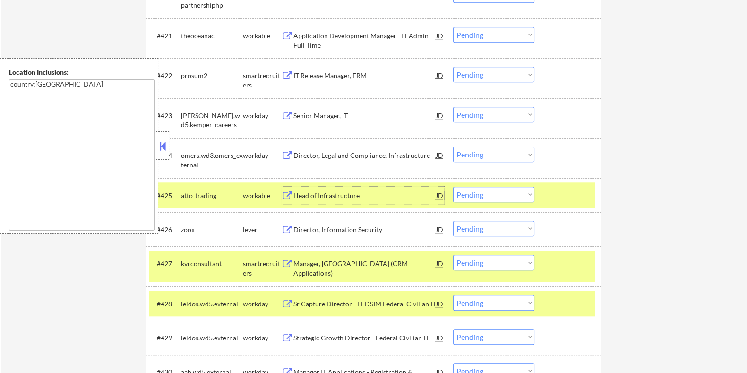
click at [495, 194] on select "Choose an option... Pending Applied Excluded (Questions) Excluded (Expired) Exc…" at bounding box center [493, 195] width 81 height 16
click at [453, 187] on select "Choose an option... Pending Applied Excluded (Questions) Excluded (Expired) Exc…" at bounding box center [493, 195] width 81 height 16
select select ""pending""
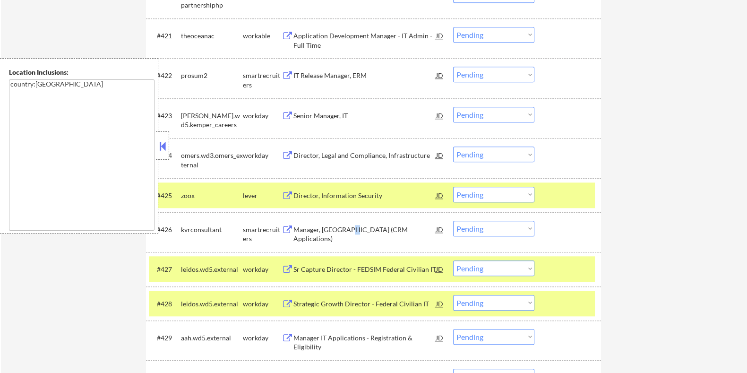
click at [349, 229] on div "Manager, IT (CRM Applications)" at bounding box center [364, 234] width 143 height 18
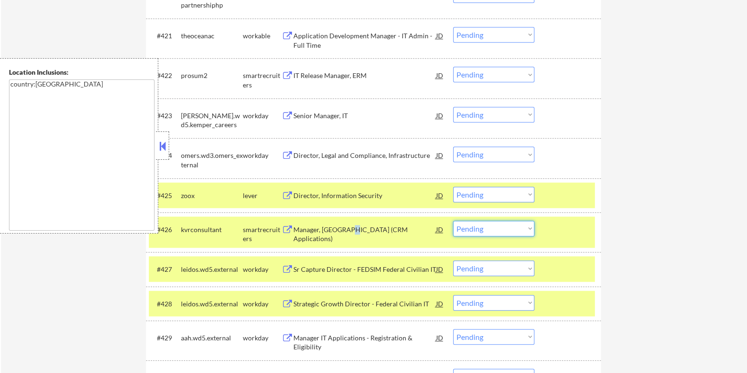
click at [498, 228] on select "Choose an option... Pending Applied Excluded (Questions) Excluded (Expired) Exc…" at bounding box center [493, 229] width 81 height 16
click at [453, 221] on select "Choose an option... Pending Applied Excluded (Questions) Excluded (Expired) Exc…" at bounding box center [493, 229] width 81 height 16
select select ""pending""
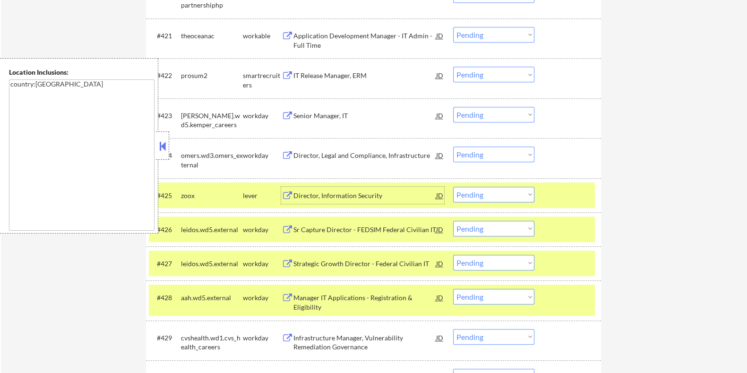
click at [331, 194] on div "Director, Information Security" at bounding box center [364, 195] width 143 height 9
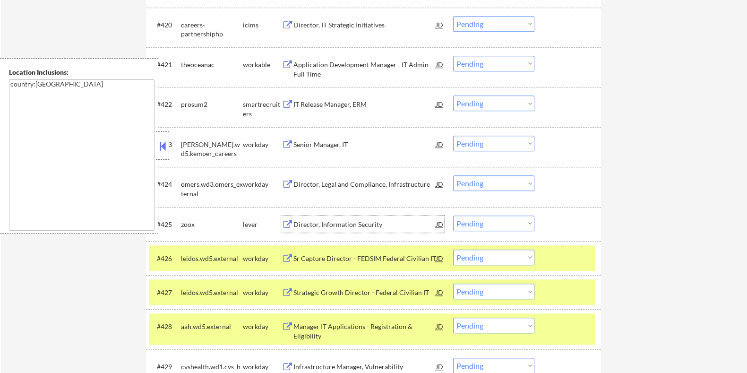
scroll to position [1034, 0]
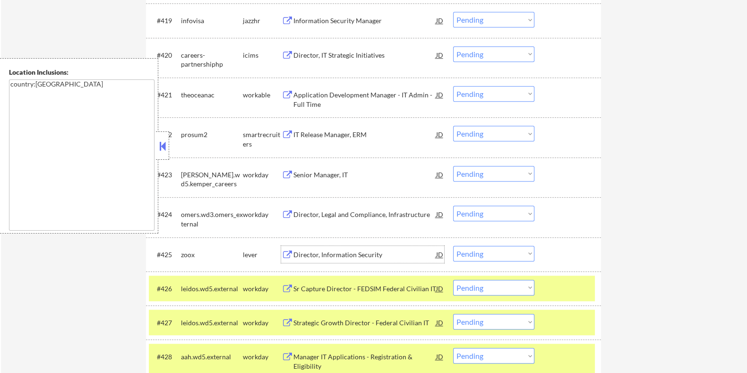
click at [315, 95] on div "Application Development Manager - IT Admin - Full Time" at bounding box center [364, 99] width 143 height 18
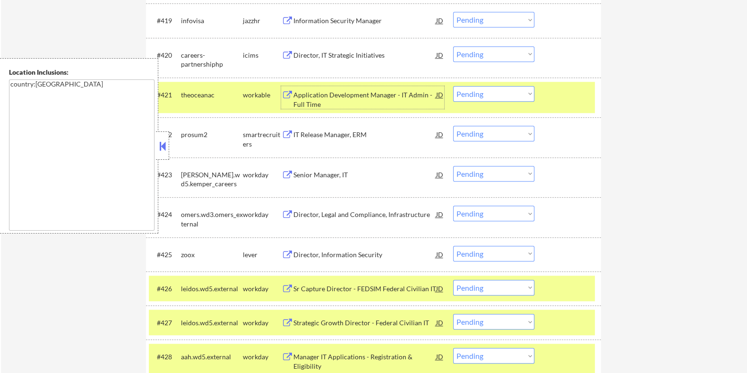
click at [498, 96] on select "Choose an option... Pending Applied Excluded (Questions) Excluded (Expired) Exc…" at bounding box center [493, 94] width 81 height 16
click at [453, 86] on select "Choose an option... Pending Applied Excluded (Questions) Excluded (Expired) Exc…" at bounding box center [493, 94] width 81 height 16
select select ""pending""
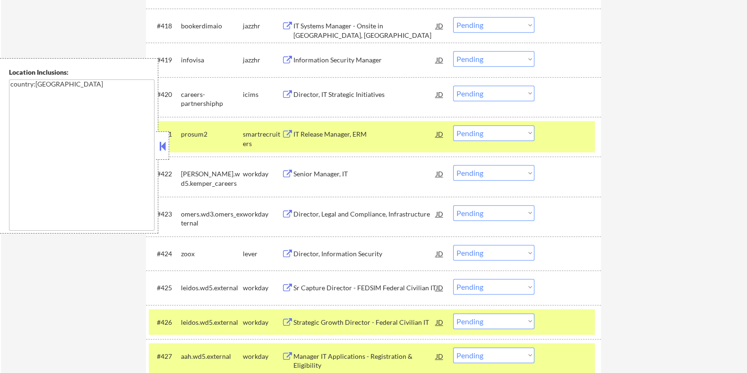
scroll to position [975, 0]
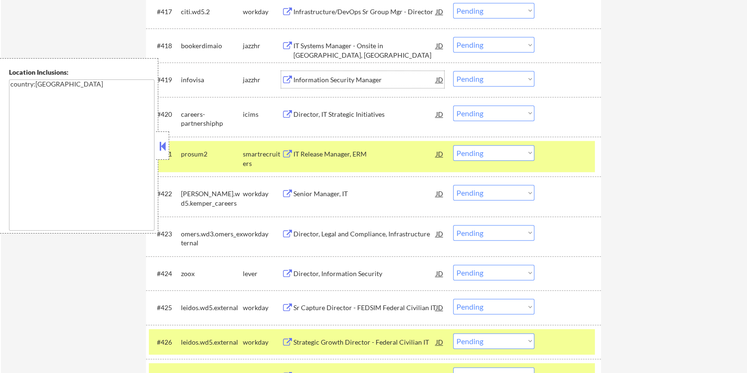
click at [325, 79] on div "Information Security Manager" at bounding box center [364, 79] width 143 height 9
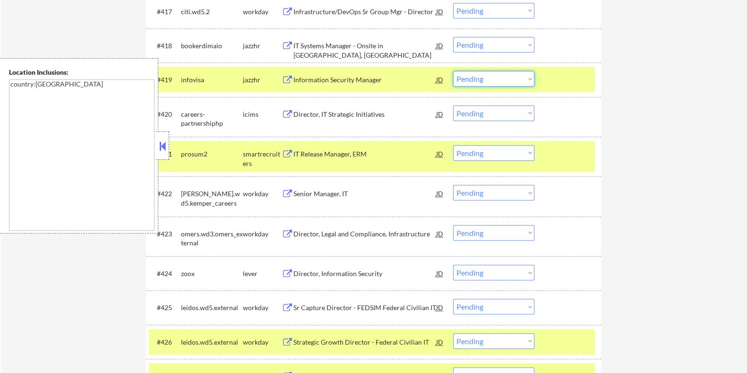
click at [498, 80] on select "Choose an option... Pending Applied Excluded (Questions) Excluded (Expired) Exc…" at bounding box center [493, 79] width 81 height 16
click at [453, 71] on select "Choose an option... Pending Applied Excluded (Questions) Excluded (Expired) Exc…" at bounding box center [493, 79] width 81 height 16
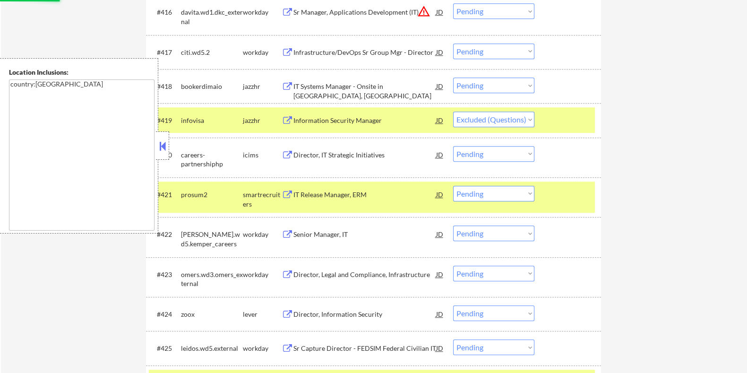
scroll to position [916, 0]
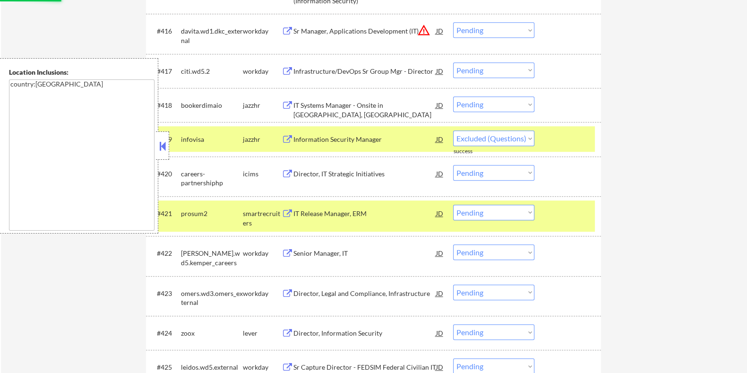
select select ""pending""
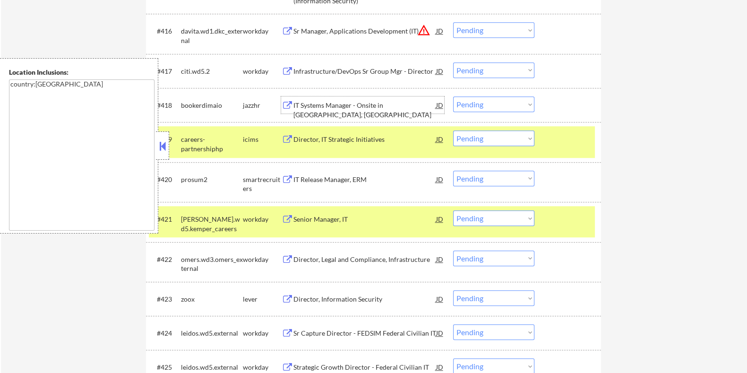
click at [355, 102] on div "IT Systems Manager - Onsite in Brooklyn, NY" at bounding box center [364, 110] width 143 height 18
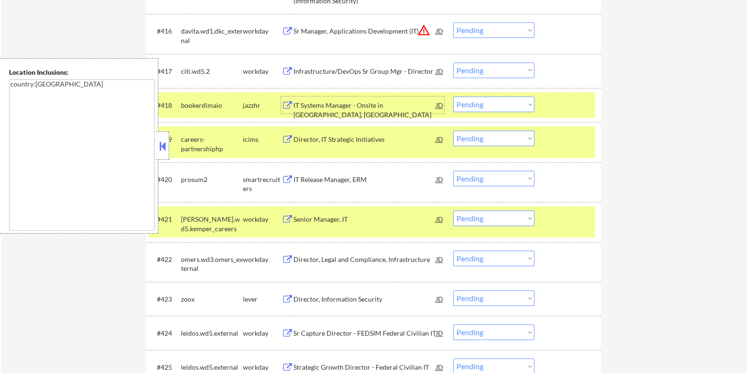
click at [472, 102] on select "Choose an option... Pending Applied Excluded (Questions) Excluded (Expired) Exc…" at bounding box center [493, 104] width 81 height 16
click at [453, 96] on select "Choose an option... Pending Applied Excluded (Questions) Excluded (Expired) Exc…" at bounding box center [493, 104] width 81 height 16
select select ""pending""
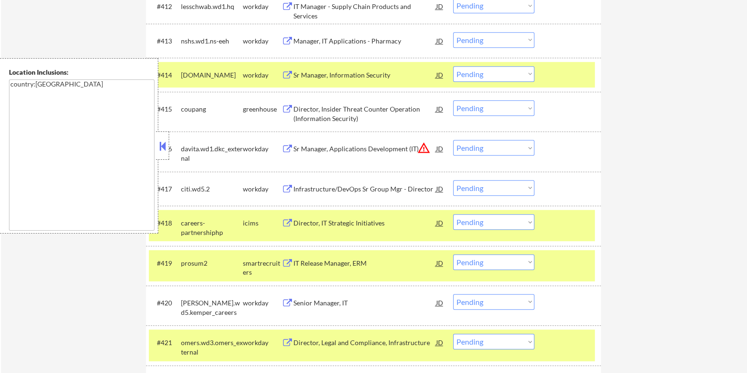
scroll to position [798, 0]
click at [322, 111] on div "Director, Insider Threat Counter Operation (Information Security)" at bounding box center [364, 114] width 143 height 18
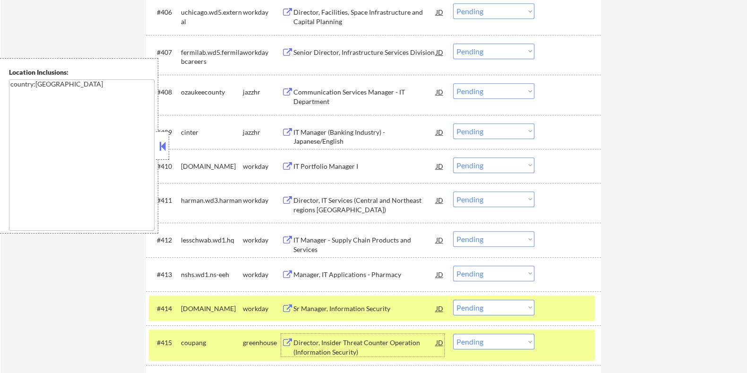
scroll to position [503, 0]
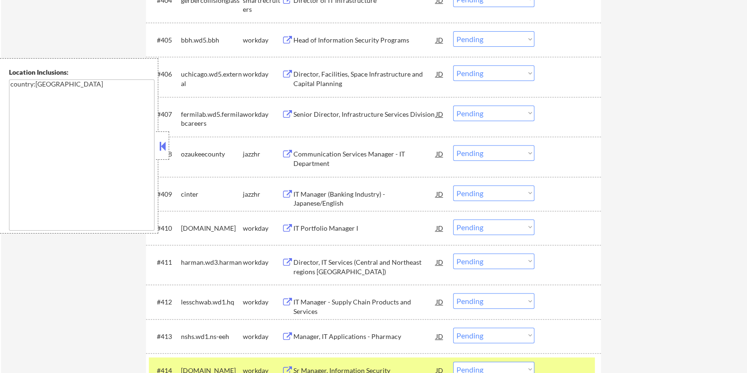
click at [314, 191] on div "IT Manager (Banking Industry) - Japanese/English" at bounding box center [364, 198] width 143 height 18
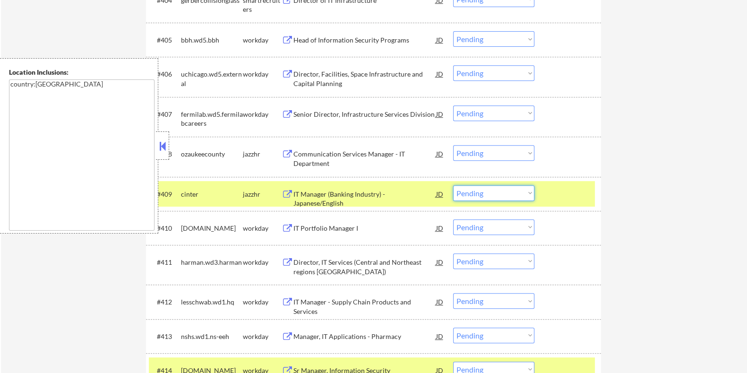
click at [501, 193] on select "Choose an option... Pending Applied Excluded (Questions) Excluded (Expired) Exc…" at bounding box center [493, 193] width 81 height 16
click at [453, 185] on select "Choose an option... Pending Applied Excluded (Questions) Excluded (Expired) Exc…" at bounding box center [493, 193] width 81 height 16
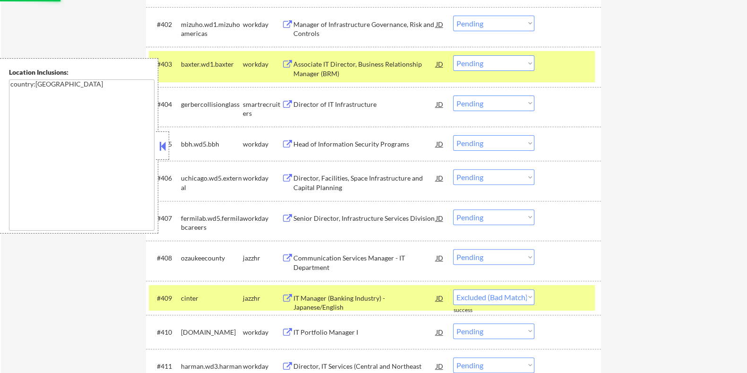
scroll to position [326, 0]
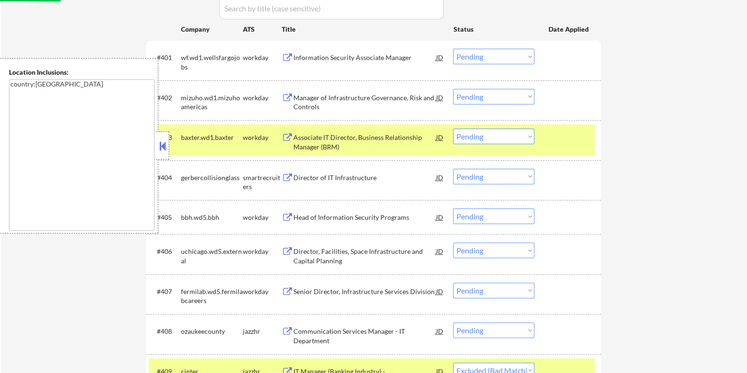
select select ""pending""
click at [362, 177] on div "Director of IT Infrastructure" at bounding box center [364, 177] width 143 height 9
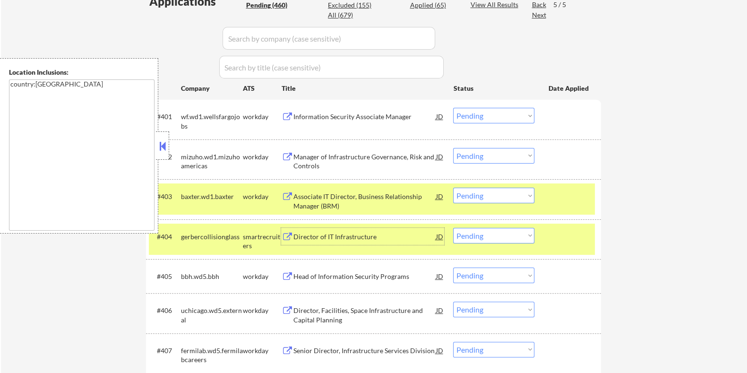
scroll to position [149, 0]
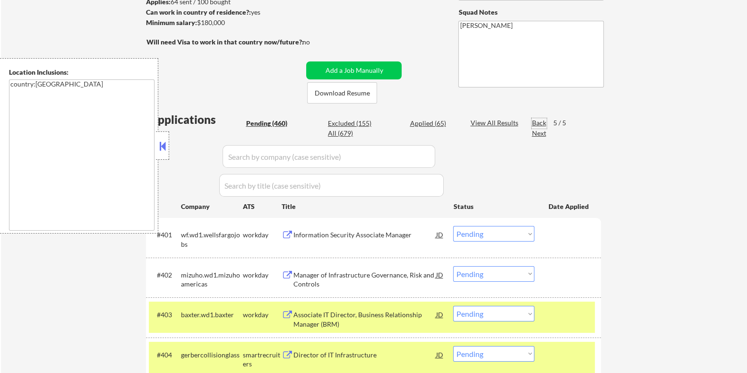
click at [536, 120] on div "Back" at bounding box center [538, 122] width 15 height 9
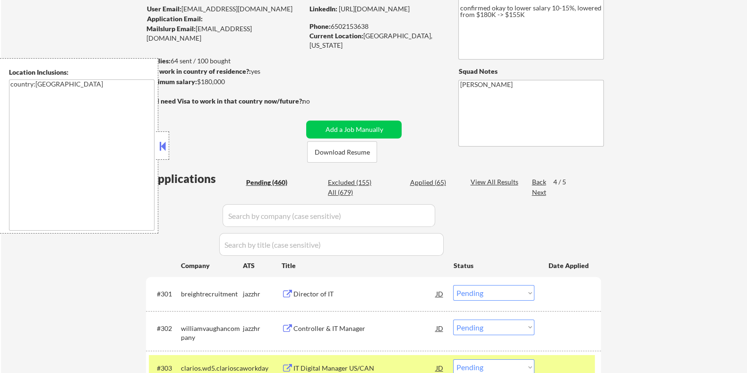
scroll to position [207, 0]
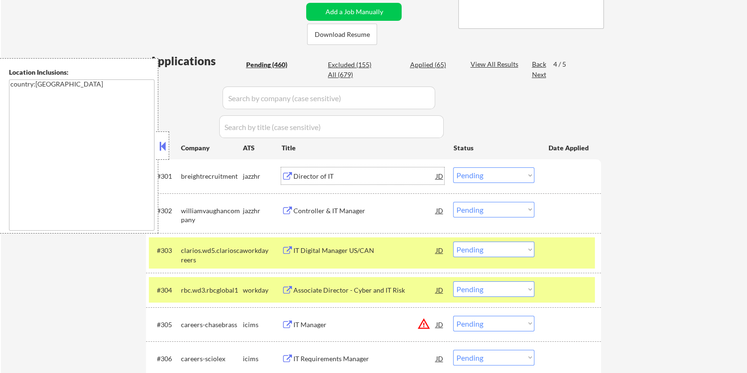
click at [314, 176] on div "Director of IT" at bounding box center [364, 175] width 143 height 9
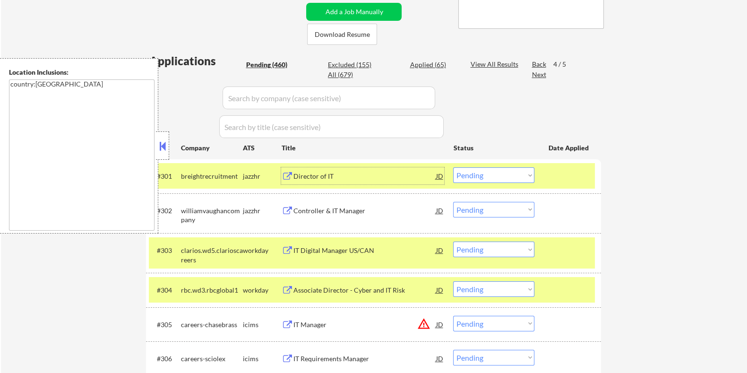
click at [496, 175] on select "Choose an option... Pending Applied Excluded (Questions) Excluded (Expired) Exc…" at bounding box center [493, 175] width 81 height 16
click at [453, 167] on select "Choose an option... Pending Applied Excluded (Questions) Excluded (Expired) Exc…" at bounding box center [493, 175] width 81 height 16
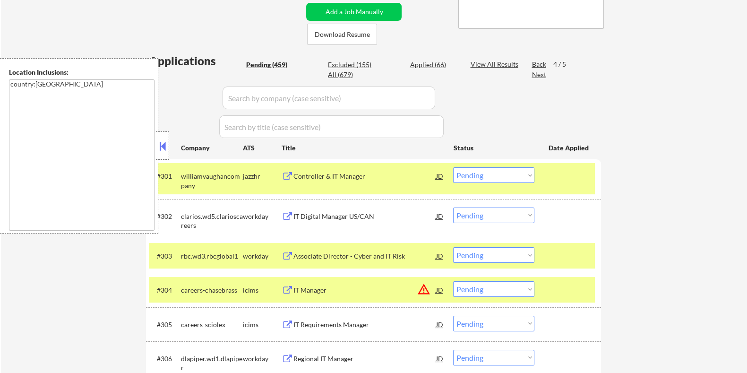
click at [326, 175] on div "Controller & IT Manager" at bounding box center [364, 175] width 143 height 9
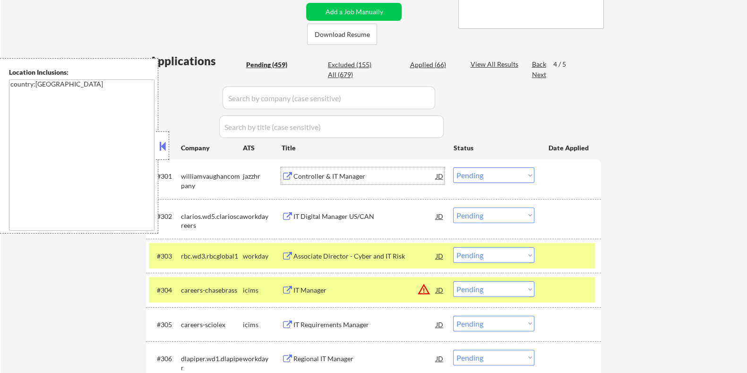
click at [513, 175] on select "Choose an option... Pending Applied Excluded (Questions) Excluded (Expired) Exc…" at bounding box center [493, 175] width 81 height 16
click at [453, 167] on select "Choose an option... Pending Applied Excluded (Questions) Excluded (Expired) Exc…" at bounding box center [493, 175] width 81 height 16
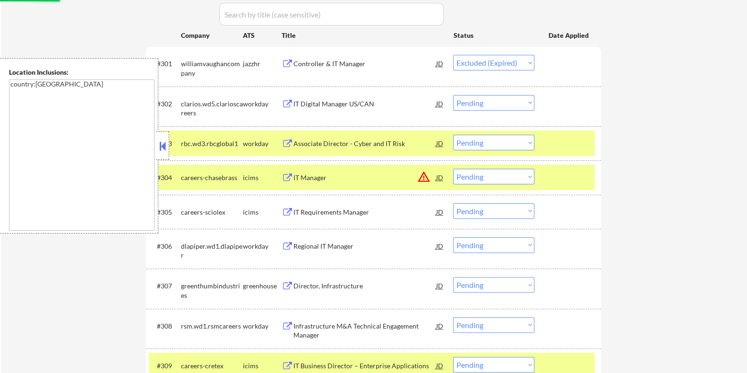
scroll to position [326, 0]
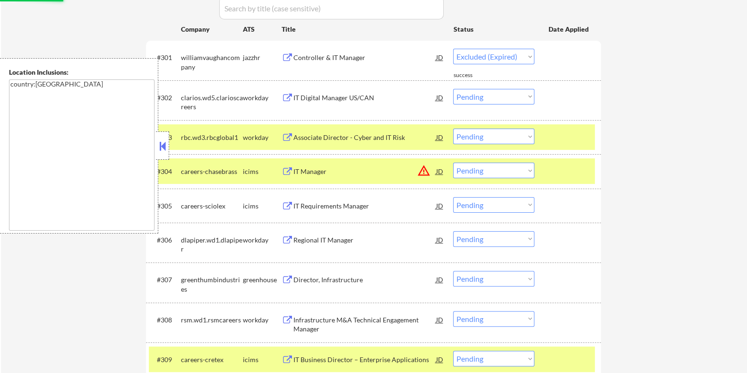
select select ""pending""
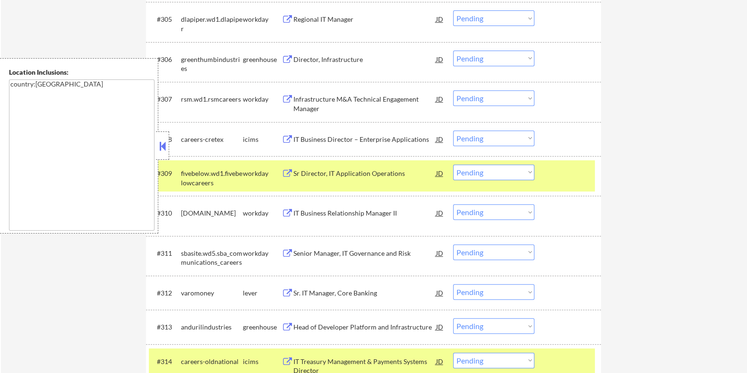
scroll to position [562, 0]
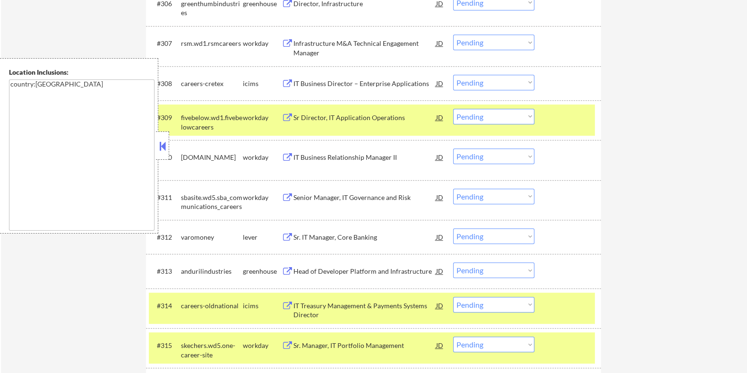
click at [309, 233] on div "Sr. IT Manager, Core Banking" at bounding box center [364, 236] width 143 height 9
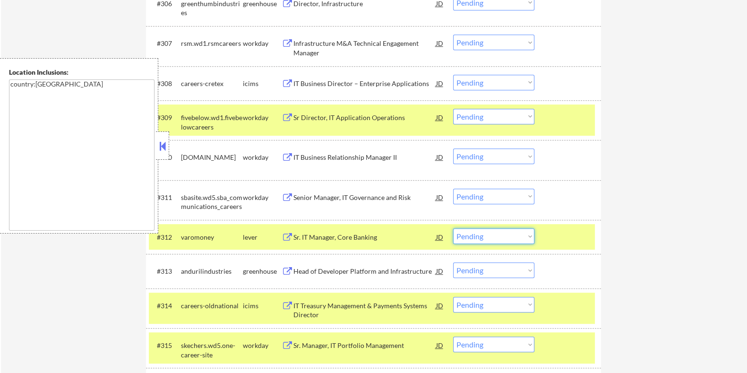
click at [526, 236] on select "Choose an option... Pending Applied Excluded (Questions) Excluded (Expired) Exc…" at bounding box center [493, 236] width 81 height 16
click at [453, 228] on select "Choose an option... Pending Applied Excluded (Questions) Excluded (Expired) Exc…" at bounding box center [493, 236] width 81 height 16
select select ""pending""
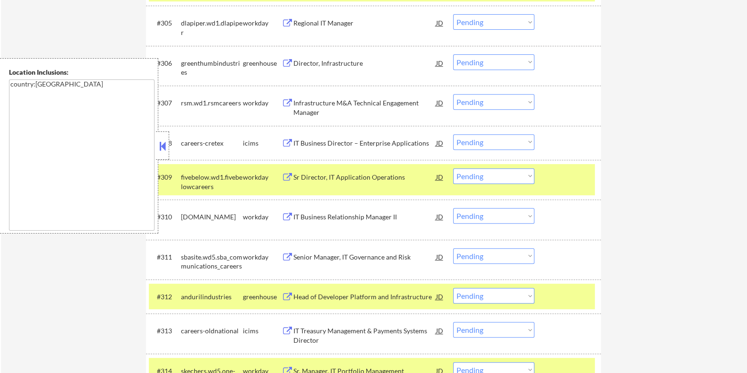
scroll to position [384, 0]
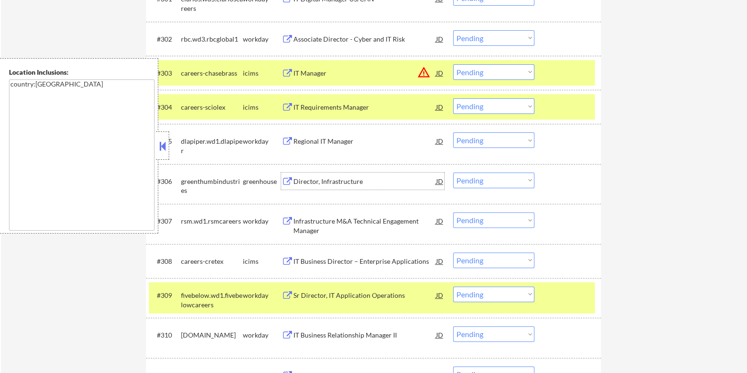
click at [333, 182] on div "Director, Infrastructure" at bounding box center [364, 181] width 143 height 9
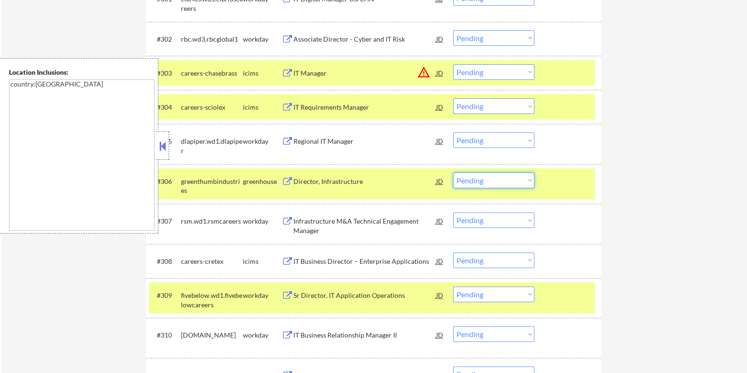
click at [498, 179] on select "Choose an option... Pending Applied Excluded (Questions) Excluded (Expired) Exc…" at bounding box center [493, 180] width 81 height 16
click at [453, 172] on select "Choose an option... Pending Applied Excluded (Questions) Excluded (Expired) Exc…" at bounding box center [493, 180] width 81 height 16
select select ""pending""
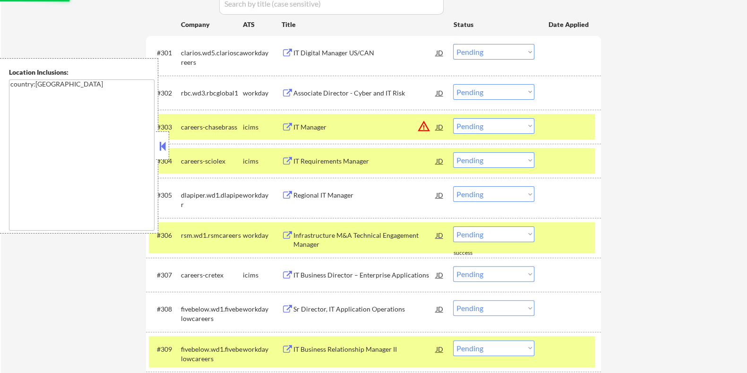
scroll to position [207, 0]
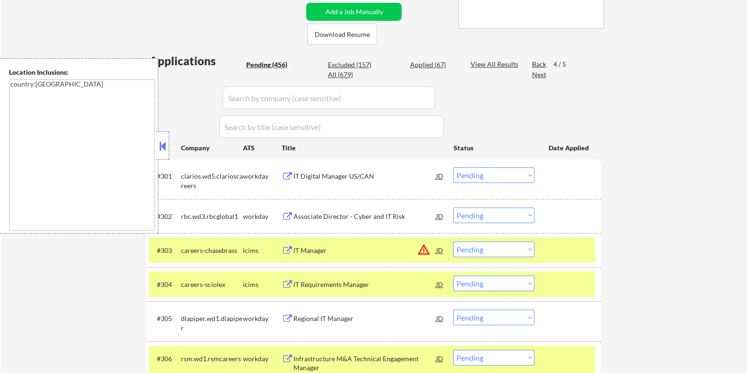
click at [535, 62] on div "Back" at bounding box center [538, 63] width 15 height 9
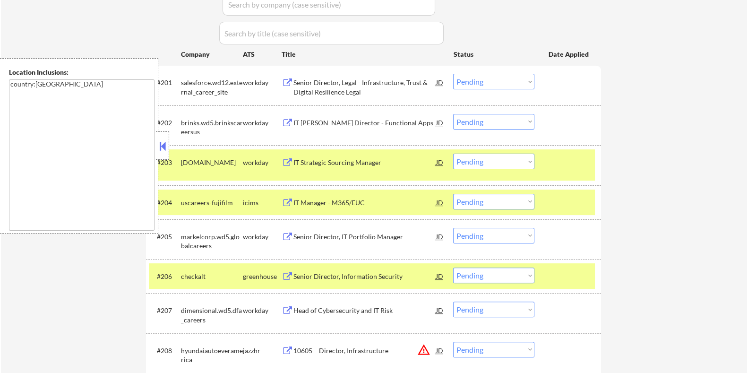
scroll to position [413, 0]
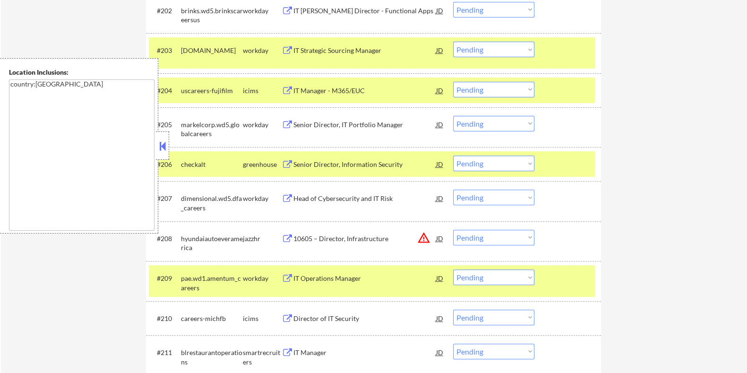
click at [342, 238] on div "10605 – Director, Infrastructure" at bounding box center [364, 238] width 143 height 9
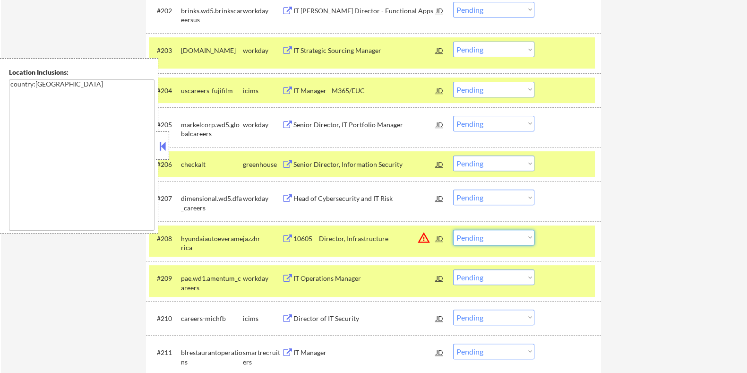
click at [497, 232] on select "Choose an option... Pending Applied Excluded (Questions) Excluded (Expired) Exc…" at bounding box center [493, 237] width 81 height 16
click at [453, 229] on select "Choose an option... Pending Applied Excluded (Questions) Excluded (Expired) Exc…" at bounding box center [493, 237] width 81 height 16
select select ""pending""
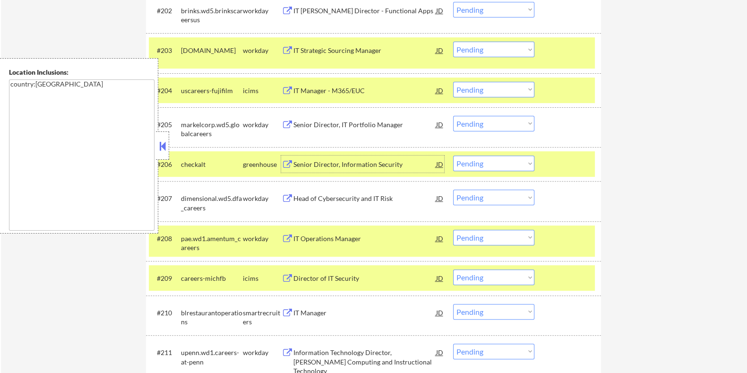
click at [335, 160] on div "Senior Director, Information Security" at bounding box center [364, 164] width 143 height 9
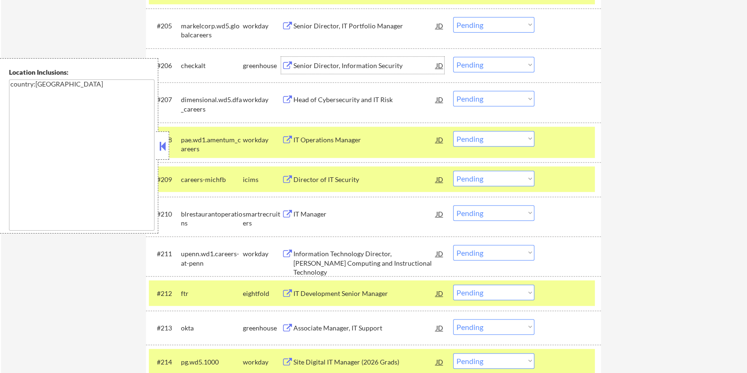
scroll to position [590, 0]
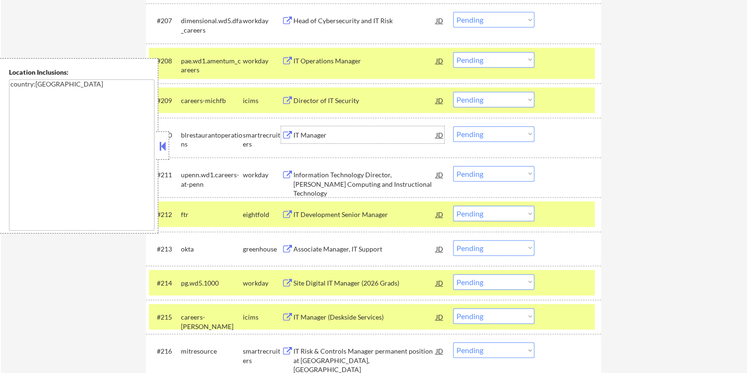
click at [309, 135] on div "IT Manager" at bounding box center [364, 134] width 143 height 9
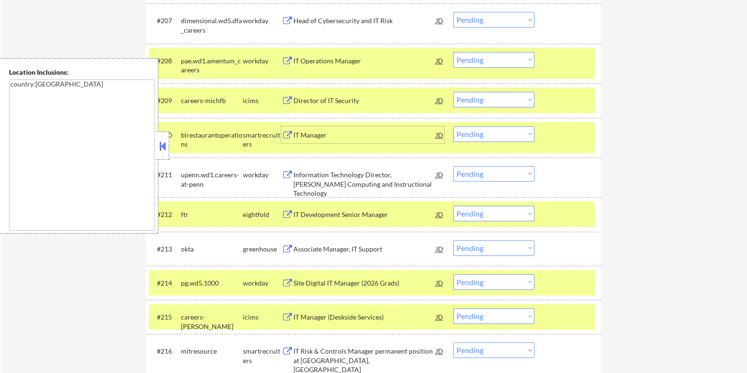
click at [492, 134] on select "Choose an option... Pending Applied Excluded (Questions) Excluded (Expired) Exc…" at bounding box center [493, 134] width 81 height 16
click at [453, 126] on select "Choose an option... Pending Applied Excluded (Questions) Excluded (Expired) Exc…" at bounding box center [493, 134] width 81 height 16
select select ""pending""
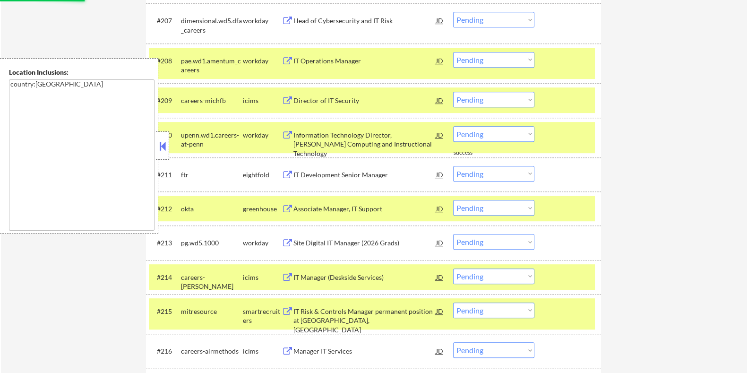
scroll to position [649, 0]
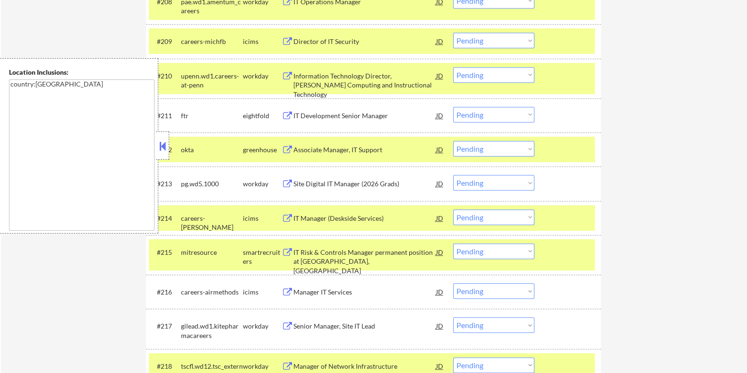
click at [345, 151] on div "Associate Manager, IT Support" at bounding box center [364, 149] width 143 height 9
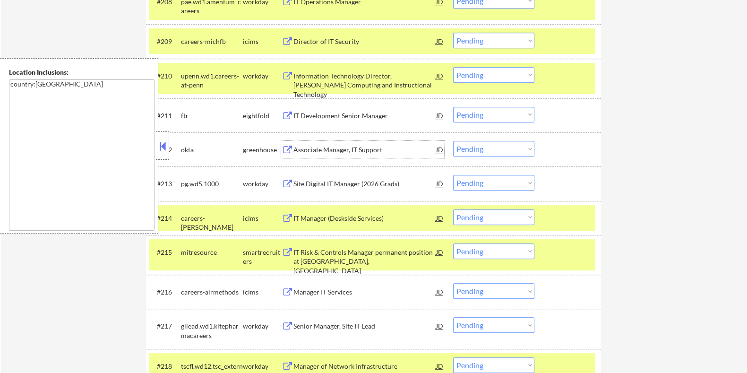
click at [502, 149] on select "Choose an option... Pending Applied Excluded (Questions) Excluded (Expired) Exc…" at bounding box center [493, 149] width 81 height 16
click at [453, 141] on select "Choose an option... Pending Applied Excluded (Questions) Excluded (Expired) Exc…" at bounding box center [493, 149] width 81 height 16
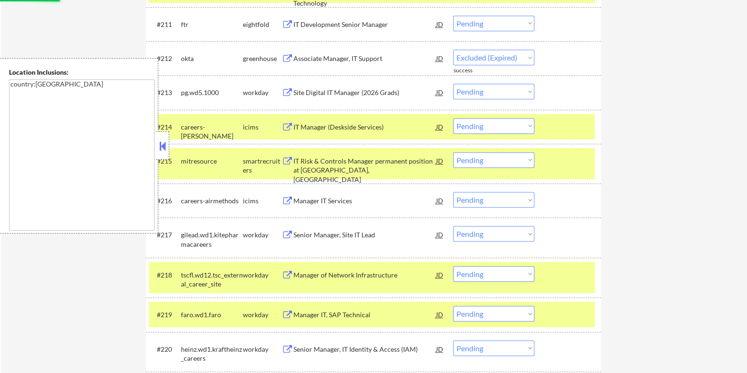
scroll to position [767, 0]
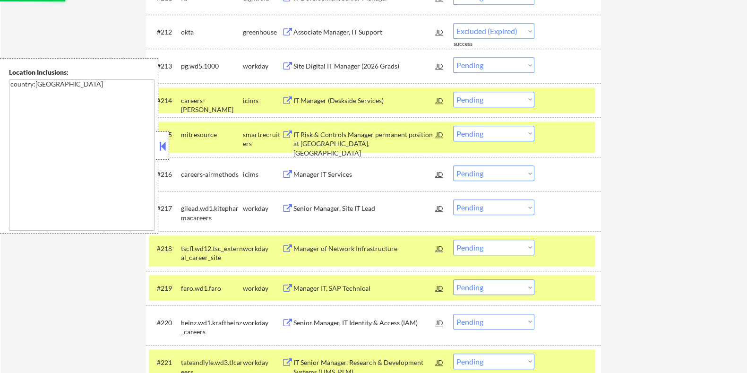
select select ""pending""
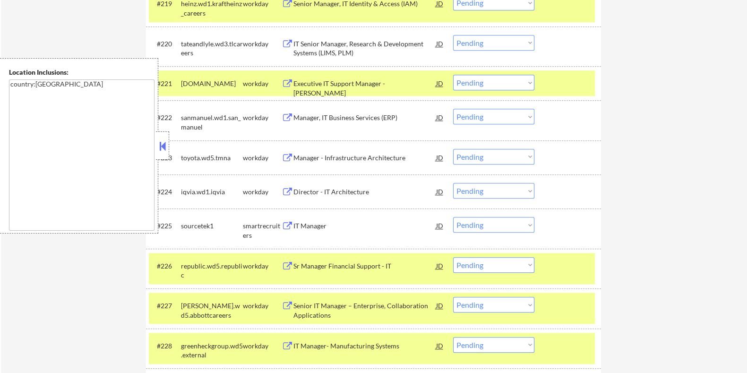
scroll to position [1062, 0]
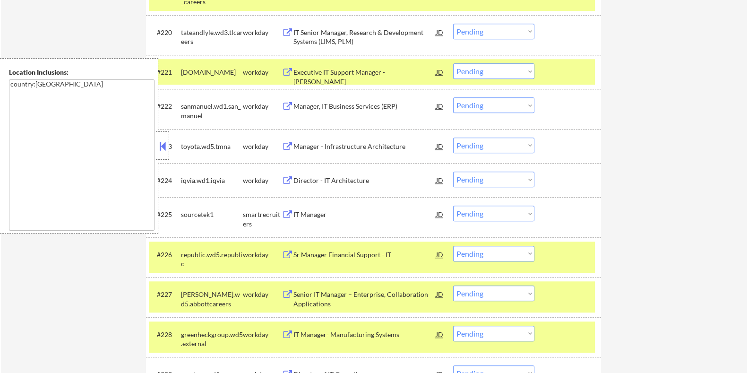
click at [286, 212] on button at bounding box center [287, 214] width 12 height 9
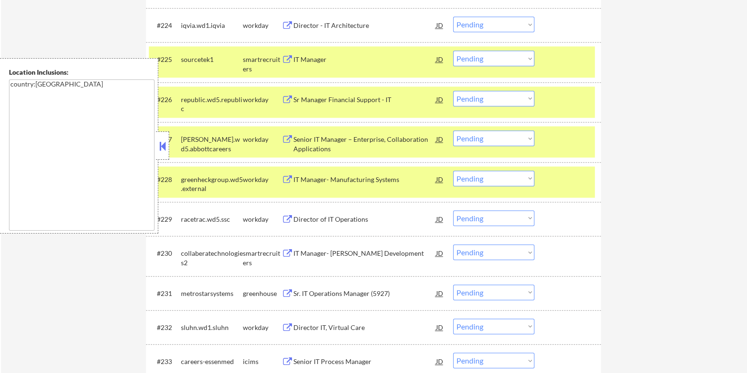
scroll to position [1239, 0]
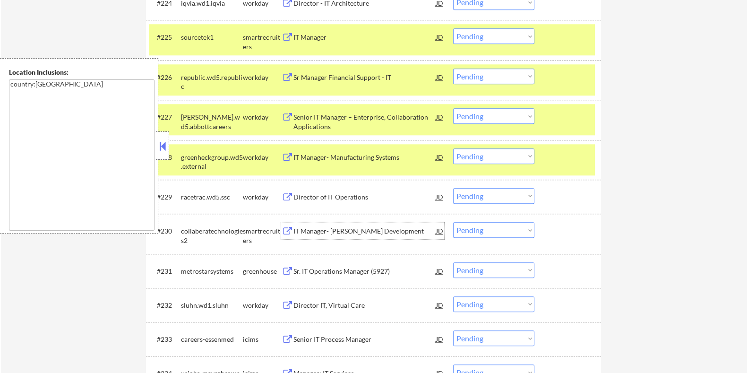
click at [299, 233] on div "IT Manager- EDW Development" at bounding box center [364, 230] width 143 height 9
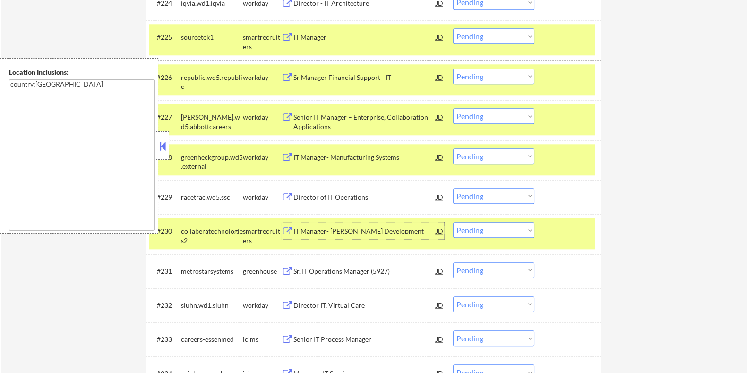
click at [500, 231] on select "Choose an option... Pending Applied Excluded (Questions) Excluded (Expired) Exc…" at bounding box center [493, 230] width 81 height 16
click at [453, 222] on select "Choose an option... Pending Applied Excluded (Questions) Excluded (Expired) Exc…" at bounding box center [493, 230] width 81 height 16
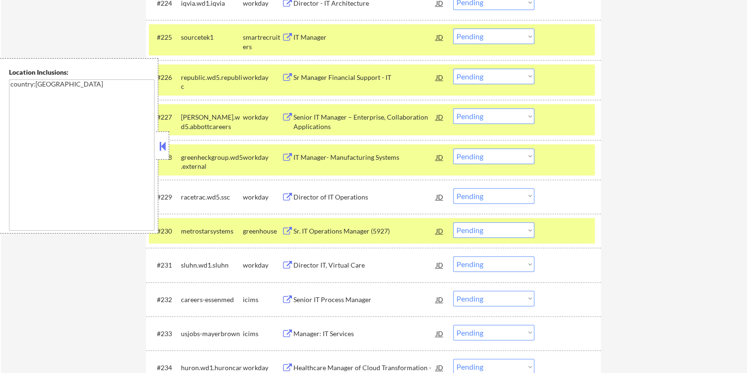
scroll to position [1298, 0]
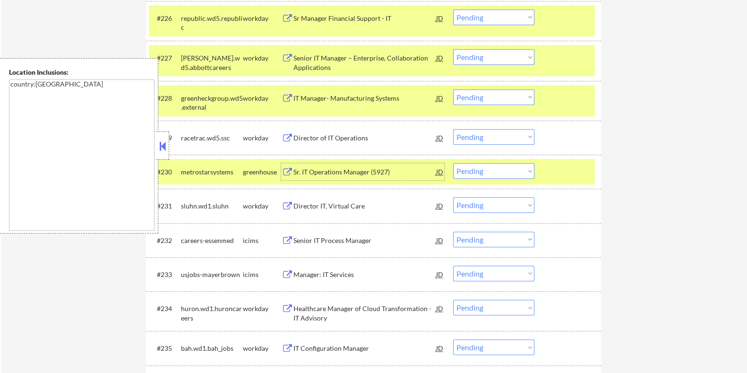
click at [365, 171] on div "Sr. IT Operations Manager (5927)" at bounding box center [364, 171] width 143 height 9
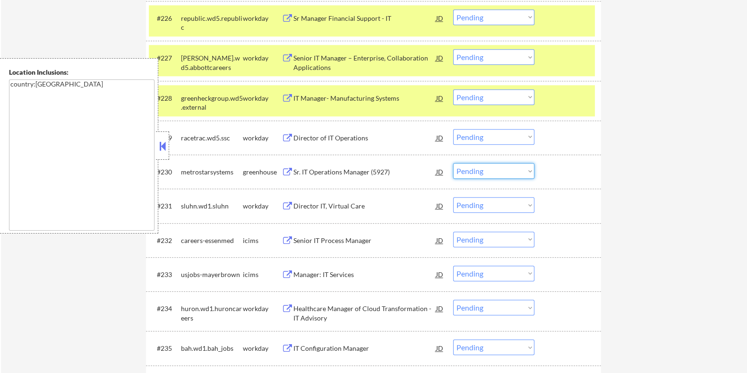
click at [491, 170] on select "Choose an option... Pending Applied Excluded (Questions) Excluded (Expired) Exc…" at bounding box center [493, 171] width 81 height 16
click at [453, 163] on select "Choose an option... Pending Applied Excluded (Questions) Excluded (Expired) Exc…" at bounding box center [493, 171] width 81 height 16
select select ""pending""
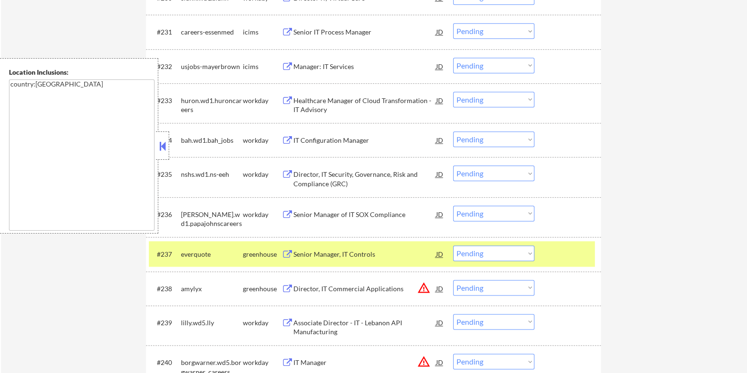
scroll to position [1475, 0]
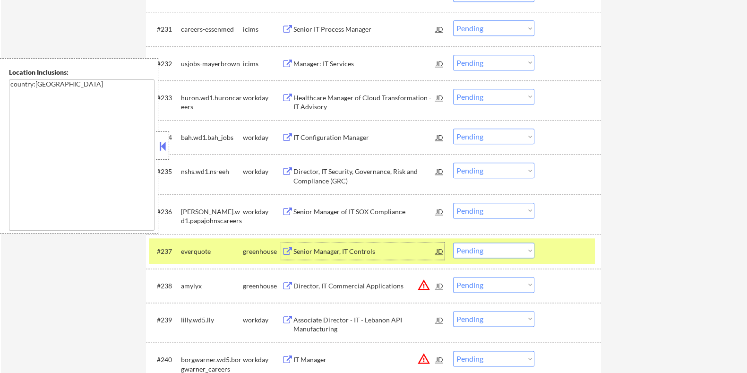
click at [348, 251] on div "Senior Manager, IT Controls" at bounding box center [364, 250] width 143 height 9
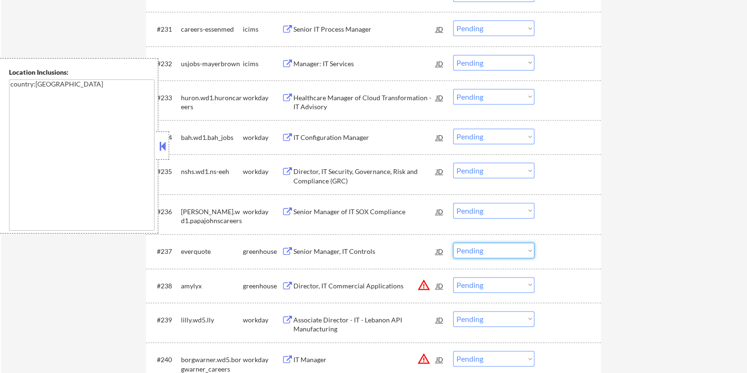
click at [496, 252] on select "Choose an option... Pending Applied Excluded (Questions) Excluded (Expired) Exc…" at bounding box center [493, 250] width 81 height 16
click at [453, 242] on select "Choose an option... Pending Applied Excluded (Questions) Excluded (Expired) Exc…" at bounding box center [493, 250] width 81 height 16
select select ""pending""
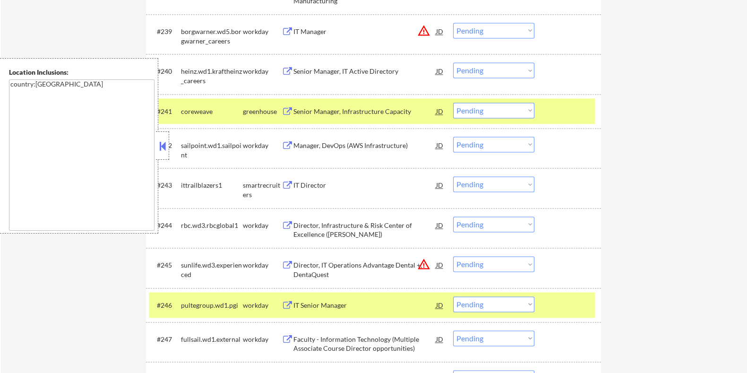
scroll to position [1770, 0]
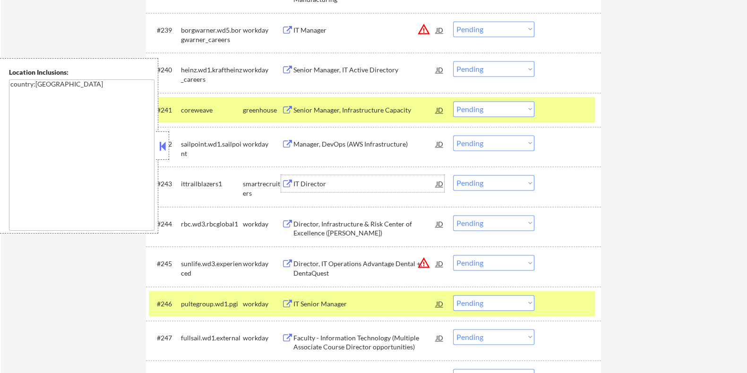
click at [314, 183] on div "IT Director" at bounding box center [364, 183] width 143 height 9
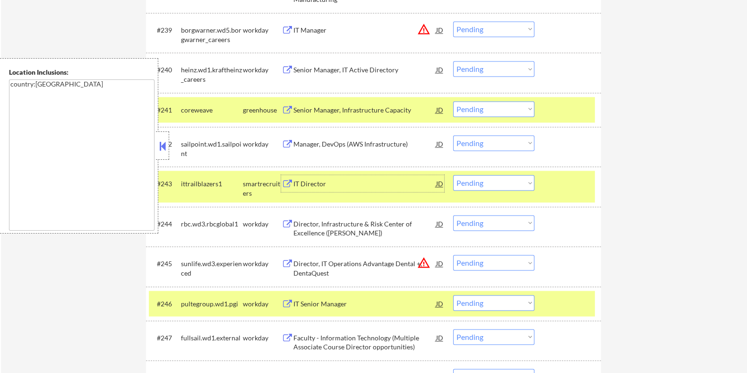
click at [500, 179] on select "Choose an option... Pending Applied Excluded (Questions) Excluded (Expired) Exc…" at bounding box center [493, 183] width 81 height 16
click at [453, 175] on select "Choose an option... Pending Applied Excluded (Questions) Excluded (Expired) Exc…" at bounding box center [493, 183] width 81 height 16
select select ""pending""
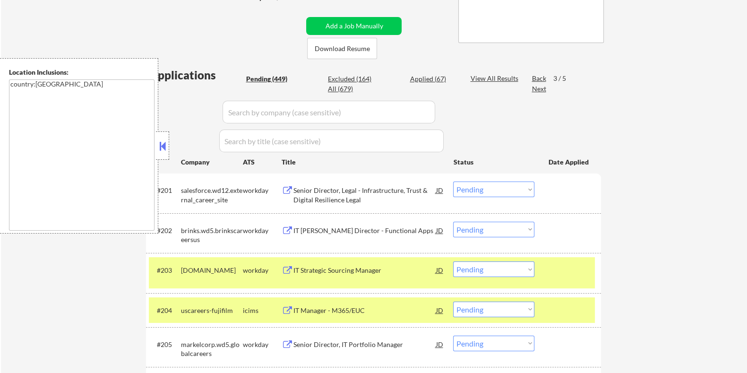
scroll to position [151, 0]
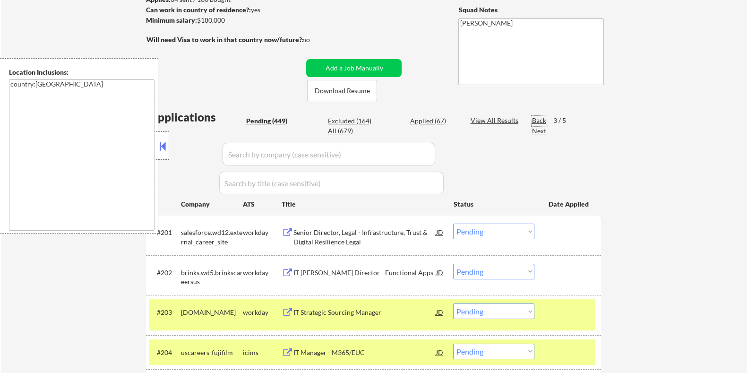
click at [535, 116] on div "Back" at bounding box center [538, 120] width 15 height 9
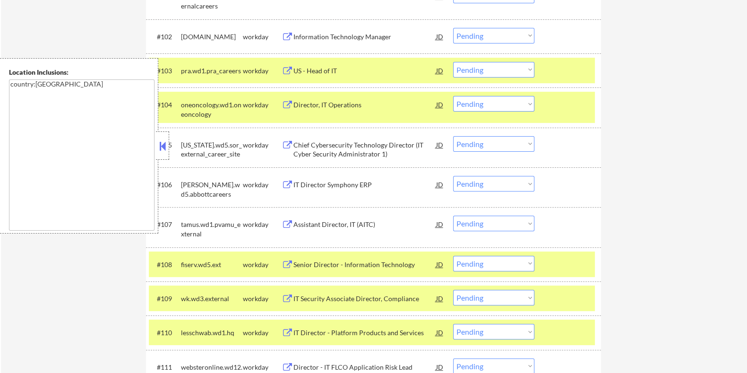
scroll to position [505, 0]
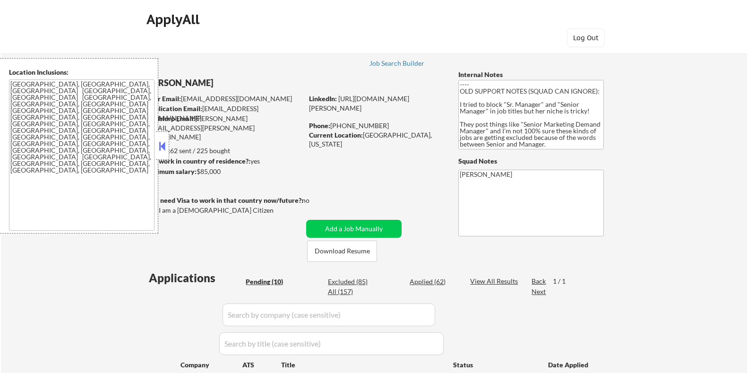
select select ""pending""
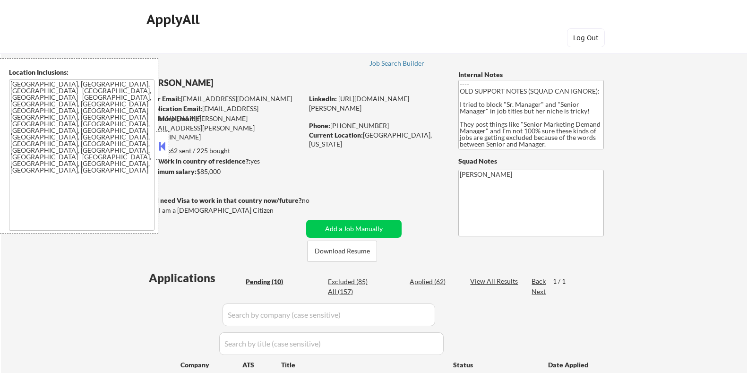
select select ""pending""
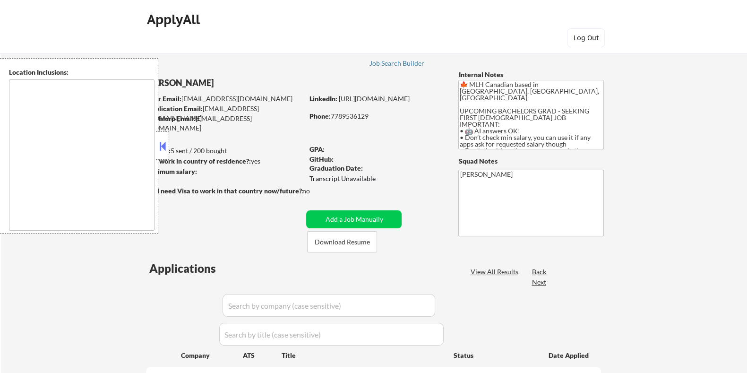
select select ""pending""
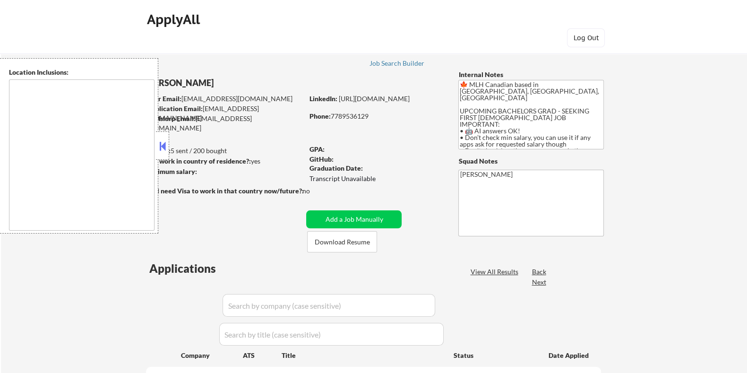
select select ""pending""
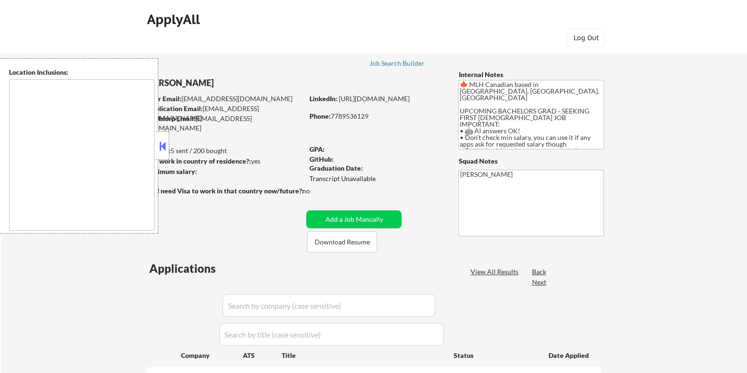
select select ""pending""
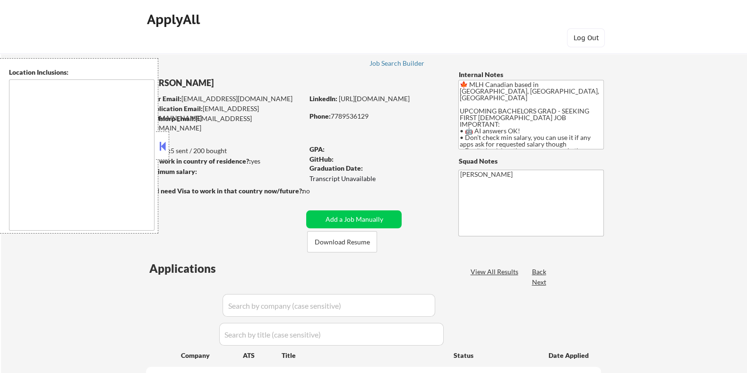
select select ""pending""
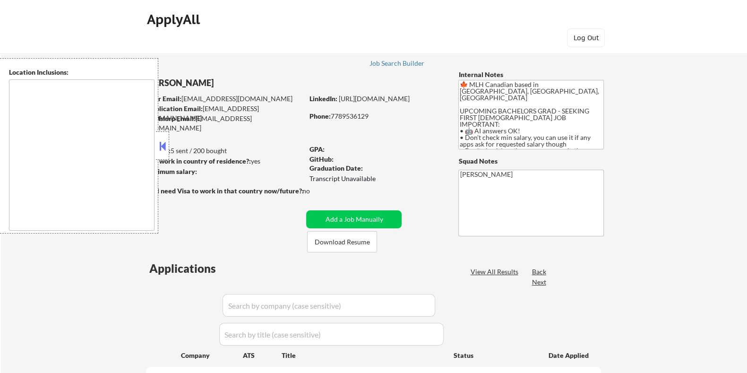
select select ""pending""
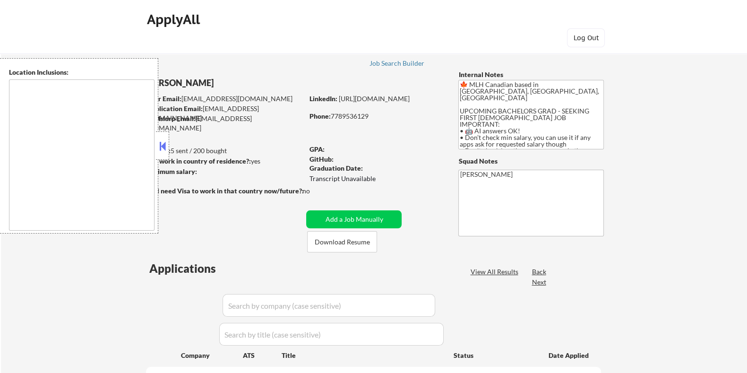
select select ""pending""
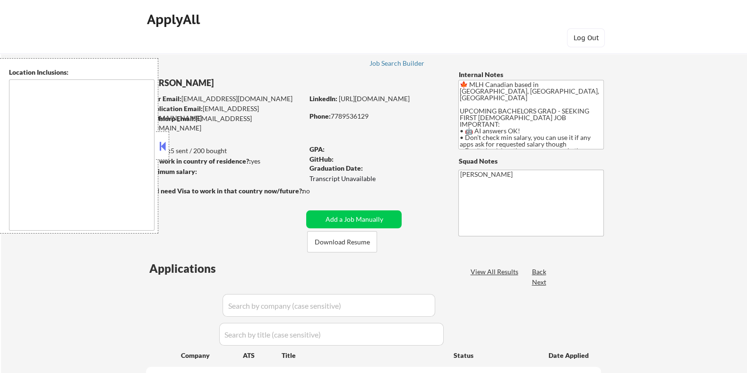
select select ""pending""
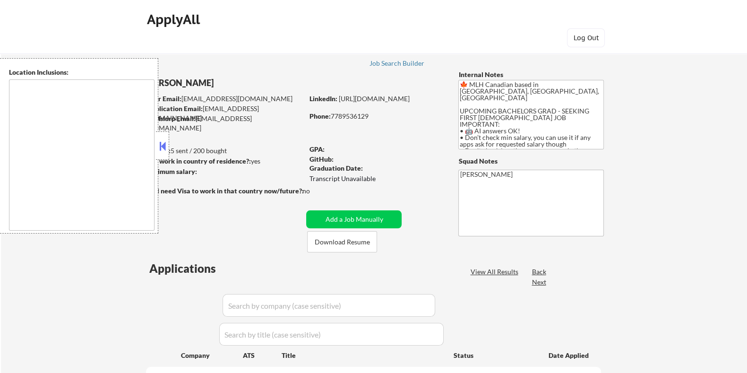
select select ""pending""
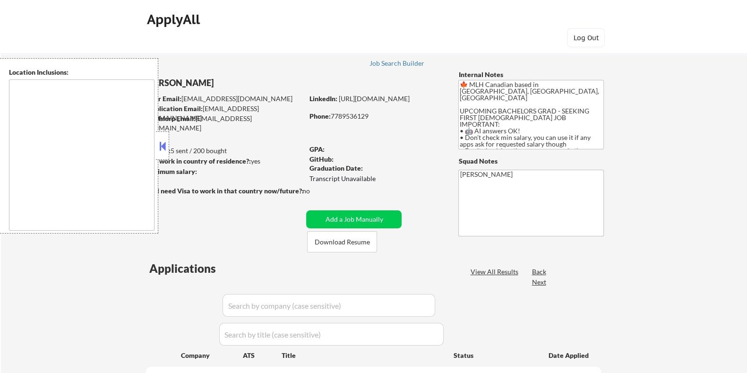
select select ""pending""
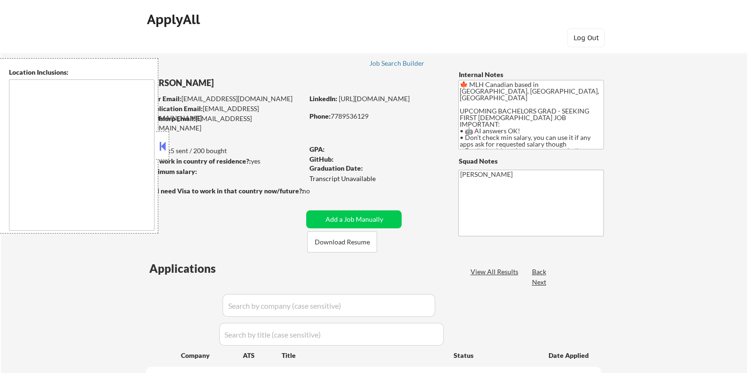
select select ""pending""
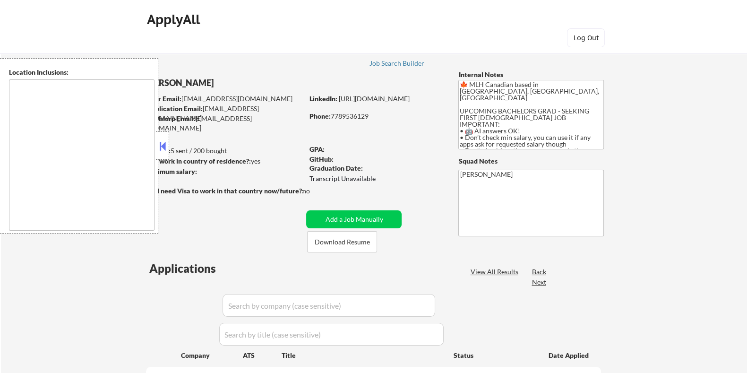
select select ""pending""
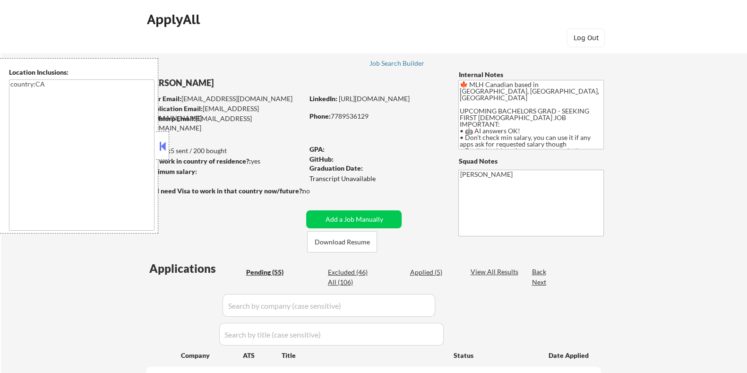
type textarea "country:[GEOGRAPHIC_DATA]"
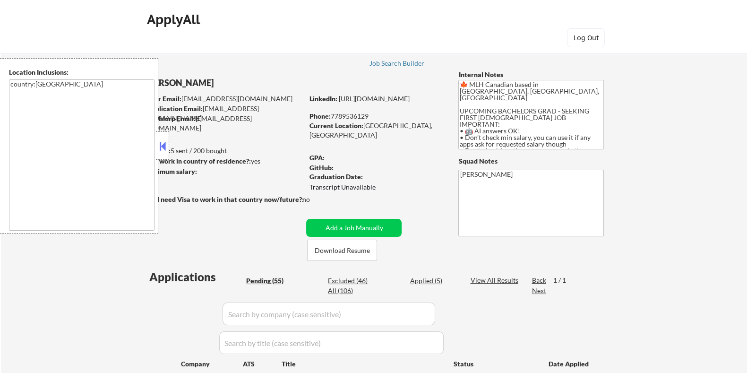
click at [160, 147] on button at bounding box center [162, 146] width 10 height 14
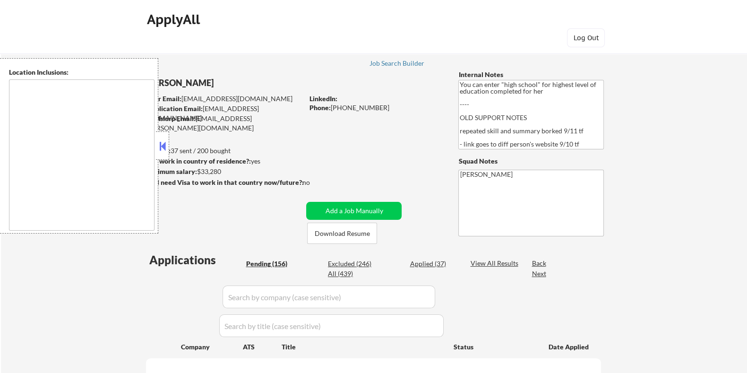
type textarea "[GEOGRAPHIC_DATA], [GEOGRAPHIC_DATA] [GEOGRAPHIC_DATA], [GEOGRAPHIC_DATA] [GEOG…"
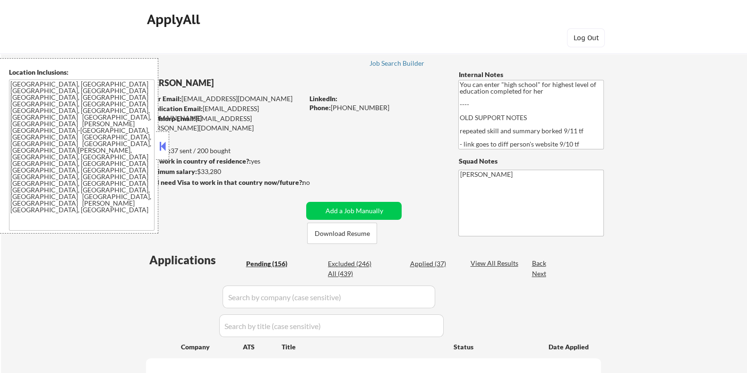
select select ""pending""
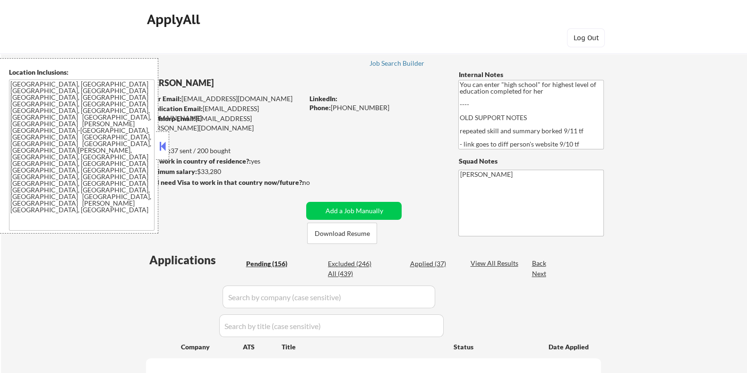
select select ""pending""
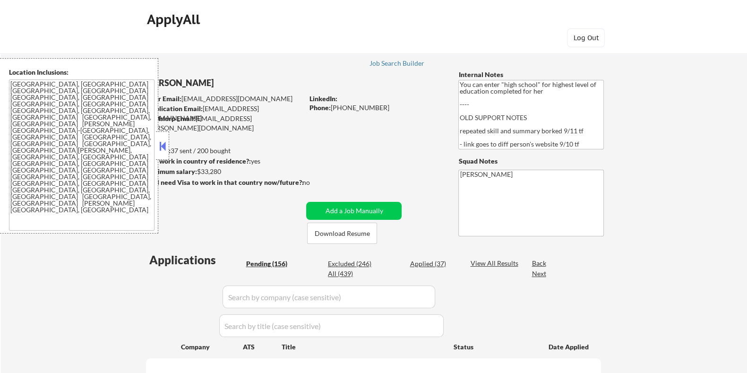
select select ""pending""
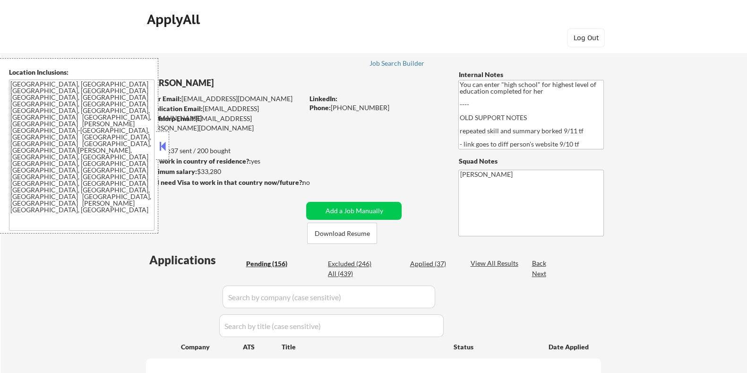
select select ""pending""
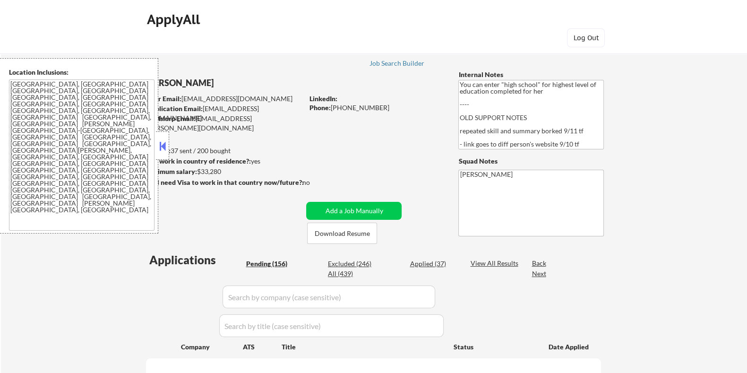
select select ""pending""
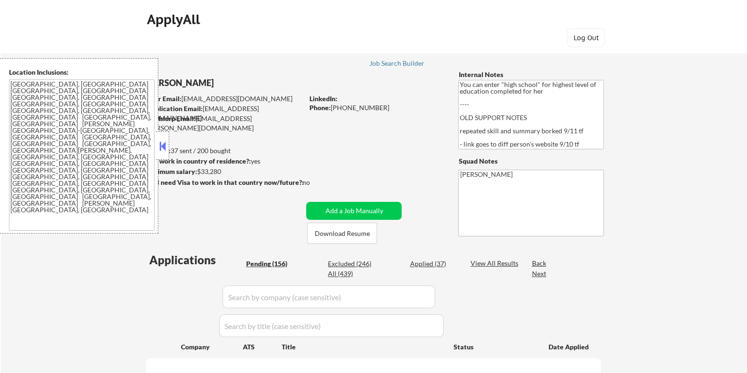
select select ""pending""
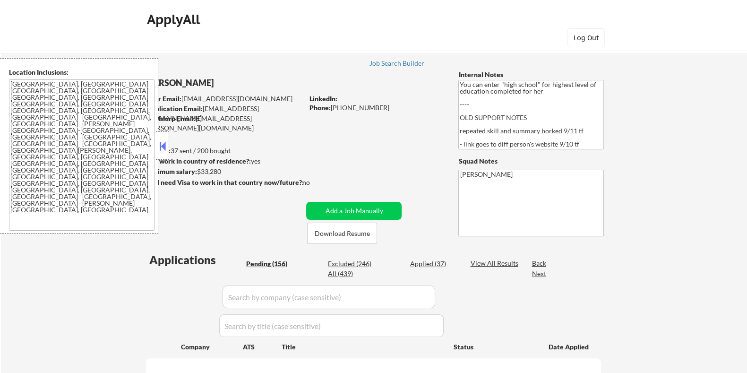
select select ""pending""
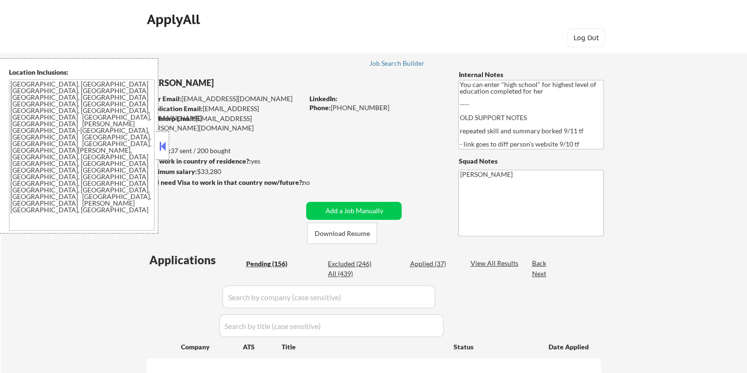
select select ""pending""
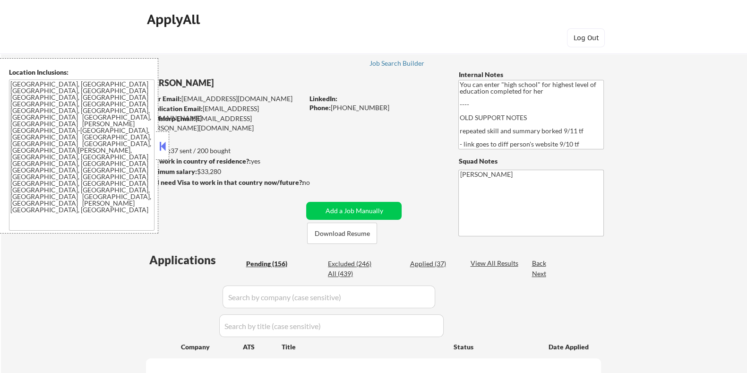
select select ""pending""
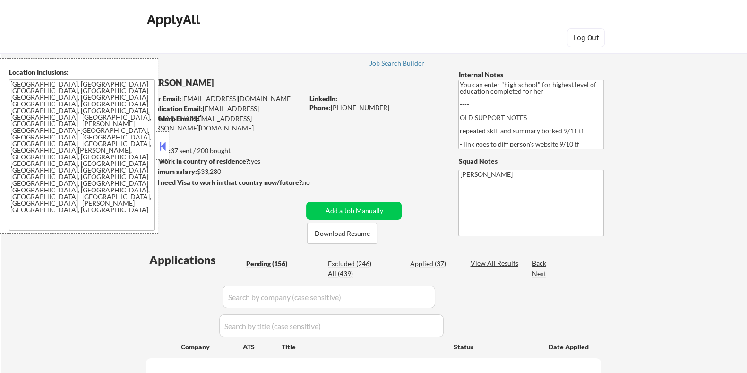
select select ""pending""
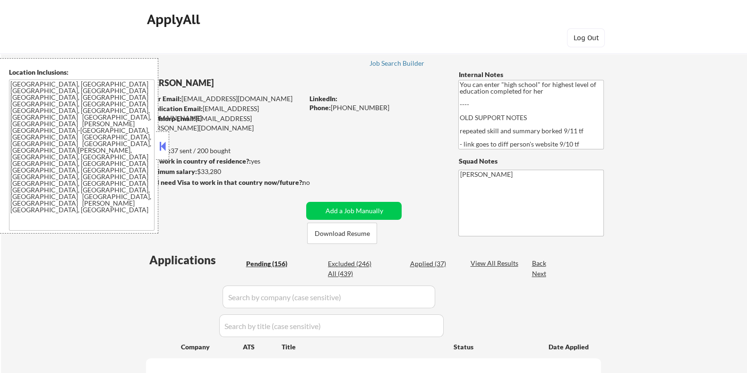
select select ""pending""
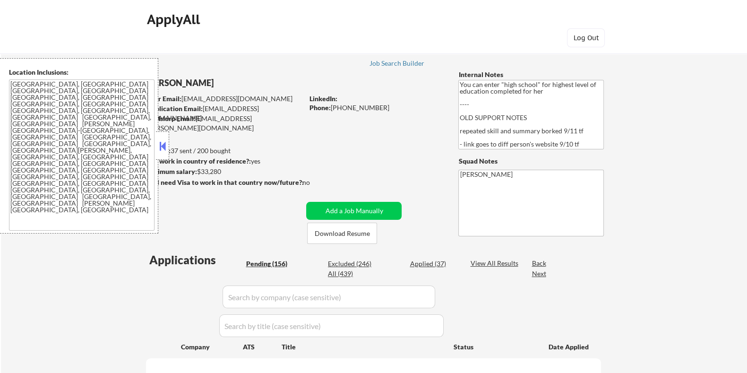
select select ""pending""
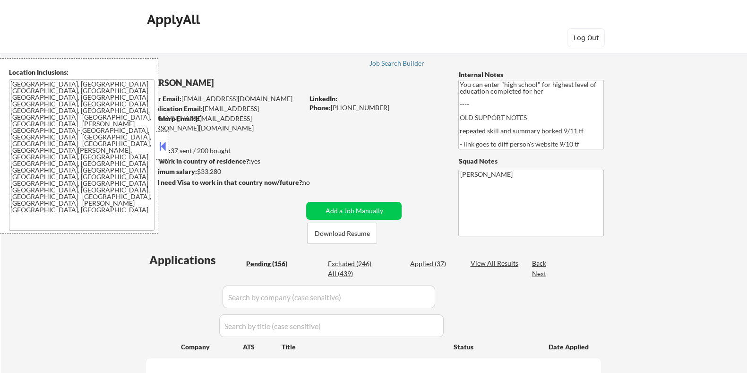
select select ""pending""
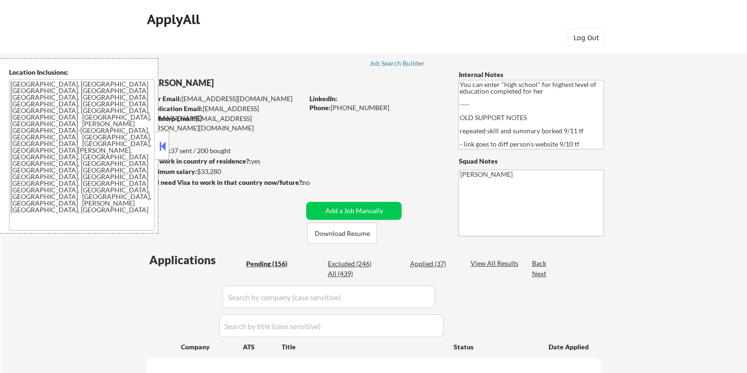
select select ""pending""
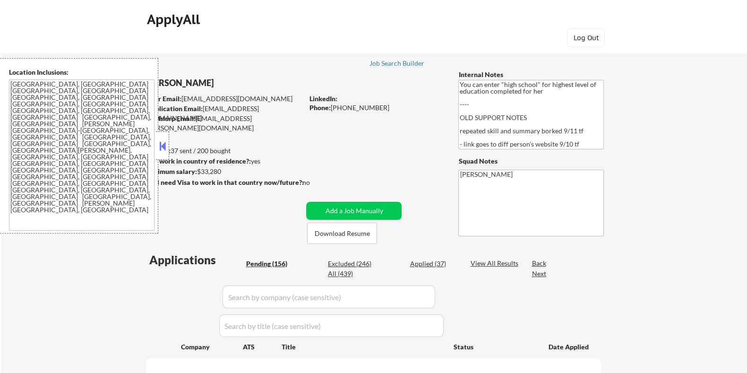
select select ""pending""
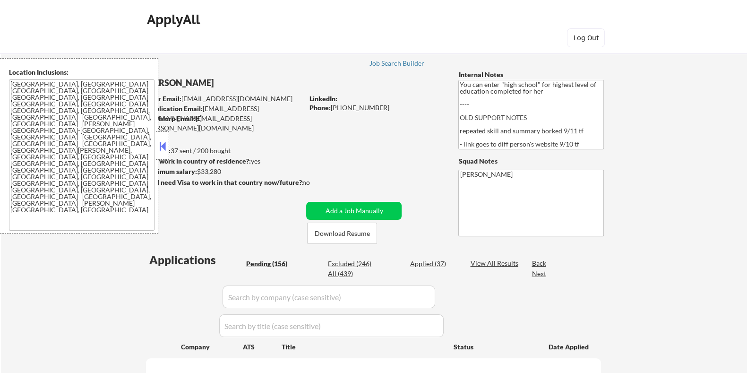
select select ""pending""
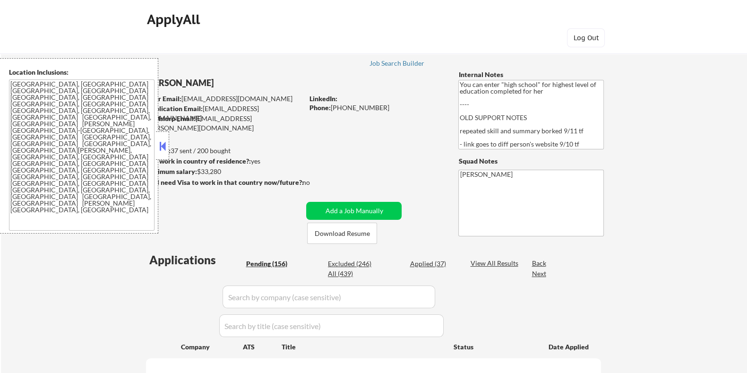
select select ""pending""
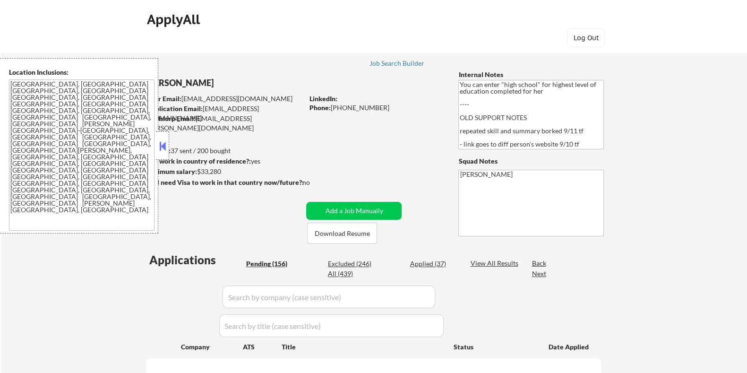
select select ""pending""
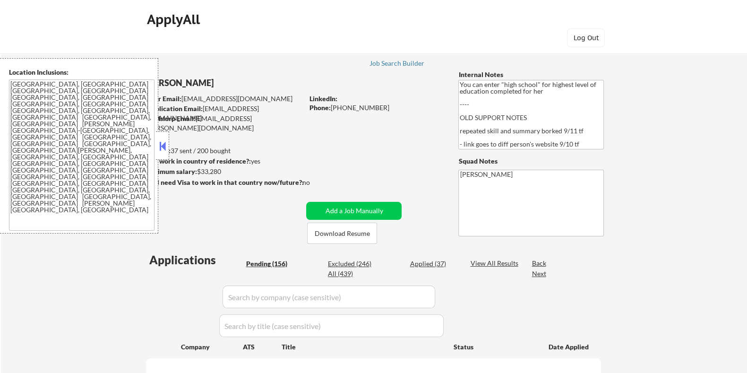
select select ""pending""
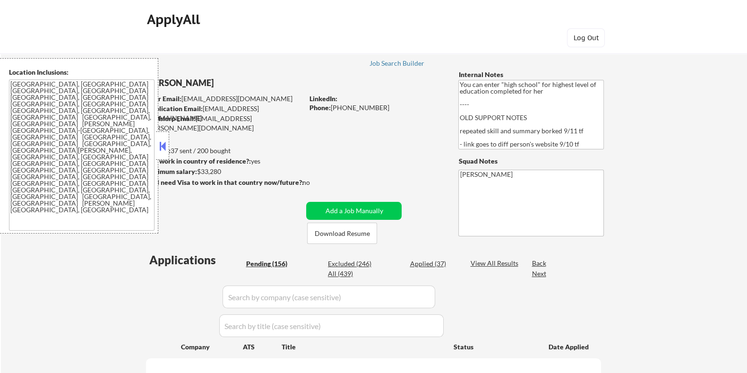
select select ""pending""
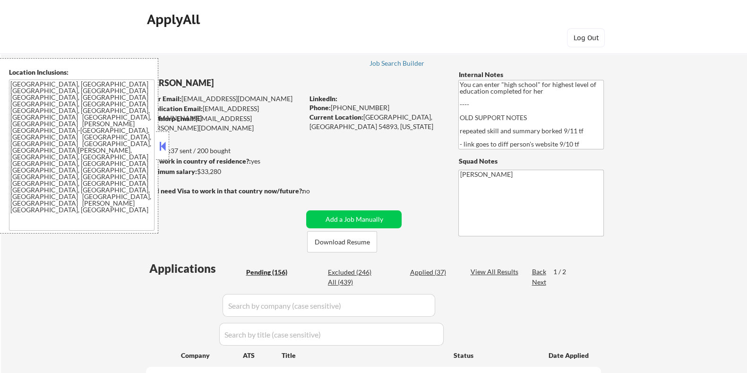
click at [162, 144] on button at bounding box center [162, 146] width 10 height 14
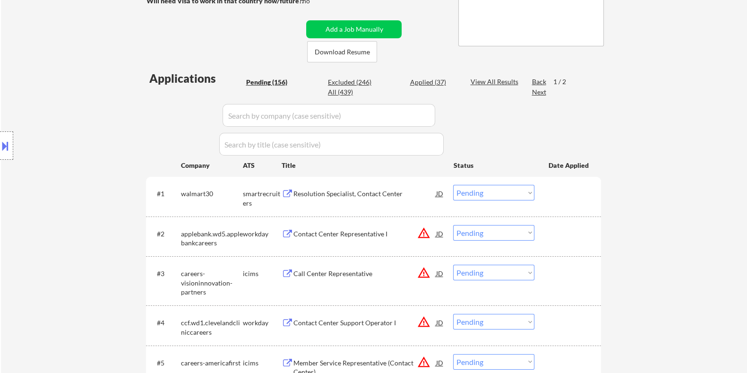
scroll to position [177, 0]
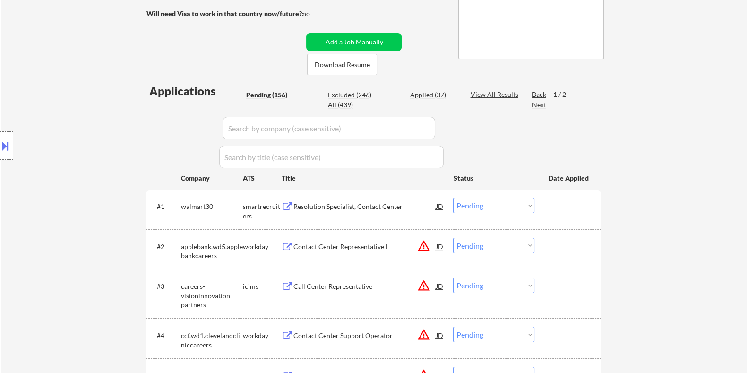
click at [535, 104] on div "Next" at bounding box center [538, 104] width 15 height 9
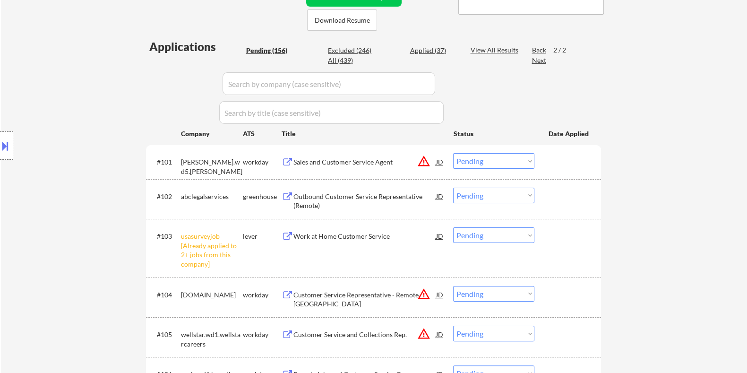
scroll to position [236, 0]
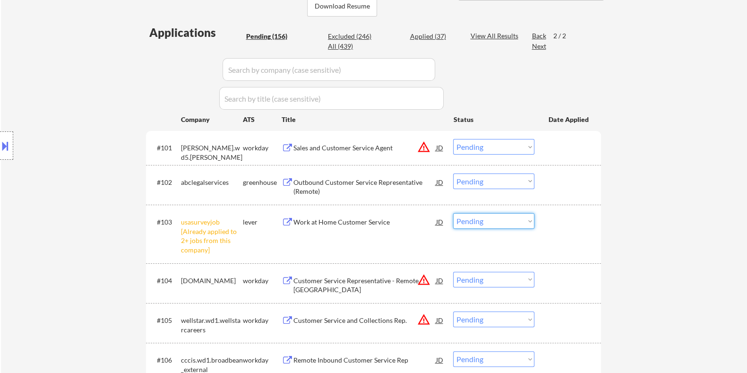
click at [496, 222] on select "Choose an option... Pending Applied Excluded (Questions) Excluded (Expired) Exc…" at bounding box center [493, 221] width 81 height 16
click at [453, 213] on select "Choose an option... Pending Applied Excluded (Questions) Excluded (Expired) Exc…" at bounding box center [493, 221] width 81 height 16
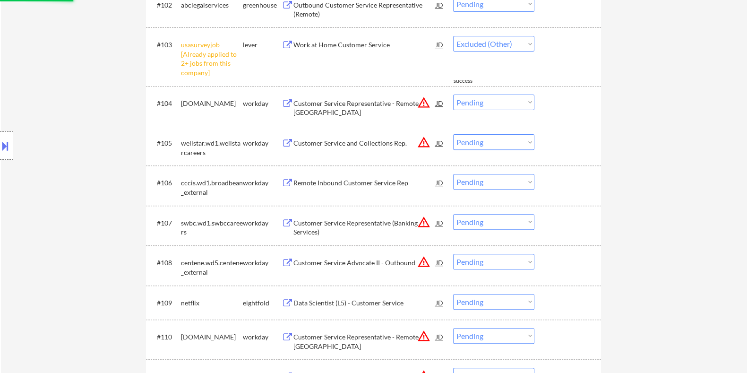
select select ""pending""
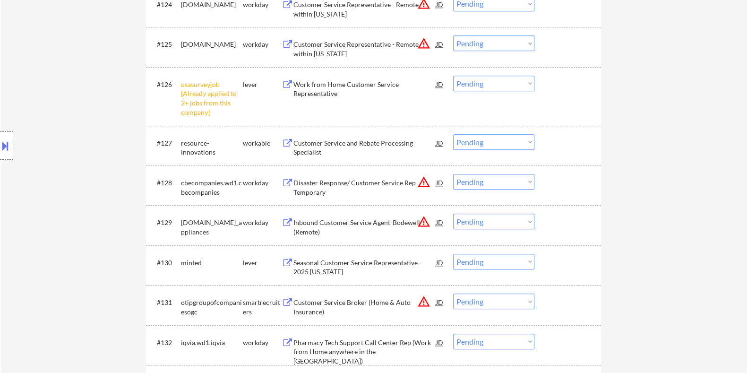
scroll to position [1298, 0]
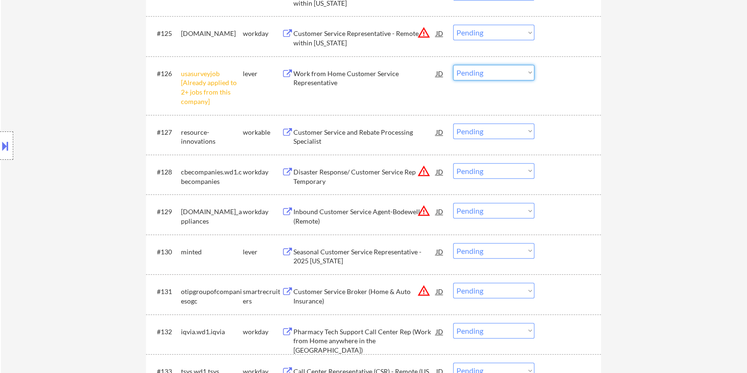
click at [484, 73] on select "Choose an option... Pending Applied Excluded (Questions) Excluded (Expired) Exc…" at bounding box center [493, 73] width 81 height 16
click at [453, 65] on select "Choose an option... Pending Applied Excluded (Questions) Excluded (Expired) Exc…" at bounding box center [493, 73] width 81 height 16
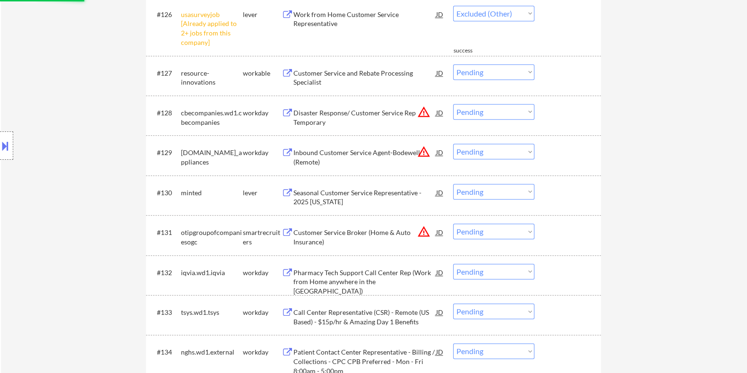
select select ""pending""
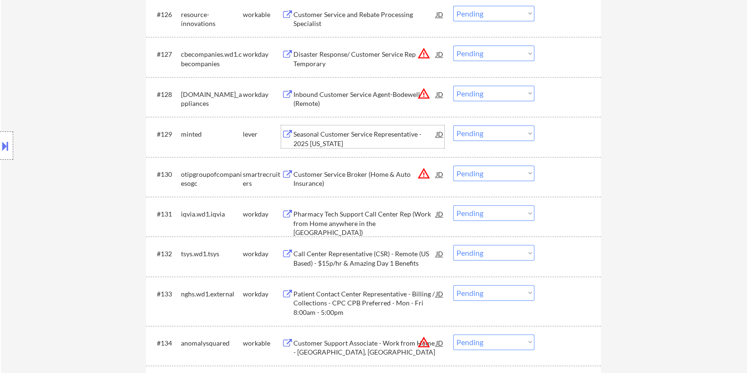
click at [322, 136] on div "Seasonal Customer Service Representative - 2025 Missouri" at bounding box center [364, 138] width 143 height 18
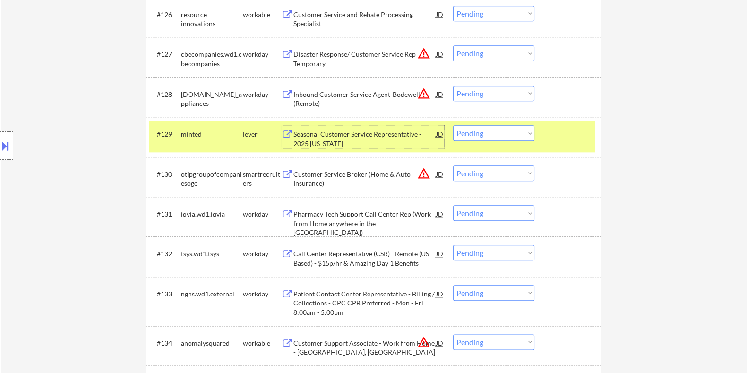
click at [9, 144] on button at bounding box center [5, 146] width 10 height 16
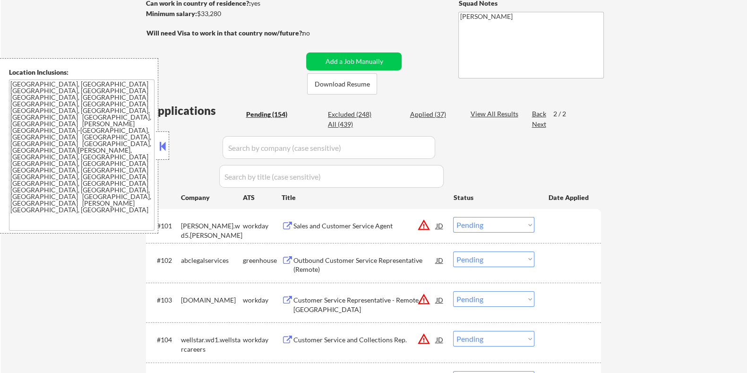
scroll to position [140, 0]
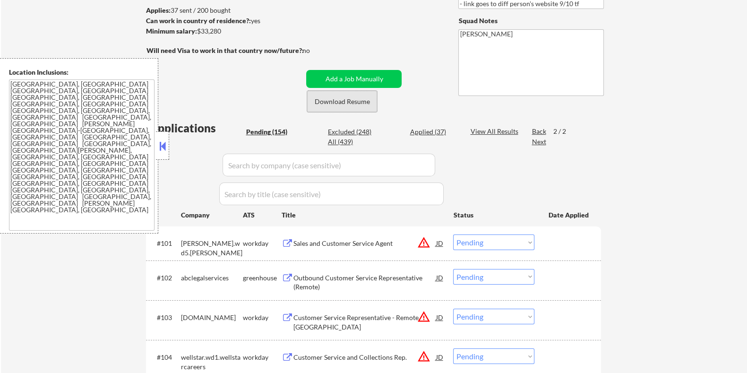
click at [359, 98] on button "Download Resume" at bounding box center [342, 101] width 70 height 21
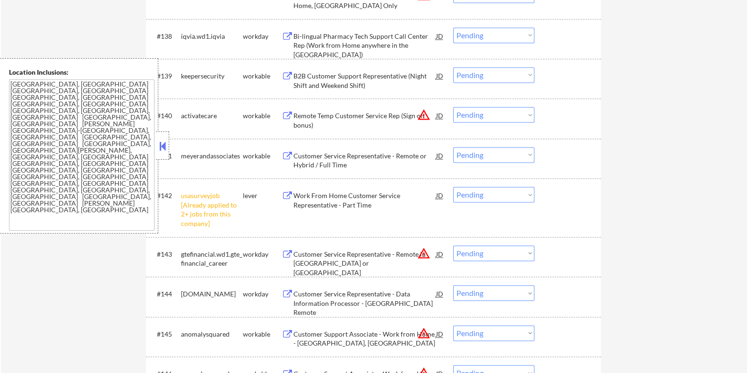
scroll to position [1829, 0]
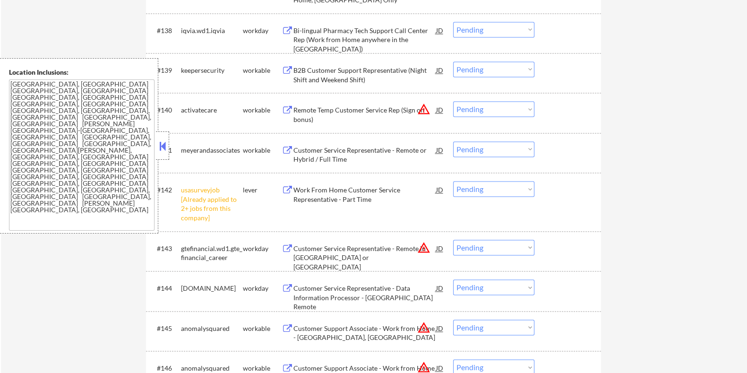
click at [488, 189] on select "Choose an option... Pending Applied Excluded (Questions) Excluded (Expired) Exc…" at bounding box center [493, 189] width 81 height 16
click at [453, 181] on select "Choose an option... Pending Applied Excluded (Questions) Excluded (Expired) Exc…" at bounding box center [493, 189] width 81 height 16
select select ""pending""
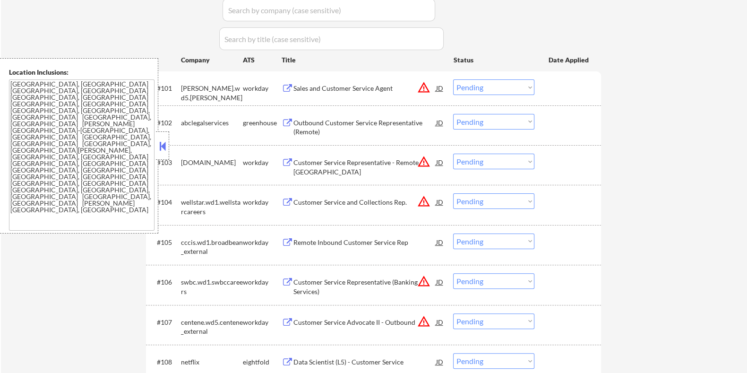
scroll to position [177, 0]
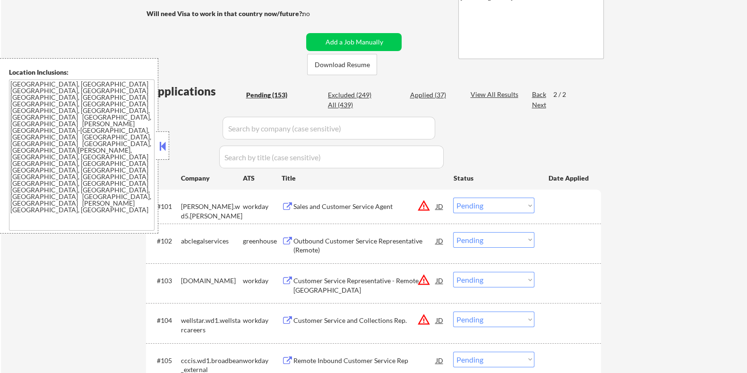
drag, startPoint x: 536, startPoint y: 91, endPoint x: 521, endPoint y: 96, distance: 16.0
click at [536, 91] on div "Back" at bounding box center [538, 94] width 15 height 9
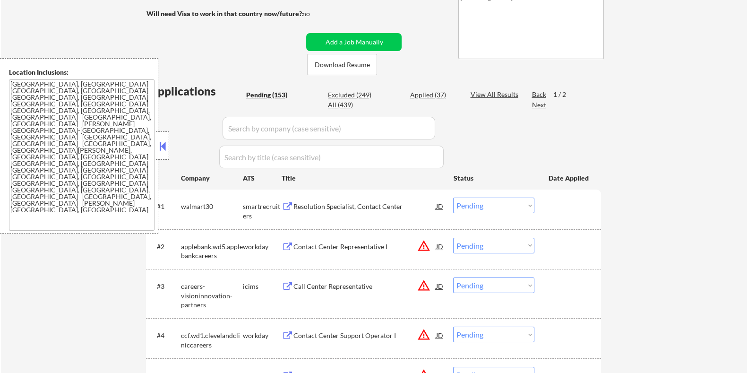
scroll to position [236, 0]
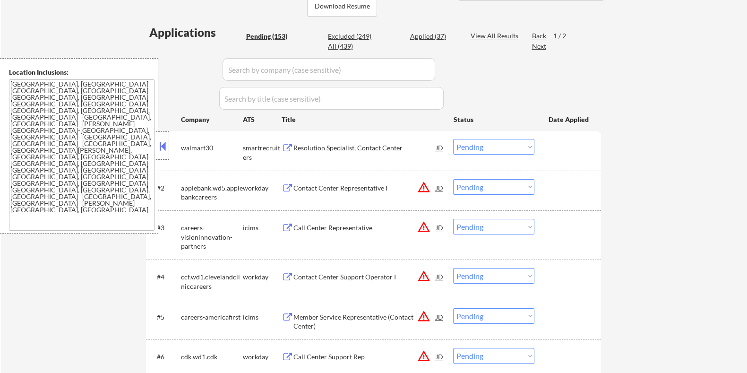
click at [311, 145] on div "Resolution Specialist, Contact Center" at bounding box center [364, 147] width 143 height 9
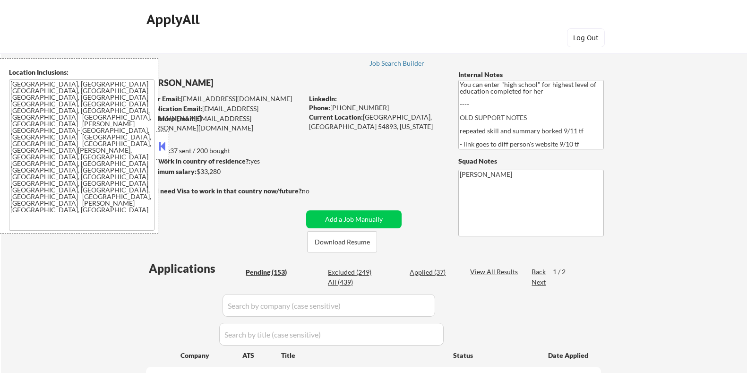
select select ""pending""
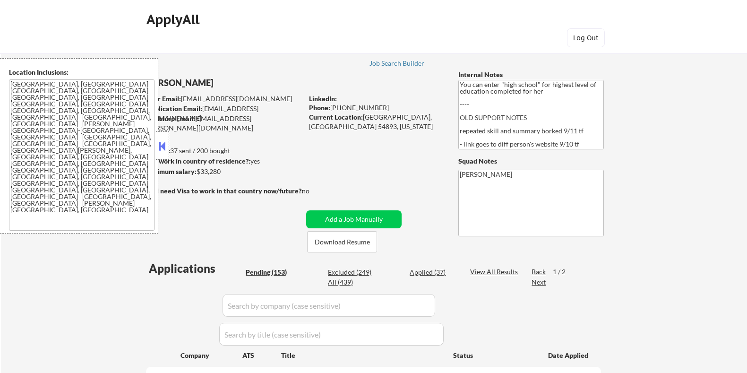
select select ""pending""
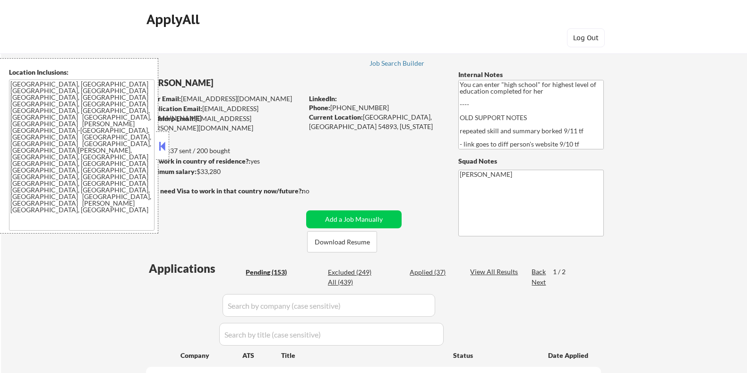
select select ""pending""
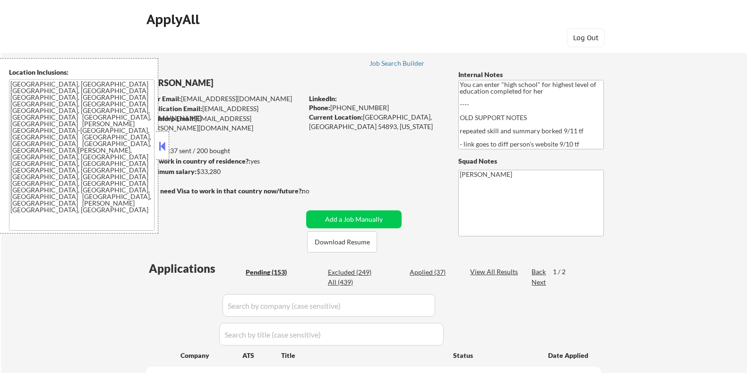
select select ""pending""
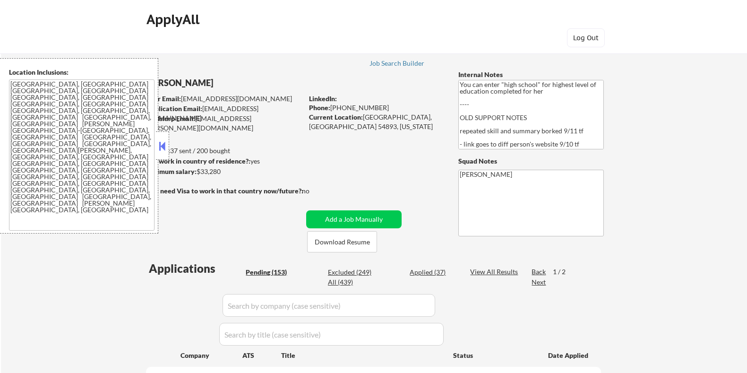
select select ""pending""
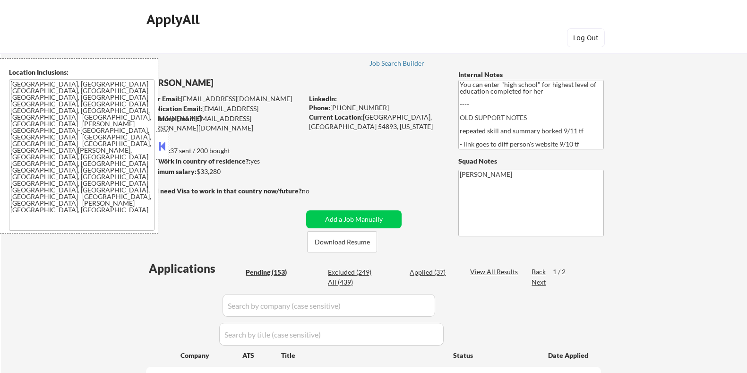
select select ""pending""
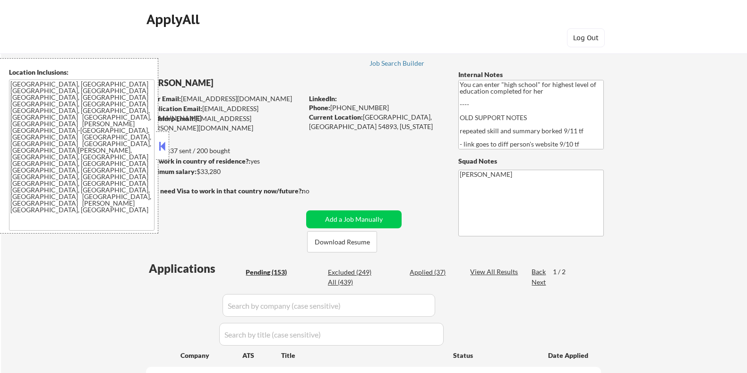
select select ""pending""
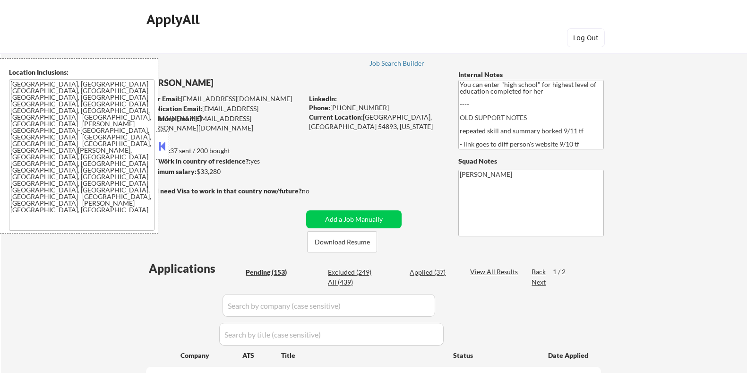
select select ""pending""
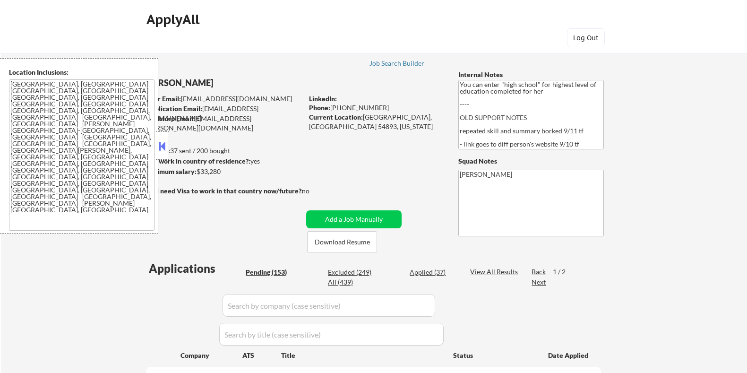
select select ""pending""
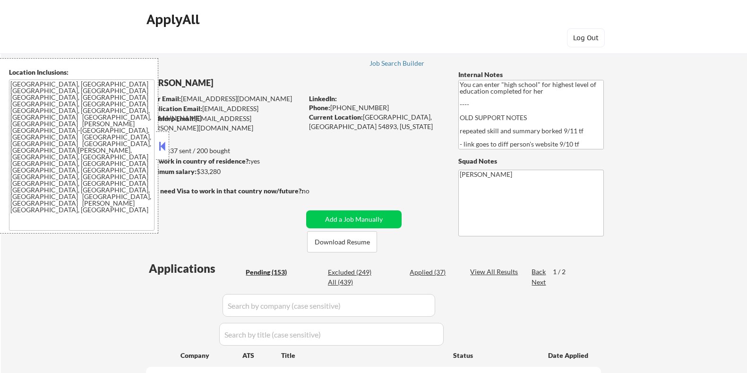
select select ""pending""
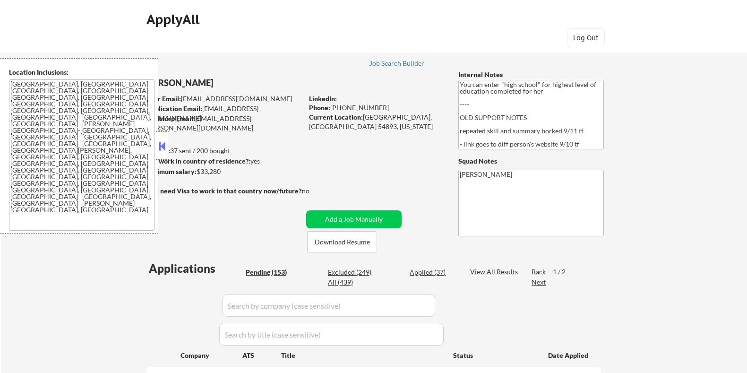
select select ""pending""
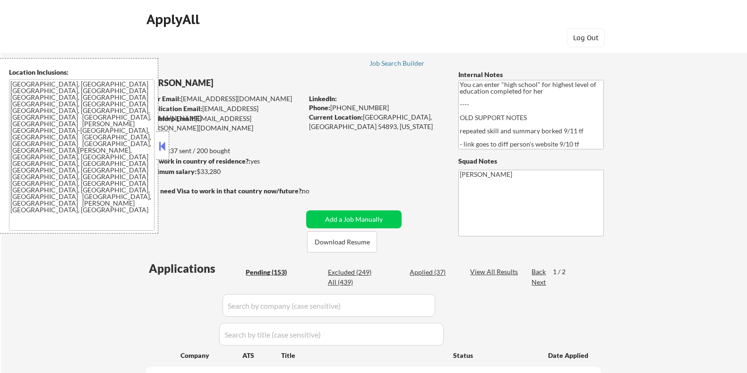
select select ""pending""
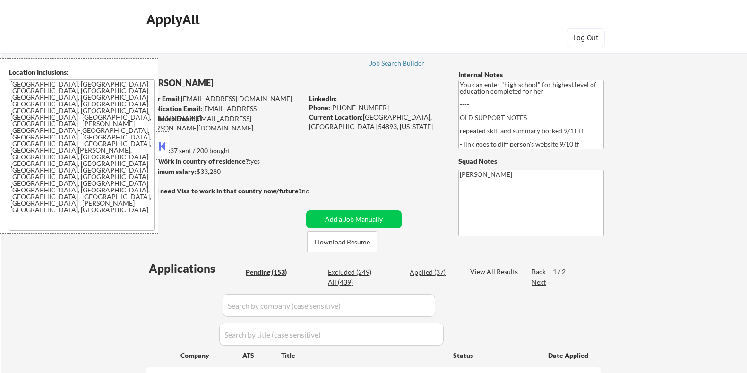
select select ""pending""
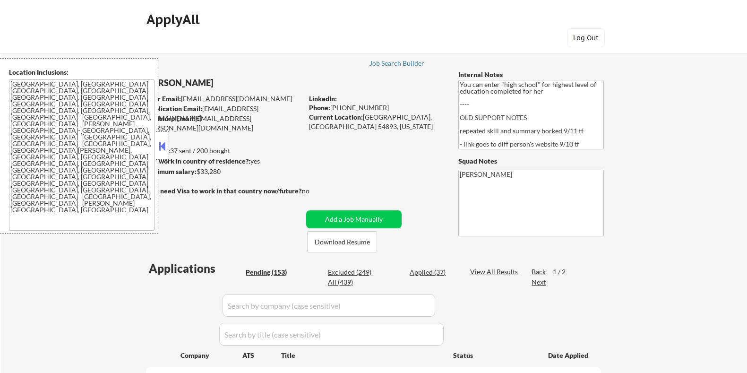
select select ""pending""
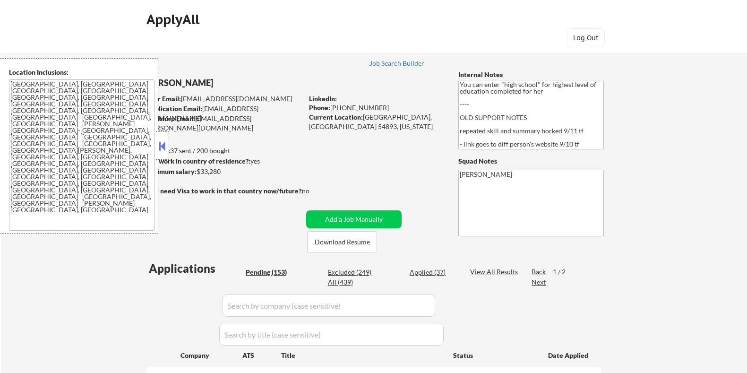
select select ""pending""
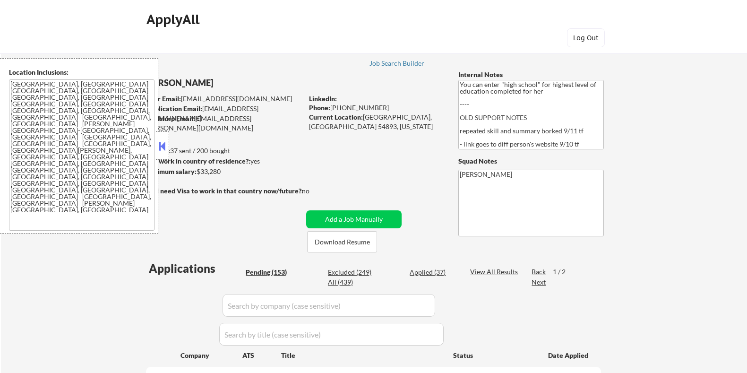
select select ""pending""
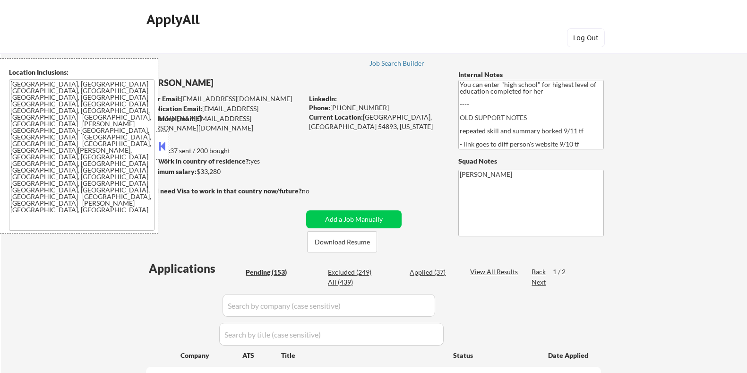
select select ""pending""
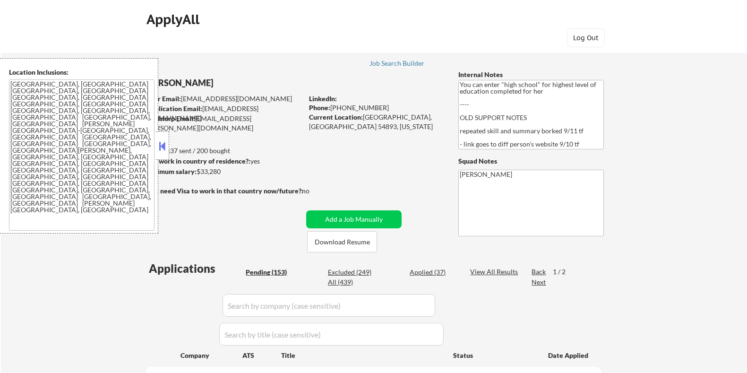
select select ""pending""
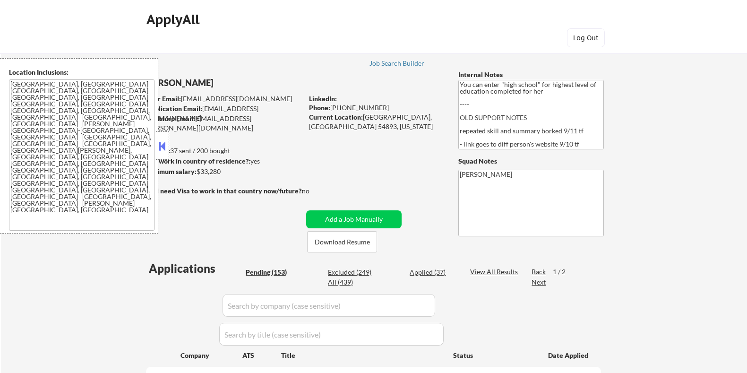
select select ""pending""
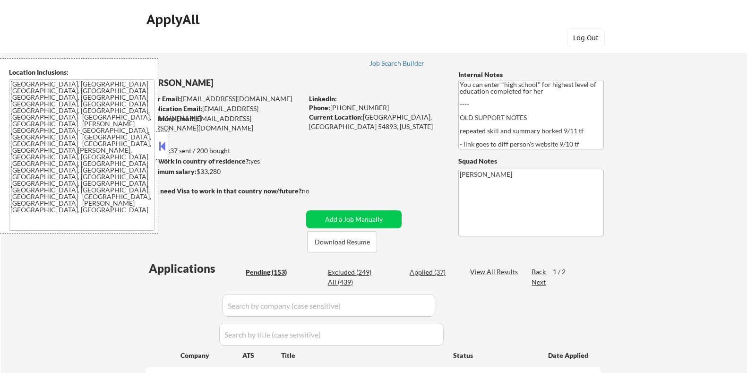
select select ""pending""
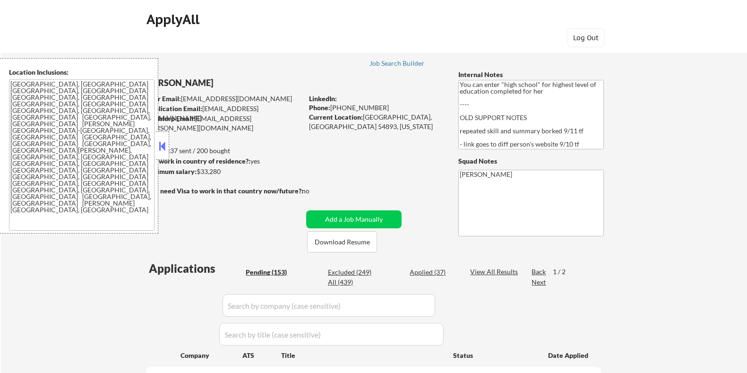
scroll to position [236, 0]
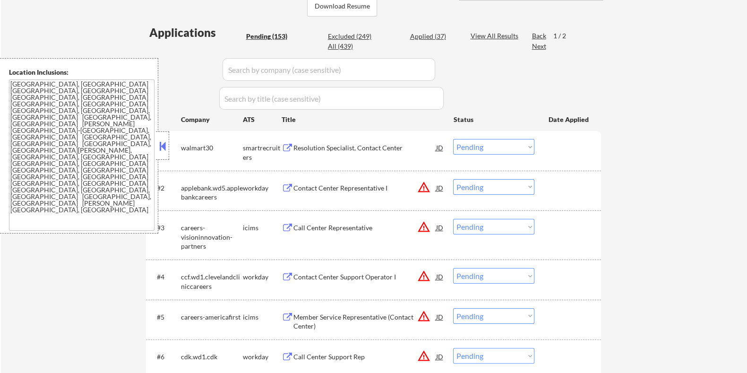
click at [489, 143] on select "Choose an option... Pending Applied Excluded (Questions) Excluded (Expired) Exc…" at bounding box center [493, 147] width 81 height 16
click at [453, 139] on select "Choose an option... Pending Applied Excluded (Questions) Excluded (Expired) Exc…" at bounding box center [493, 147] width 81 height 16
select select ""pending""
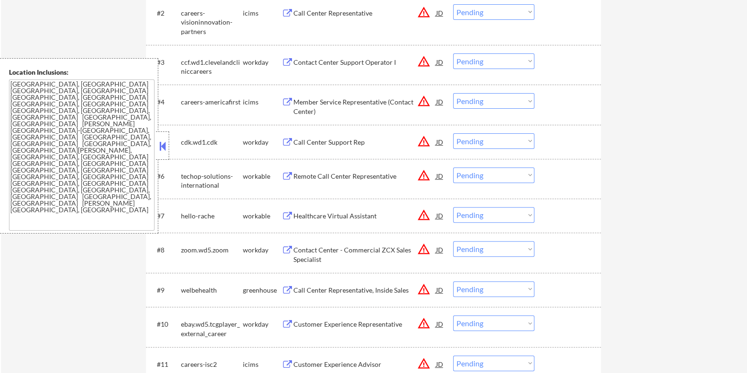
scroll to position [472, 0]
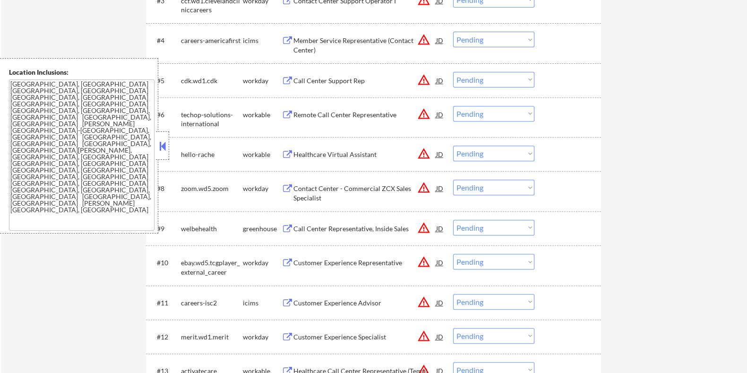
click at [316, 228] on div "Call Center Representative, Inside Sales" at bounding box center [364, 228] width 143 height 9
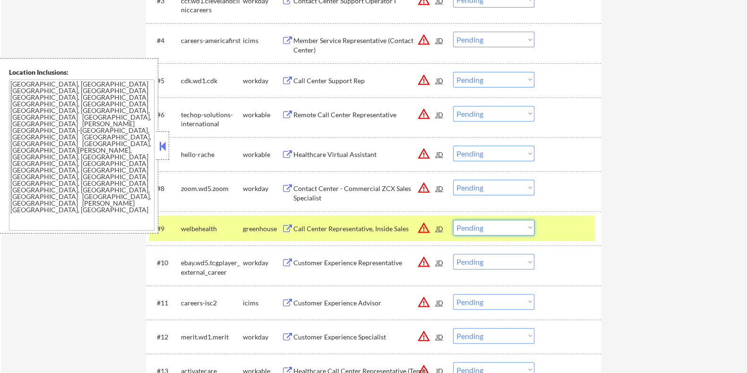
click at [502, 228] on select "Choose an option... Pending Applied Excluded (Questions) Excluded (Expired) Exc…" at bounding box center [493, 228] width 81 height 16
click at [453, 220] on select "Choose an option... Pending Applied Excluded (Questions) Excluded (Expired) Exc…" at bounding box center [493, 228] width 81 height 16
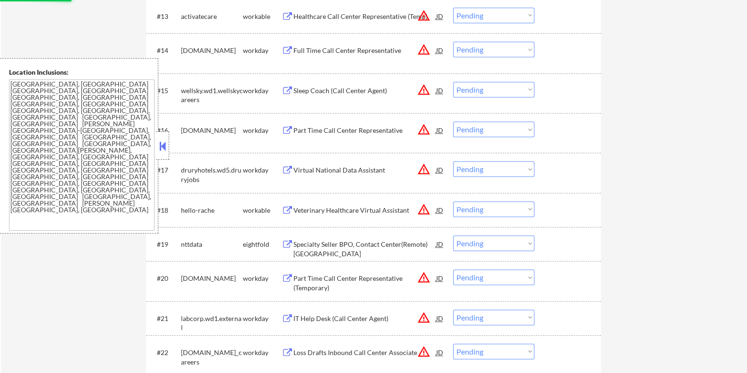
scroll to position [885, 0]
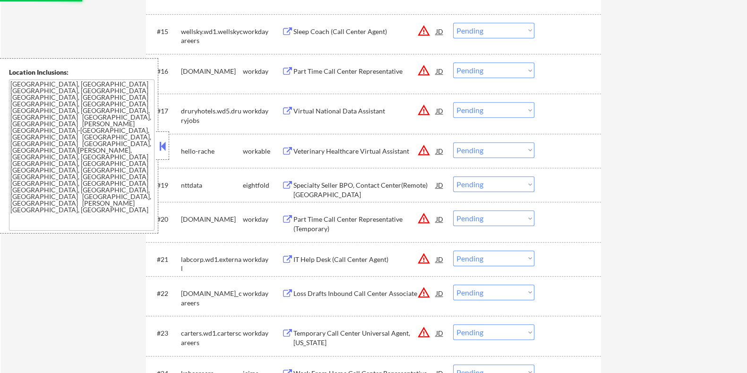
select select ""pending""
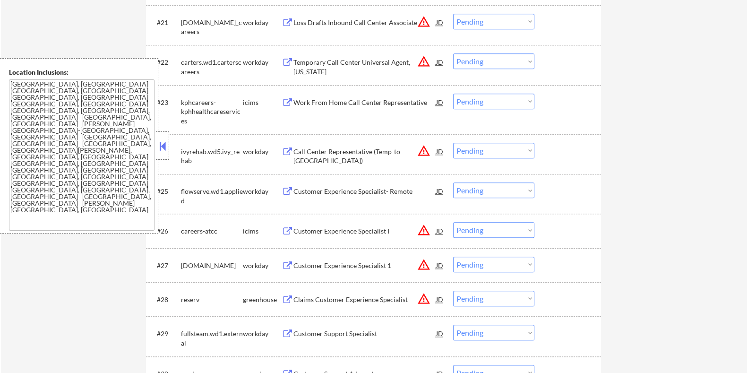
scroll to position [1239, 0]
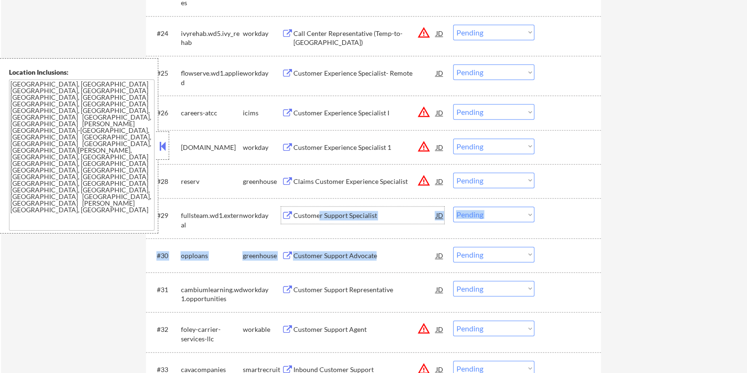
drag, startPoint x: 317, startPoint y: 217, endPoint x: 412, endPoint y: 248, distance: 99.9
click at [331, 251] on div "Customer Support Advocate" at bounding box center [364, 255] width 143 height 9
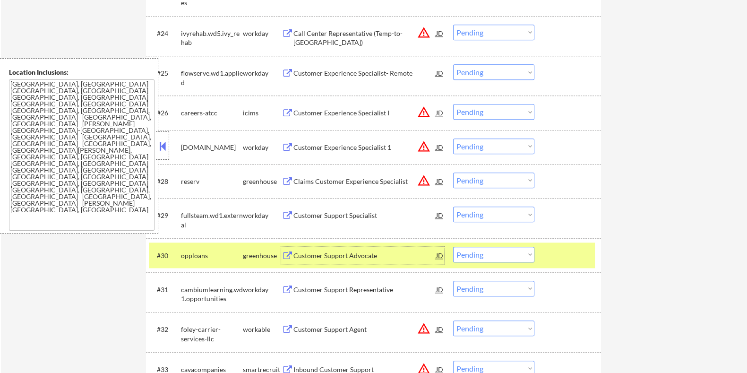
click at [500, 256] on select "Choose an option... Pending Applied Excluded (Questions) Excluded (Expired) Exc…" at bounding box center [493, 254] width 81 height 16
click at [453, 246] on select "Choose an option... Pending Applied Excluded (Questions) Excluded (Expired) Exc…" at bounding box center [493, 254] width 81 height 16
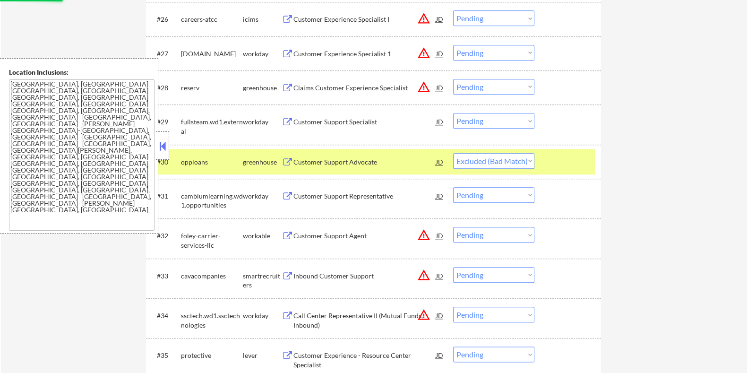
scroll to position [1358, 0]
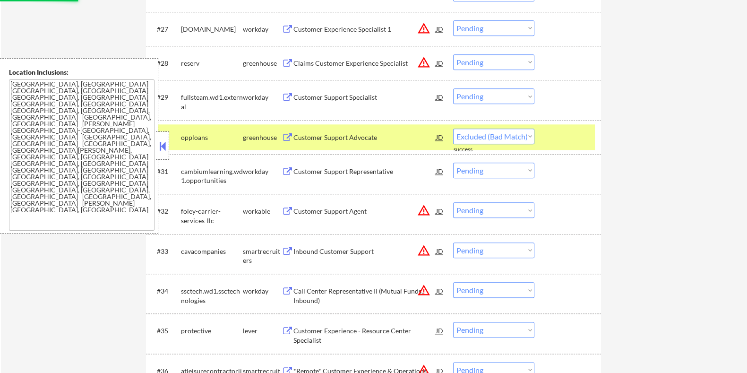
select select ""pending""
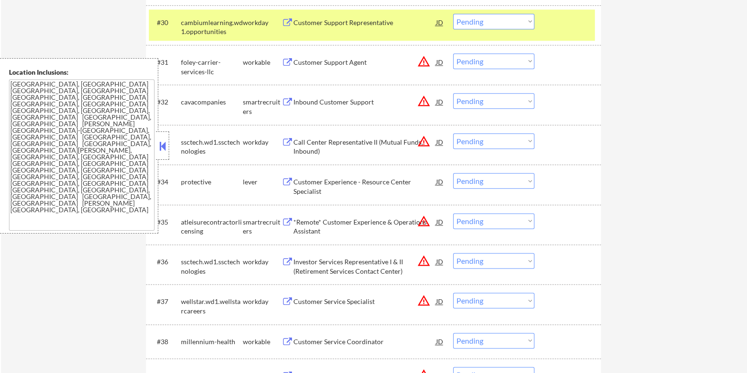
scroll to position [1475, 0]
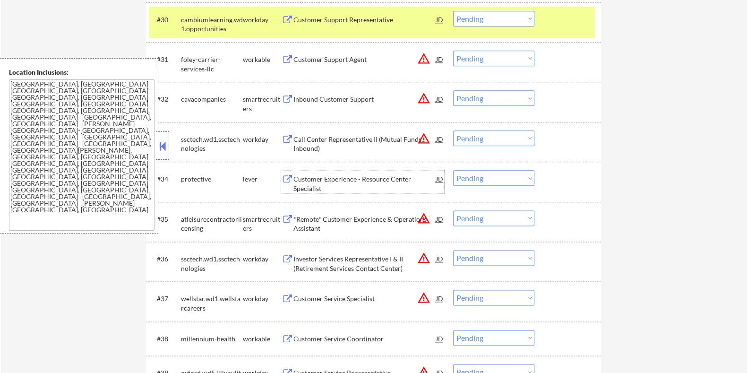
click at [314, 182] on div "Customer Experience - Resource Center Specialist" at bounding box center [364, 183] width 143 height 18
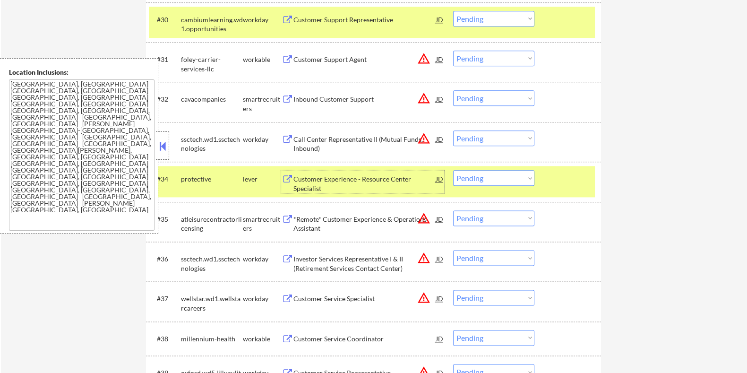
click at [499, 177] on select "Choose an option... Pending Applied Excluded (Questions) Excluded (Expired) Exc…" at bounding box center [493, 178] width 81 height 16
click at [453, 170] on select "Choose an option... Pending Applied Excluded (Questions) Excluded (Expired) Exc…" at bounding box center [493, 178] width 81 height 16
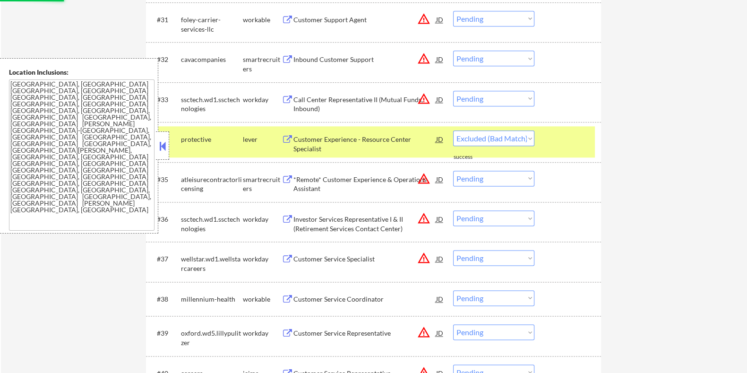
scroll to position [1534, 0]
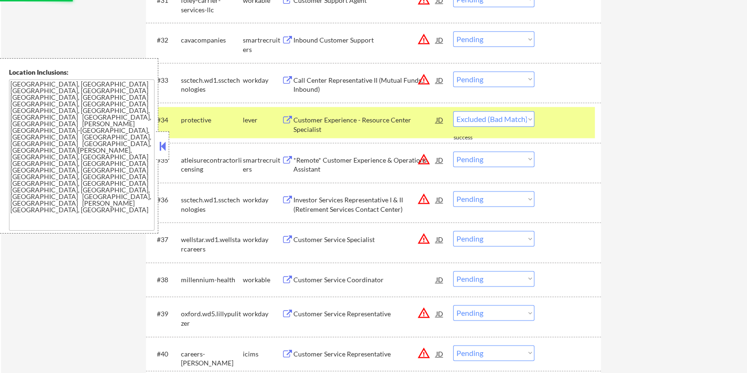
select select ""pending""
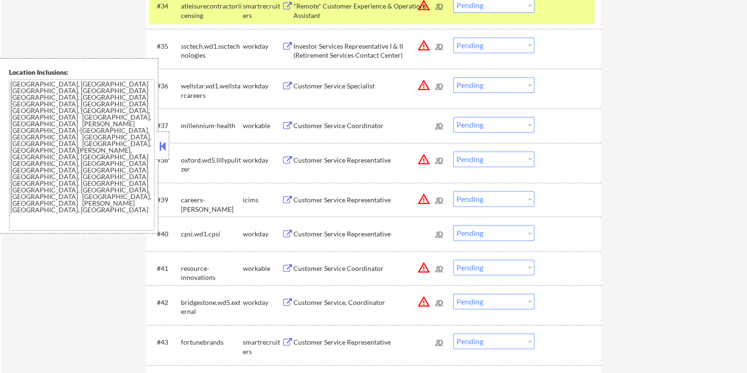
scroll to position [1652, 0]
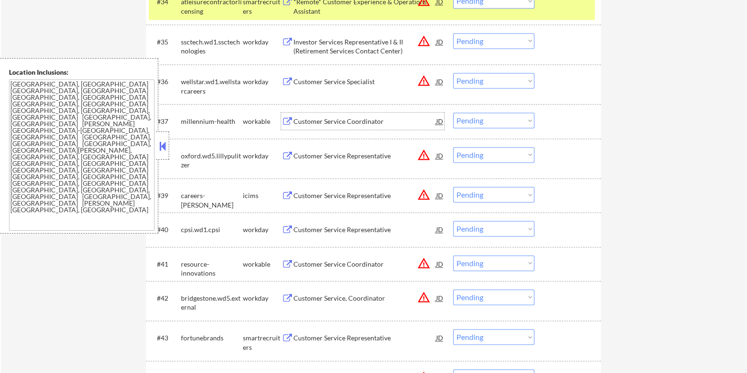
click at [331, 124] on div "Customer Service Coordinator" at bounding box center [364, 121] width 143 height 9
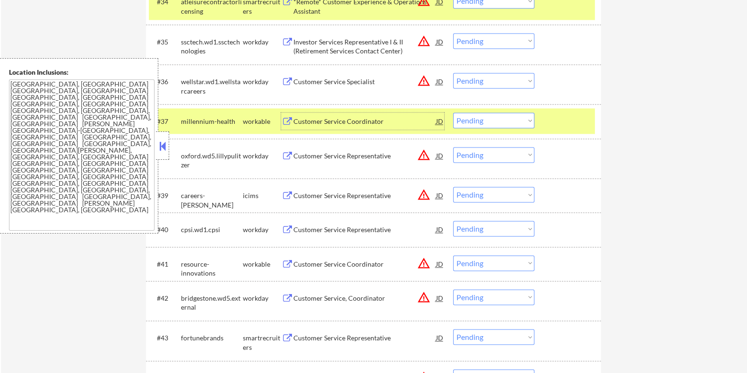
click at [517, 117] on select "Choose an option... Pending Applied Excluded (Questions) Excluded (Expired) Exc…" at bounding box center [493, 120] width 81 height 16
click at [453, 112] on select "Choose an option... Pending Applied Excluded (Questions) Excluded (Expired) Exc…" at bounding box center [493, 120] width 81 height 16
select select ""pending""
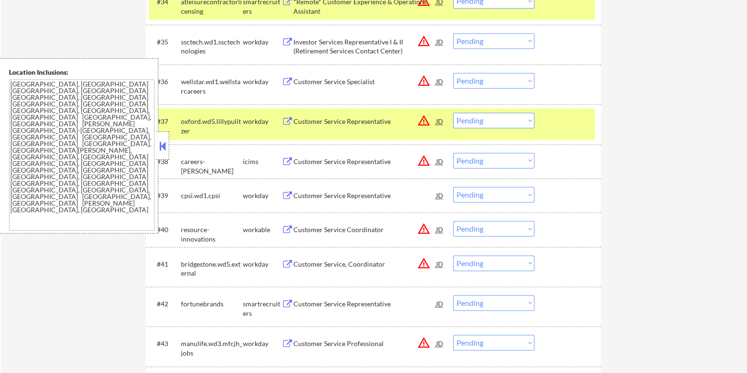
scroll to position [1770, 0]
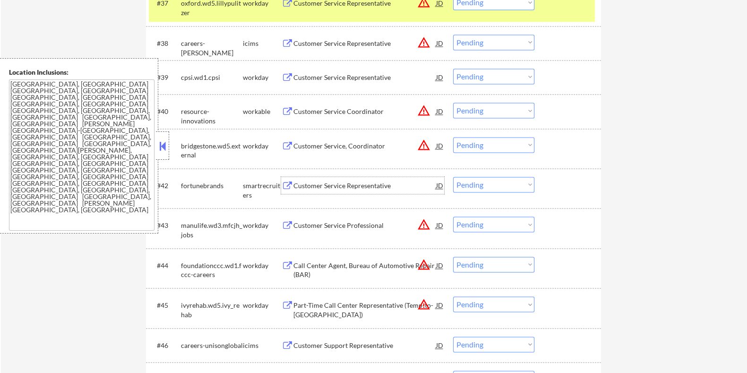
click at [365, 185] on div "Customer Service Representative" at bounding box center [364, 185] width 143 height 9
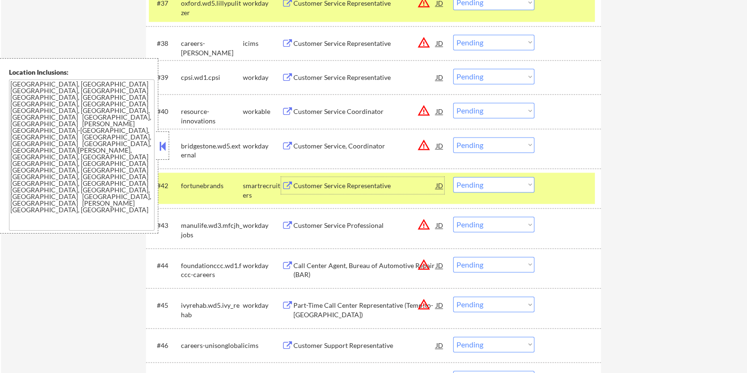
click at [518, 185] on select "Choose an option... Pending Applied Excluded (Questions) Excluded (Expired) Exc…" at bounding box center [493, 185] width 81 height 16
click at [453, 177] on select "Choose an option... Pending Applied Excluded (Questions) Excluded (Expired) Exc…" at bounding box center [493, 185] width 81 height 16
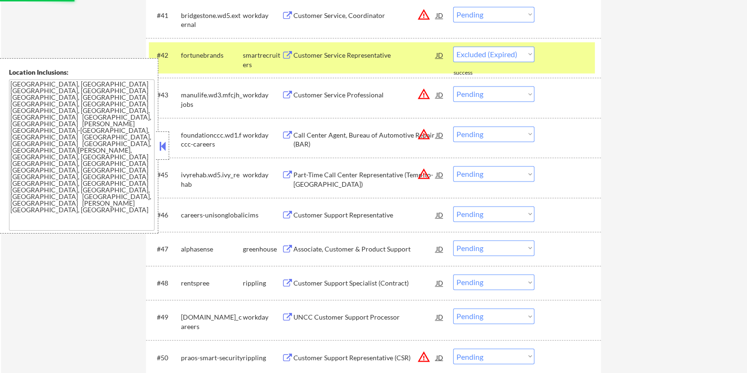
scroll to position [1948, 0]
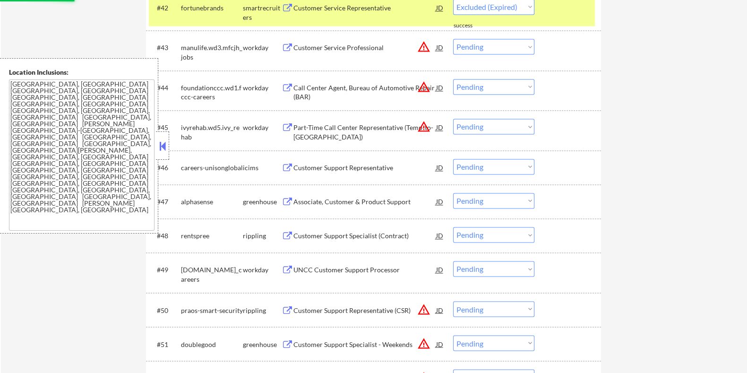
select select ""pending""
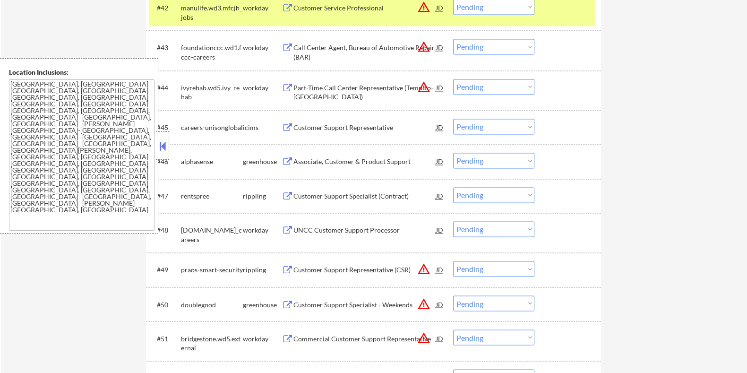
click at [353, 158] on div "Associate, Customer & Product Support" at bounding box center [364, 161] width 143 height 9
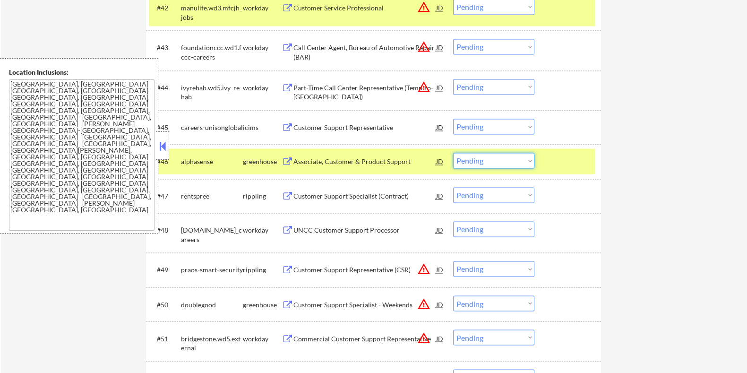
click at [493, 162] on select "Choose an option... Pending Applied Excluded (Questions) Excluded (Expired) Exc…" at bounding box center [493, 161] width 81 height 16
click at [453, 153] on select "Choose an option... Pending Applied Excluded (Questions) Excluded (Expired) Exc…" at bounding box center [493, 161] width 81 height 16
select select ""pending""
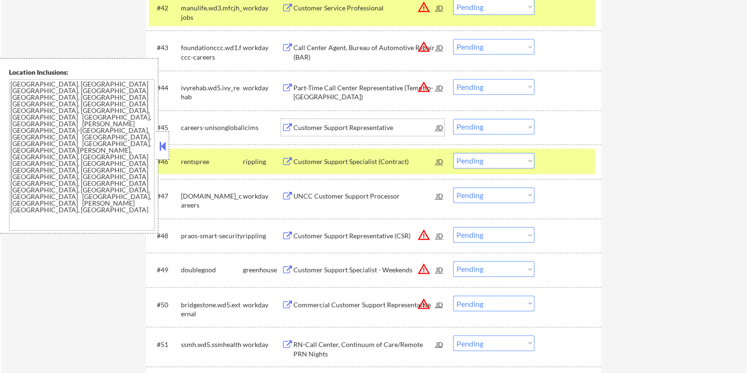
click at [335, 126] on div "Customer Support Representative" at bounding box center [364, 127] width 143 height 9
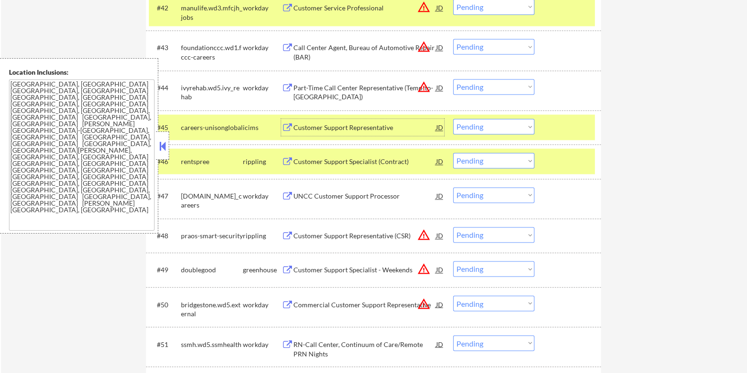
click at [325, 126] on div "Customer Support Representative" at bounding box center [364, 127] width 143 height 9
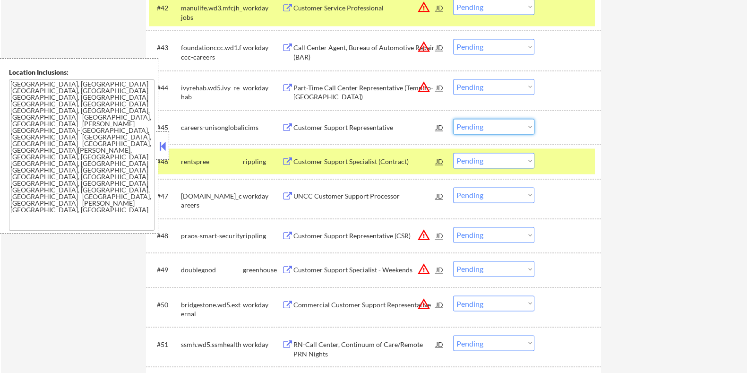
click at [457, 128] on select "Choose an option... Pending Applied Excluded (Questions) Excluded (Expired) Exc…" at bounding box center [493, 127] width 81 height 16
click at [453, 119] on select "Choose an option... Pending Applied Excluded (Questions) Excluded (Expired) Exc…" at bounding box center [493, 127] width 81 height 16
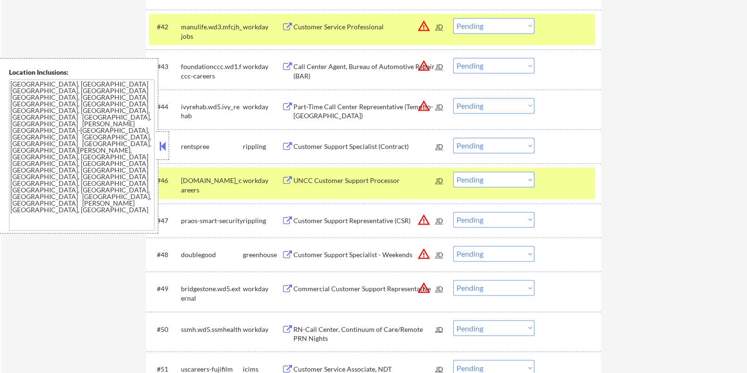
scroll to position [1888, 0]
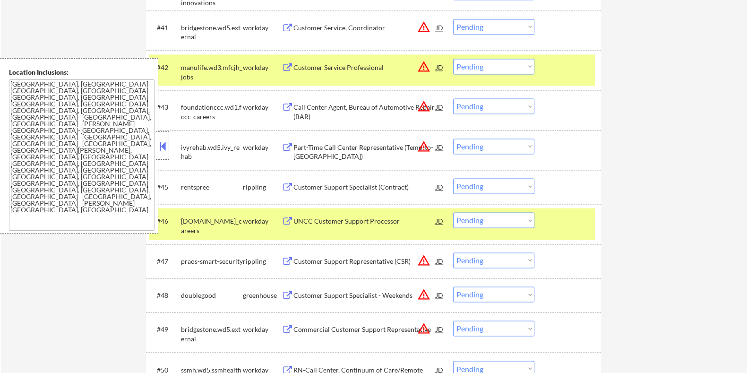
click at [331, 184] on div "Customer Support Specialist (Contract)" at bounding box center [364, 186] width 143 height 9
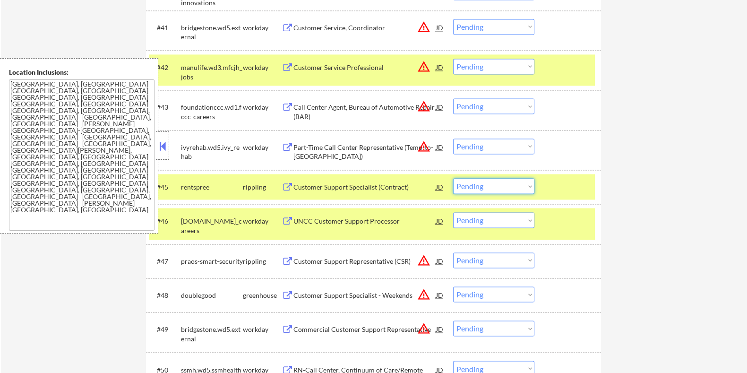
click at [482, 181] on select "Choose an option... Pending Applied Excluded (Questions) Excluded (Expired) Exc…" at bounding box center [493, 186] width 81 height 16
click at [453, 178] on select "Choose an option... Pending Applied Excluded (Questions) Excluded (Expired) Exc…" at bounding box center [493, 186] width 81 height 16
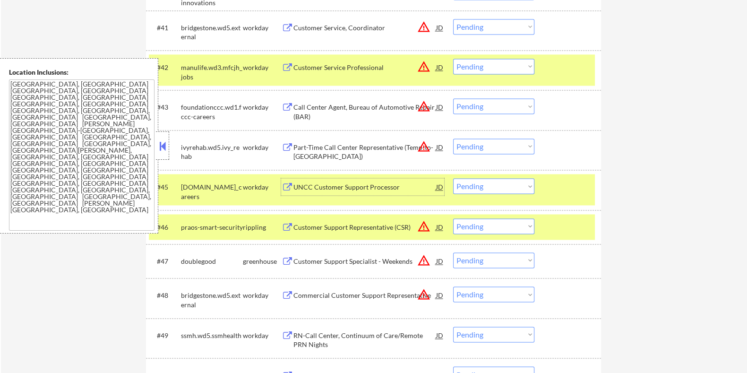
click at [374, 189] on div "UNCC Customer Support Processor" at bounding box center [364, 186] width 143 height 9
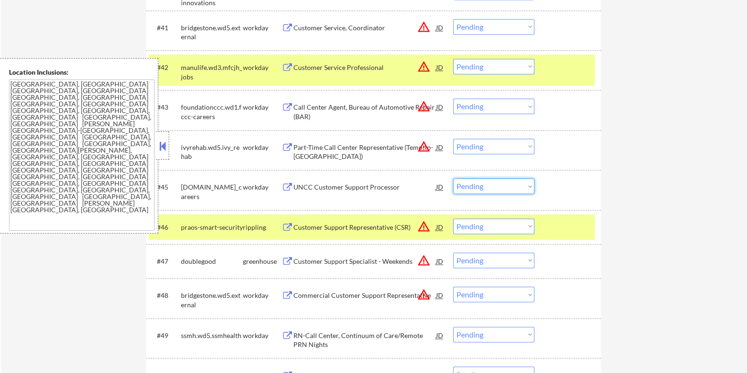
click at [488, 185] on select "Choose an option... Pending Applied Excluded (Questions) Excluded (Expired) Exc…" at bounding box center [493, 186] width 81 height 16
click at [453, 178] on select "Choose an option... Pending Applied Excluded (Questions) Excluded (Expired) Exc…" at bounding box center [493, 186] width 81 height 16
select select ""pending""
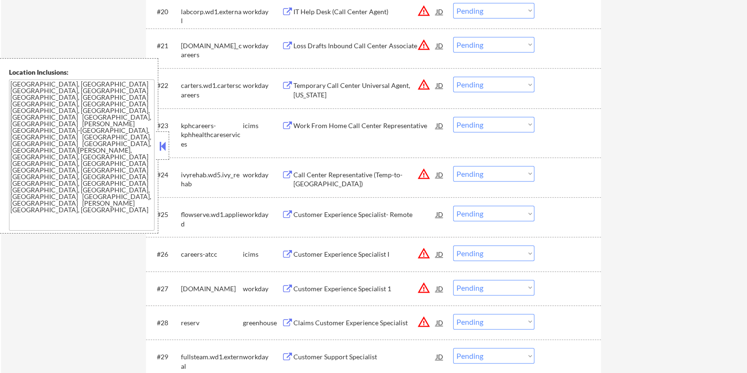
scroll to position [1121, 0]
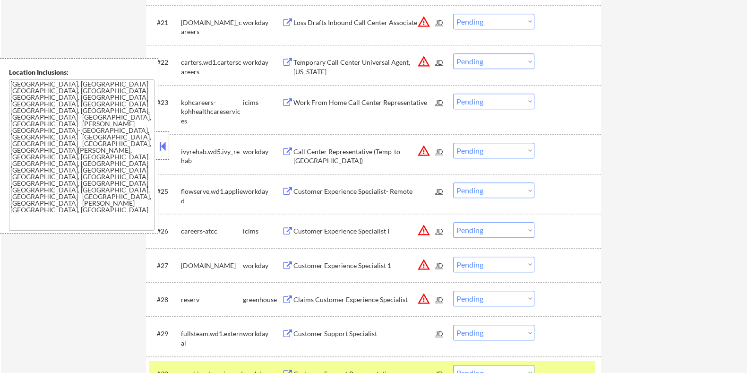
click at [342, 192] on div "Customer Experience Specialist- Remote" at bounding box center [364, 191] width 143 height 9
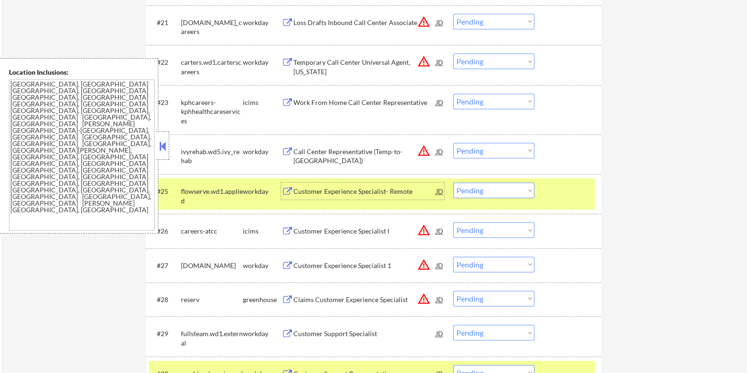
click at [472, 191] on select "Choose an option... Pending Applied Excluded (Questions) Excluded (Expired) Exc…" at bounding box center [493, 190] width 81 height 16
click at [453, 182] on select "Choose an option... Pending Applied Excluded (Questions) Excluded (Expired) Exc…" at bounding box center [493, 190] width 81 height 16
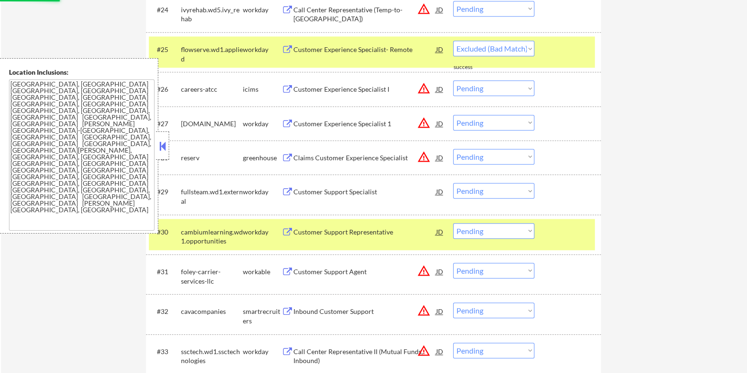
scroll to position [1298, 0]
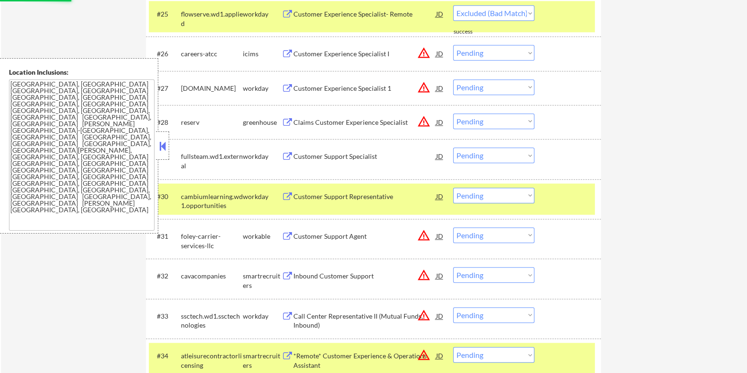
select select ""pending""
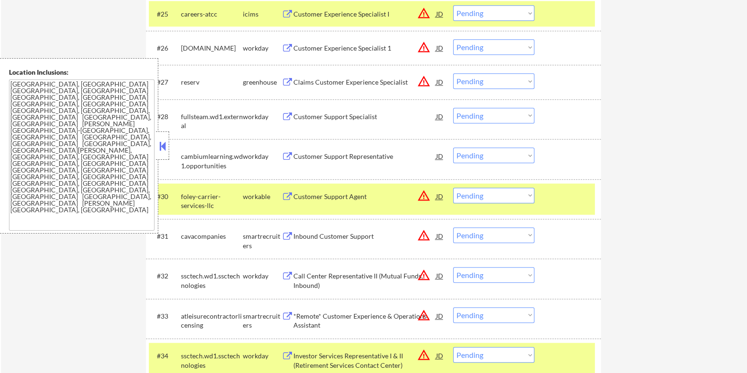
click at [326, 116] on div "Customer Support Specialist" at bounding box center [364, 116] width 143 height 9
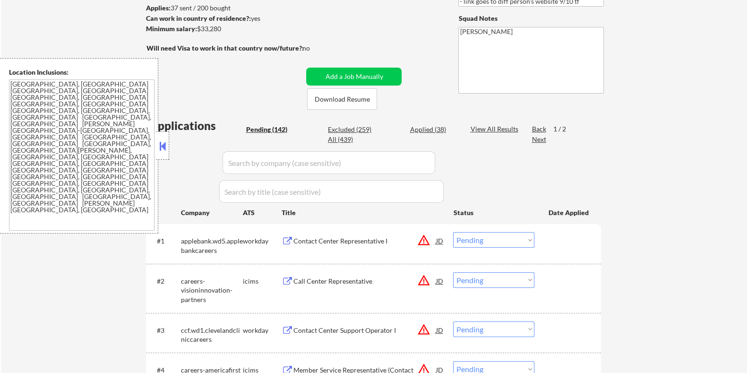
scroll to position [59, 0]
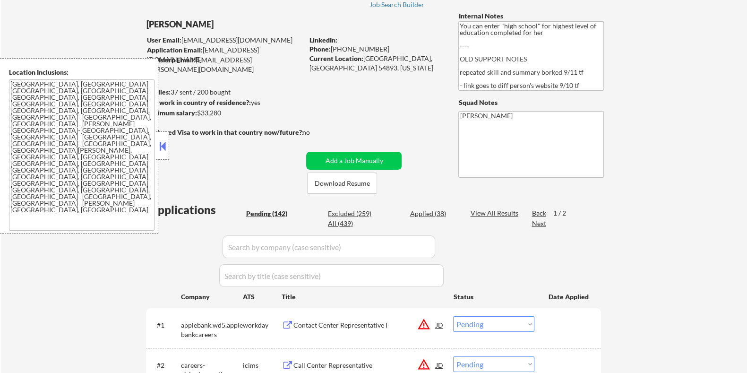
drag, startPoint x: 230, startPoint y: 113, endPoint x: 196, endPoint y: 113, distance: 33.5
click at [196, 113] on div "Minimum salary: $33,280" at bounding box center [223, 112] width 157 height 9
copy div "$33,280"
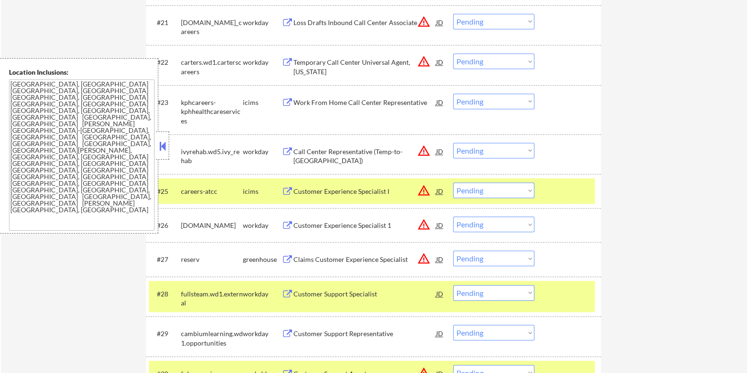
scroll to position [1239, 0]
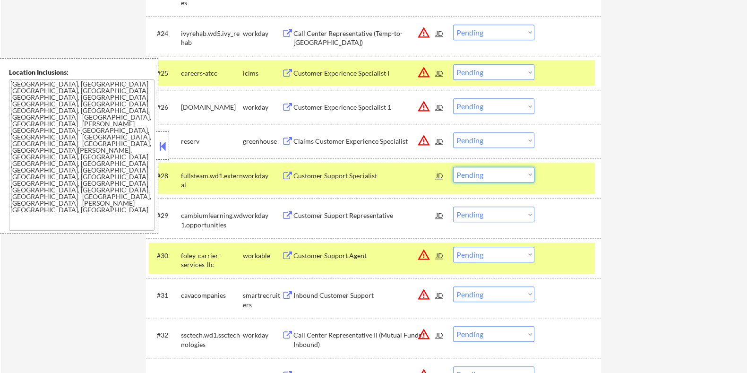
click at [484, 176] on select "Choose an option... Pending Applied Excluded (Questions) Excluded (Expired) Exc…" at bounding box center [493, 175] width 81 height 16
click at [453, 167] on select "Choose an option... Pending Applied Excluded (Questions) Excluded (Expired) Exc…" at bounding box center [493, 175] width 81 height 16
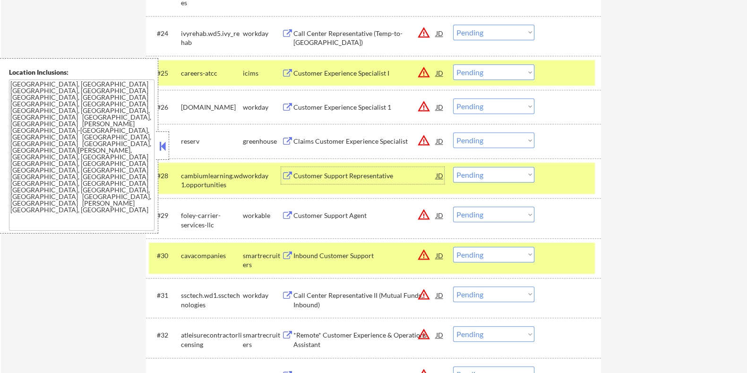
click at [351, 180] on div "Customer Support Representative" at bounding box center [364, 175] width 143 height 17
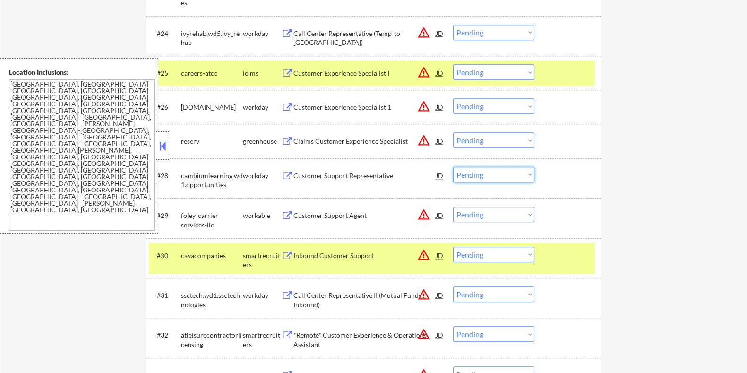
click at [478, 173] on select "Choose an option... Pending Applied Excluded (Questions) Excluded (Expired) Exc…" at bounding box center [493, 175] width 81 height 16
click at [453, 167] on select "Choose an option... Pending Applied Excluded (Questions) Excluded (Expired) Exc…" at bounding box center [493, 175] width 81 height 16
select select ""pending""
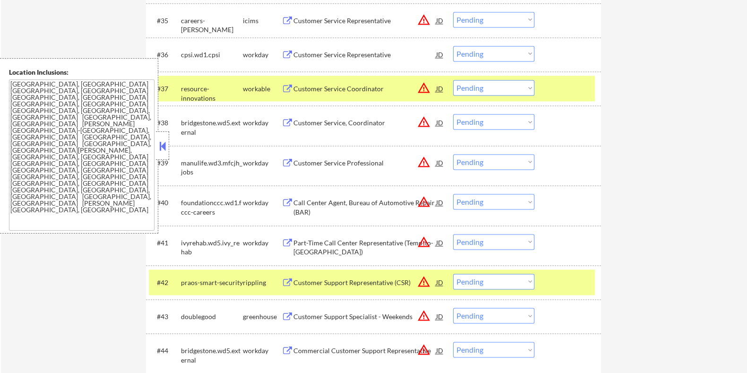
scroll to position [1652, 0]
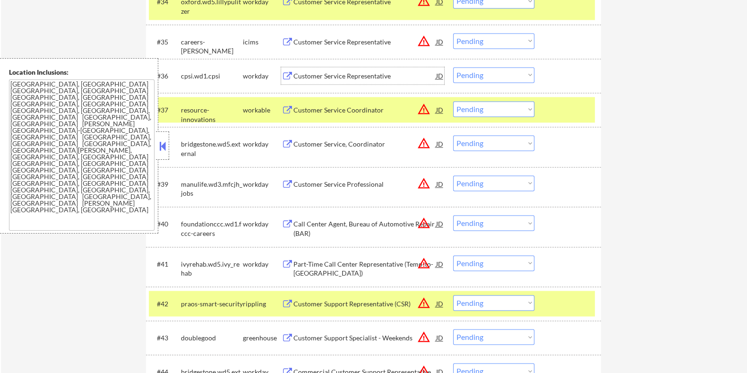
click at [348, 75] on div "Customer Service Representative" at bounding box center [364, 75] width 143 height 9
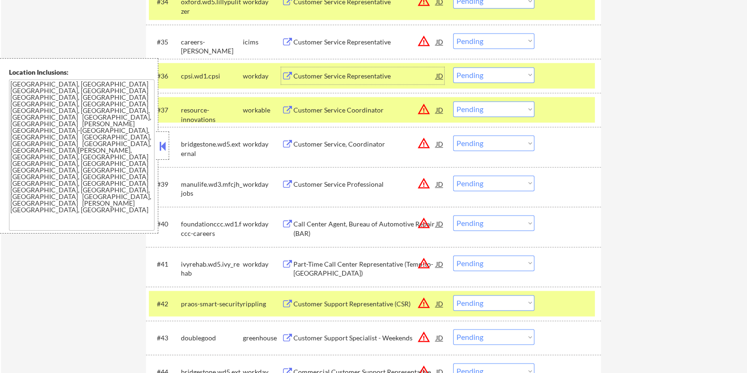
click at [514, 74] on select "Choose an option... Pending Applied Excluded (Questions) Excluded (Expired) Exc…" at bounding box center [493, 75] width 81 height 16
click at [453, 67] on select "Choose an option... Pending Applied Excluded (Questions) Excluded (Expired) Exc…" at bounding box center [493, 75] width 81 height 16
select select ""pending""
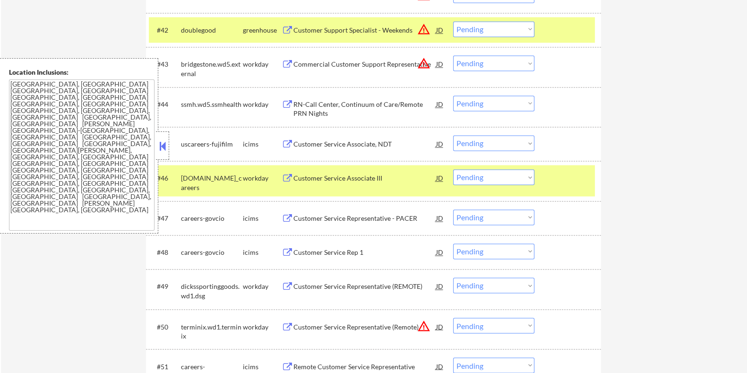
scroll to position [1948, 0]
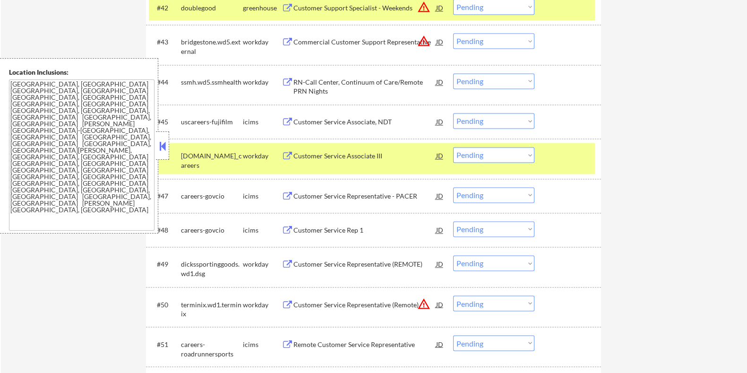
click at [343, 83] on div "RN-Call Center, Continuum of Care/Remote PRN Nights" at bounding box center [364, 86] width 143 height 18
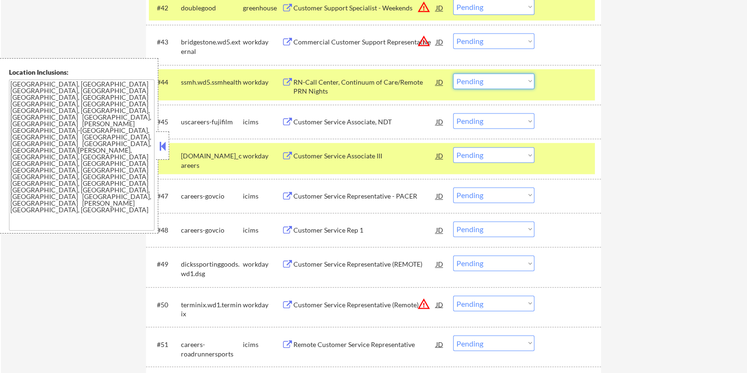
click at [501, 81] on select "Choose an option... Pending Applied Excluded (Questions) Excluded (Expired) Exc…" at bounding box center [493, 81] width 81 height 16
click at [453, 73] on select "Choose an option... Pending Applied Excluded (Questions) Excluded (Expired) Exc…" at bounding box center [493, 81] width 81 height 16
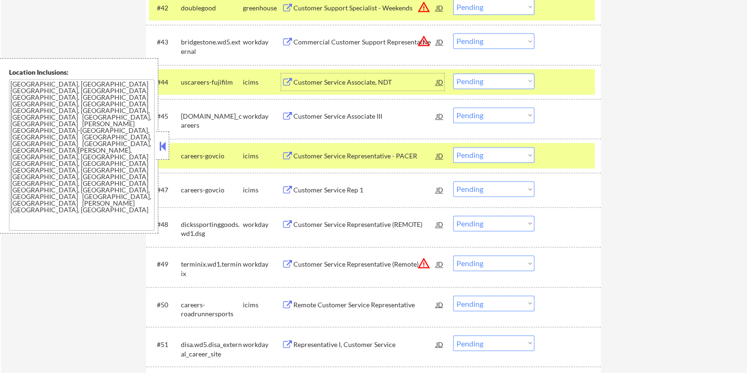
click at [380, 80] on div "Customer Service Associate, NDT" at bounding box center [364, 81] width 143 height 9
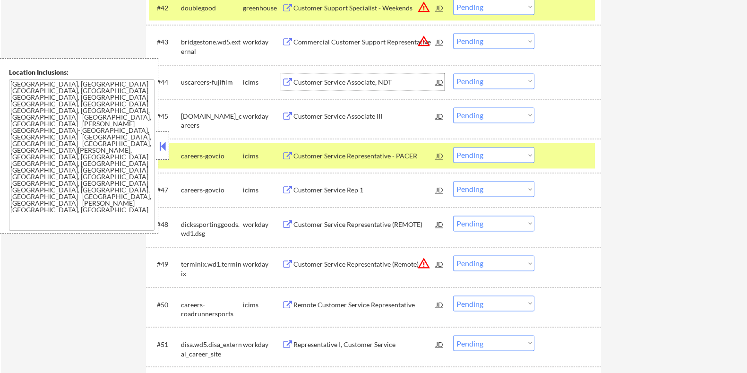
click at [489, 79] on select "Choose an option... Pending Applied Excluded (Questions) Excluded (Expired) Exc…" at bounding box center [493, 81] width 81 height 16
click at [453, 73] on select "Choose an option... Pending Applied Excluded (Questions) Excluded (Expired) Exc…" at bounding box center [493, 81] width 81 height 16
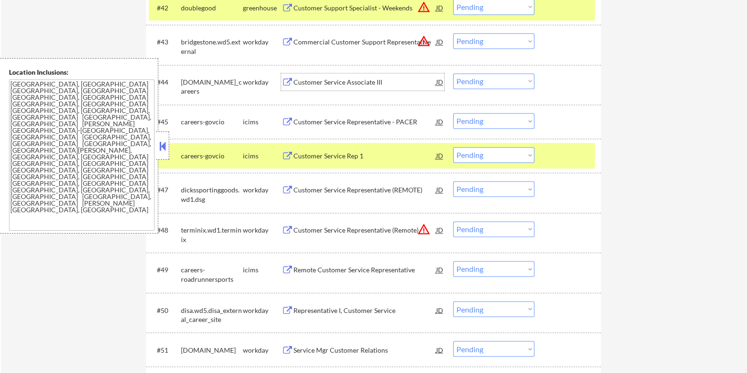
click at [368, 78] on div "Customer Service Associate III" at bounding box center [364, 81] width 143 height 9
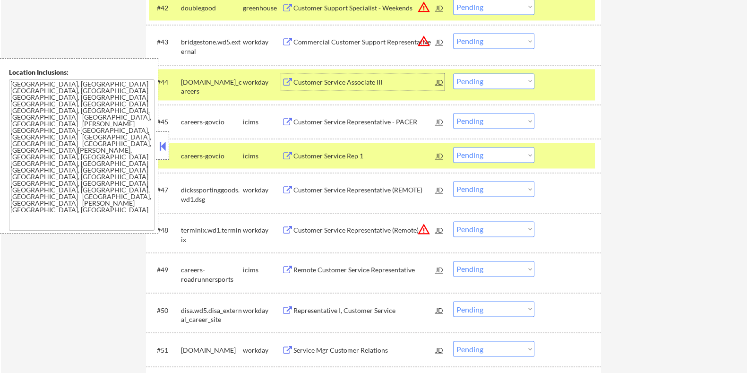
click at [512, 79] on select "Choose an option... Pending Applied Excluded (Questions) Excluded (Expired) Exc…" at bounding box center [493, 81] width 81 height 16
click at [453, 73] on select "Choose an option... Pending Applied Excluded (Questions) Excluded (Expired) Exc…" at bounding box center [493, 81] width 81 height 16
select select ""pending""
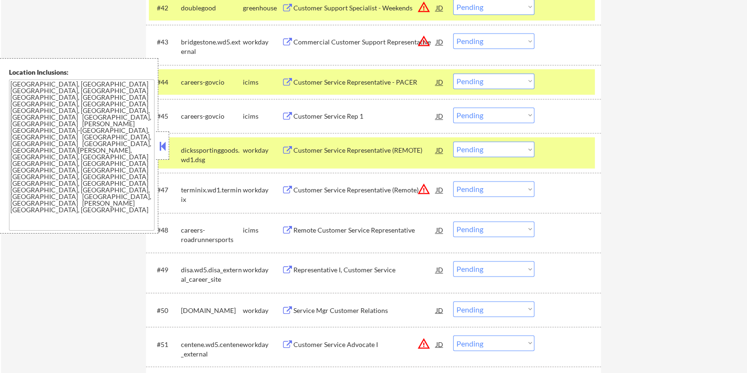
click at [368, 113] on div "Customer Service Rep 1" at bounding box center [364, 115] width 143 height 9
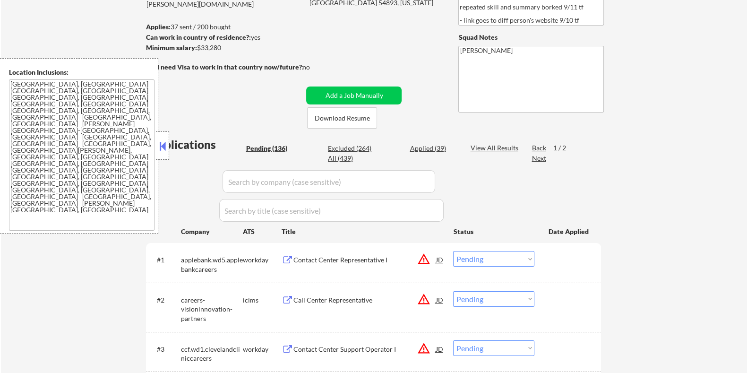
scroll to position [119, 0]
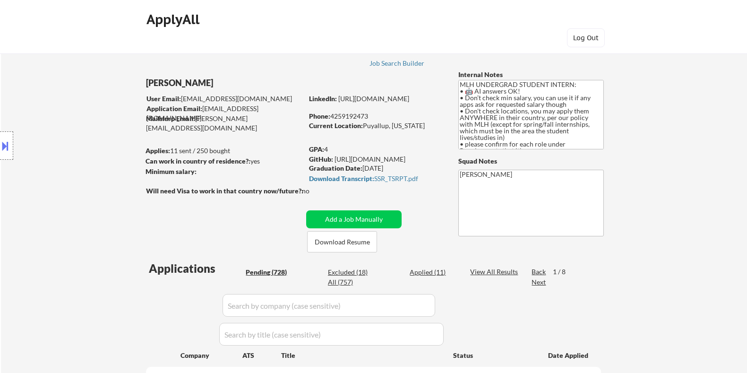
select select ""pending""
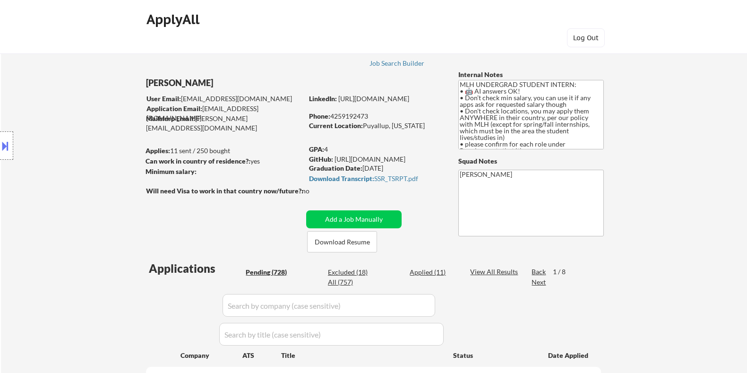
select select ""pending""
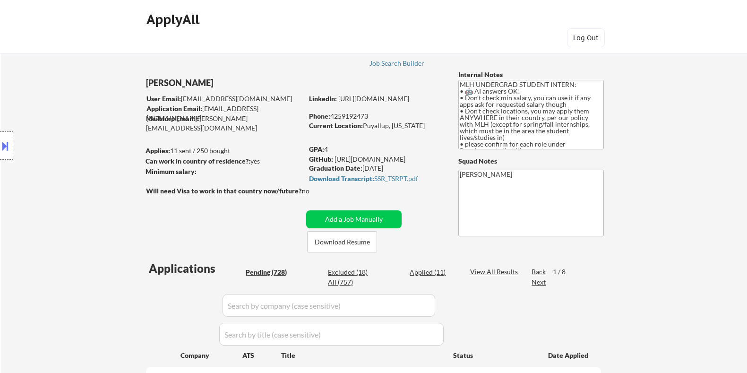
select select ""pending""
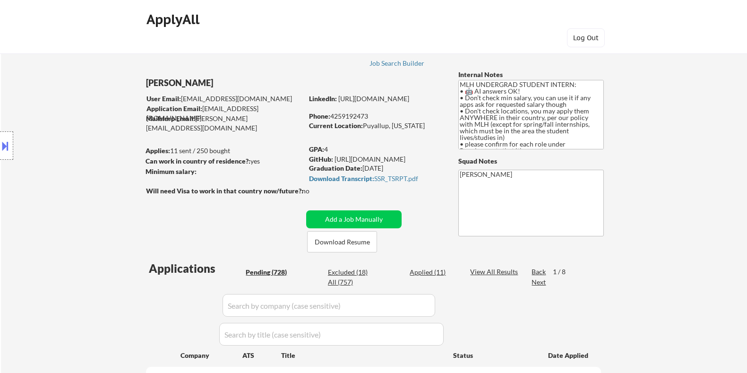
select select ""pending""
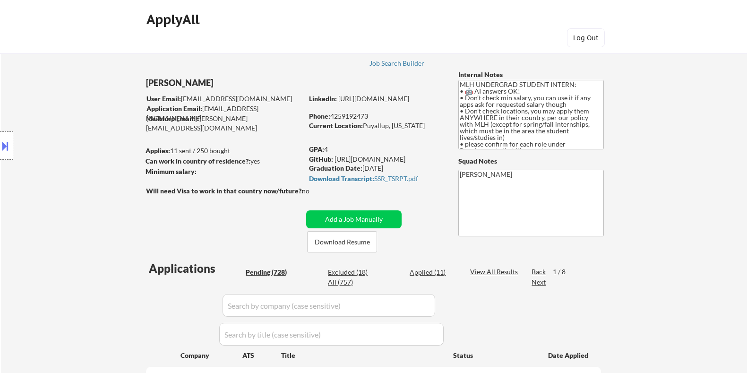
select select ""pending""
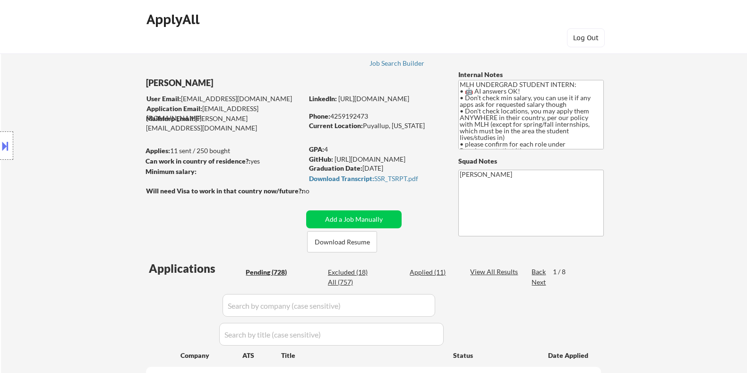
select select ""pending""
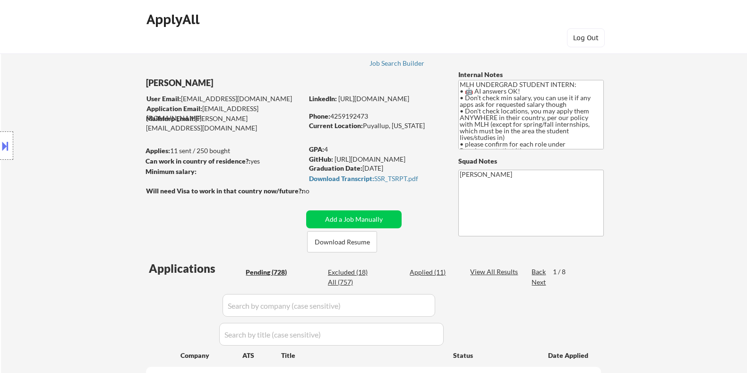
select select ""pending""
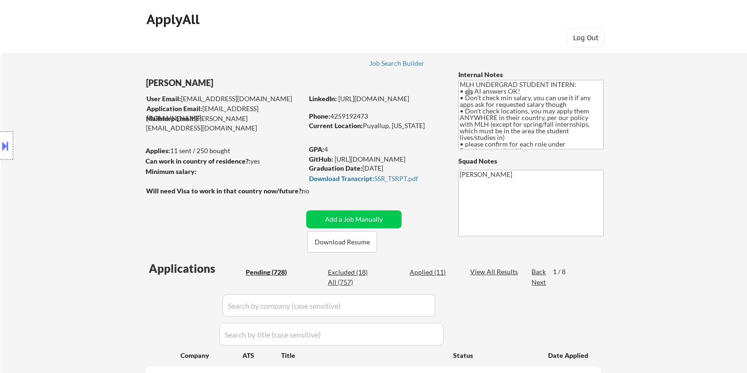
select select ""pending""
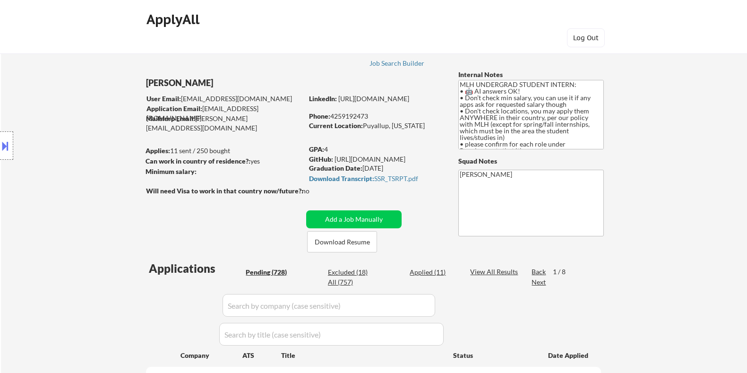
select select ""pending""
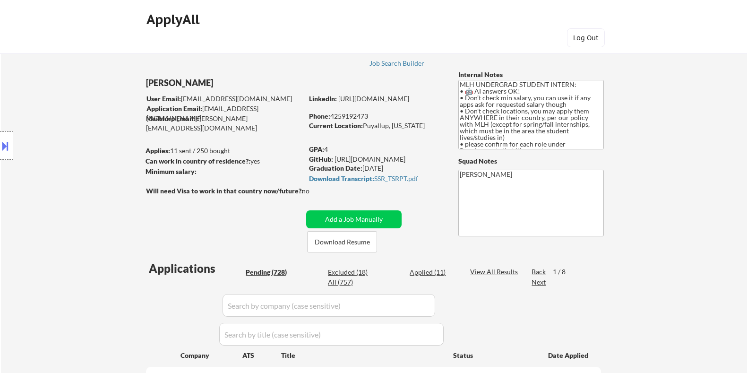
select select ""pending""
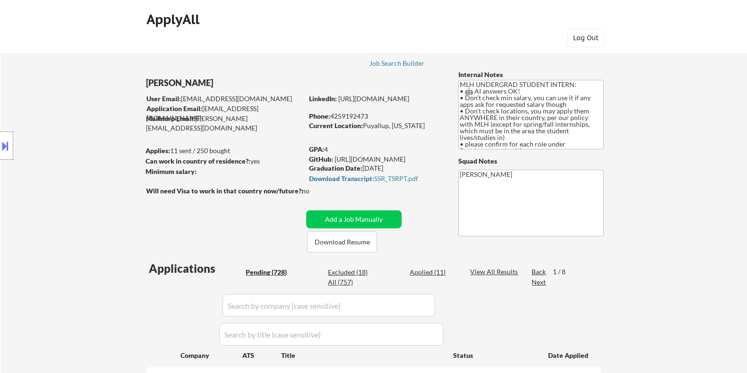
select select ""pending""
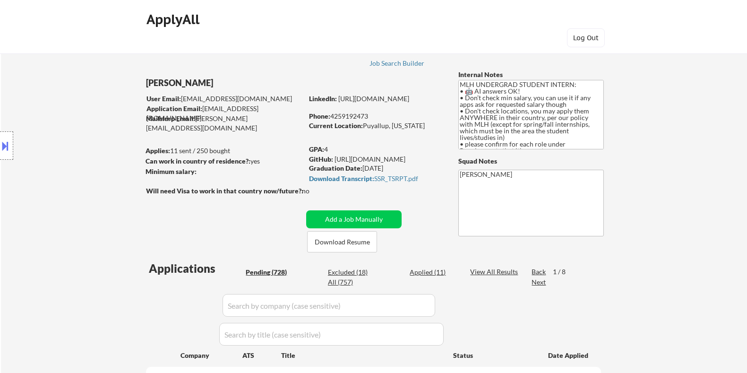
select select ""pending""
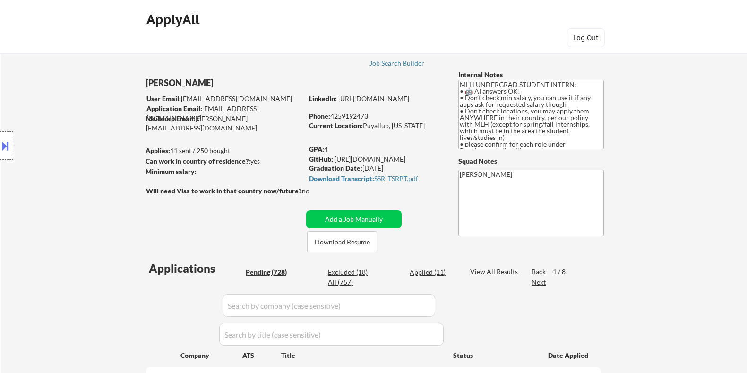
select select ""pending""
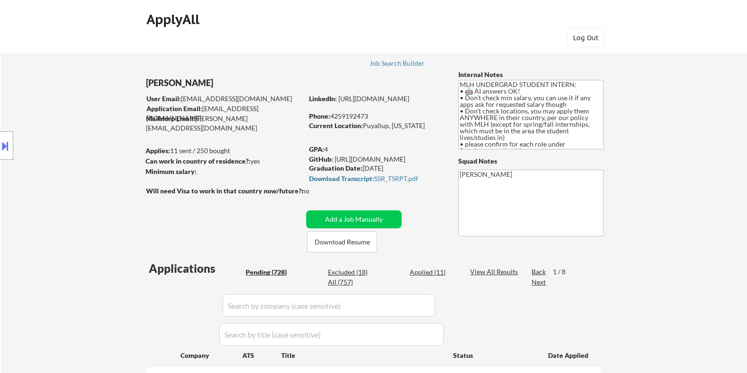
select select ""pending""
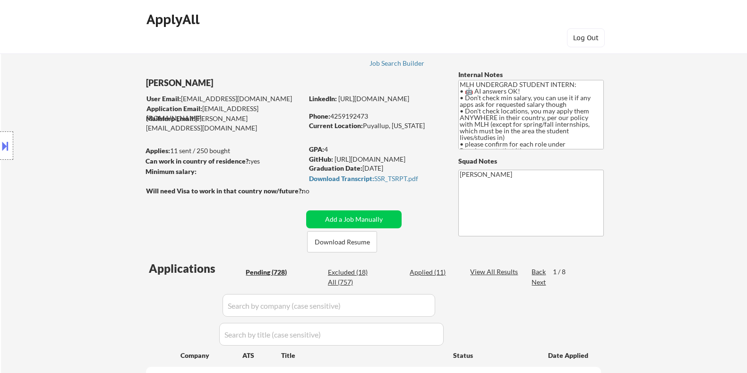
select select ""pending""
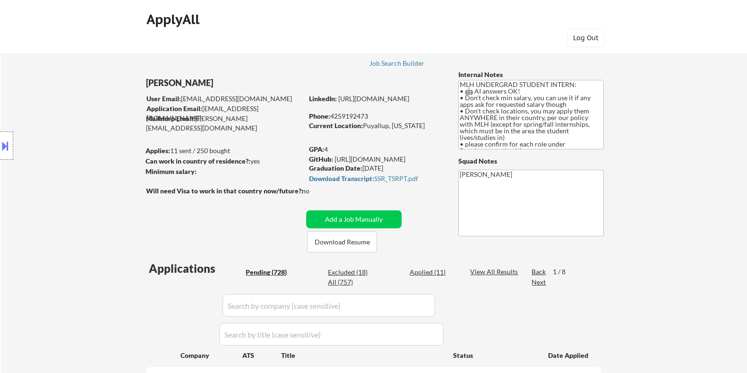
select select ""pending""
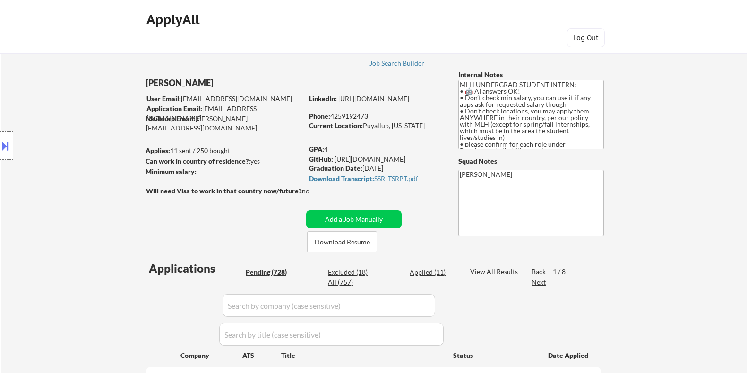
select select ""pending""
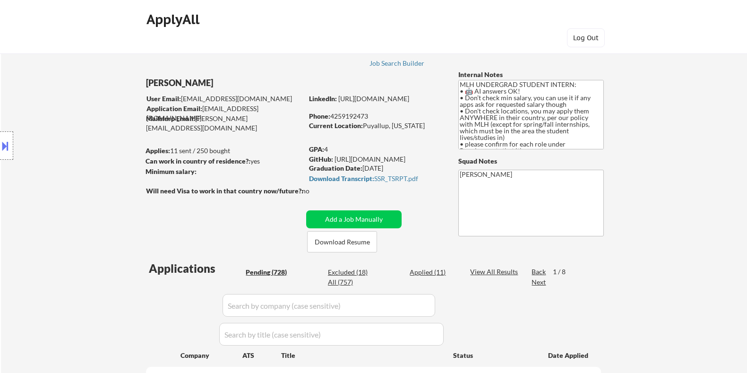
select select ""pending""
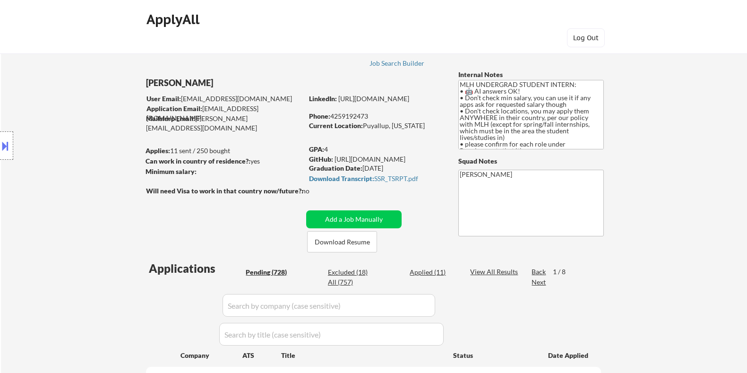
select select ""pending""
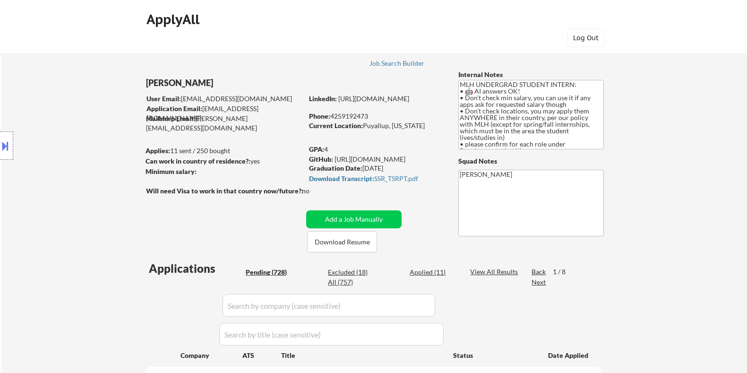
select select ""pending""
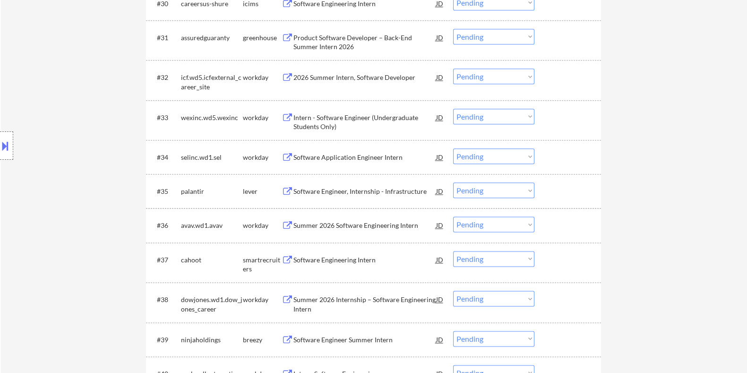
scroll to position [1475, 0]
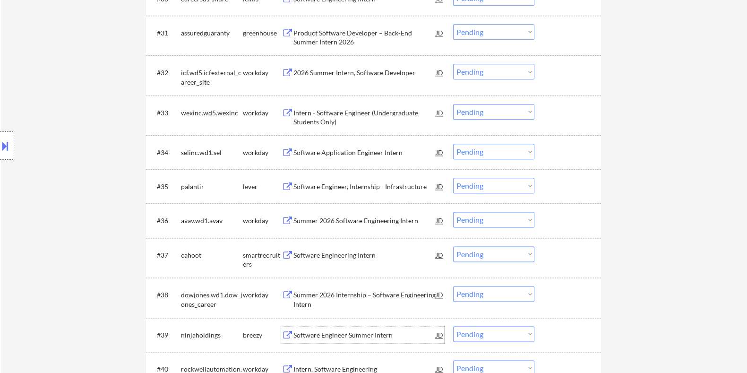
click at [324, 334] on div "Software Engineer Summer Intern" at bounding box center [364, 334] width 143 height 9
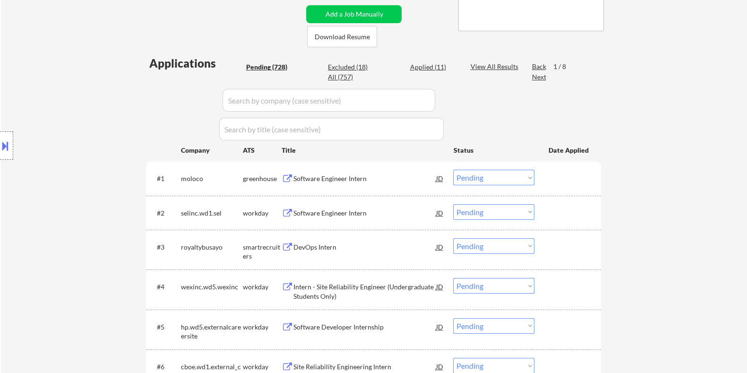
scroll to position [177, 0]
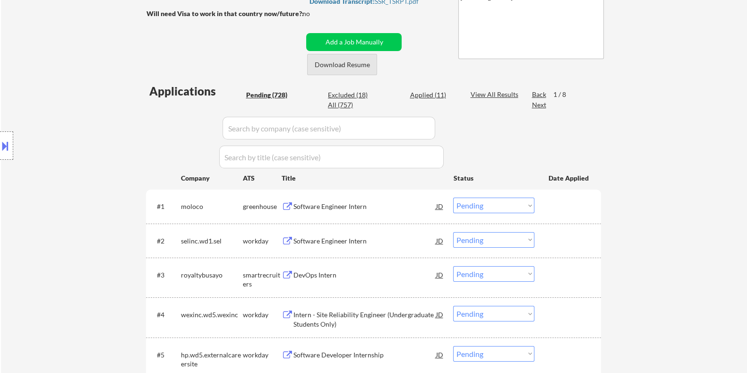
click at [357, 63] on button "Download Resume" at bounding box center [342, 64] width 70 height 21
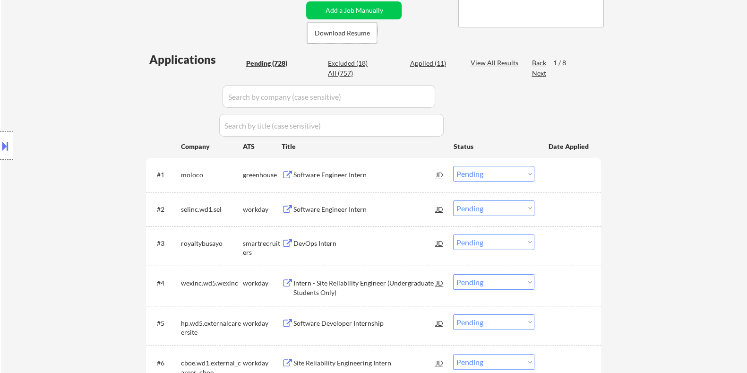
scroll to position [172, 0]
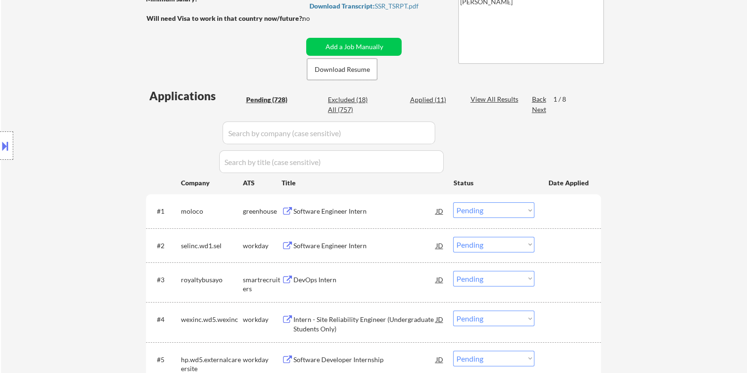
click at [542, 108] on div "Next" at bounding box center [538, 109] width 15 height 9
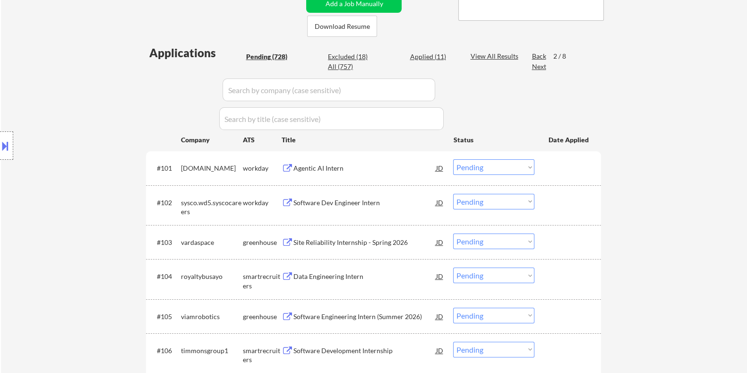
scroll to position [185, 0]
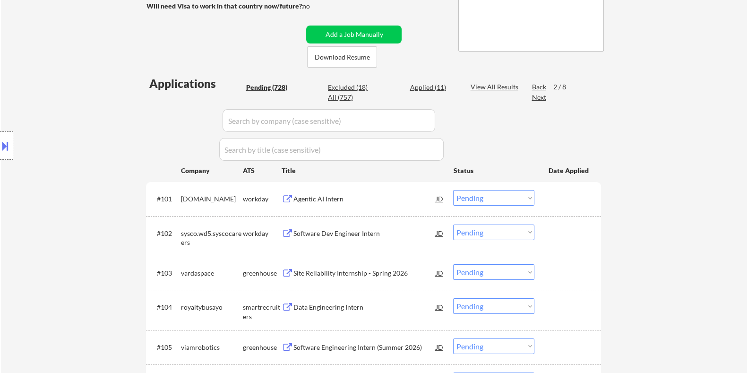
click at [541, 97] on div "Next" at bounding box center [538, 97] width 15 height 9
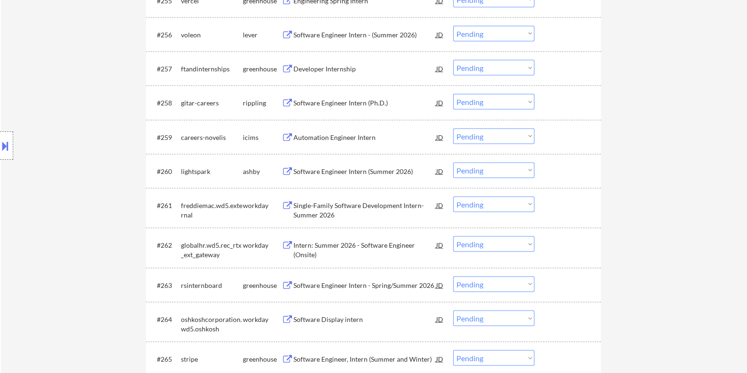
scroll to position [2385, 0]
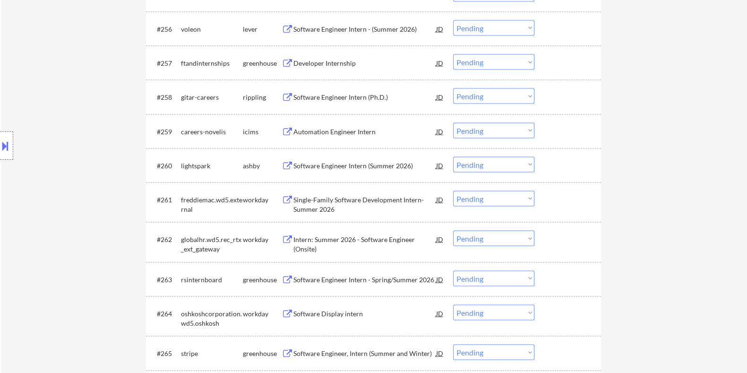
click at [345, 166] on div "Software Engineer Intern (Summer 2026)" at bounding box center [364, 165] width 143 height 9
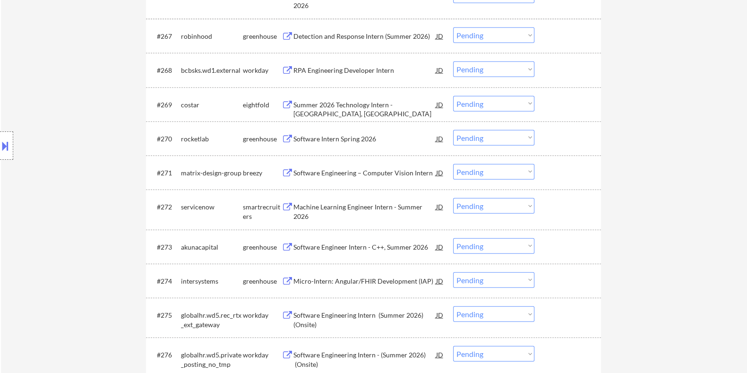
scroll to position [2740, 0]
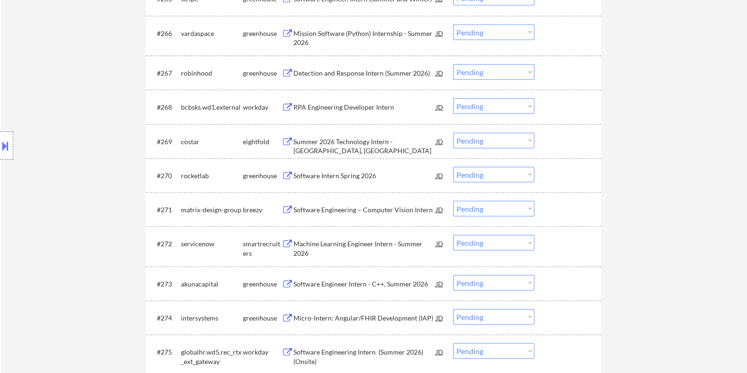
click at [8, 143] on button at bounding box center [5, 146] width 10 height 16
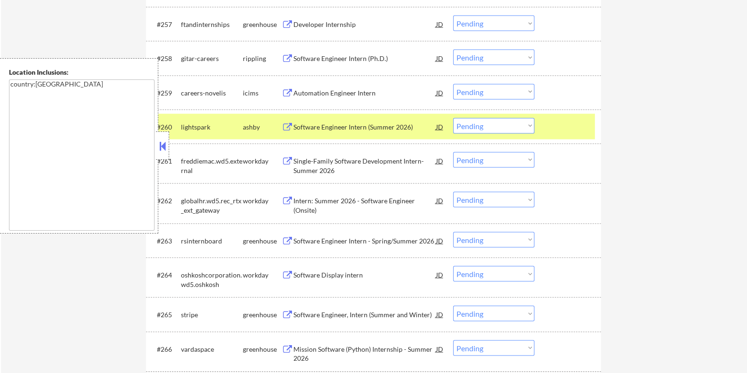
scroll to position [2444, 0]
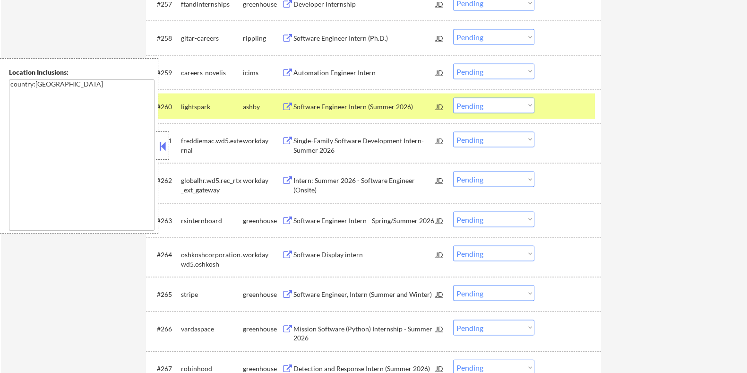
click at [499, 107] on select "Choose an option... Pending Applied Excluded (Questions) Excluded (Expired) Exc…" at bounding box center [493, 106] width 81 height 16
click at [453, 98] on select "Choose an option... Pending Applied Excluded (Questions) Excluded (Expired) Exc…" at bounding box center [493, 106] width 81 height 16
select select ""pending""
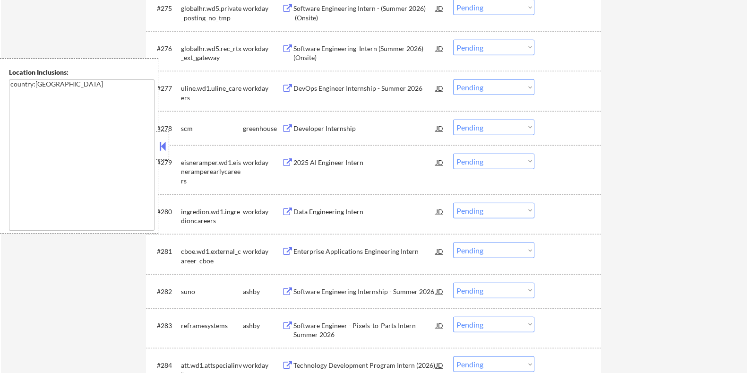
scroll to position [3094, 0]
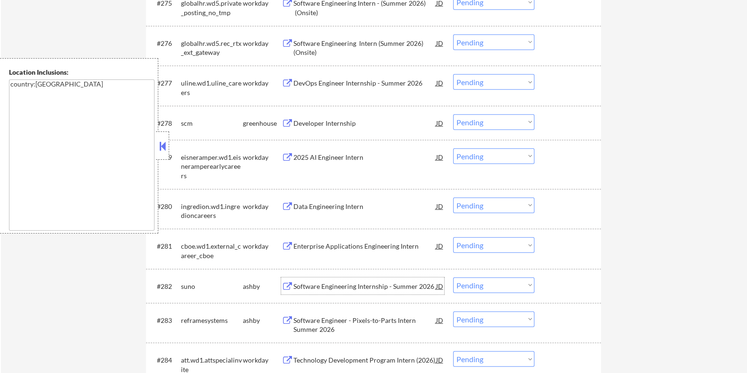
click at [321, 280] on div "Software Engineering Internship - Summer 2026" at bounding box center [364, 285] width 143 height 17
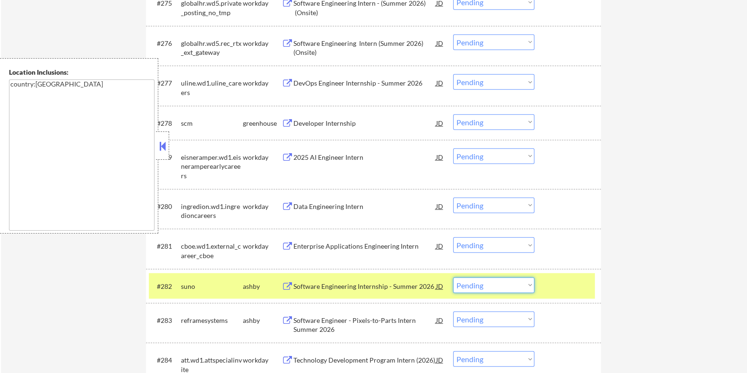
click at [491, 287] on select "Choose an option... Pending Applied Excluded (Questions) Excluded (Expired) Exc…" at bounding box center [493, 285] width 81 height 16
click at [453, 277] on select "Choose an option... Pending Applied Excluded (Questions) Excluded (Expired) Exc…" at bounding box center [493, 285] width 81 height 16
select select ""pending""
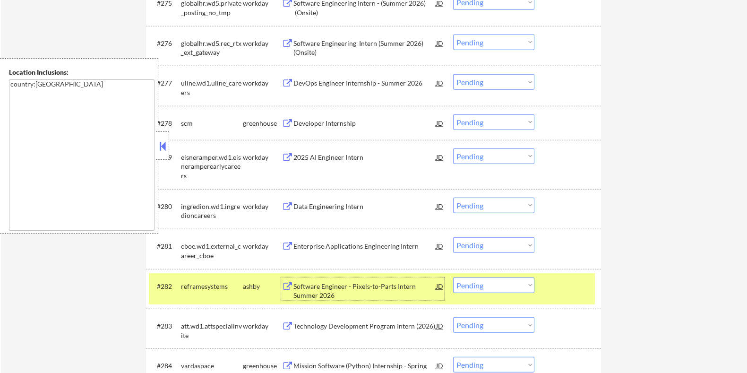
click at [328, 291] on div "Software Engineer - Pixels-to-Parts Intern Summer 2026" at bounding box center [364, 290] width 143 height 18
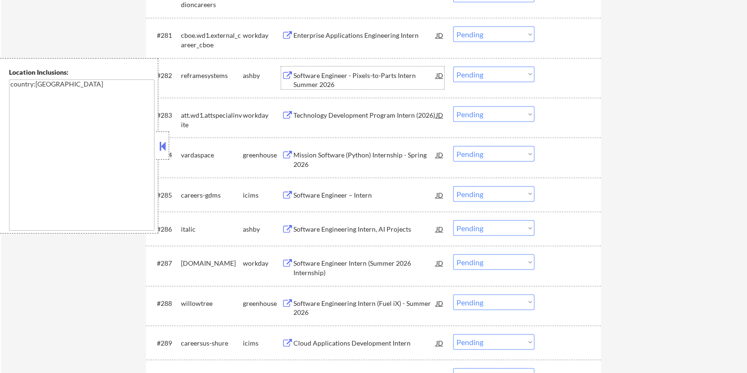
scroll to position [3305, 0]
click at [329, 224] on div "Software Engineering Intern, AI Projects" at bounding box center [364, 228] width 143 height 9
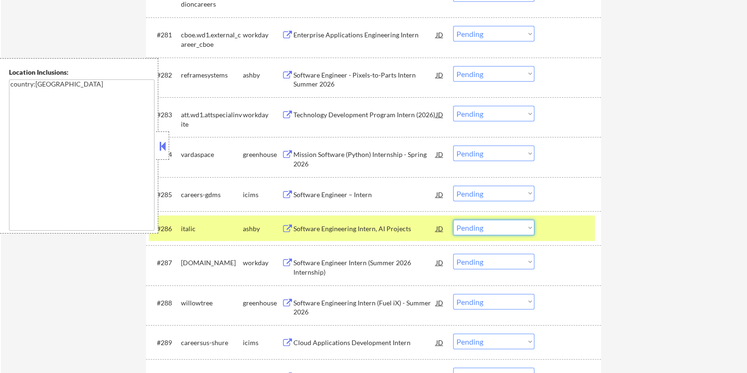
click at [507, 223] on select "Choose an option... Pending Applied Excluded (Questions) Excluded (Expired) Exc…" at bounding box center [493, 228] width 81 height 16
click at [453, 220] on select "Choose an option... Pending Applied Excluded (Questions) Excluded (Expired) Exc…" at bounding box center [493, 228] width 81 height 16
select select ""pending""
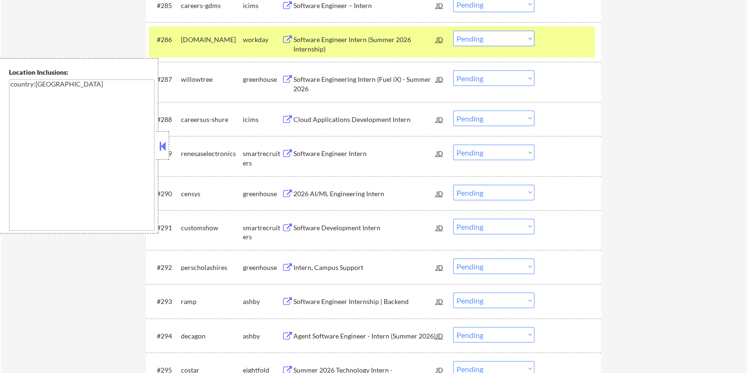
scroll to position [3541, 0]
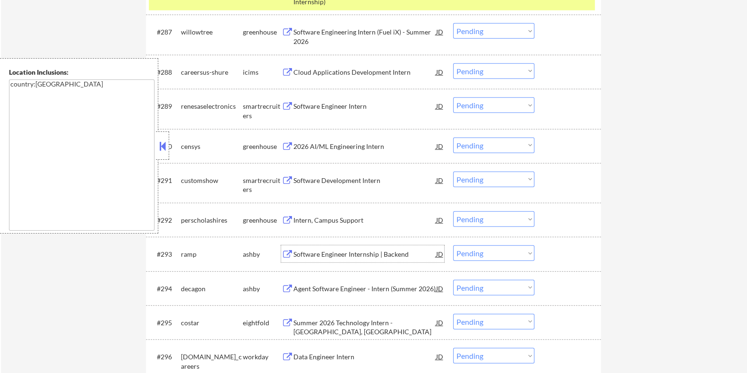
click at [319, 254] on div "Software Engineer Internship | Backend" at bounding box center [364, 253] width 143 height 9
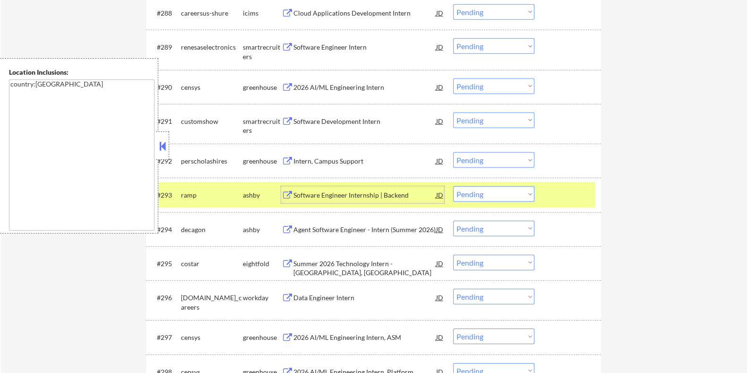
scroll to position [3777, 0]
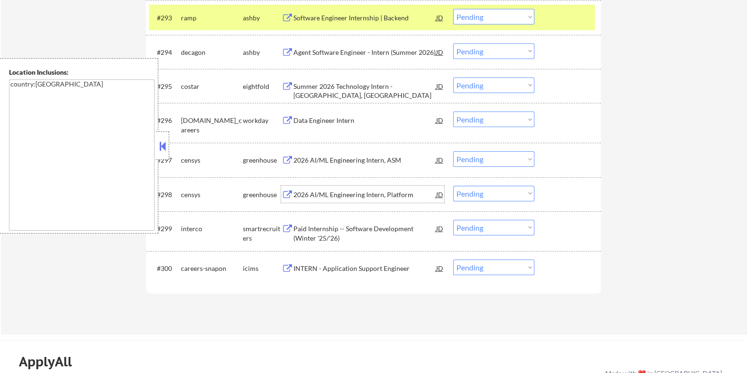
click at [315, 191] on div "2026 AI/ML Engineering Intern, Platform" at bounding box center [364, 194] width 143 height 9
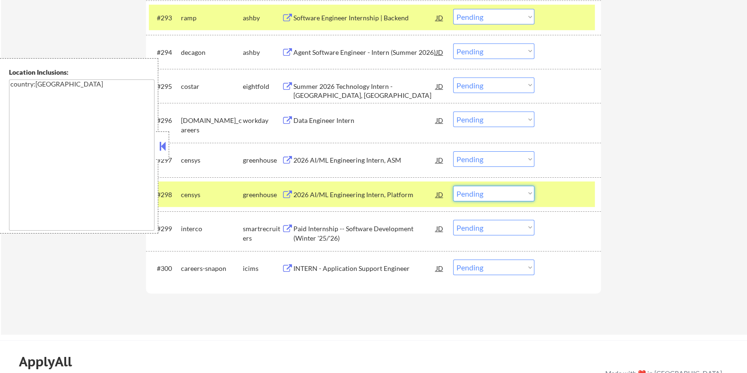
click at [509, 194] on select "Choose an option... Pending Applied Excluded (Questions) Excluded (Expired) Exc…" at bounding box center [493, 194] width 81 height 16
click at [453, 186] on select "Choose an option... Pending Applied Excluded (Questions) Excluded (Expired) Exc…" at bounding box center [493, 194] width 81 height 16
select select ""pending""
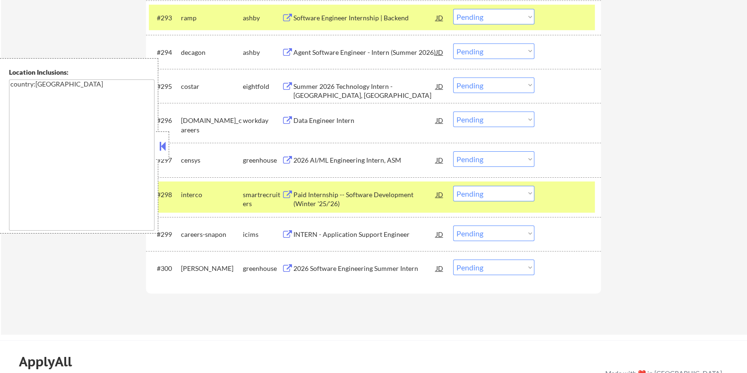
click at [330, 155] on div "2026 AI/ML Engineering Intern, ASM" at bounding box center [364, 159] width 143 height 9
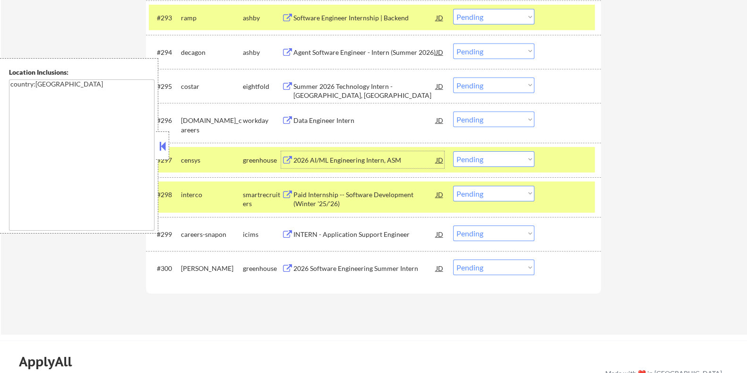
click at [479, 161] on select "Choose an option... Pending Applied Excluded (Questions) Excluded (Expired) Exc…" at bounding box center [493, 159] width 81 height 16
click at [453, 151] on select "Choose an option... Pending Applied Excluded (Questions) Excluded (Expired) Exc…" at bounding box center [493, 159] width 81 height 16
select select ""pending""
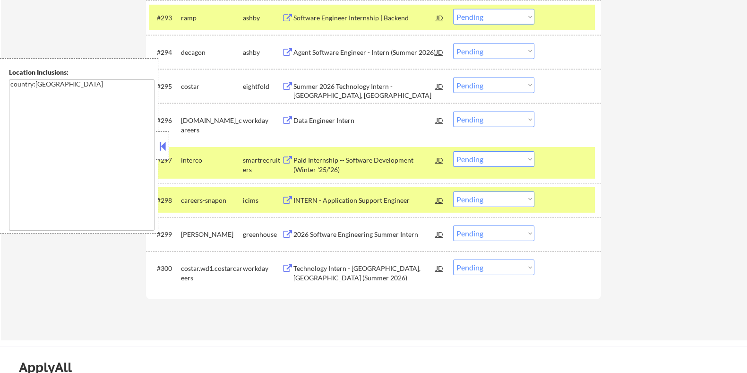
click at [340, 233] on div "2026 Software Engineering Summer Intern" at bounding box center [364, 233] width 143 height 9
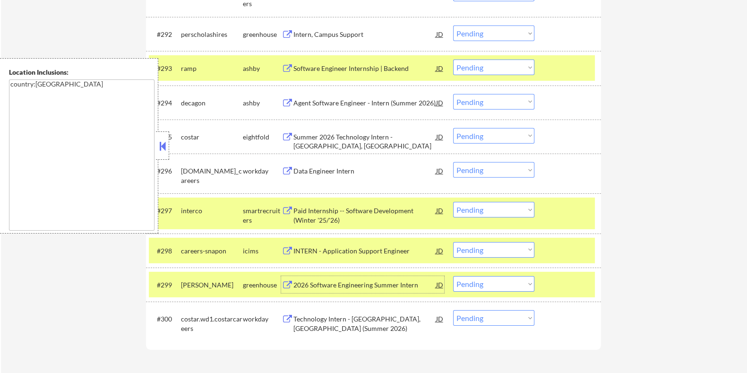
scroll to position [3858, 0]
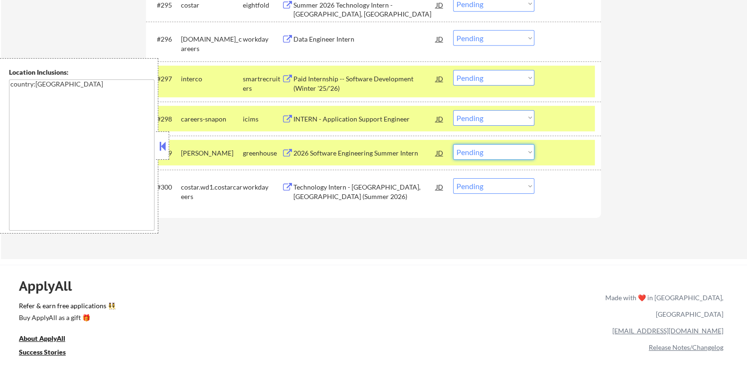
click at [523, 153] on select "Choose an option... Pending Applied Excluded (Questions) Excluded (Expired) Exc…" at bounding box center [493, 152] width 81 height 16
click at [453, 144] on select "Choose an option... Pending Applied Excluded (Questions) Excluded (Expired) Exc…" at bounding box center [493, 152] width 81 height 16
select select ""pending""
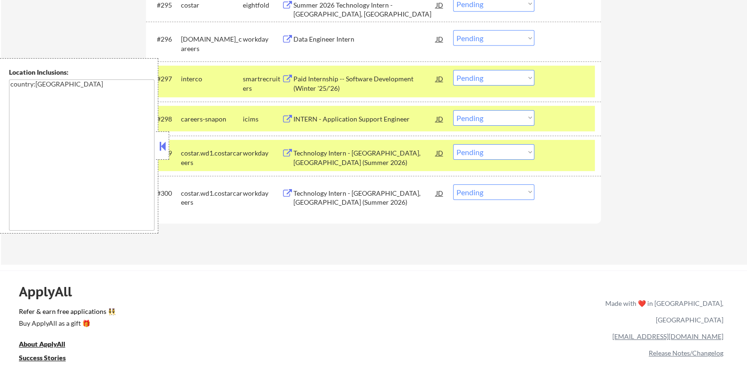
click at [339, 80] on div "Paid Internship -- Software Development (Winter '25/'26)" at bounding box center [364, 83] width 143 height 18
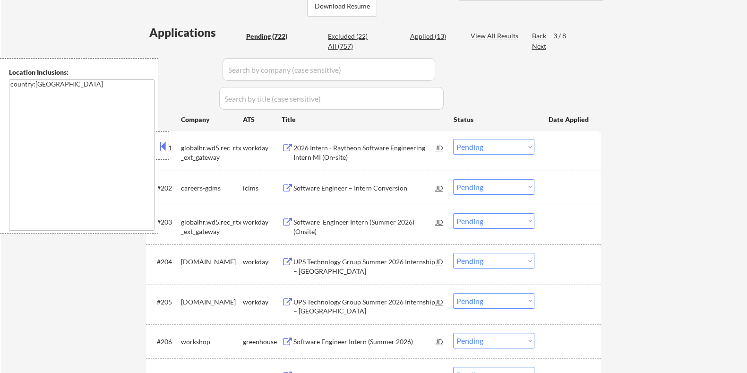
scroll to position [118, 0]
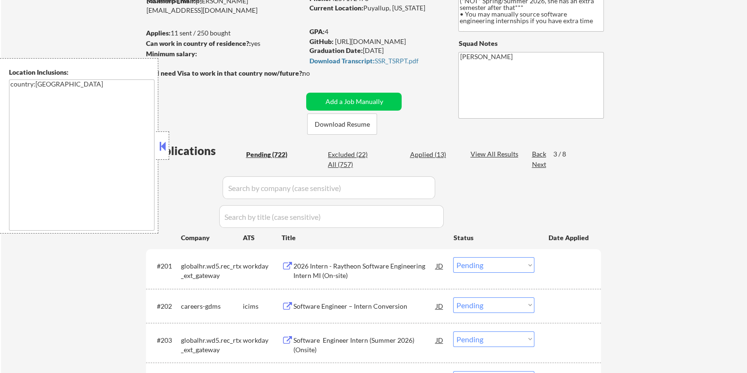
click at [537, 166] on div "Next" at bounding box center [538, 164] width 15 height 9
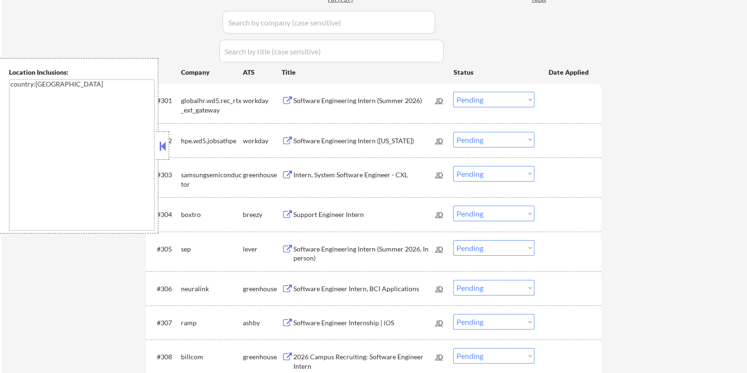
scroll to position [354, 0]
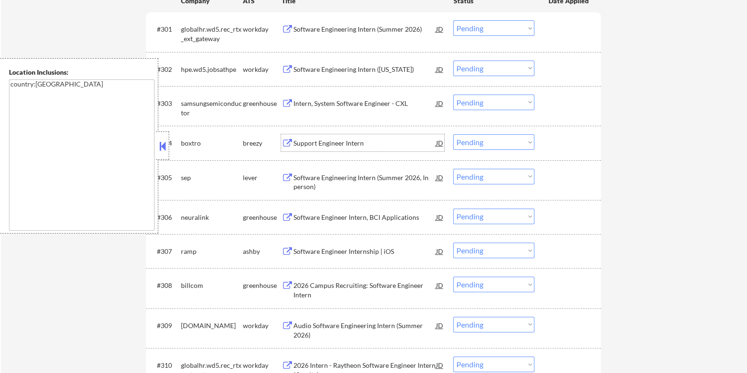
click at [322, 147] on div "Support Engineer Intern" at bounding box center [364, 142] width 143 height 9
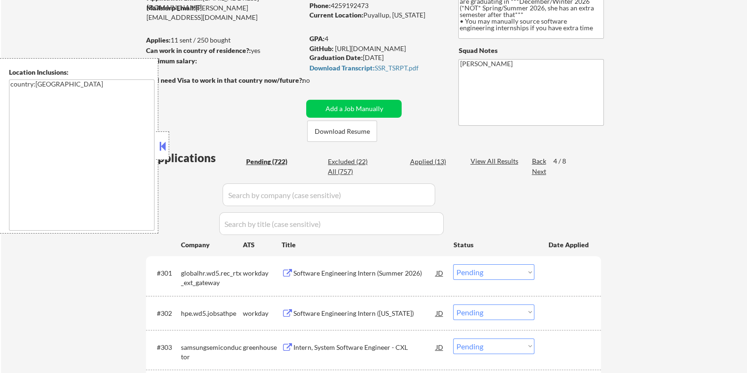
scroll to position [118, 0]
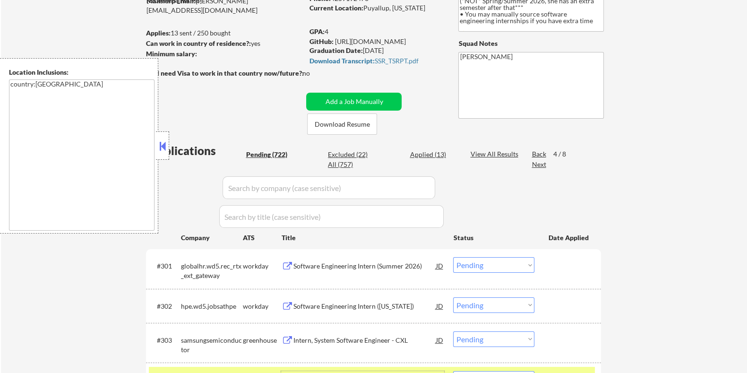
click at [153, 141] on textarea "country:[GEOGRAPHIC_DATA]" at bounding box center [81, 154] width 145 height 151
